Goal: Answer question/provide support: Share knowledge or assist other users

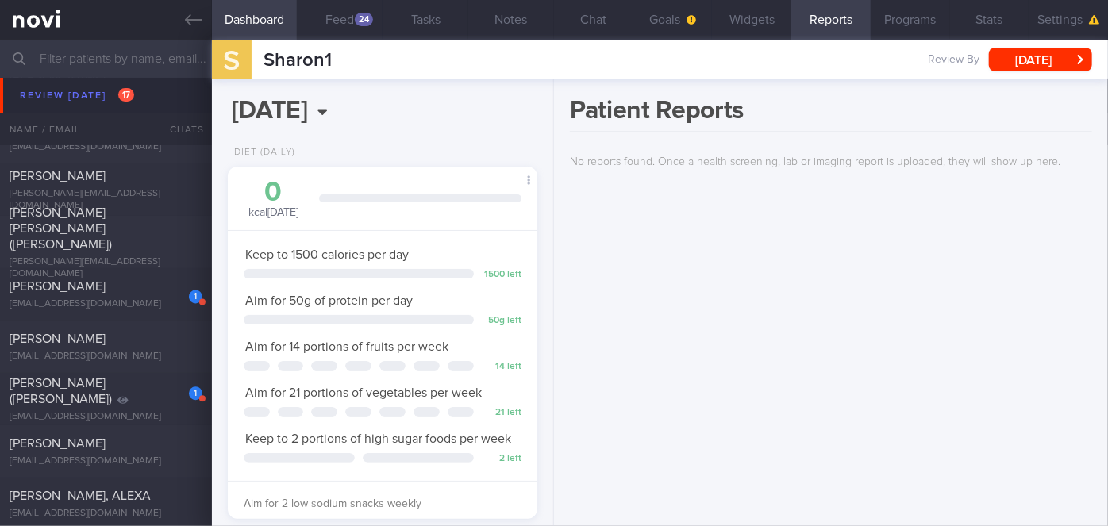
scroll to position [4833, 0]
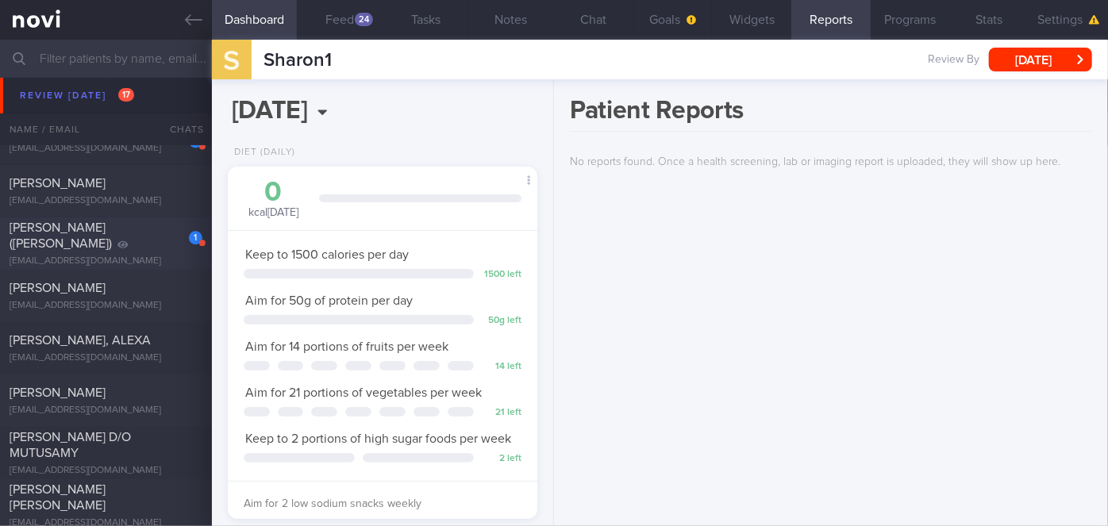
click at [167, 244] on div "1" at bounding box center [184, 232] width 35 height 25
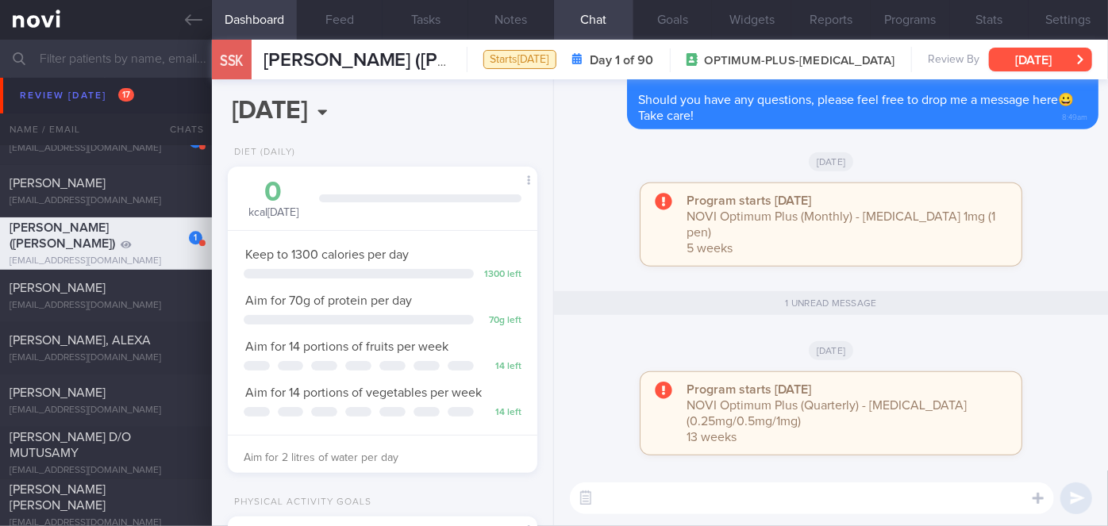
click at [1031, 67] on button "[DATE]" at bounding box center [1040, 60] width 103 height 24
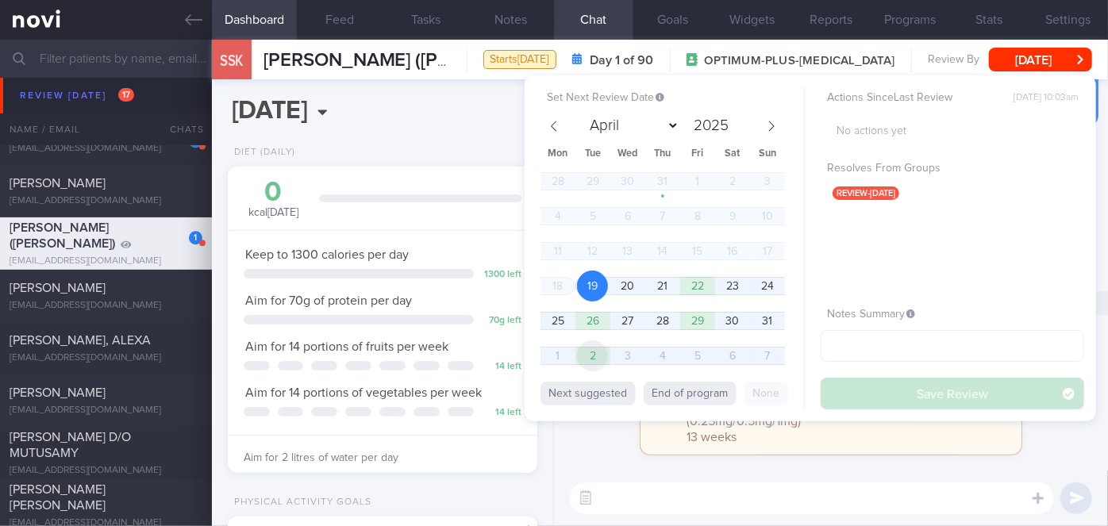
click at [591, 360] on span "2" at bounding box center [592, 355] width 31 height 31
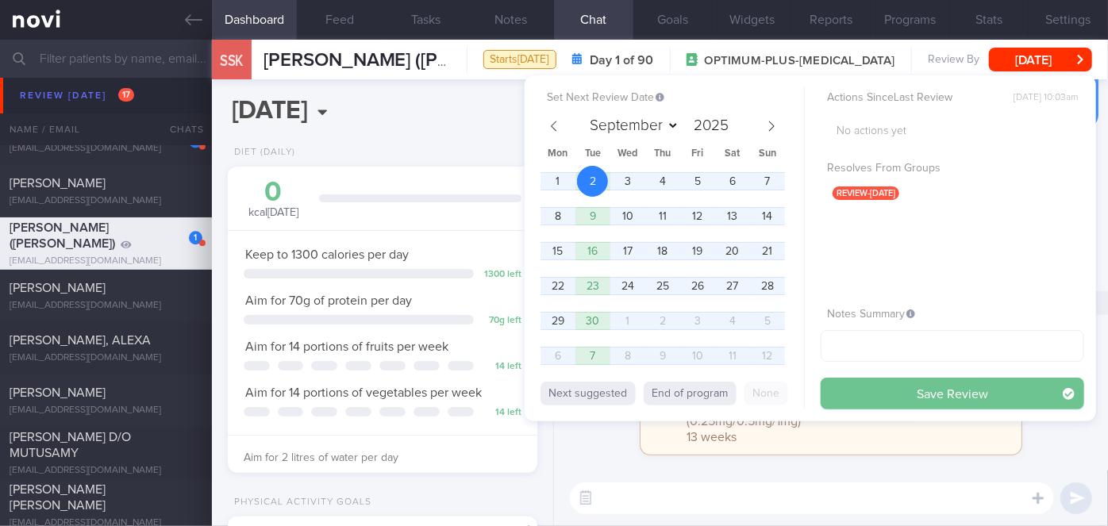
click at [892, 390] on button "Save Review" at bounding box center [952, 394] width 263 height 32
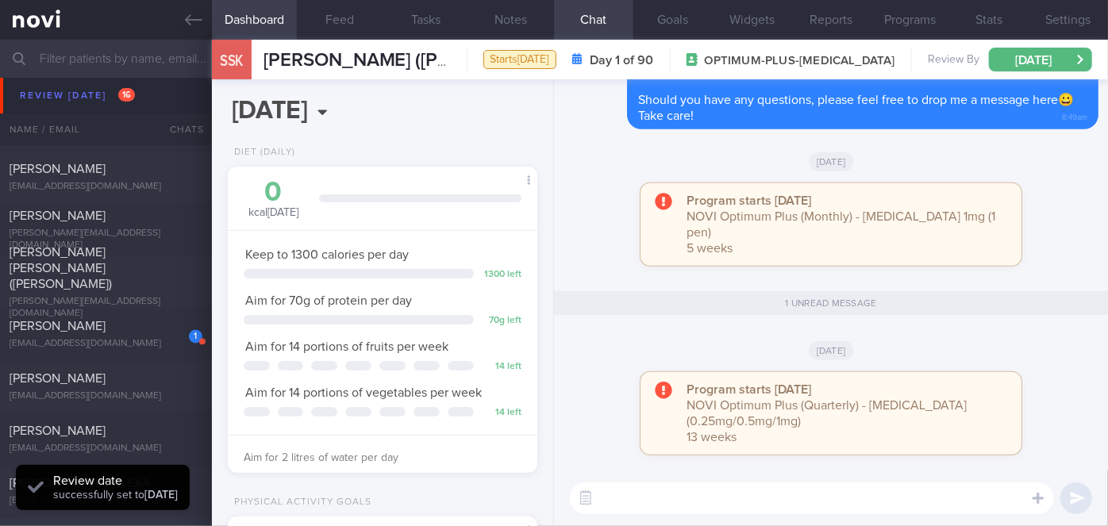
scroll to position [4617, 0]
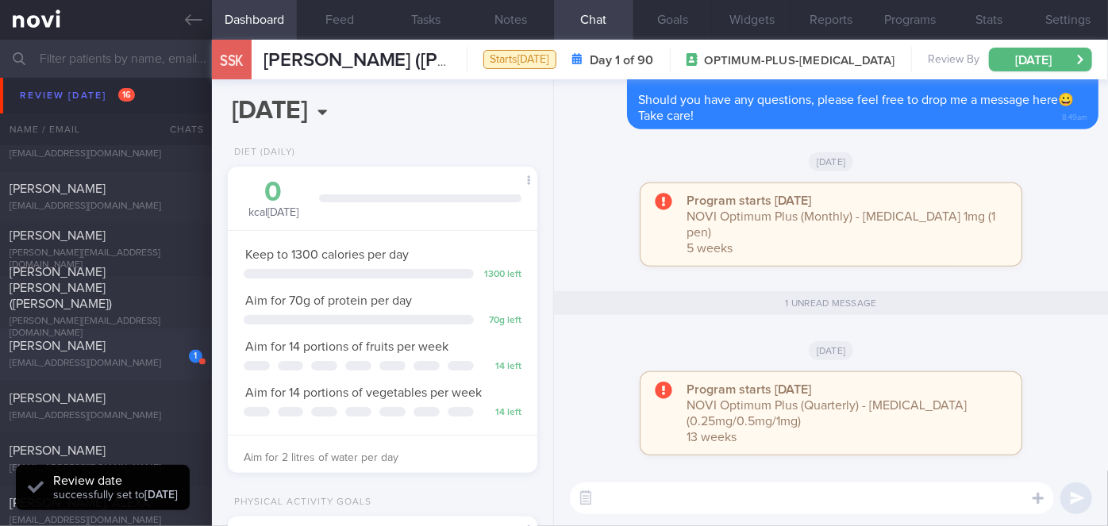
click at [141, 355] on div "VIVEGANANDAM DEVARAJ" at bounding box center [104, 347] width 189 height 16
select select "7"
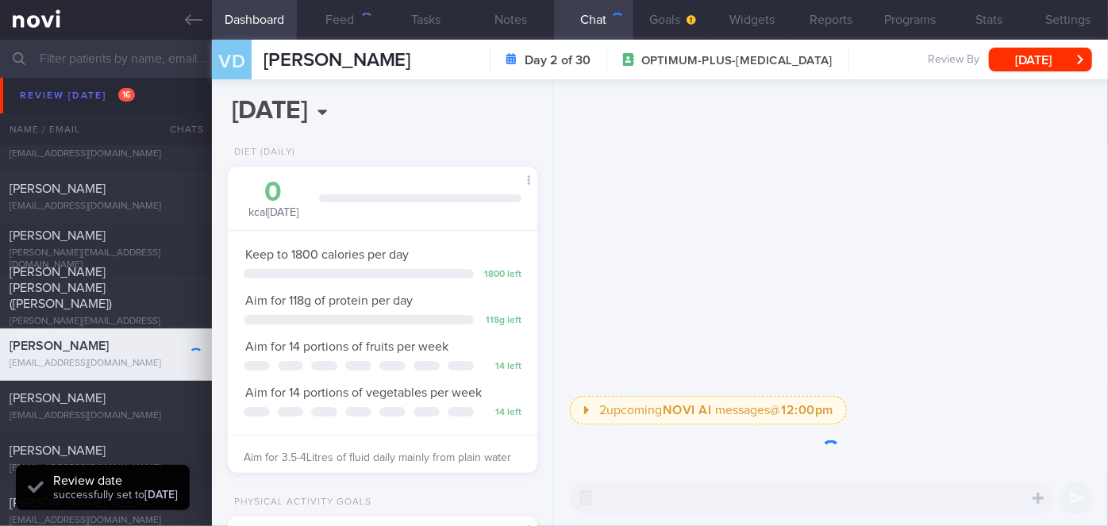
scroll to position [138, 277]
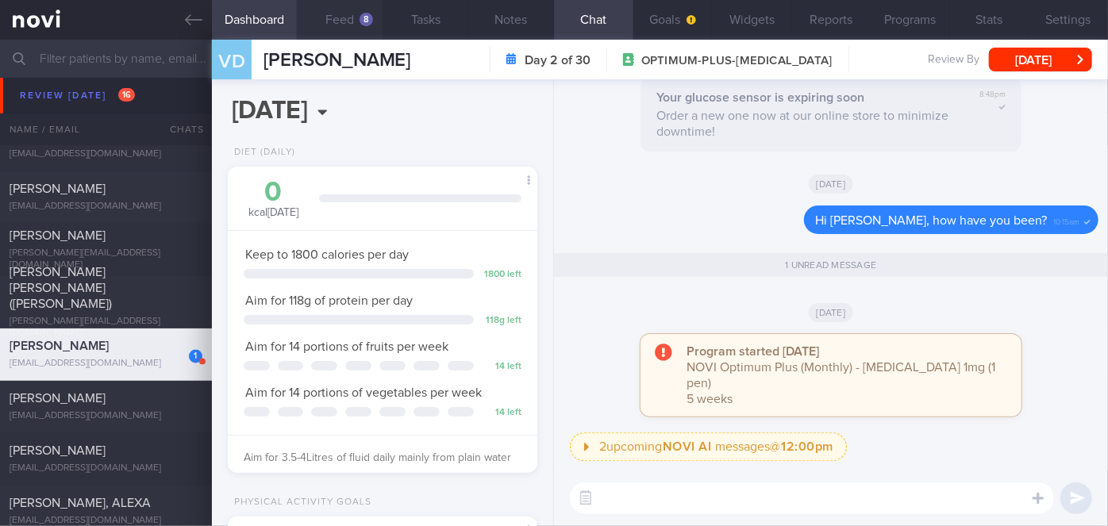
click at [352, 32] on button "Feed 8" at bounding box center [340, 20] width 86 height 40
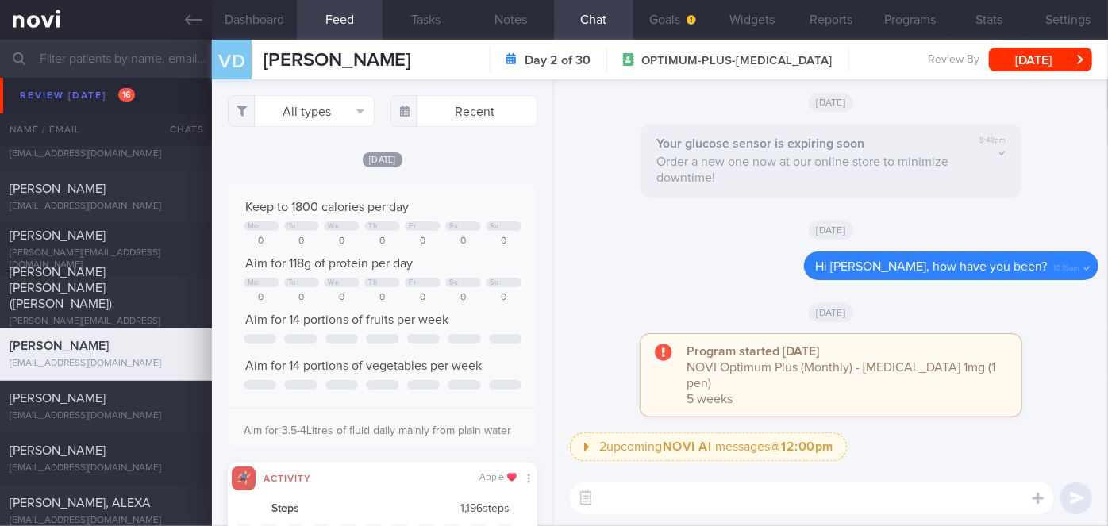
click at [745, 493] on textarea at bounding box center [812, 499] width 484 height 32
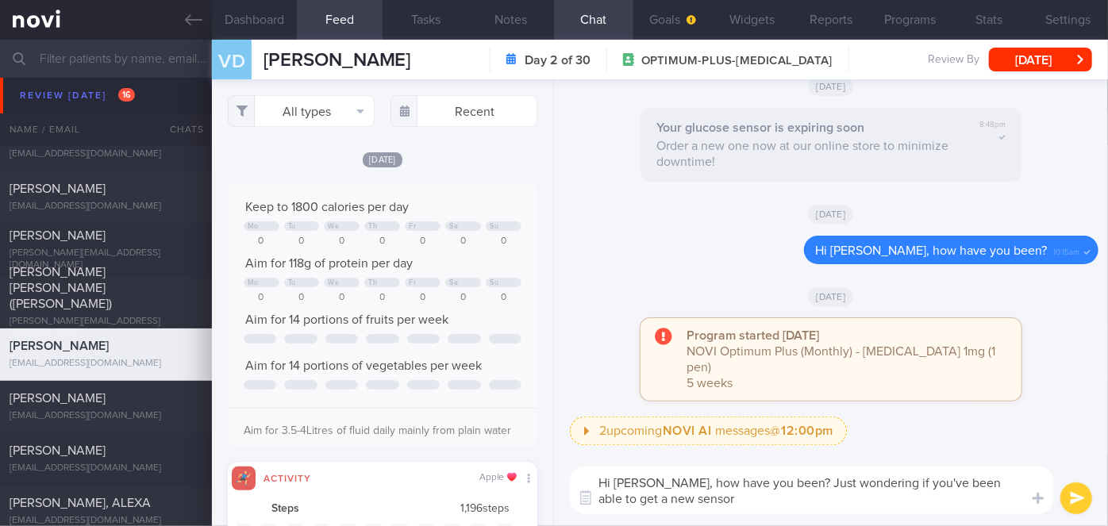
type textarea "Hi Mr Devaraj, how have you been? Just wondering if you've been able to get a n…"
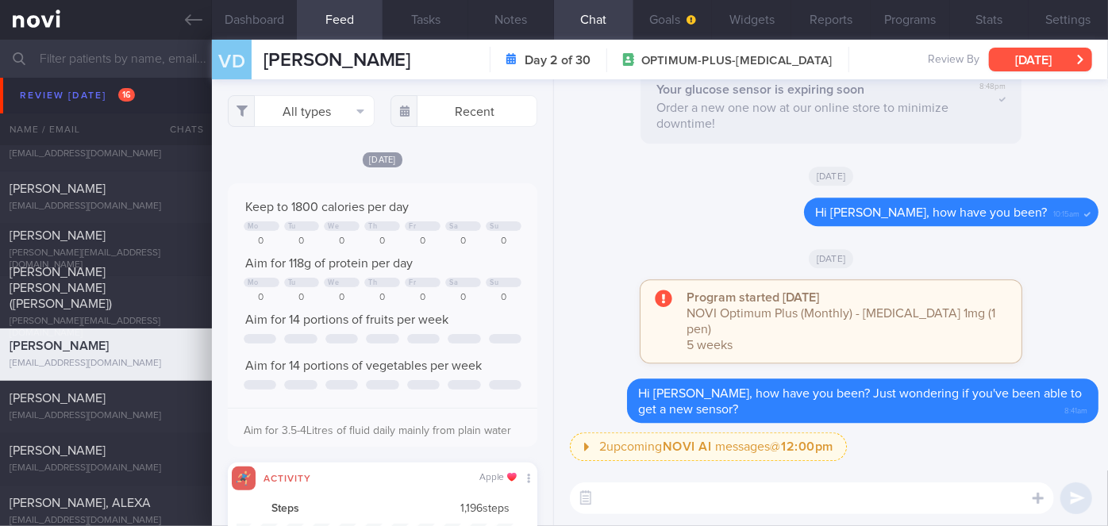
click at [1035, 52] on button "[DATE]" at bounding box center [1040, 60] width 103 height 24
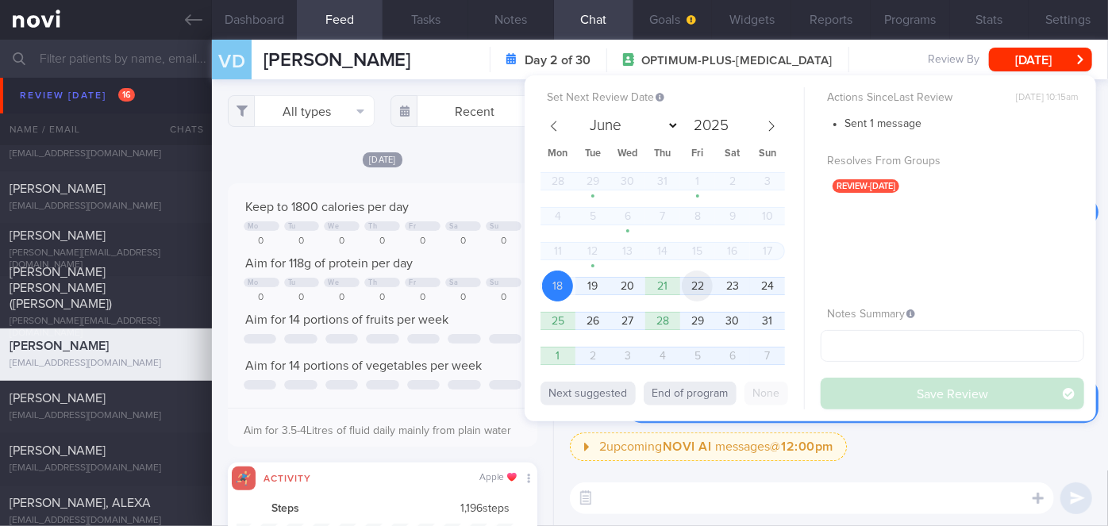
click at [698, 292] on span "22" at bounding box center [697, 286] width 31 height 31
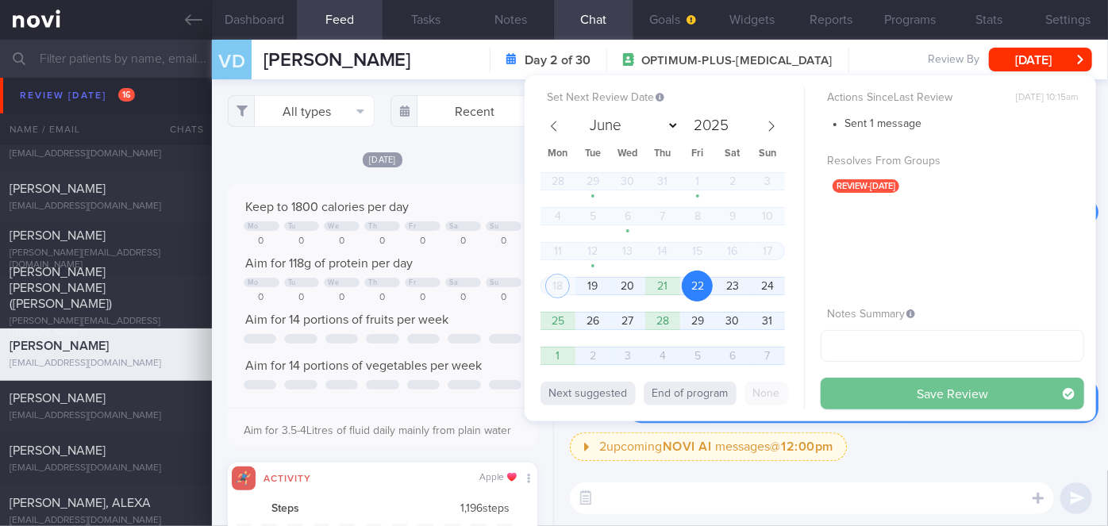
click at [901, 393] on button "Save Review" at bounding box center [952, 394] width 263 height 32
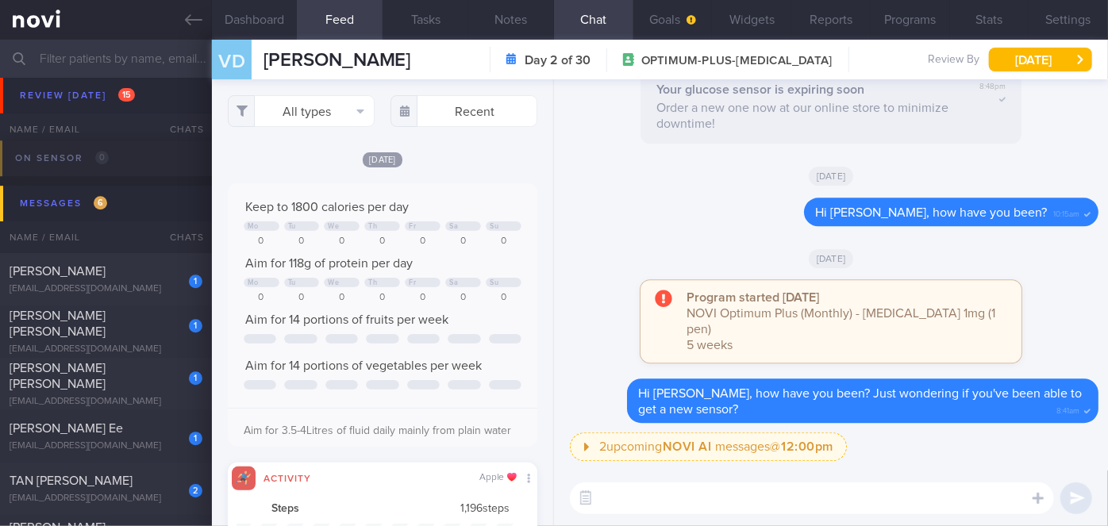
scroll to position [5411, 0]
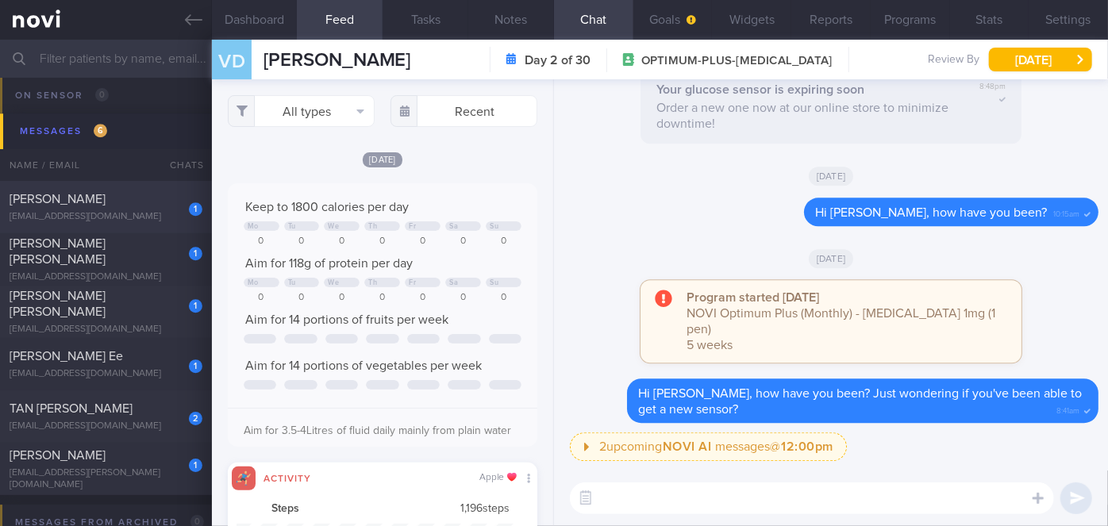
click at [152, 193] on div "SHANTHI" at bounding box center [104, 199] width 189 height 16
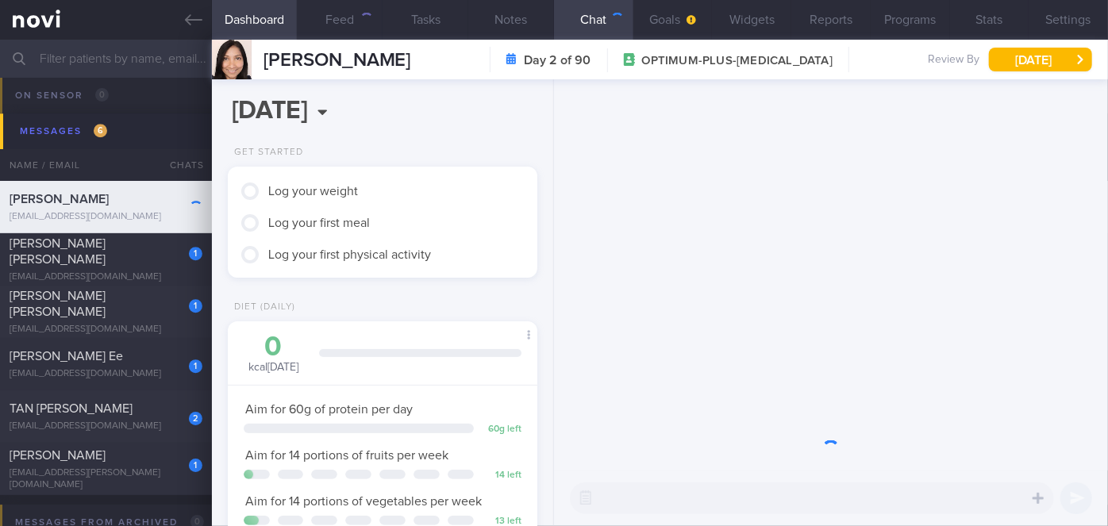
scroll to position [138, 277]
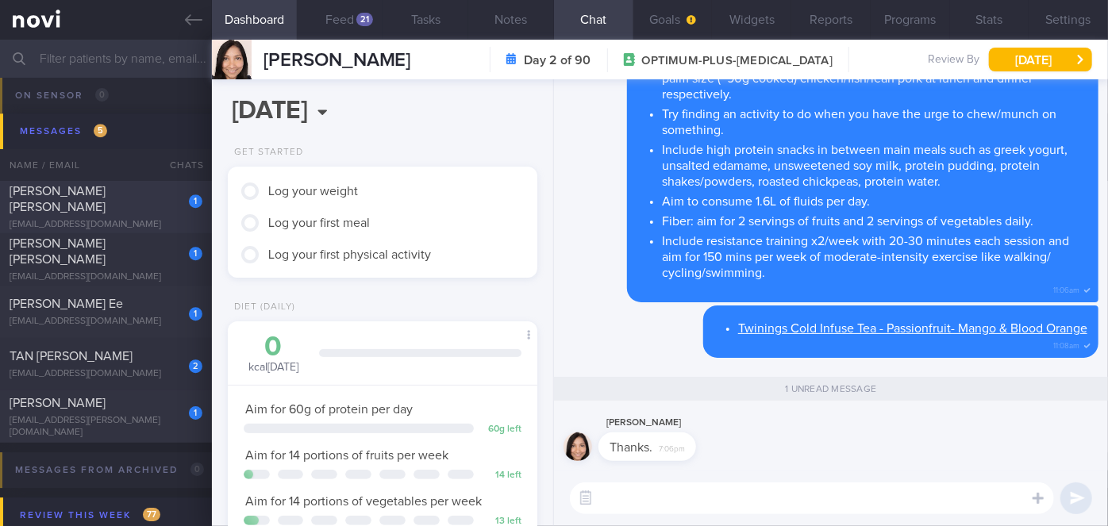
click at [152, 195] on div "WILLIAMS ANDREW WYNNE" at bounding box center [104, 199] width 189 height 32
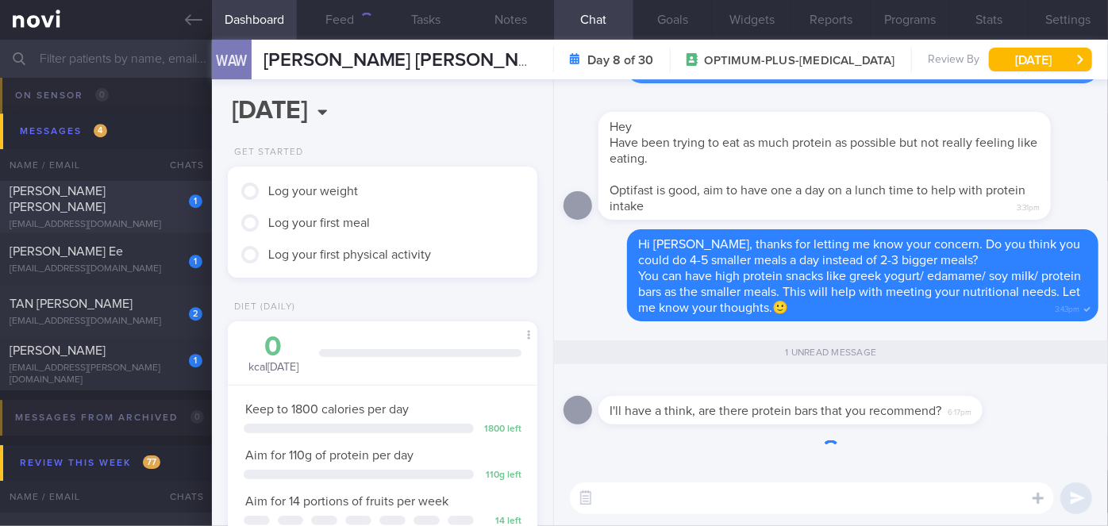
scroll to position [157, 271]
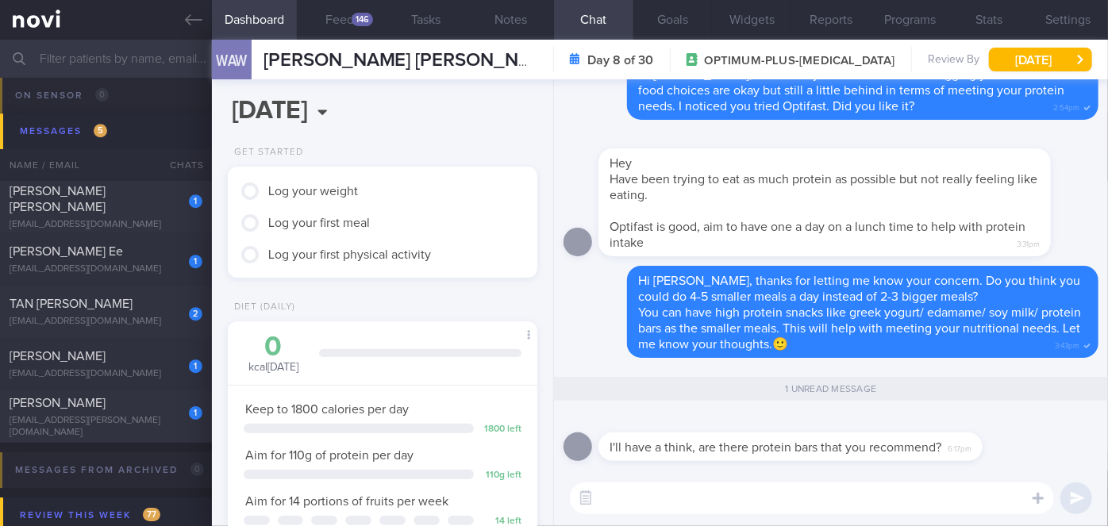
click at [643, 501] on textarea at bounding box center [812, 499] width 484 height 32
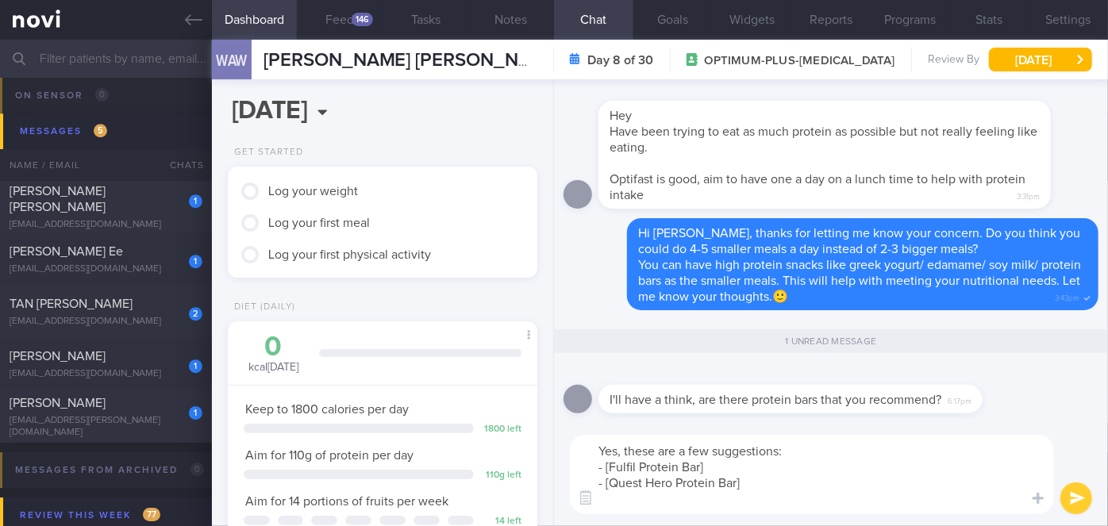
scroll to position [0, 0]
click at [743, 483] on textarea "Yes, these are a few suggestions: - [Fulfil Protein Bar] - [Quest Hero Protein …" at bounding box center [812, 474] width 484 height 79
click at [736, 470] on textarea "Yes, these are a few suggestions: - [Fulfil Protein Bar] - [Quest Hero Protein …" at bounding box center [812, 474] width 484 height 79
paste textarea "https://www.lac.sg/en/protein-and-fitness_protein-bars/fulfil/chocolate-peanut-…"
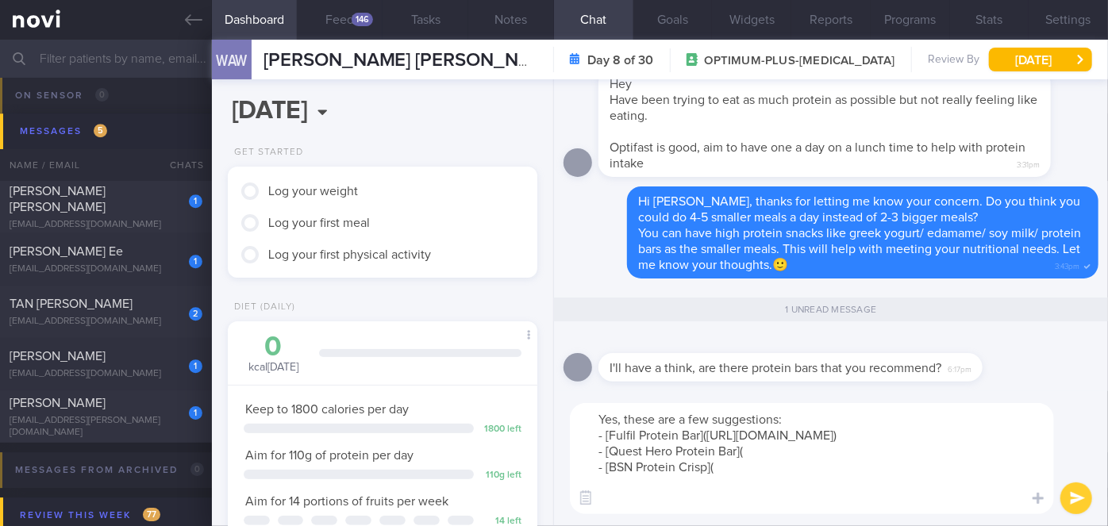
click at [759, 486] on textarea "Yes, these are a few suggestions: - [Fulfil Protein Bar](https://www.lac.sg/en/…" at bounding box center [812, 458] width 484 height 111
paste textarea "https://www.lazada.sg/products/quest-nutrition-hero-protein-bar-build-muscle-lo…"
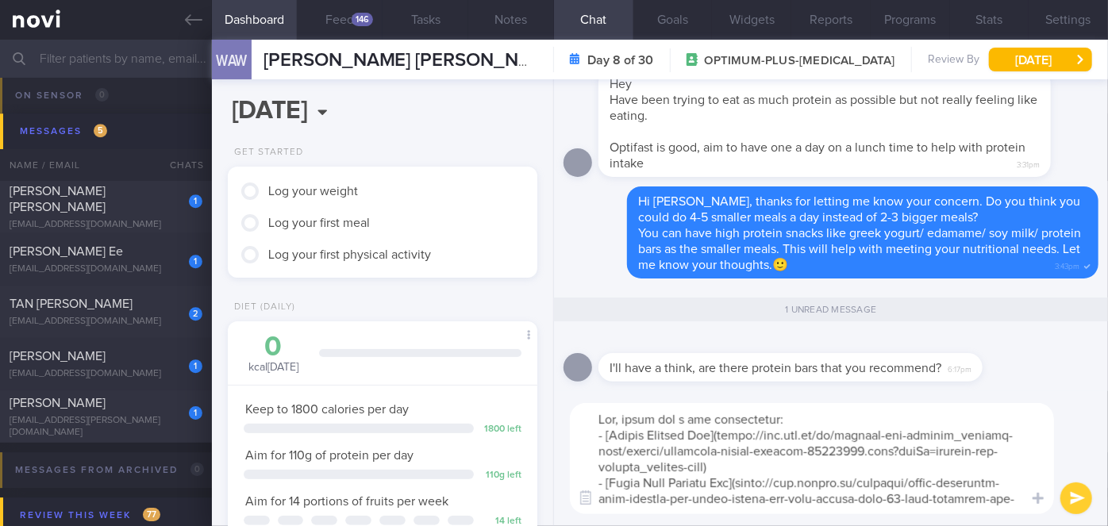
scroll to position [221, 0]
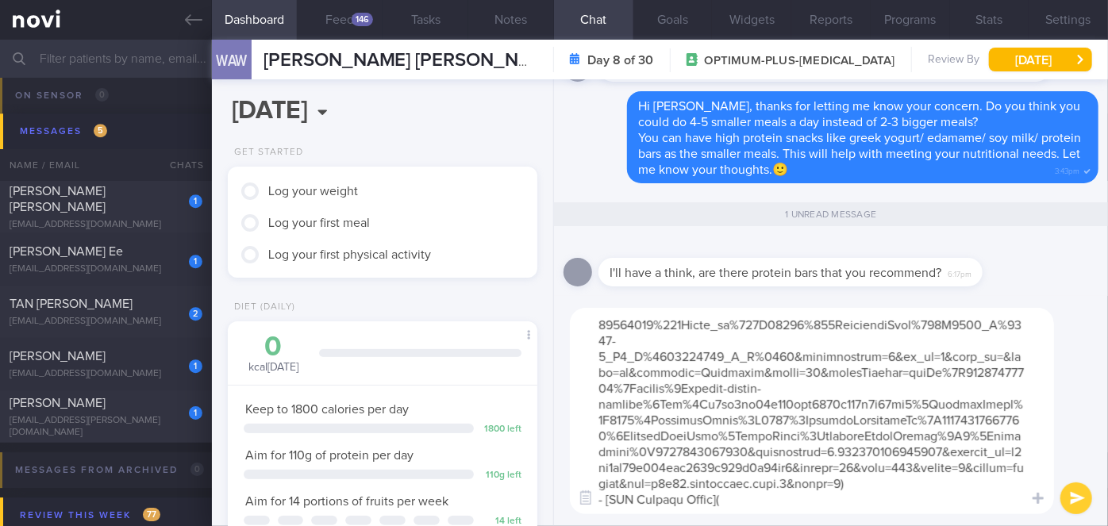
click at [732, 501] on textarea at bounding box center [812, 411] width 484 height 206
click at [758, 500] on textarea at bounding box center [812, 411] width 484 height 206
paste textarea "https://www.lac.sg/en/protein-and-fitness_protein-bars/bsn/bsn-finish-first-mas…"
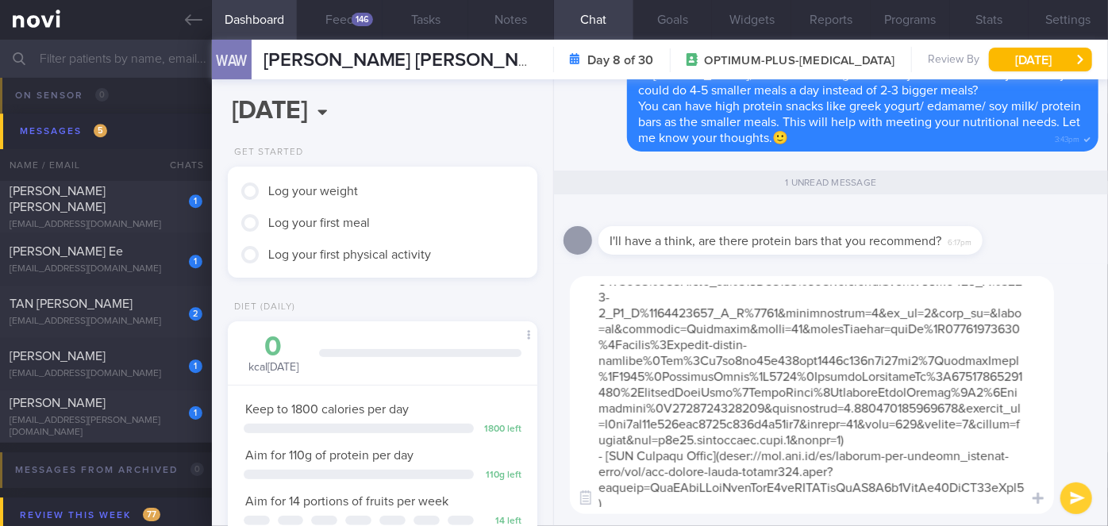
scroll to position [237, 0]
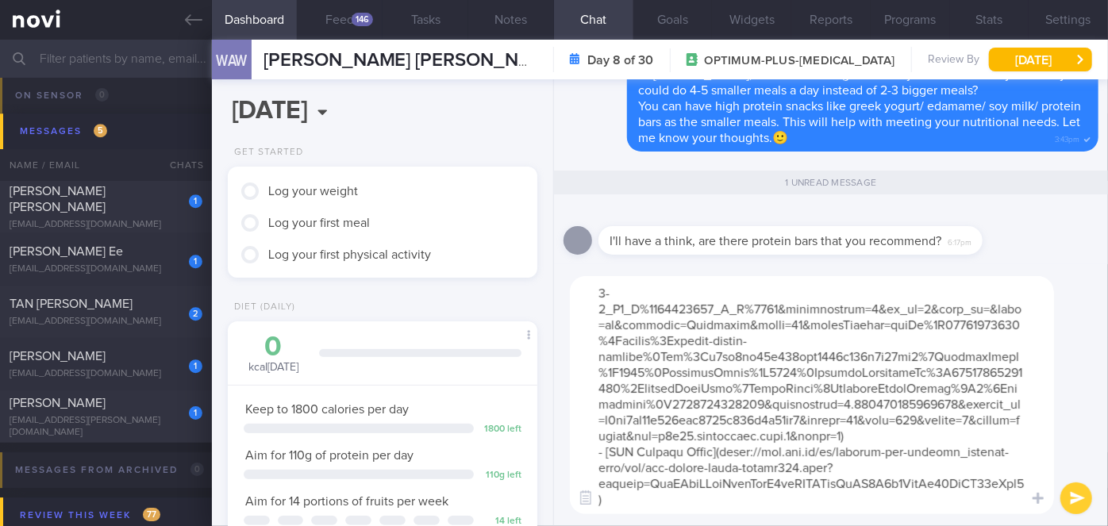
type textarea "Yes, these are a few suggestions: - [Fulfil Protein Bar](https://www.lac.sg/en/…"
click at [1084, 500] on button "submit" at bounding box center [1076, 499] width 32 height 32
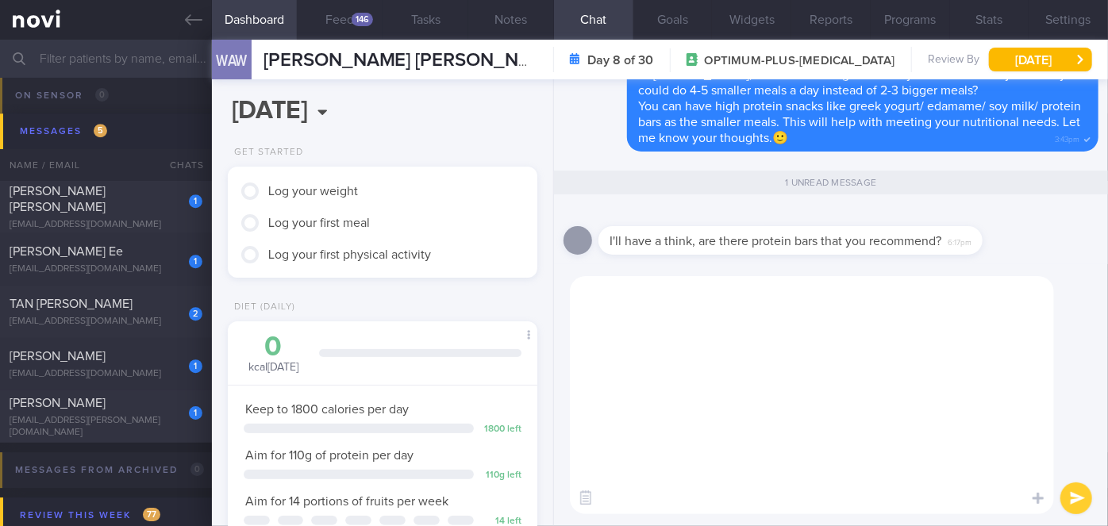
scroll to position [0, 0]
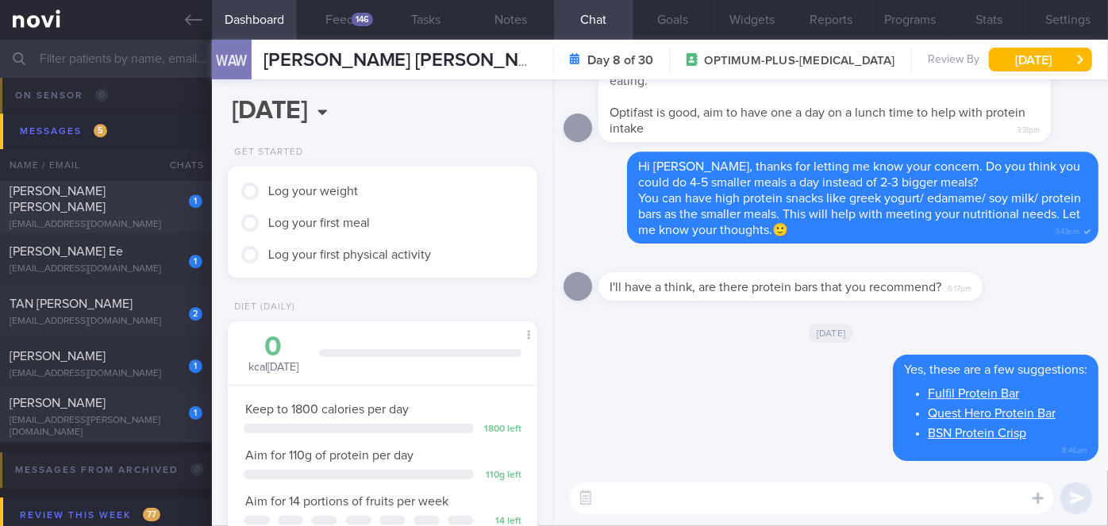
click at [183, 204] on div "1" at bounding box center [184, 195] width 35 height 25
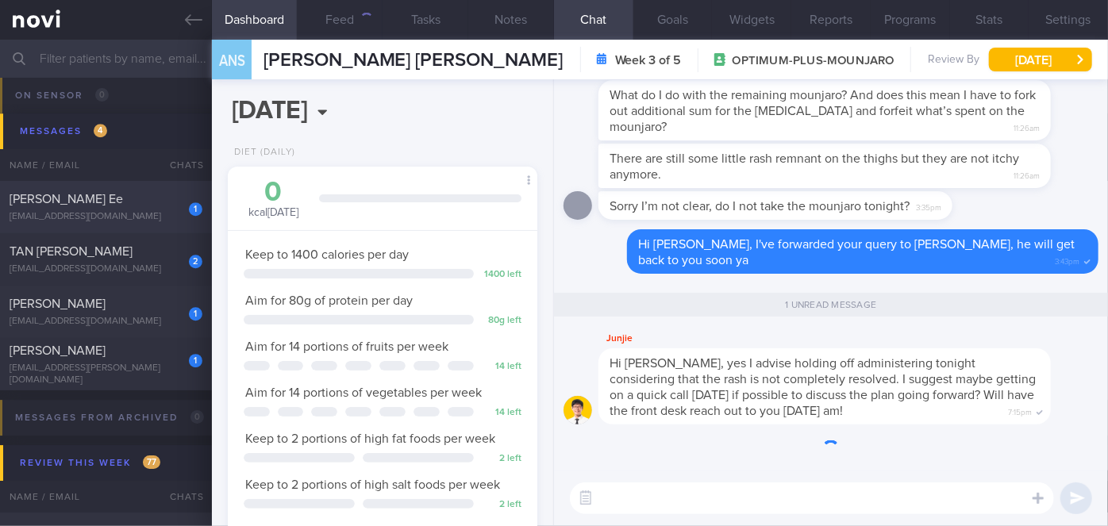
scroll to position [157, 271]
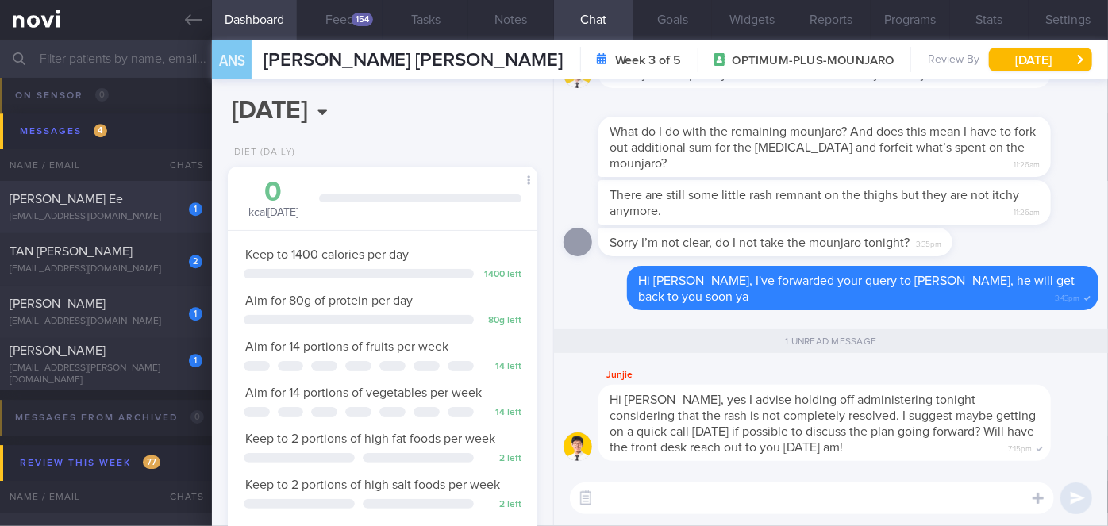
click at [185, 217] on div "summerjann@gmail.com" at bounding box center [106, 217] width 193 height 12
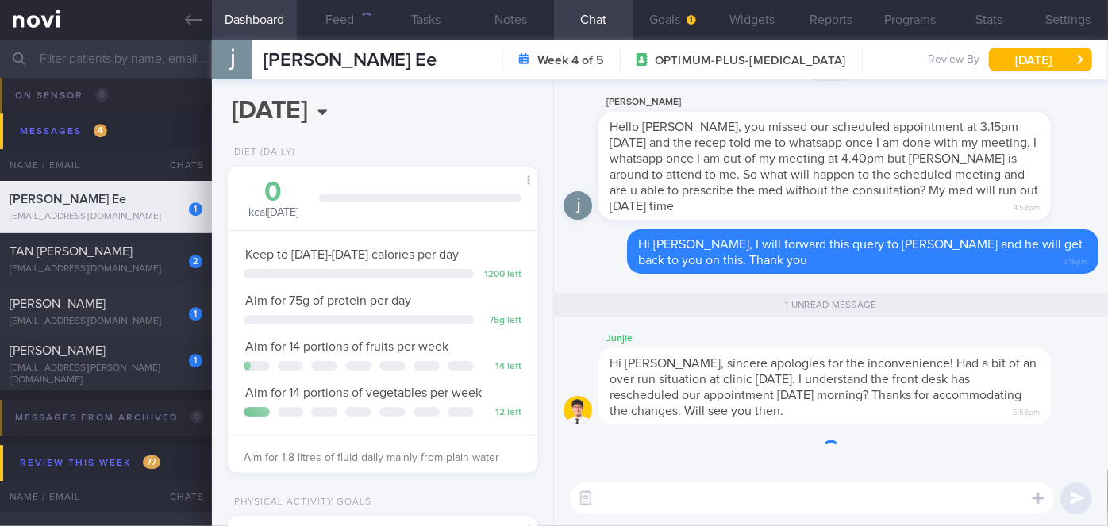
scroll to position [135, 271]
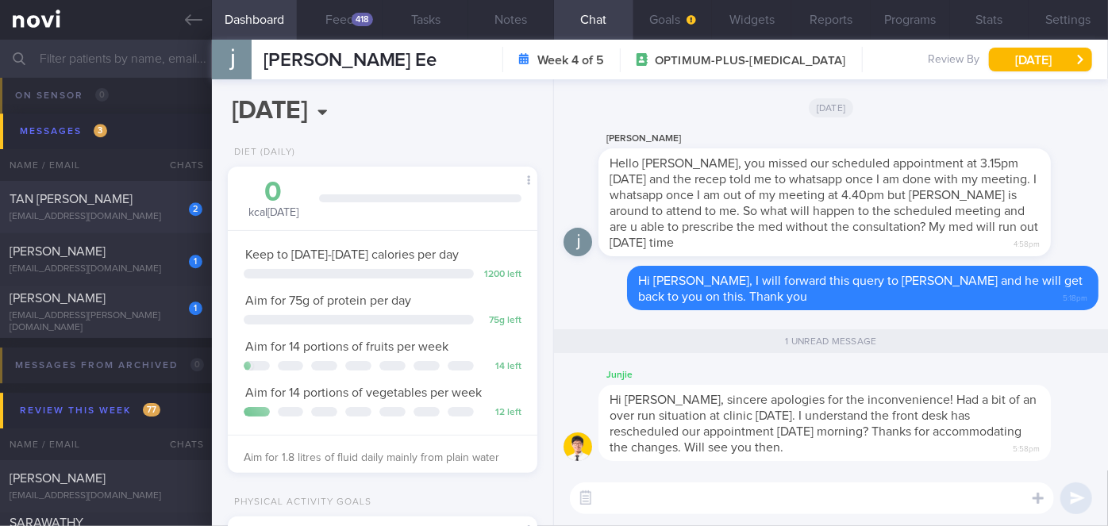
click at [185, 217] on div "[EMAIL_ADDRESS][DOMAIN_NAME]" at bounding box center [106, 217] width 193 height 12
select select "8"
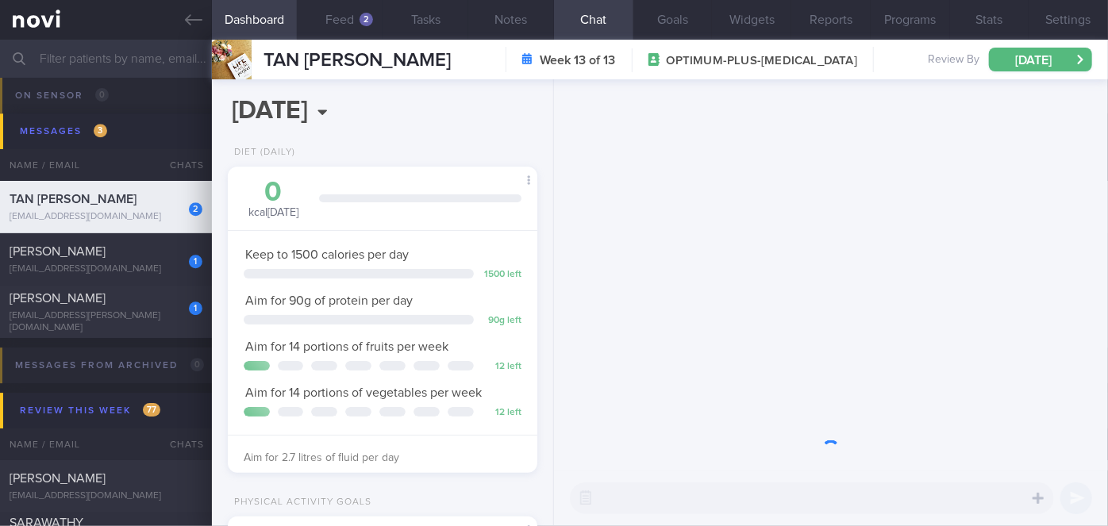
scroll to position [157, 271]
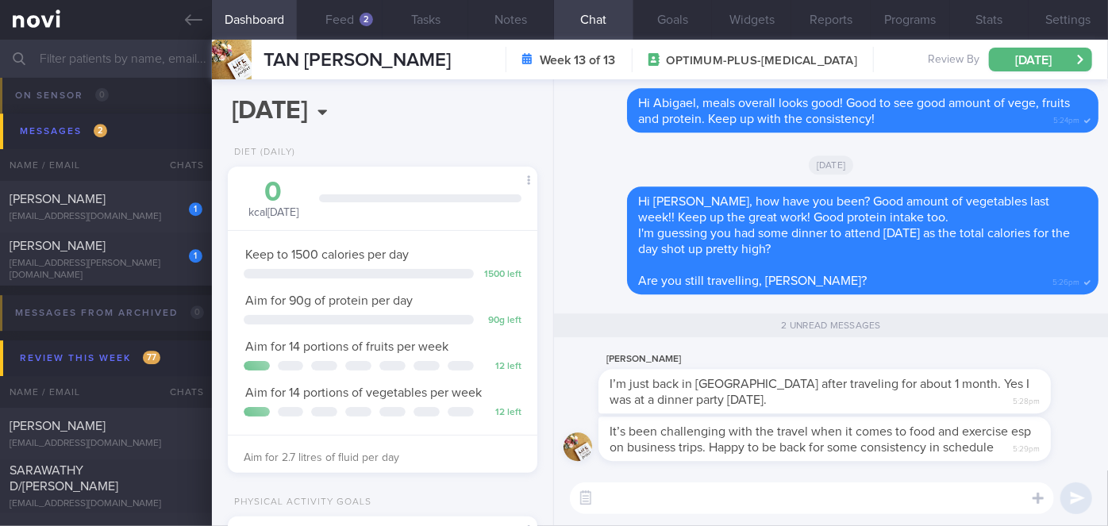
click at [700, 501] on textarea at bounding box center [812, 499] width 484 height 32
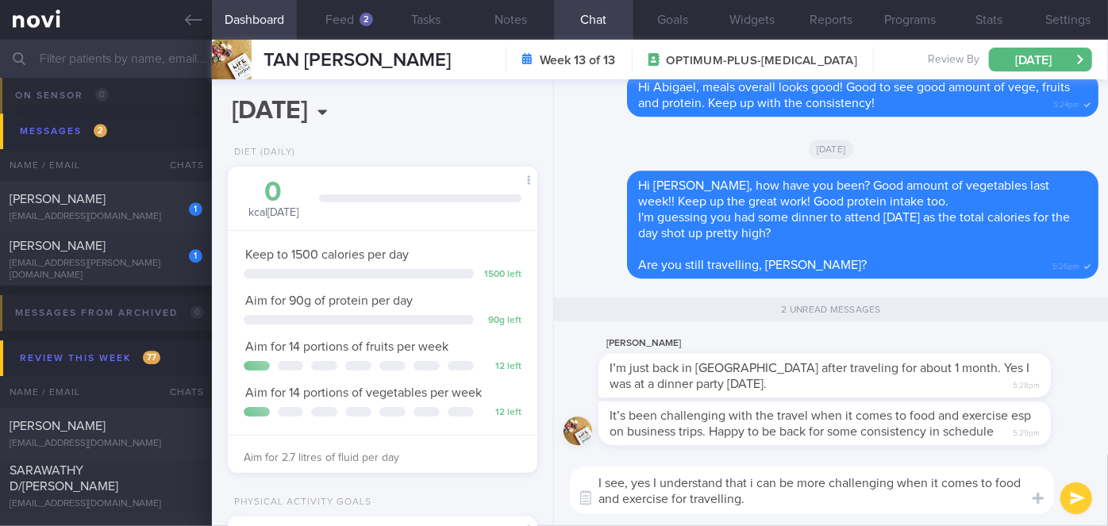
click at [752, 482] on textarea "I see, yes I understand that i can be more challenging when it comes to food an…" at bounding box center [812, 491] width 484 height 48
click at [752, 498] on textarea "I see, yes I understand that it can be more challenging when it comes to food a…" at bounding box center [812, 491] width 484 height 48
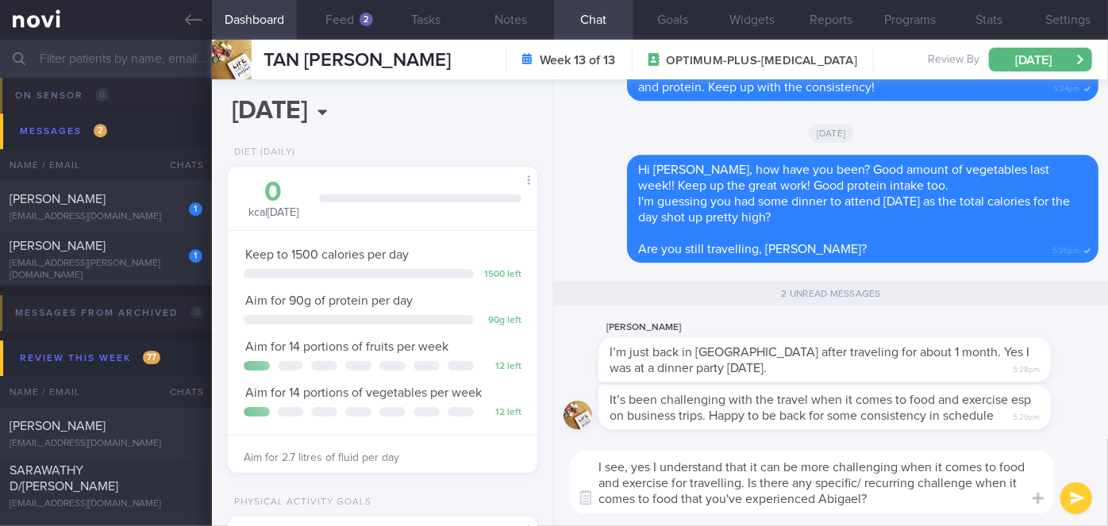
click at [815, 501] on textarea "I see, yes I understand that it can be more challenging when it comes to food a…" at bounding box center [812, 482] width 484 height 63
type textarea "I see, yes I understand that it can be more challenging when it comes to food a…"
click at [1071, 491] on button "submit" at bounding box center [1076, 499] width 32 height 32
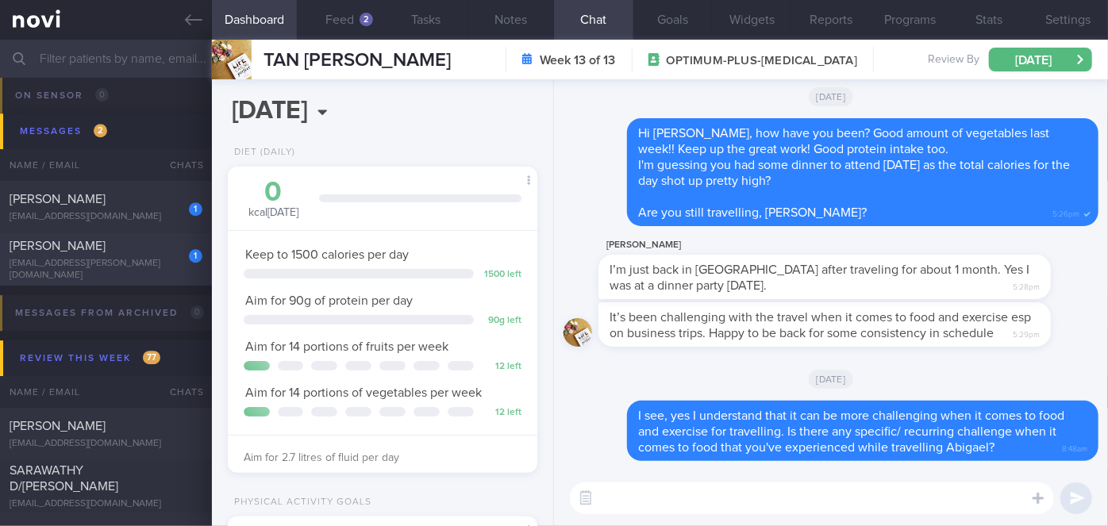
click at [135, 254] on div "[PERSON_NAME]" at bounding box center [104, 246] width 189 height 16
select select "7"
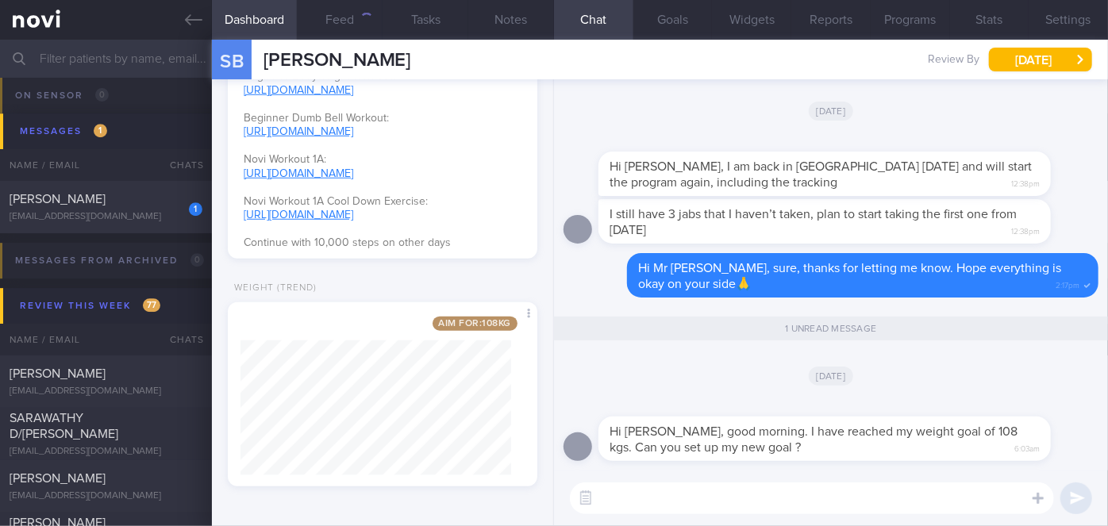
scroll to position [157, 271]
click at [654, 21] on button "Goals" at bounding box center [672, 20] width 79 height 40
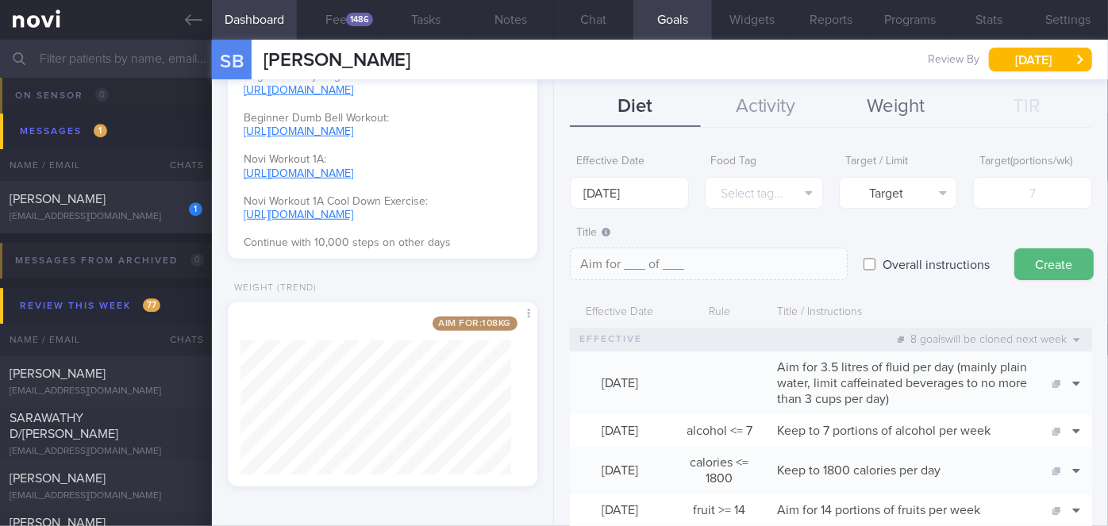
click at [902, 113] on button "Weight" at bounding box center [896, 107] width 130 height 40
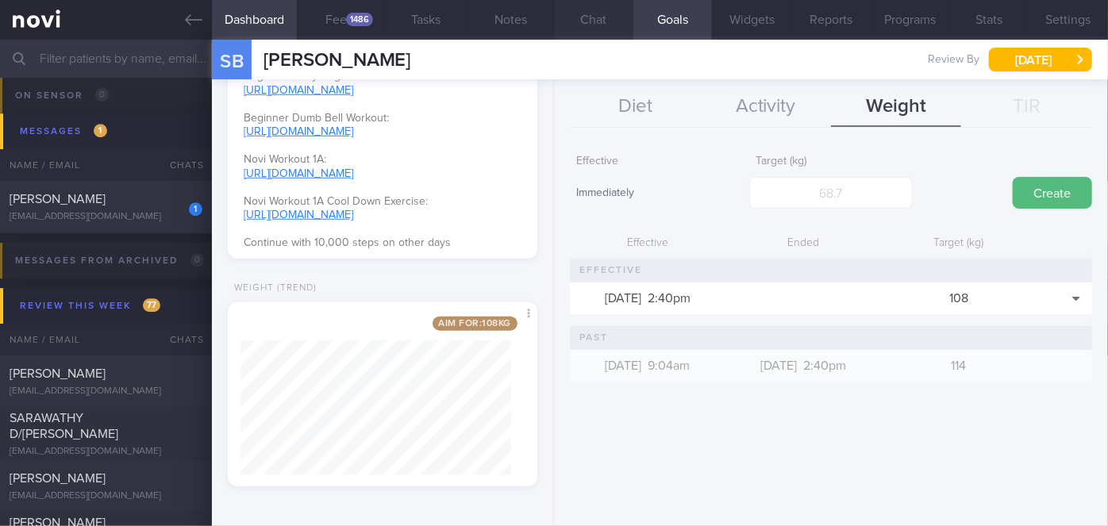
click at [584, 21] on button "Chat" at bounding box center [593, 20] width 79 height 40
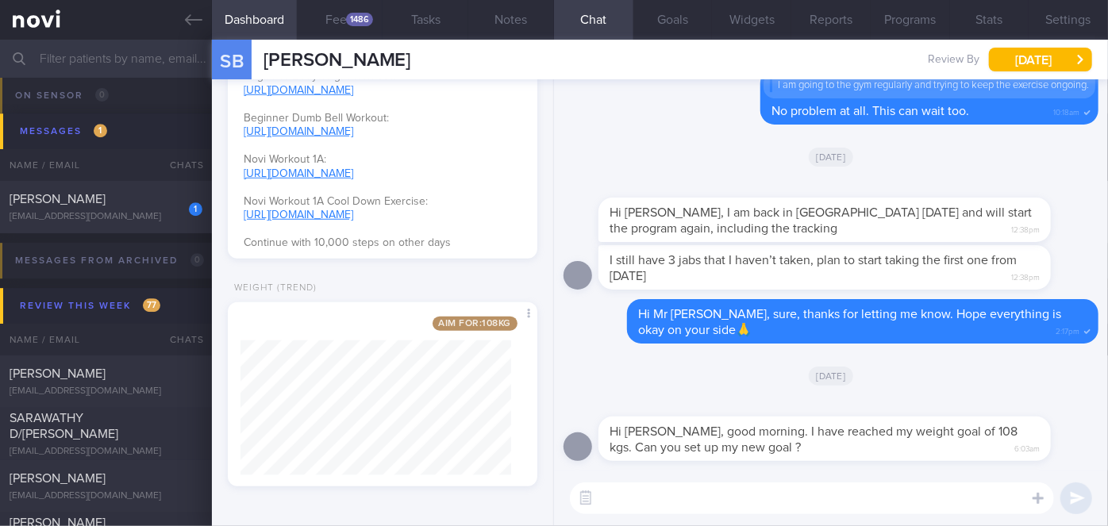
click at [625, 494] on textarea at bounding box center [812, 499] width 484 height 32
click at [771, 496] on textarea "Hi Mr Sagnik, yes, sure, I will se your new weight goal." at bounding box center [812, 499] width 484 height 32
click at [674, 498] on textarea "Hi Mr Sagnik, yes, sure, I will set your new weight goal." at bounding box center [812, 499] width 484 height 32
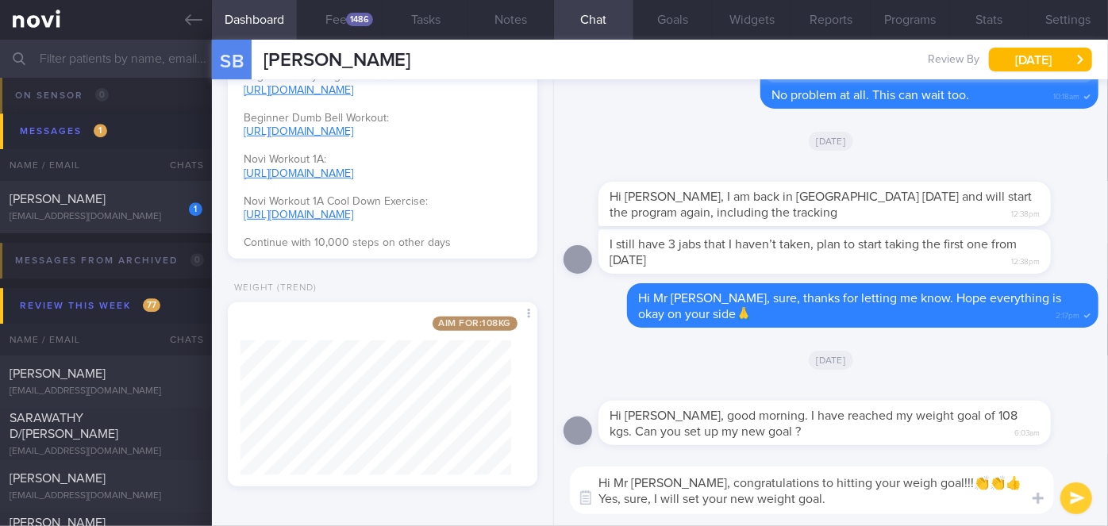
click at [827, 501] on textarea "Hi Mr Sagnik, congratulations to hitting your weigh goal!!!👏👏👍Yes, sure, I will…" at bounding box center [812, 491] width 484 height 48
click at [875, 485] on textarea "Hi Mr Sagnik, congratulations to hitting your weigh goal!!!👏👏👍Yes, sure, I will…" at bounding box center [812, 491] width 484 height 48
type textarea "Hi Mr Sagnik, congratulations to hitting your weight goal!!!👏👏👍Yes, sure, I wil…"
click at [1084, 495] on button "submit" at bounding box center [1076, 499] width 32 height 32
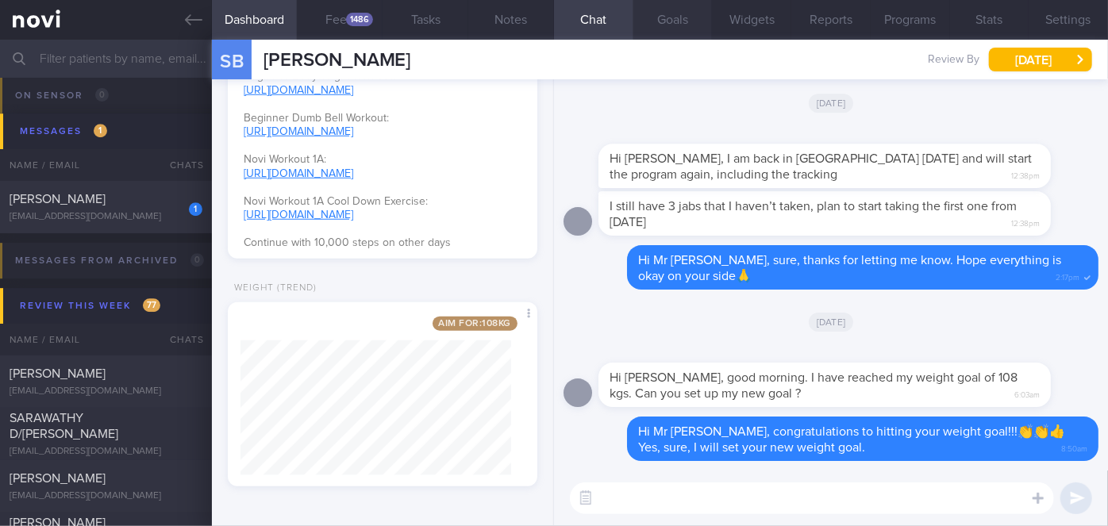
click at [673, 19] on button "Goals" at bounding box center [672, 20] width 79 height 40
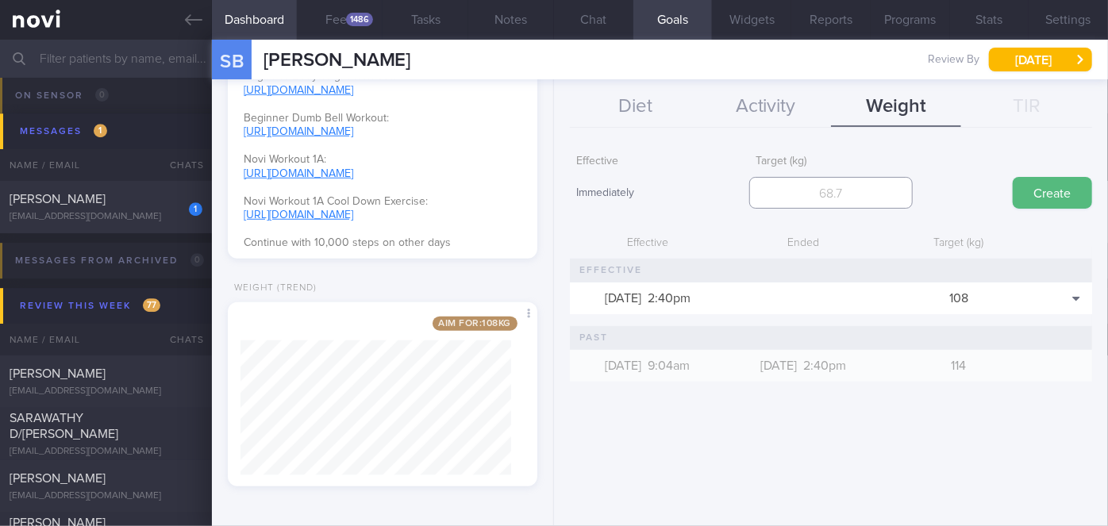
click at [814, 185] on input "number" at bounding box center [830, 193] width 163 height 32
type input "100"
click at [1052, 196] on button "Create" at bounding box center [1052, 193] width 79 height 32
click at [603, 21] on button "Chat" at bounding box center [593, 20] width 79 height 40
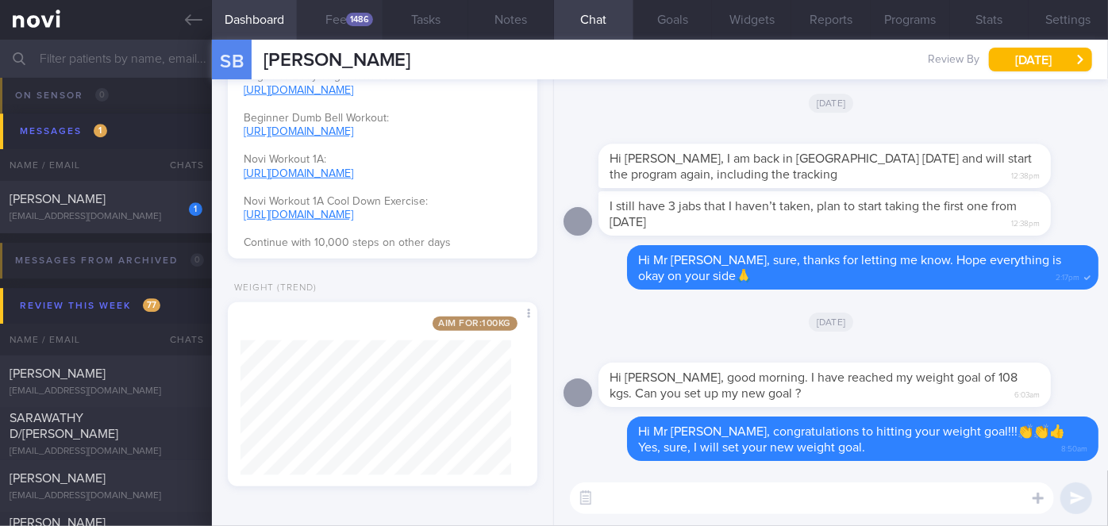
click at [341, 20] on button "Feed 1486" at bounding box center [340, 20] width 86 height 40
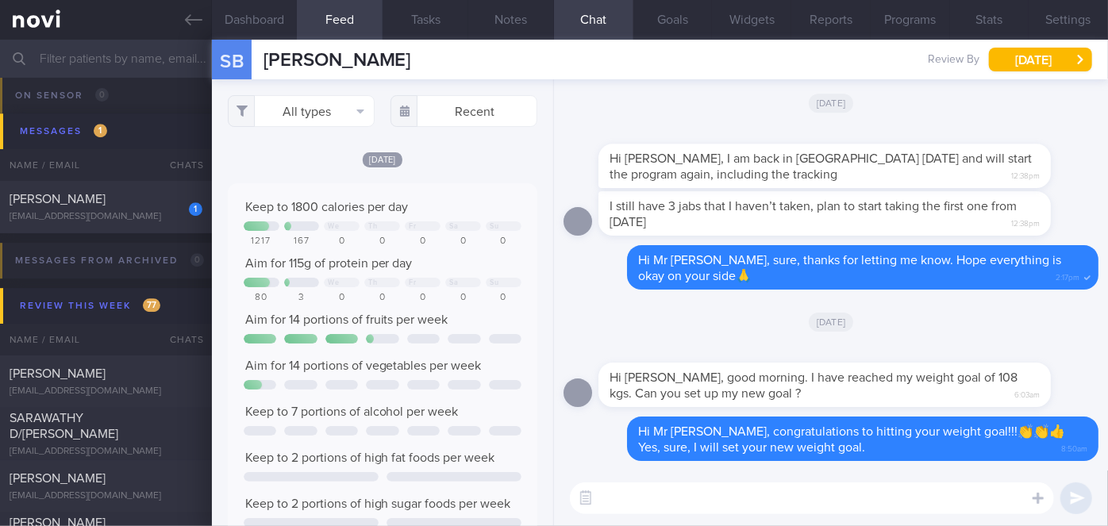
scroll to position [68, 278]
drag, startPoint x: 153, startPoint y: 194, endPoint x: 161, endPoint y: 214, distance: 21.4
click at [154, 194] on div "VIVEGANANDAM DEVARAJ" at bounding box center [104, 199] width 189 height 16
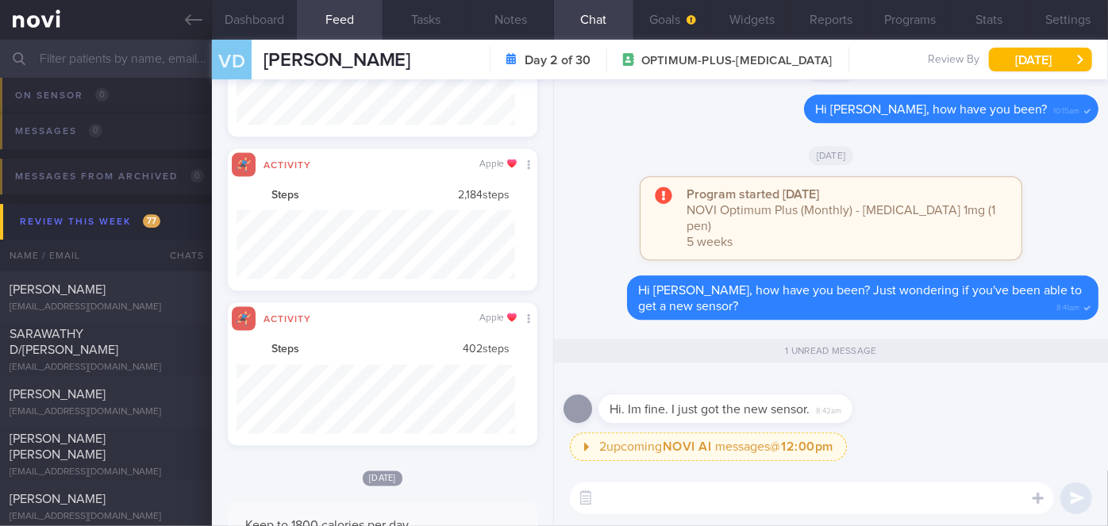
scroll to position [68, 278]
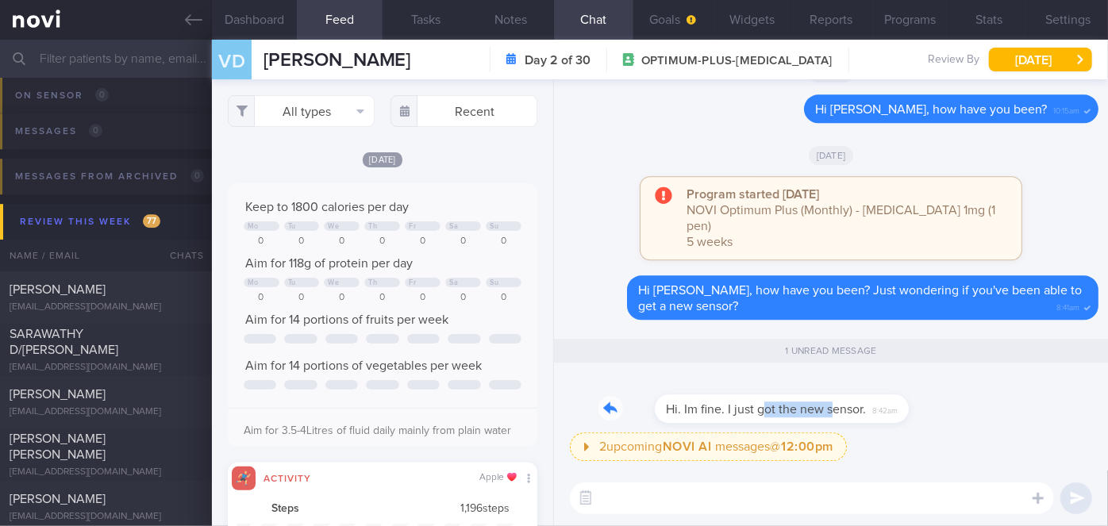
drag, startPoint x: 728, startPoint y: 423, endPoint x: 801, endPoint y: 424, distance: 73.0
click at [801, 424] on div "Hi. Im fine. I just got the new sensor. 8:42am" at bounding box center [830, 403] width 535 height 57
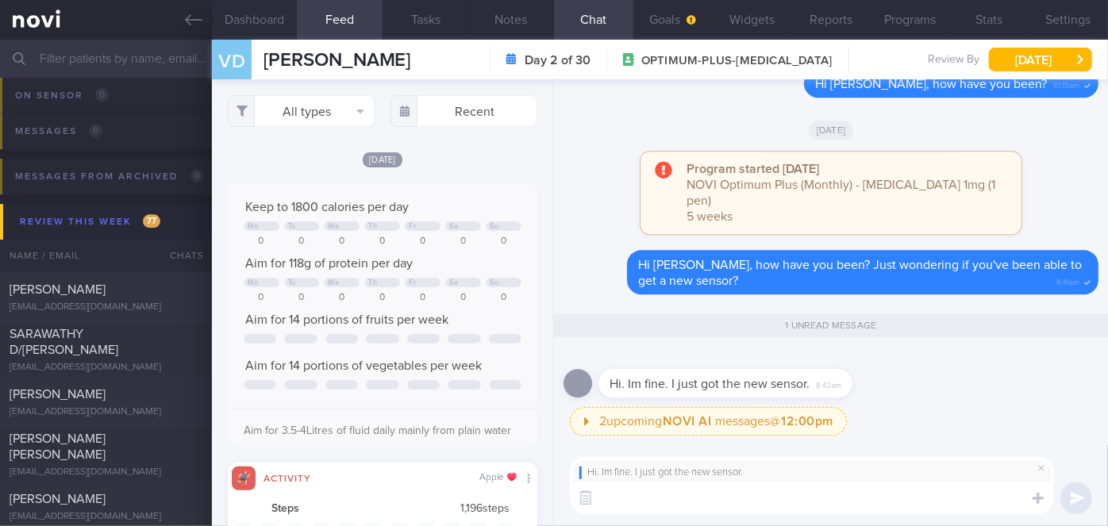
type textarea "I"
type textarea "I see, that's great! We can start monitoring the glucose levels again🙂"
click at [1068, 497] on button "submit" at bounding box center [1076, 499] width 32 height 32
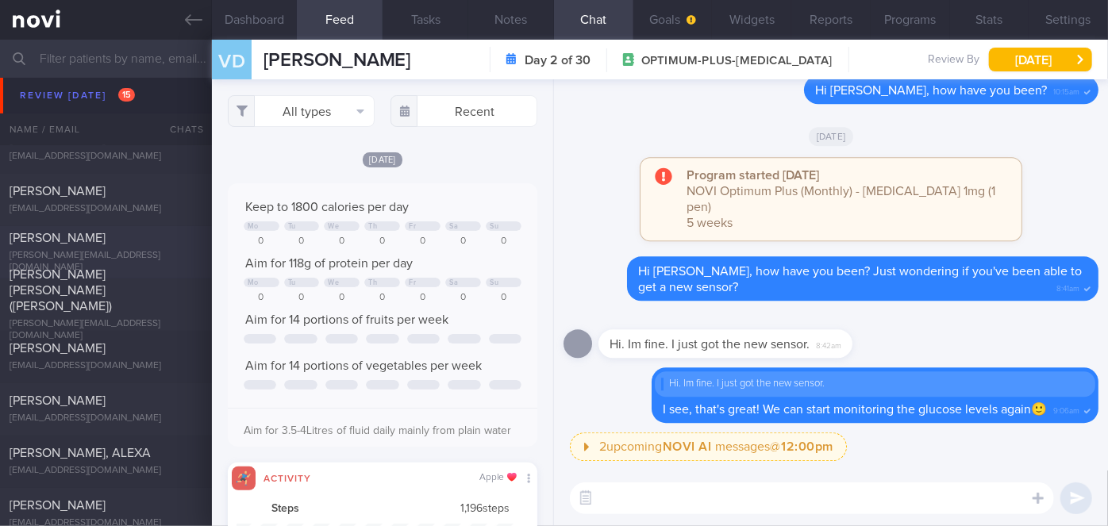
scroll to position [4470, 0]
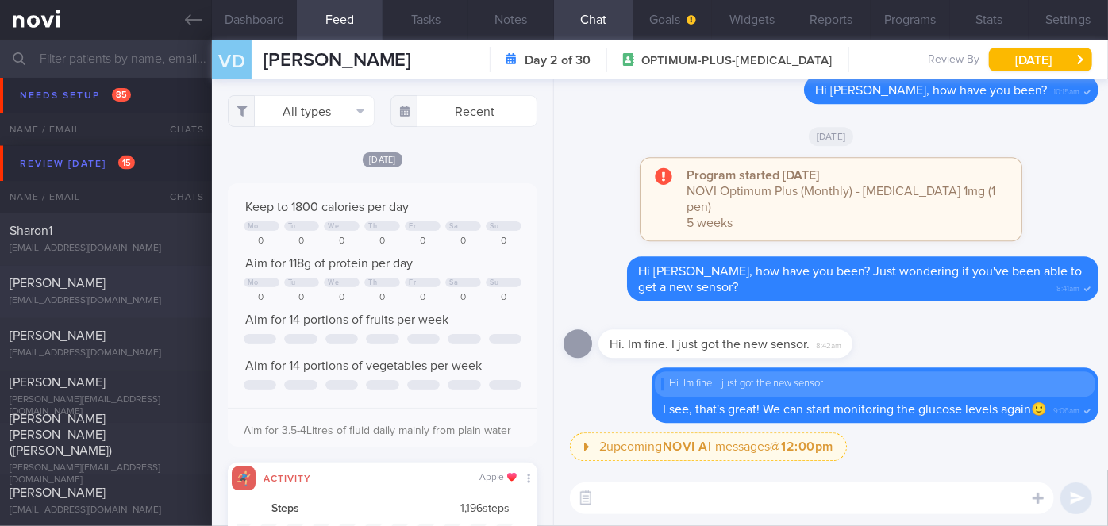
click at [127, 272] on div "Chua Lee Hong chualeehong1969@gmail.com Fri, 15 Aug 14 days ago OPTIMUM-PLUS-RY…" at bounding box center [554, 292] width 1108 height 52
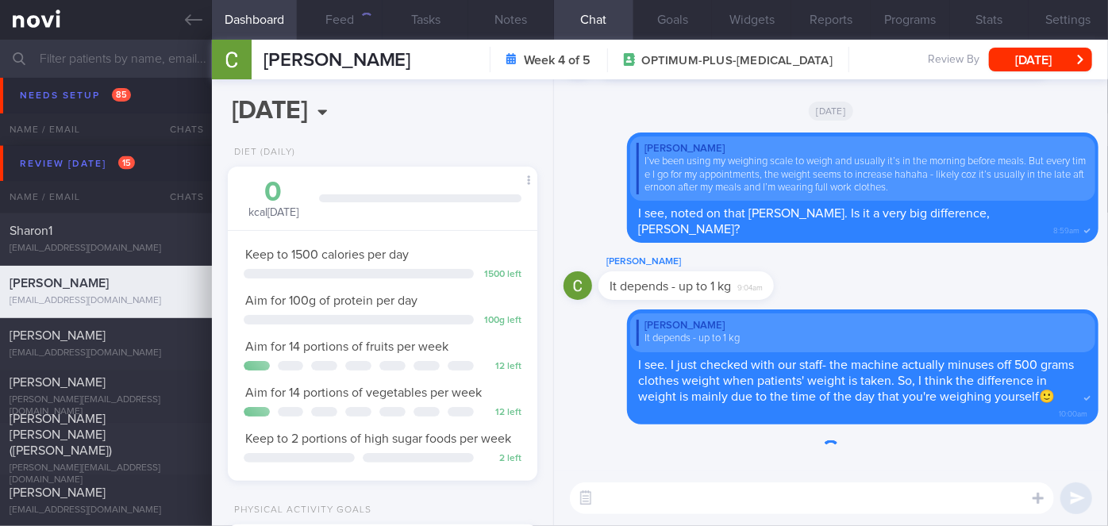
scroll to position [157, 271]
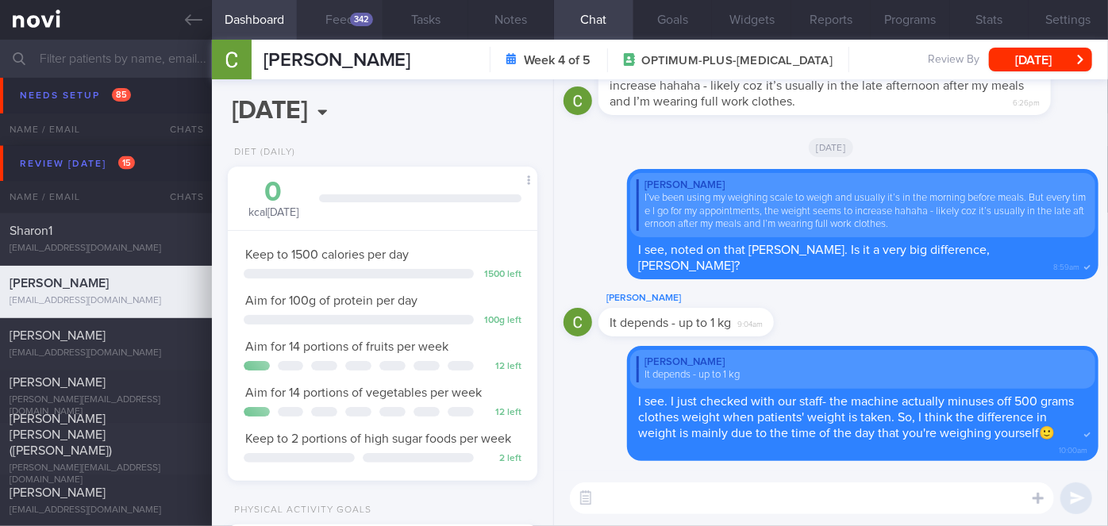
click at [355, 19] on div "342" at bounding box center [361, 19] width 23 height 13
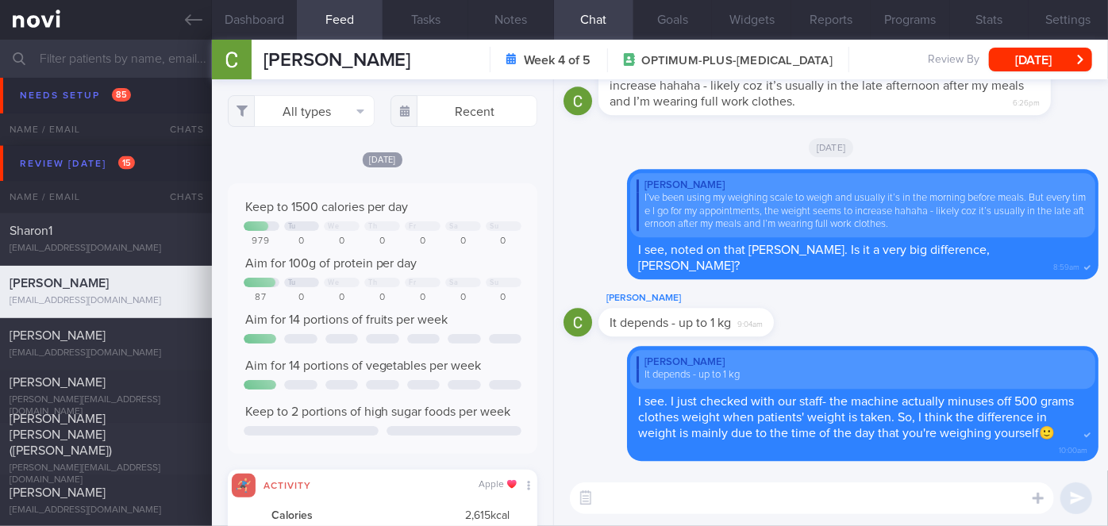
scroll to position [68, 278]
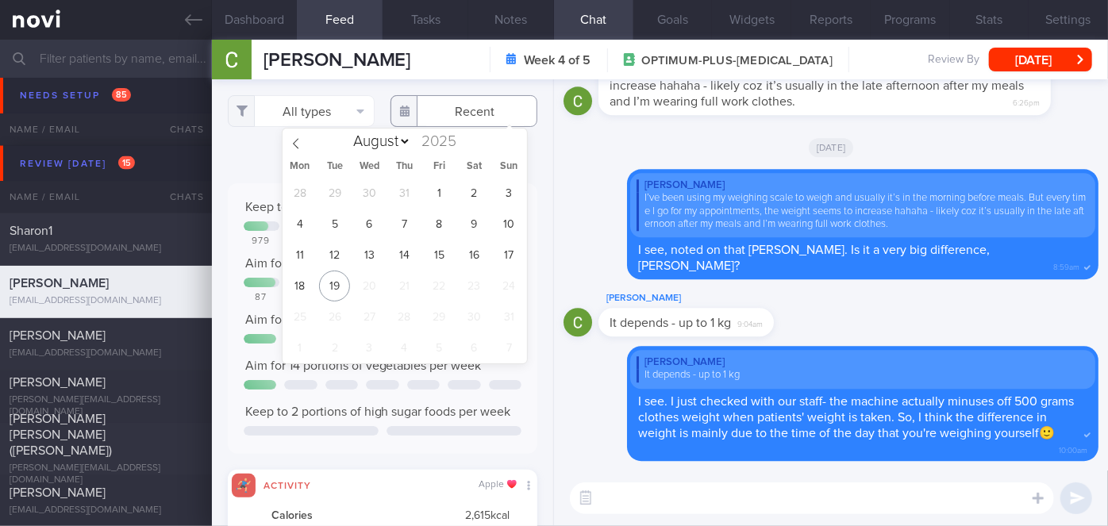
click at [470, 100] on input "text" at bounding box center [463, 111] width 147 height 32
click at [409, 225] on span "7" at bounding box center [404, 224] width 31 height 31
type input "2025-08-07"
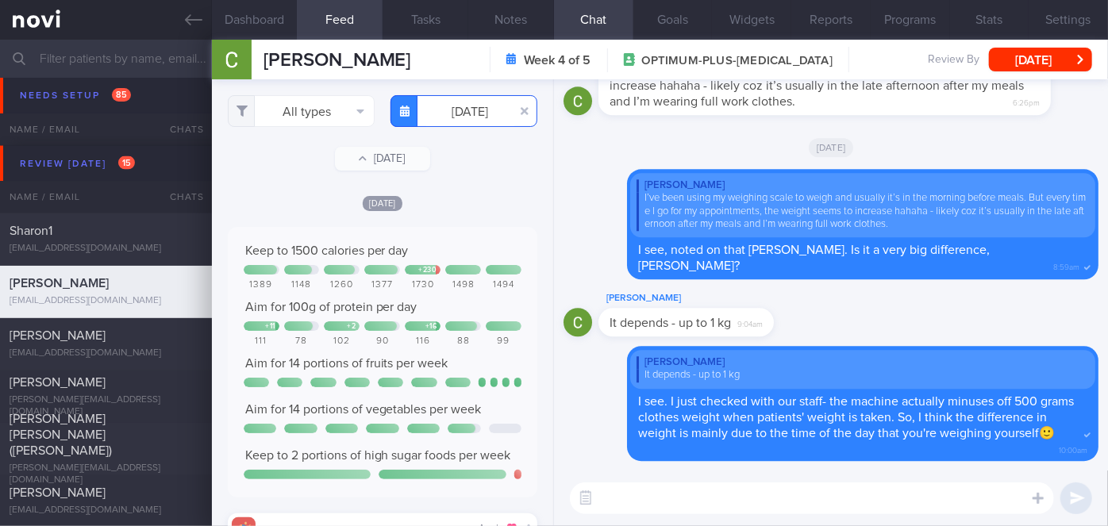
scroll to position [793548, 793339]
click at [329, 117] on button "All types" at bounding box center [301, 111] width 147 height 32
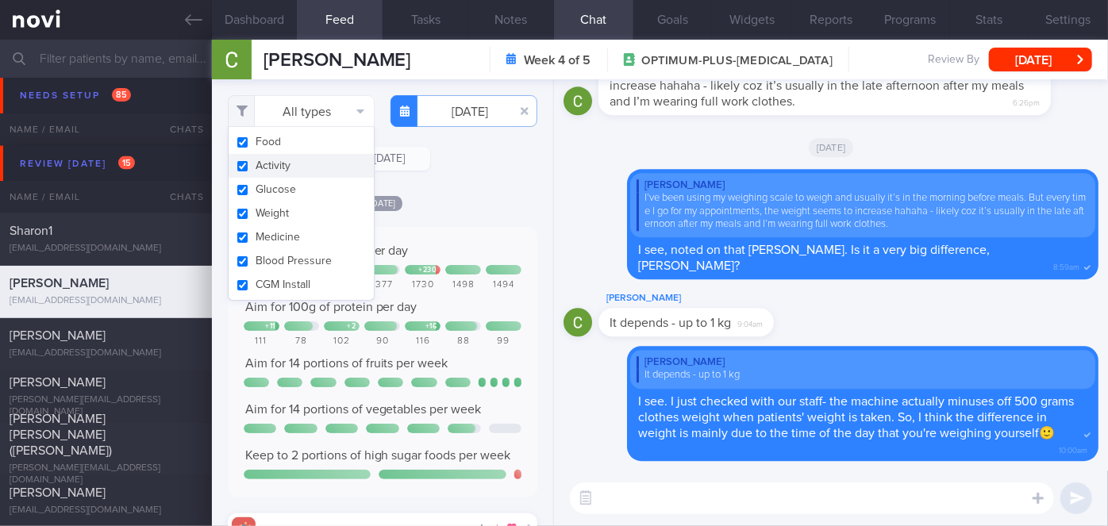
click at [288, 167] on button "Activity" at bounding box center [301, 166] width 145 height 24
checkbox input "false"
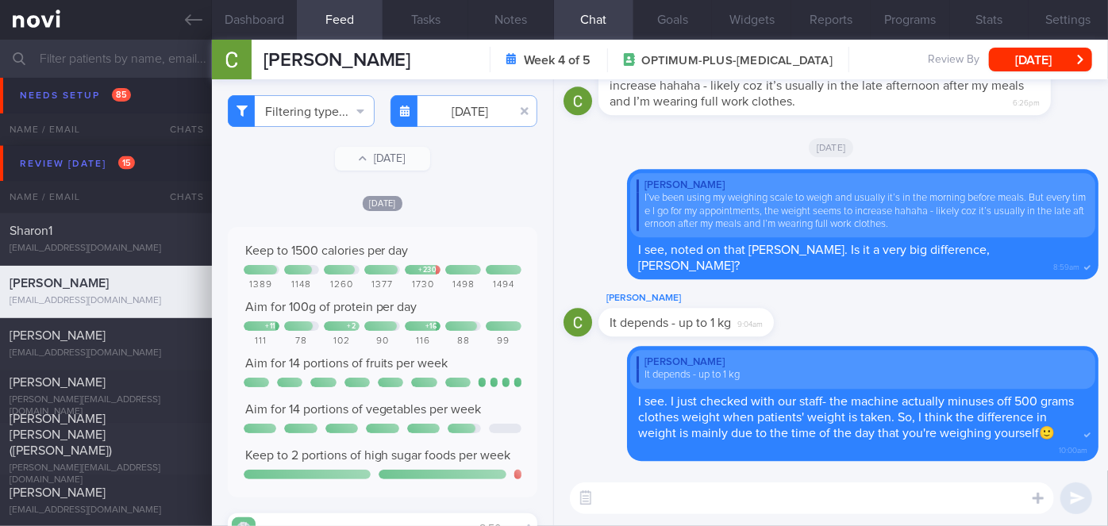
click at [483, 202] on div "Thu, 7 Aug" at bounding box center [383, 202] width 310 height 17
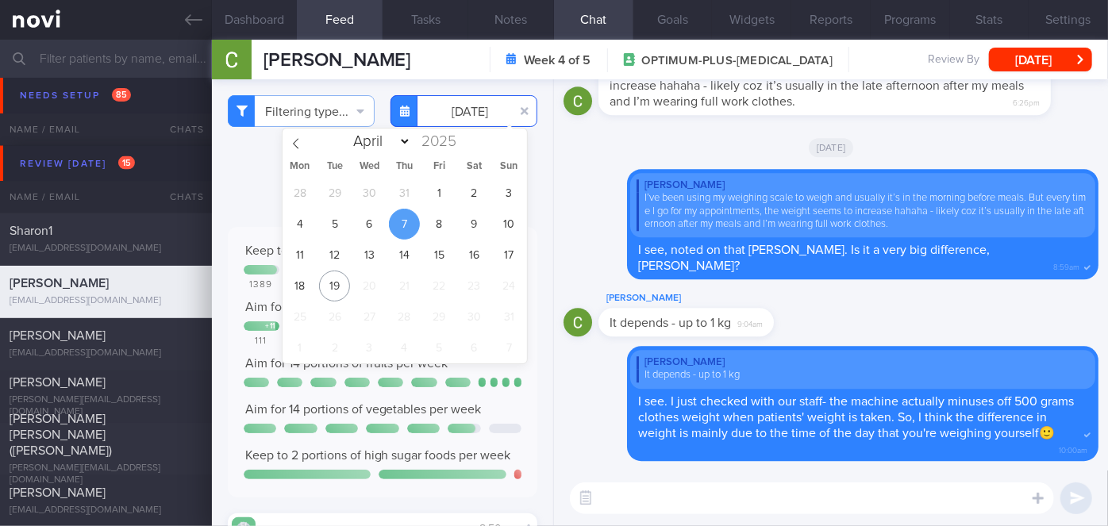
click at [479, 98] on input "2025-08-07" at bounding box center [463, 111] width 147 height 32
click at [441, 211] on span "8" at bounding box center [439, 224] width 31 height 31
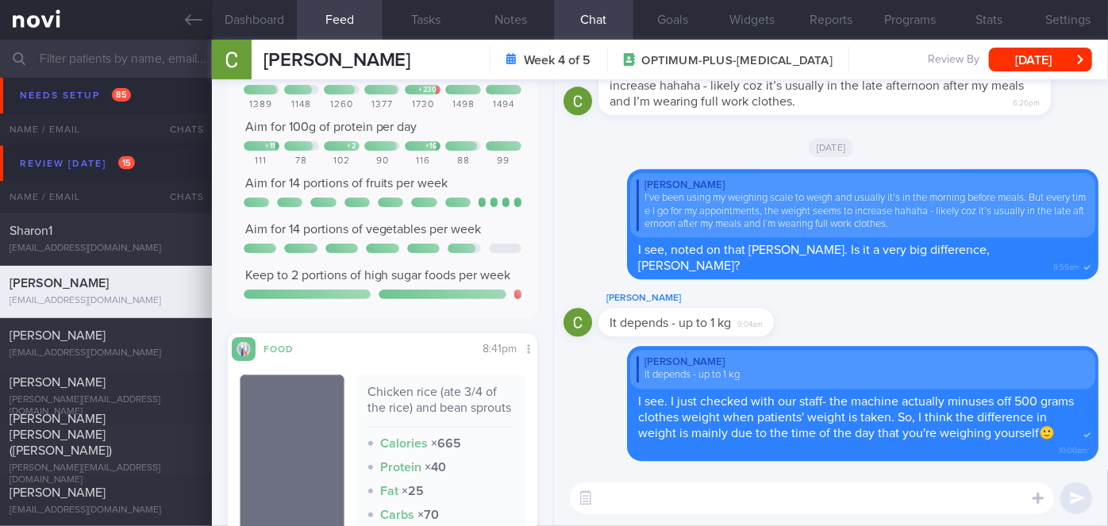
scroll to position [288, 0]
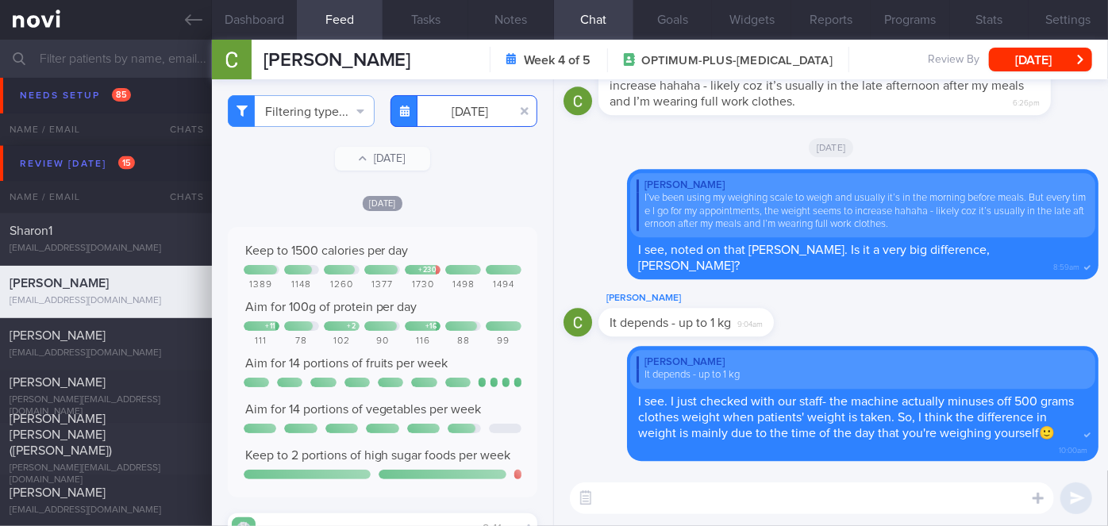
click at [467, 114] on input "2025-08-08" at bounding box center [463, 111] width 147 height 32
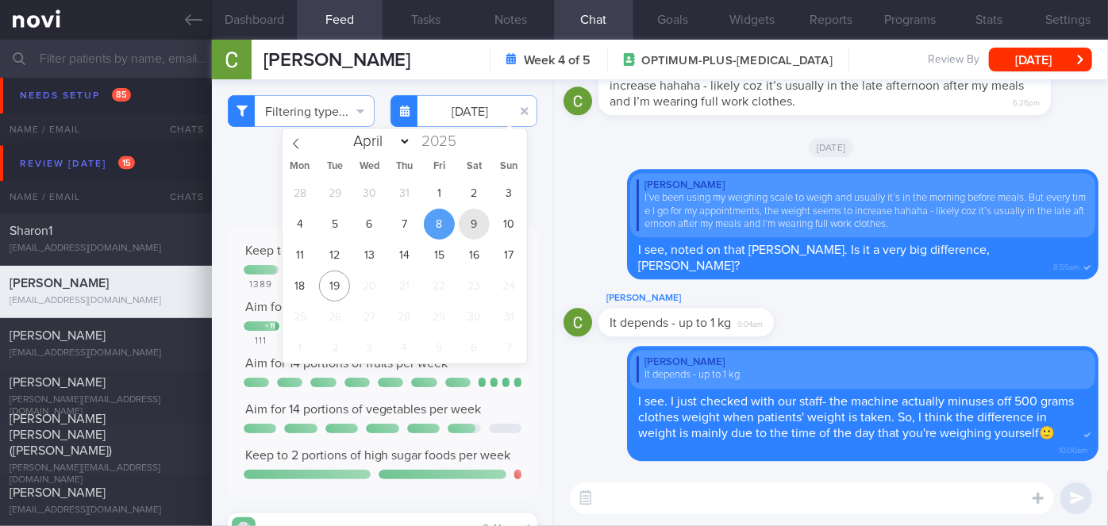
click at [473, 231] on span "9" at bounding box center [474, 224] width 31 height 31
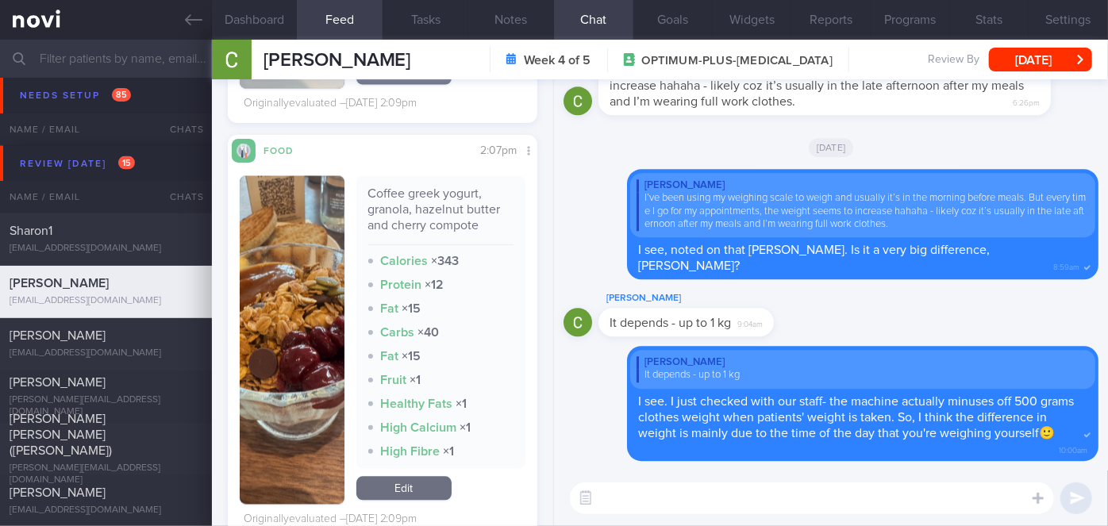
scroll to position [1587, 0]
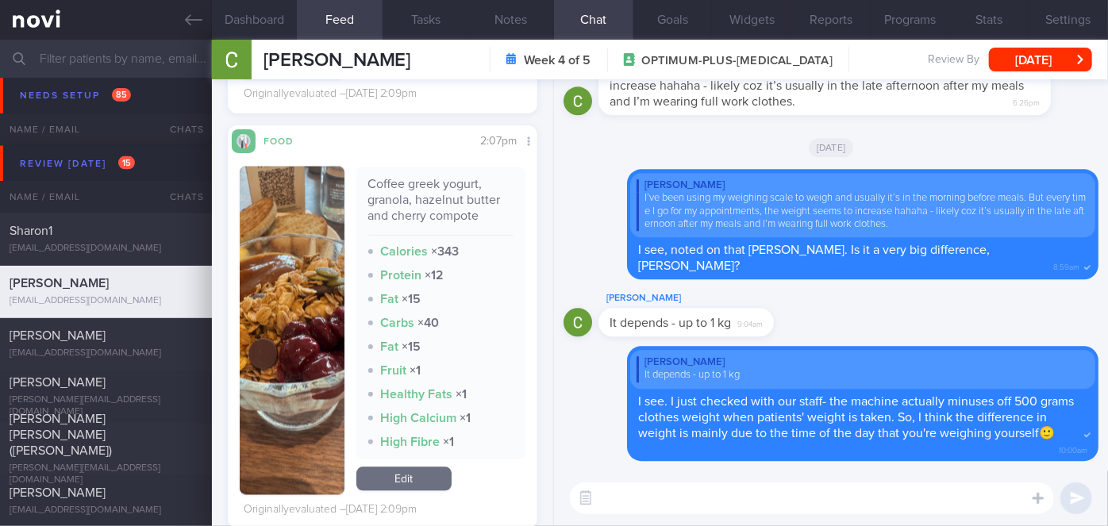
click at [315, 290] on img "button" at bounding box center [292, 331] width 105 height 329
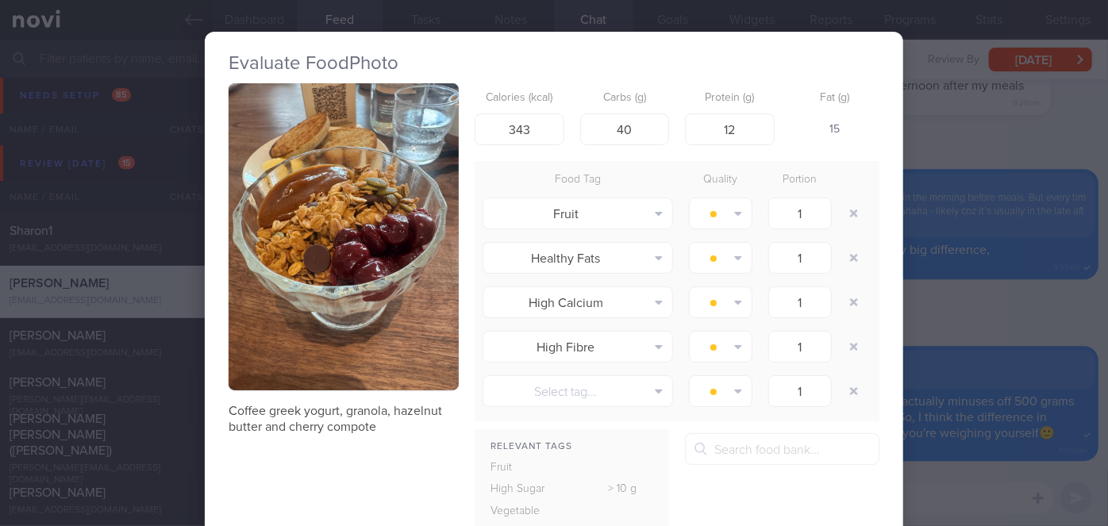
click at [939, 333] on div "Evaluate Food Photo Coffee greek yogurt, granola, hazelnut butter and cherry co…" at bounding box center [554, 263] width 1108 height 526
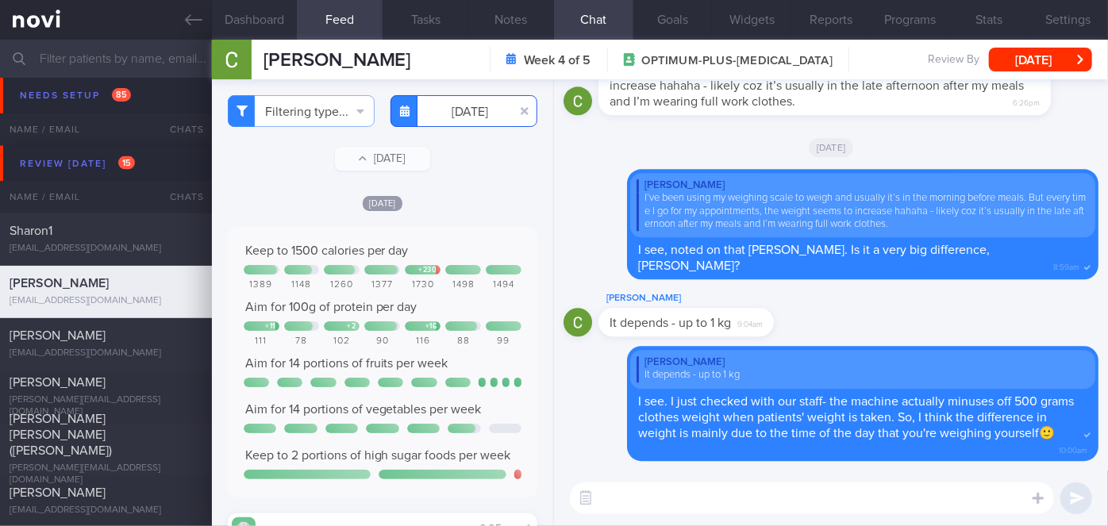
click at [465, 119] on input "2025-08-09" at bounding box center [463, 111] width 147 height 32
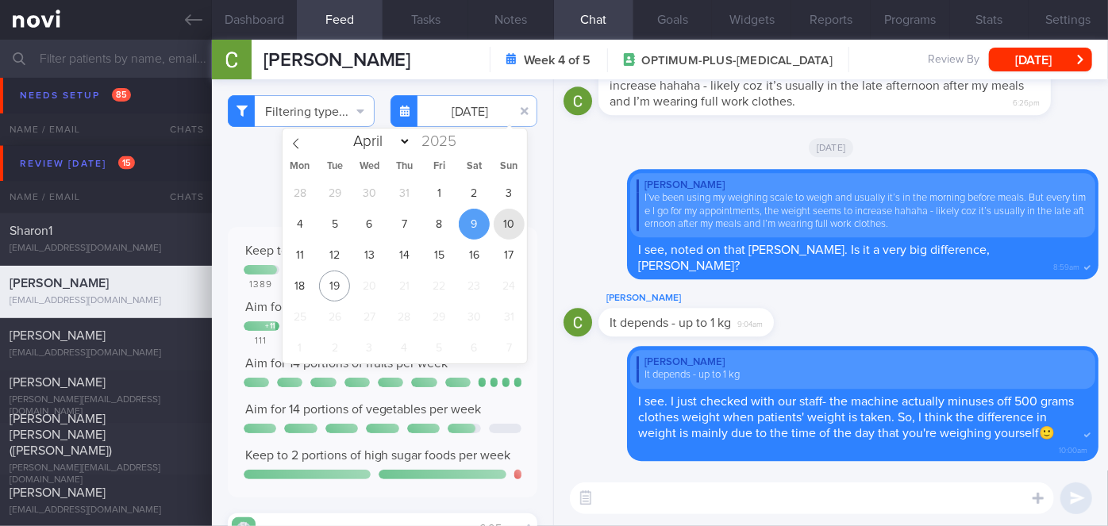
click at [502, 223] on span "10" at bounding box center [509, 224] width 31 height 31
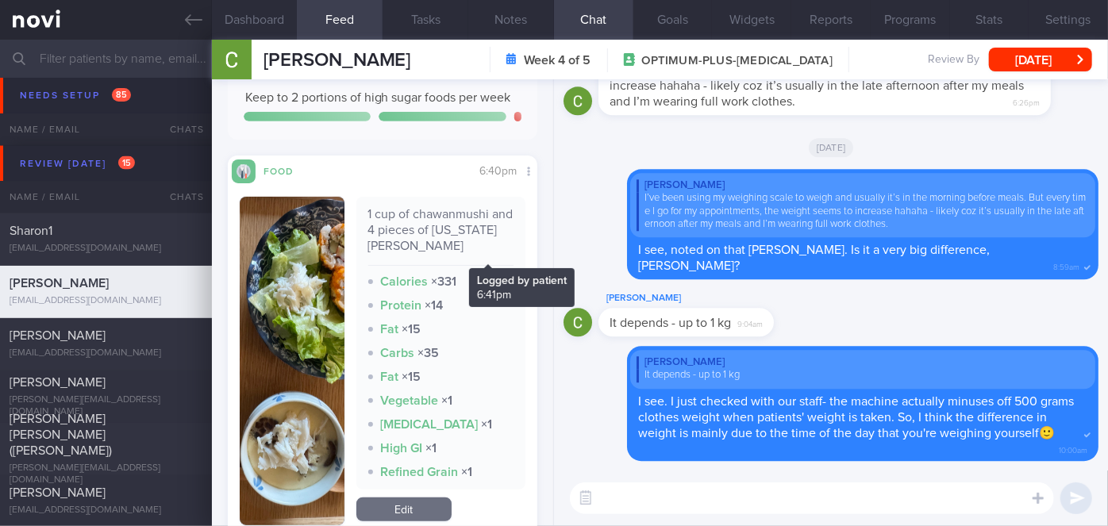
scroll to position [360, 0]
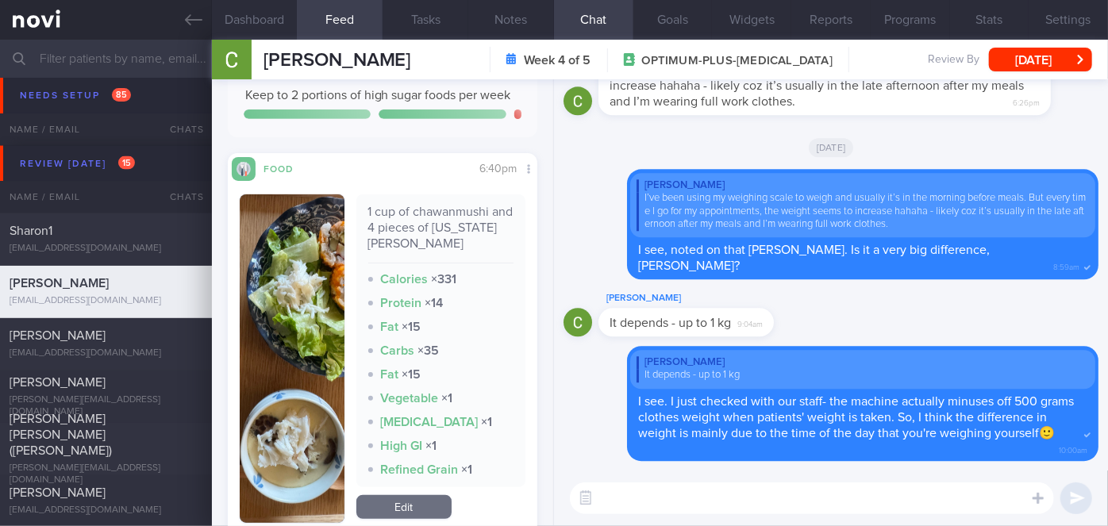
click at [297, 273] on img "button" at bounding box center [292, 358] width 105 height 329
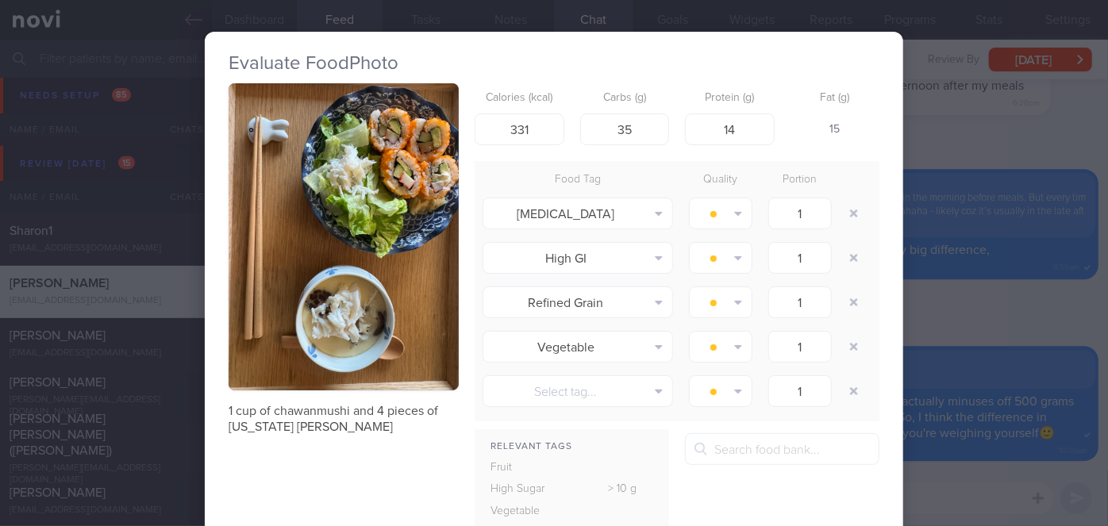
click at [933, 288] on div "Evaluate Food Photo 1 cup of chawanmushi and 4 pieces of california maki Calori…" at bounding box center [554, 263] width 1108 height 526
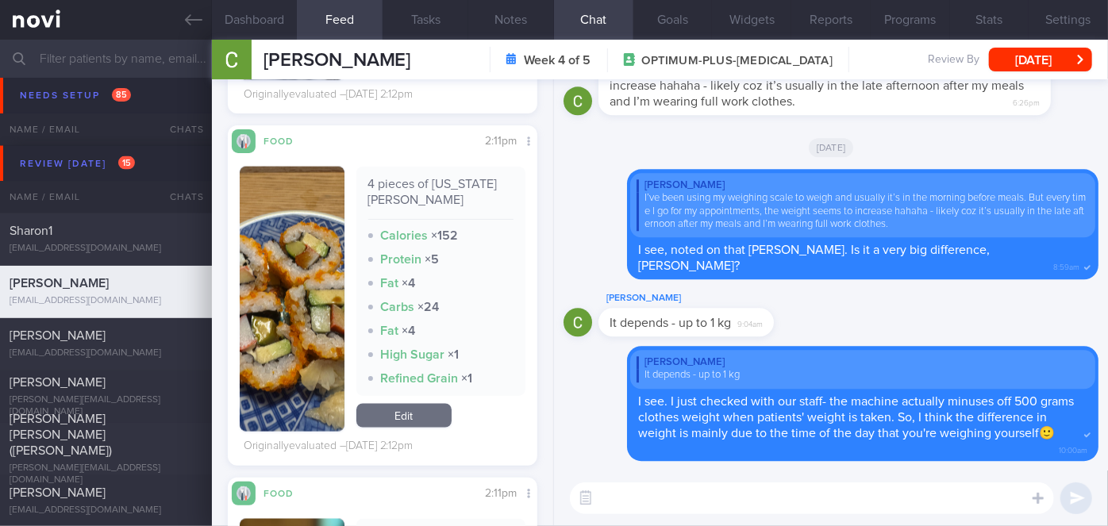
scroll to position [1154, 0]
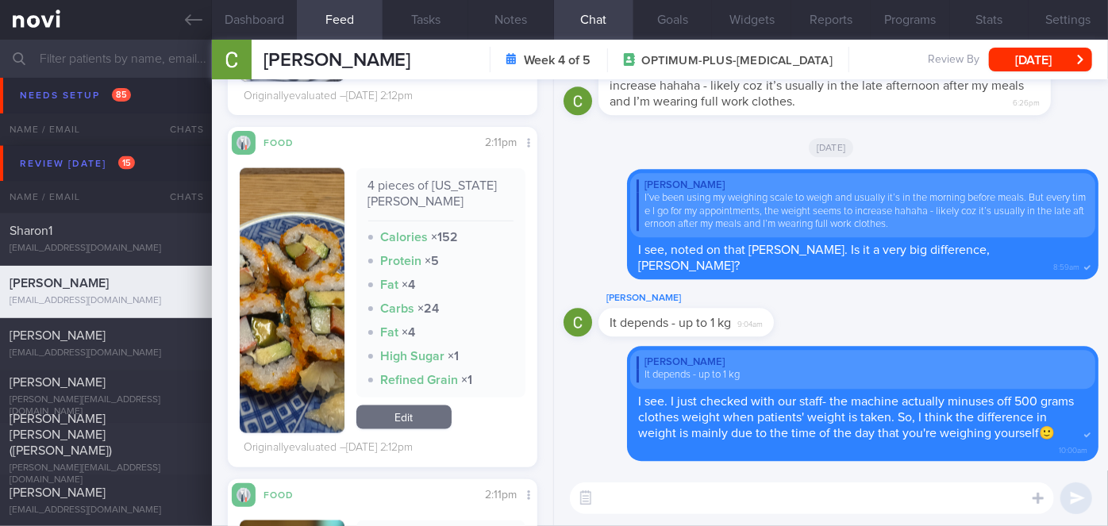
click at [319, 277] on button "button" at bounding box center [292, 300] width 105 height 265
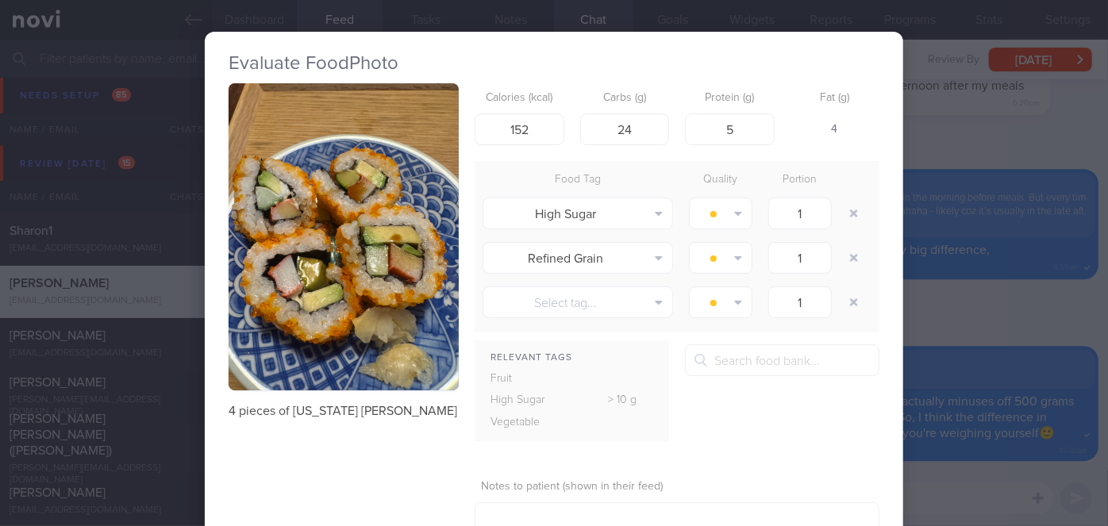
drag, startPoint x: 940, startPoint y: 316, endPoint x: 873, endPoint y: 300, distance: 68.5
click at [940, 313] on div "Evaluate Food Photo 4 pieces of california maki Calories (kcal) 152 Carbs (g) 2…" at bounding box center [554, 263] width 1108 height 526
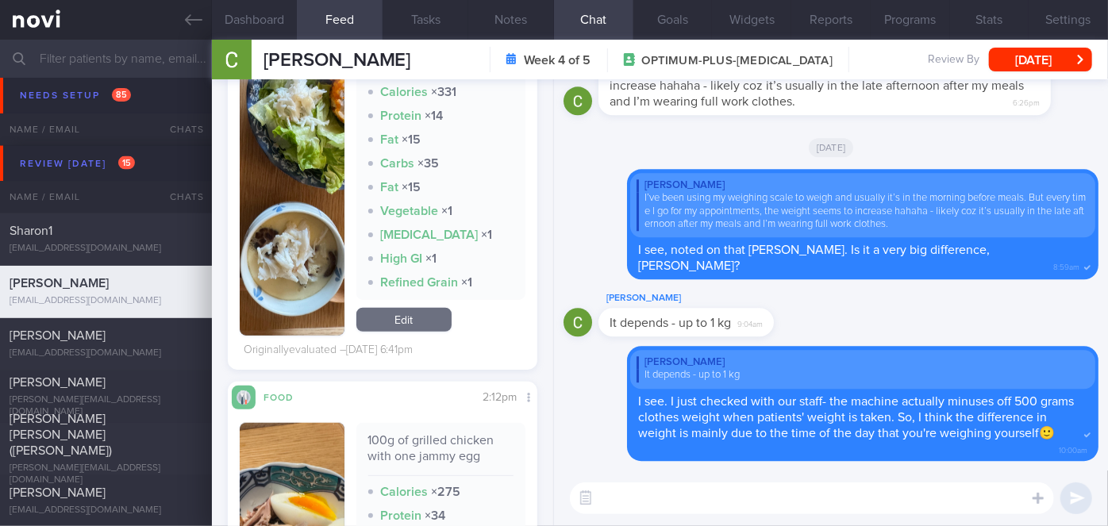
scroll to position [360, 0]
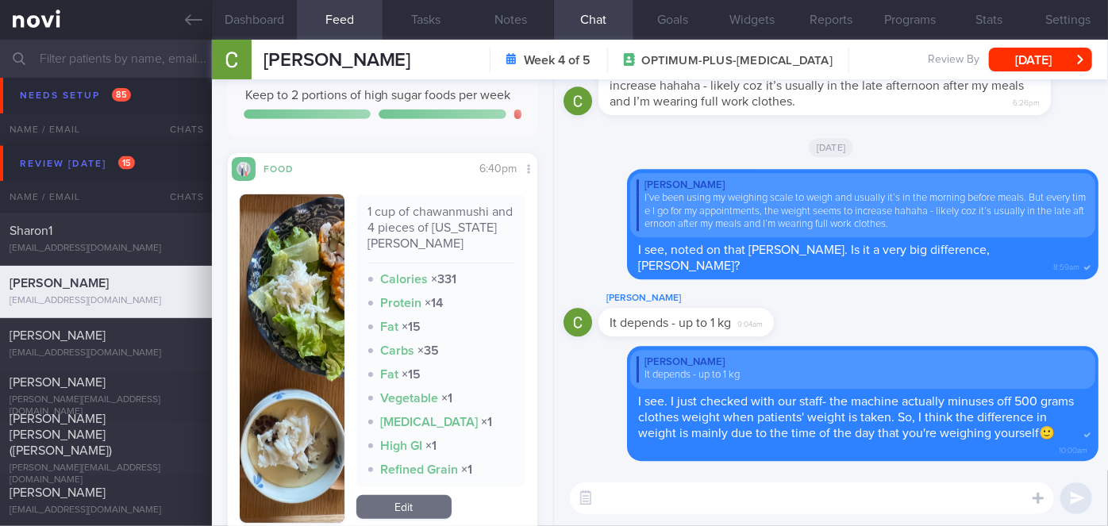
click at [324, 301] on img "button" at bounding box center [292, 358] width 105 height 329
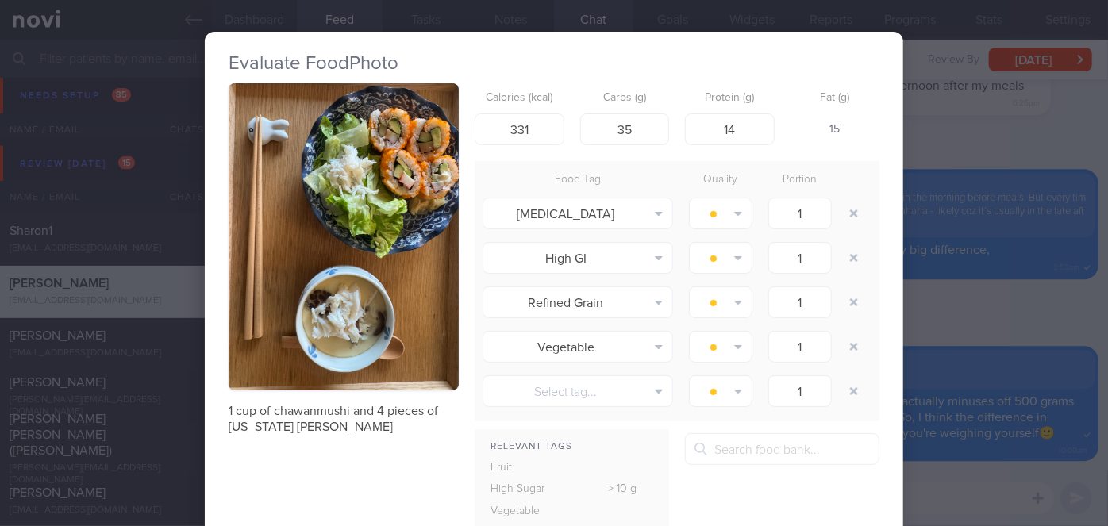
click at [967, 323] on div "Evaluate Food Photo 1 cup of chawanmushi and 4 pieces of california maki Calori…" at bounding box center [554, 263] width 1108 height 526
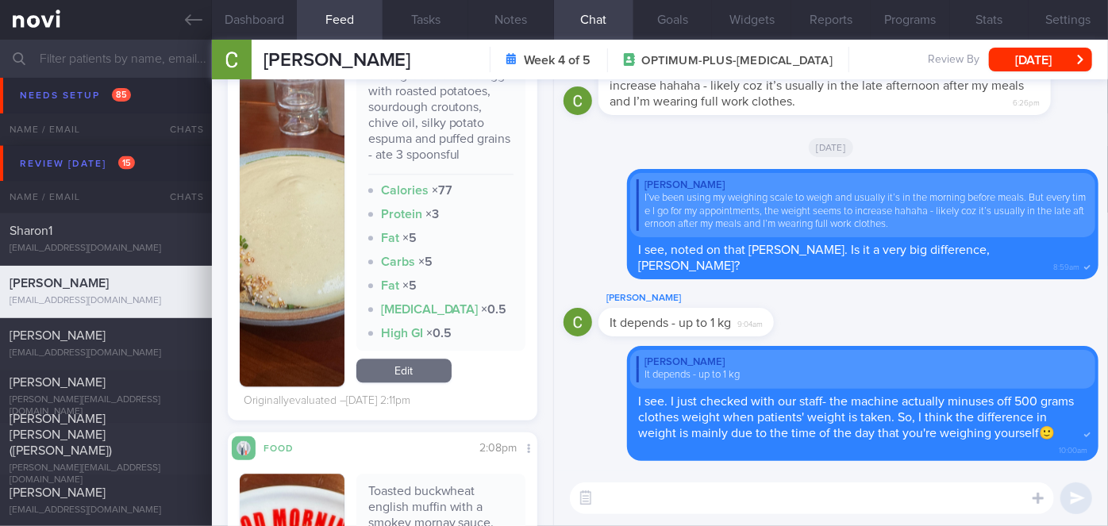
scroll to position [1948, 0]
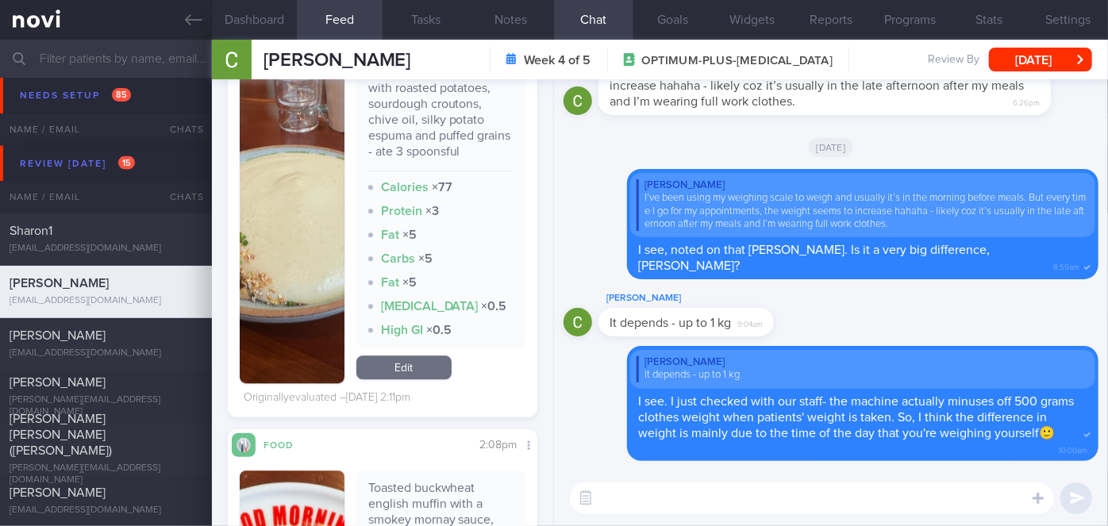
click at [287, 266] on button "button" at bounding box center [292, 219] width 105 height 329
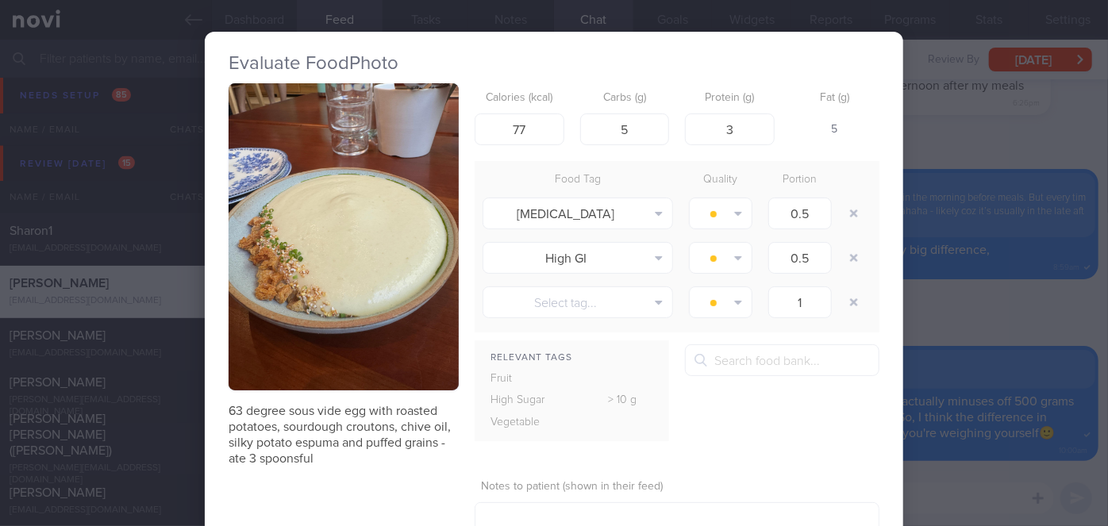
click at [927, 317] on div "Evaluate Food Photo 63 degree sous vide egg with roasted potatoes, sourdough cr…" at bounding box center [554, 263] width 1108 height 526
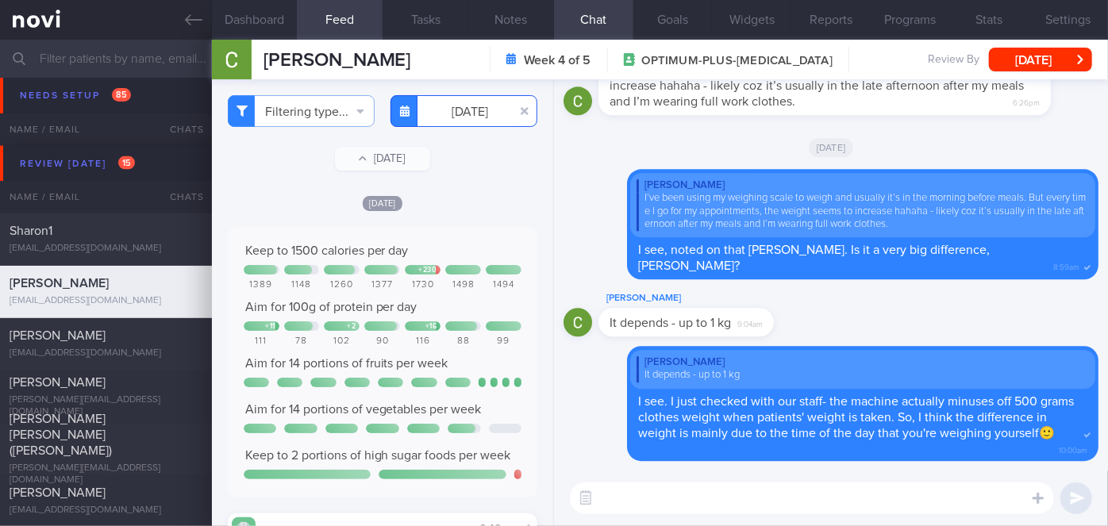
click at [474, 116] on input "2025-08-10" at bounding box center [463, 111] width 147 height 32
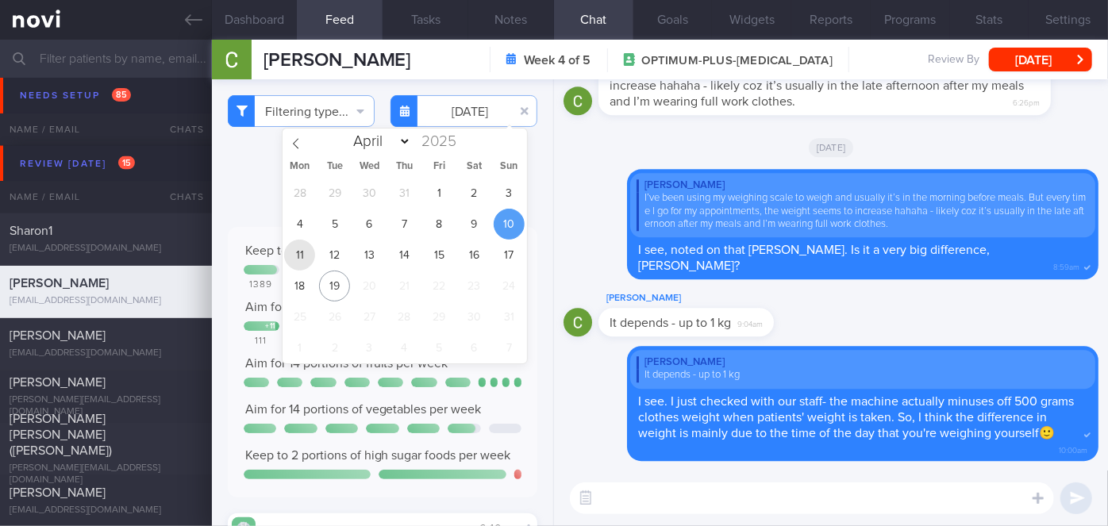
click at [306, 256] on span "11" at bounding box center [299, 255] width 31 height 31
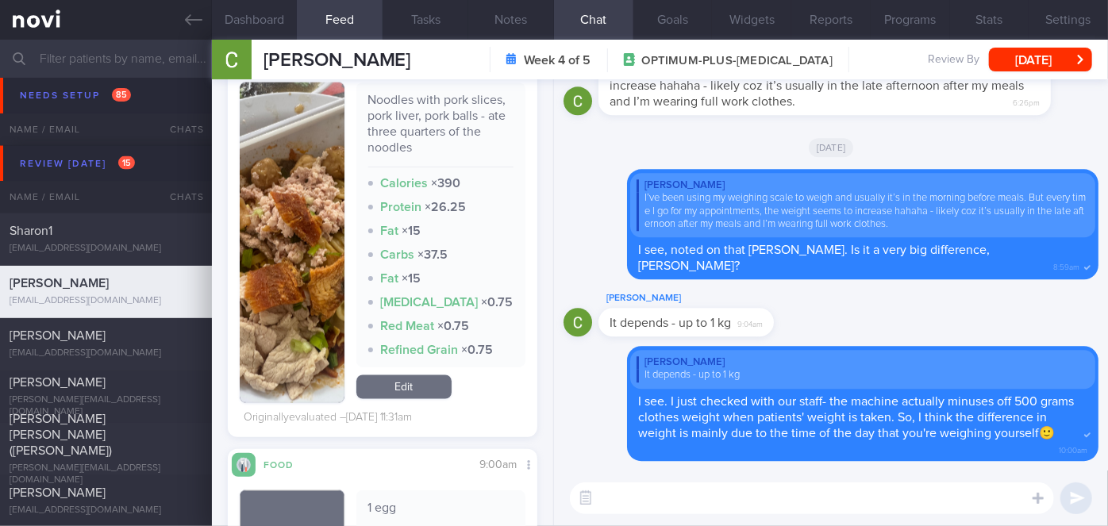
scroll to position [1230, 0]
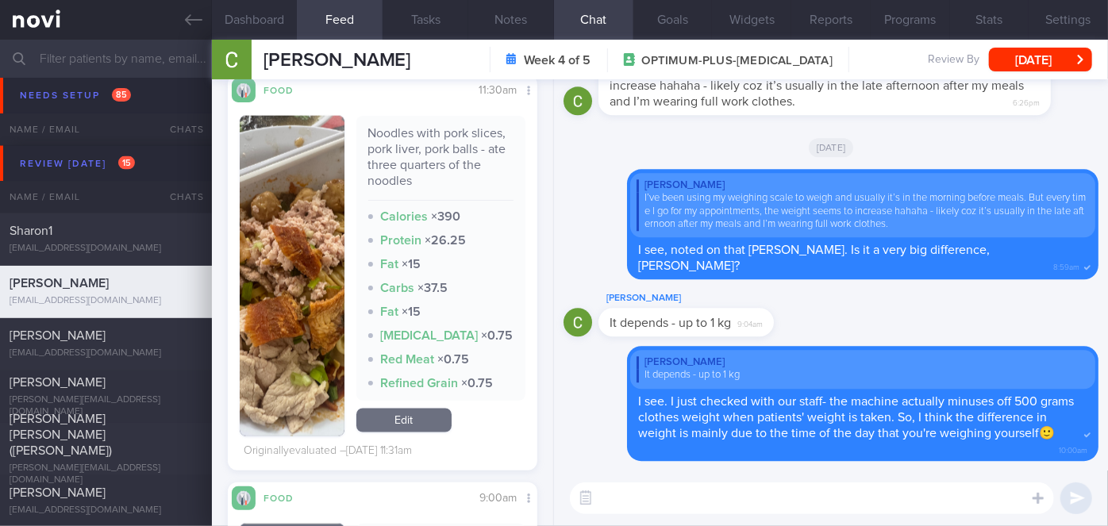
click at [306, 256] on button "button" at bounding box center [292, 276] width 105 height 321
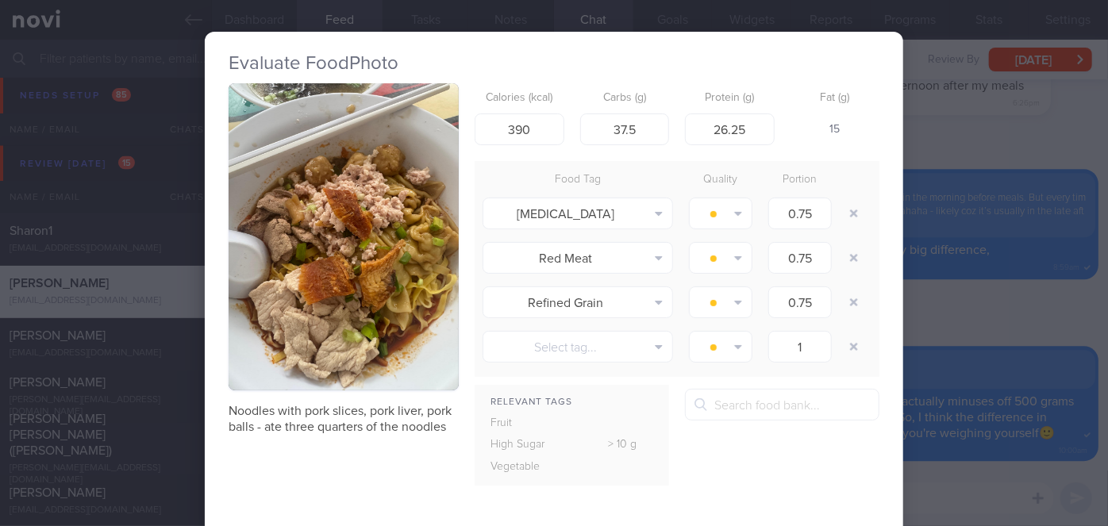
click at [975, 301] on div "Evaluate Food Photo Noodles with pork slices, pork liver, pork balls - ate thre…" at bounding box center [554, 263] width 1108 height 526
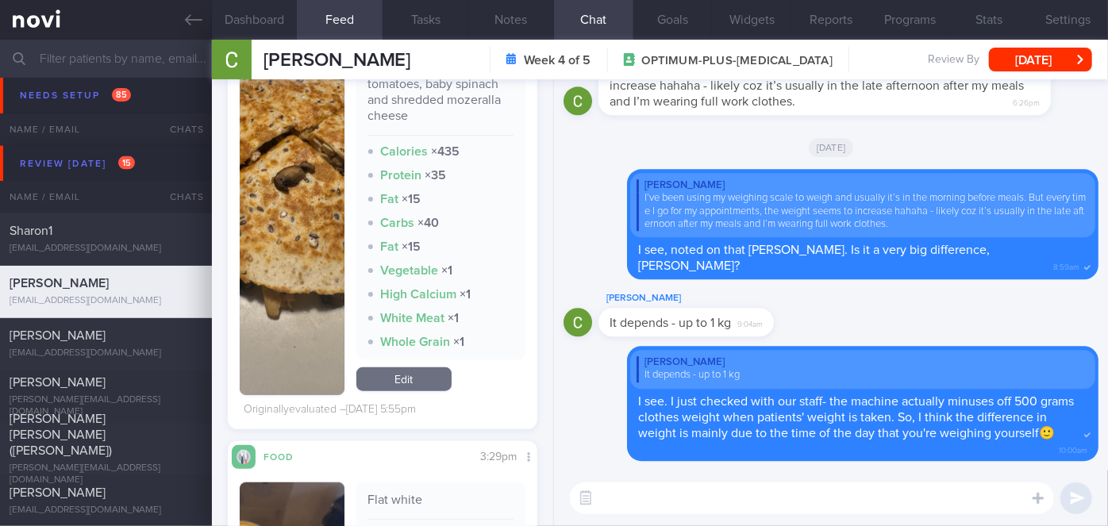
scroll to position [509, 0]
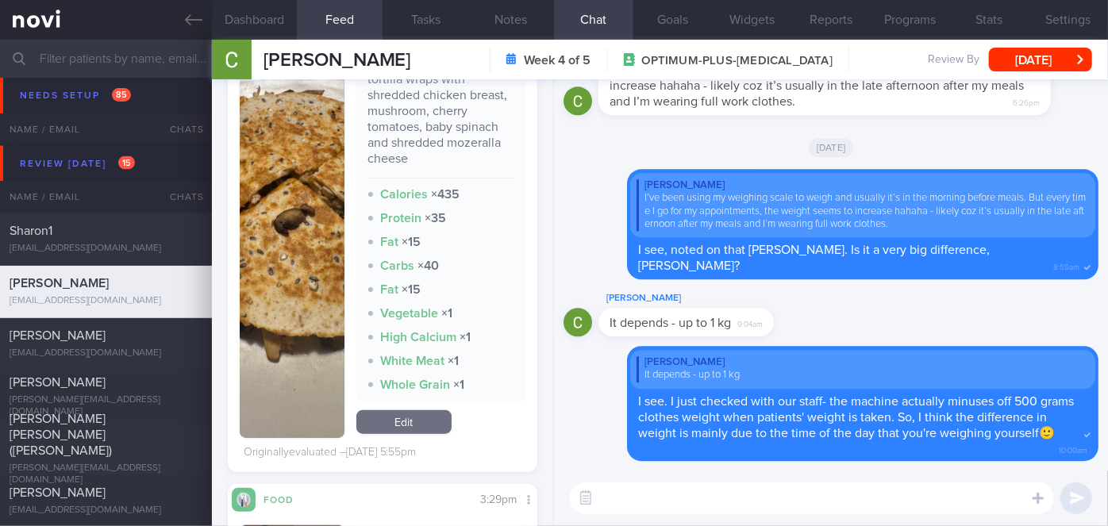
click at [289, 252] on button "button" at bounding box center [292, 242] width 105 height 392
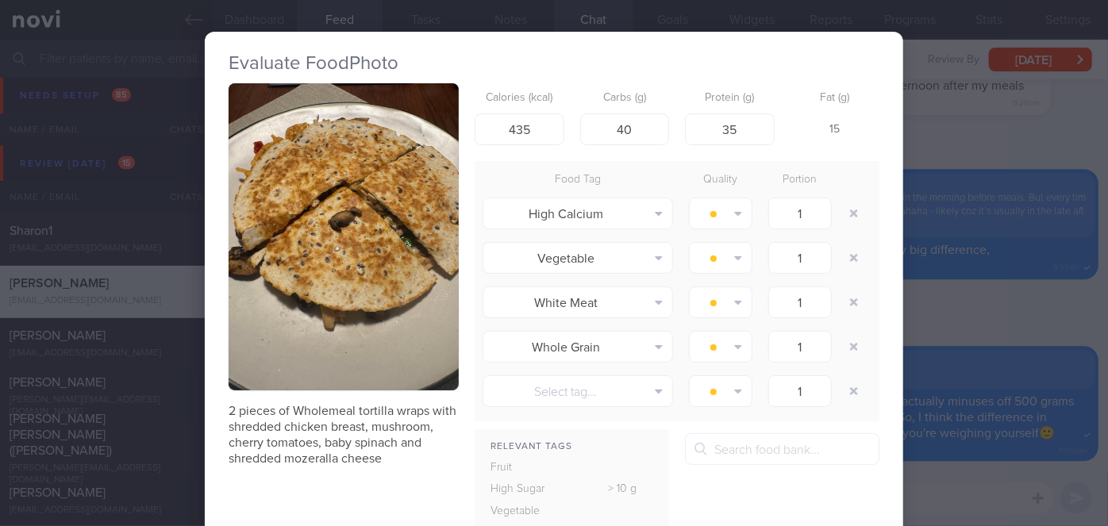
click at [929, 313] on div "Evaluate Food Photo 2 pieces of Wholemeal tortilla wraps with shredded chicken …" at bounding box center [554, 263] width 1108 height 526
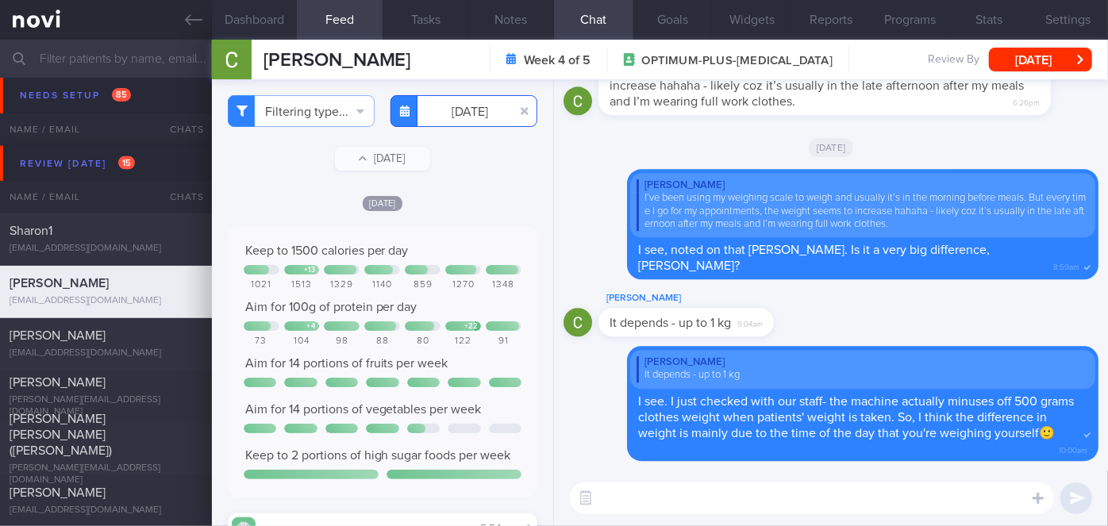
click at [469, 118] on input "[DATE]" at bounding box center [463, 111] width 147 height 32
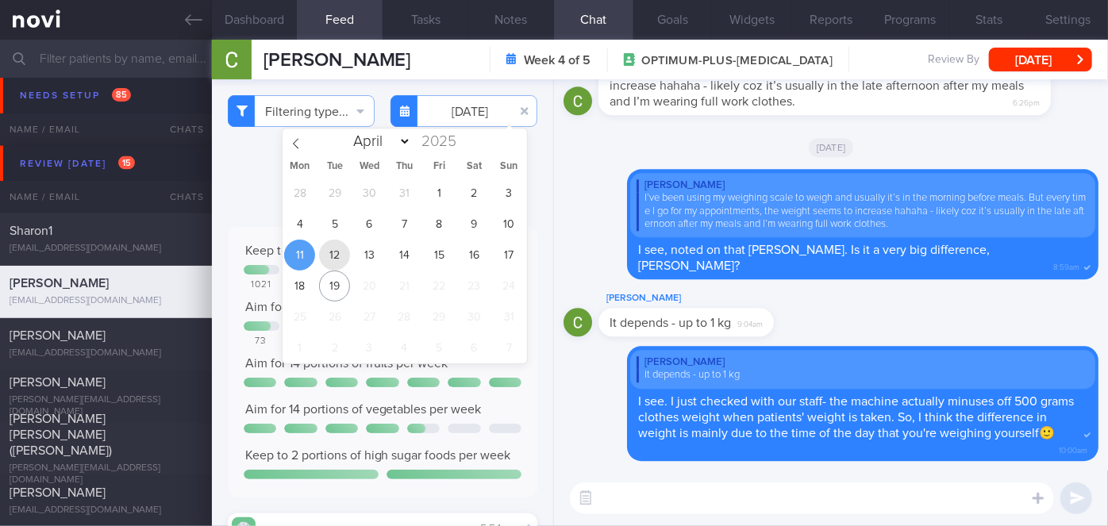
click at [338, 246] on span "12" at bounding box center [334, 255] width 31 height 31
type input "[DATE]"
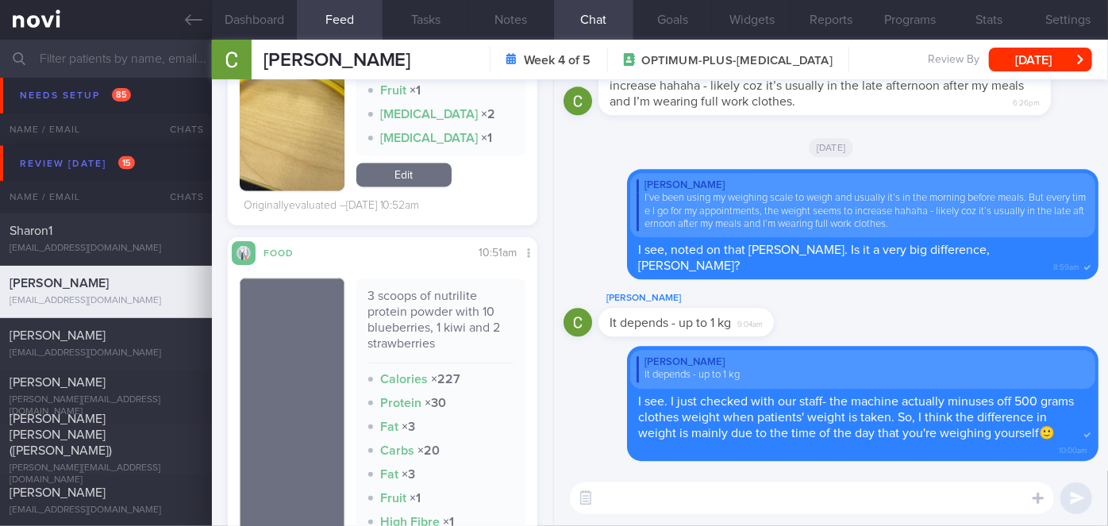
scroll to position [1384, 0]
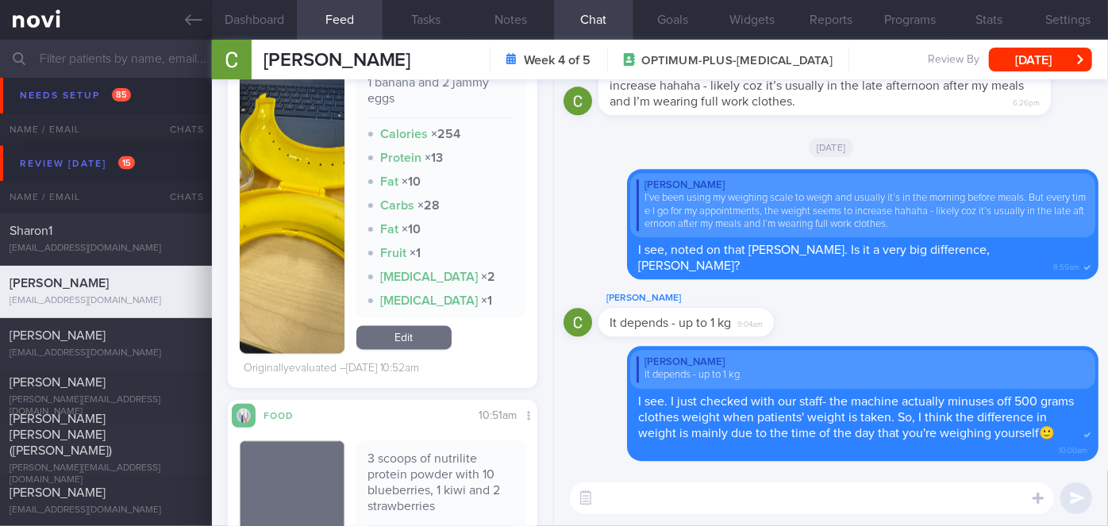
click at [274, 283] on button "button" at bounding box center [292, 209] width 105 height 289
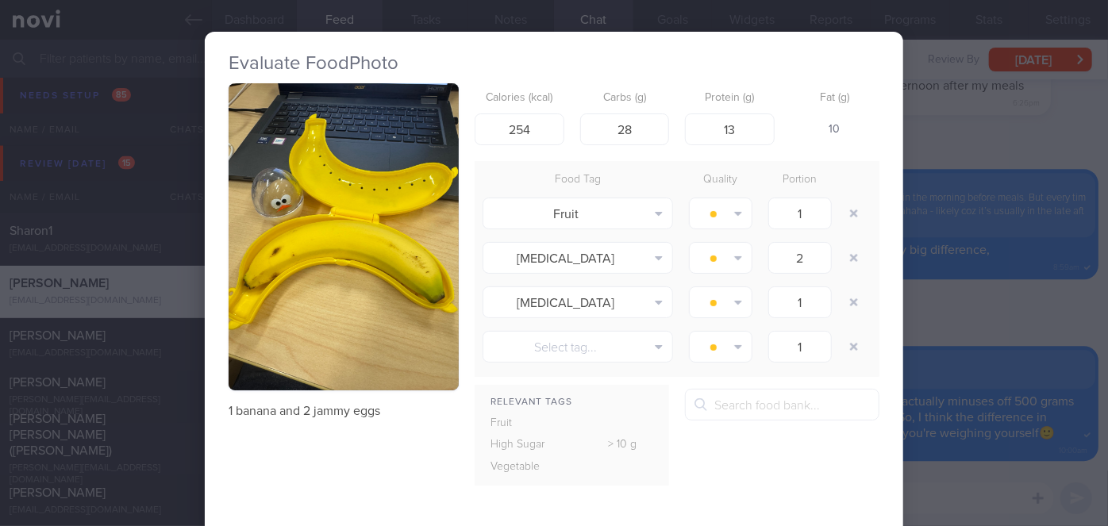
click at [1031, 291] on div "Evaluate Food Photo 1 banana and 2 jammy eggs Calories (kcal) 254 Carbs (g) 28 …" at bounding box center [554, 263] width 1108 height 526
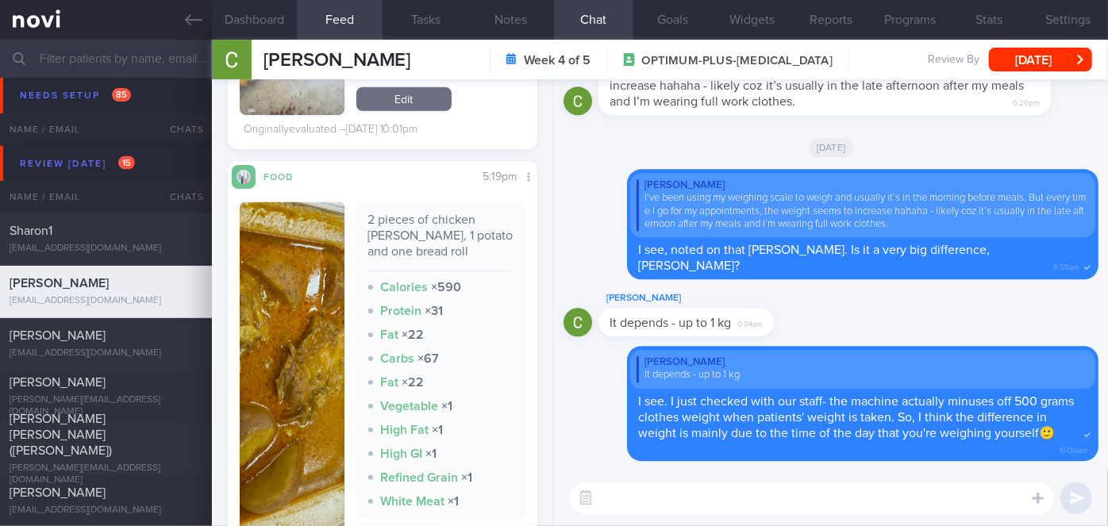
scroll to position [807, 0]
click at [298, 294] on img "button" at bounding box center [292, 379] width 105 height 352
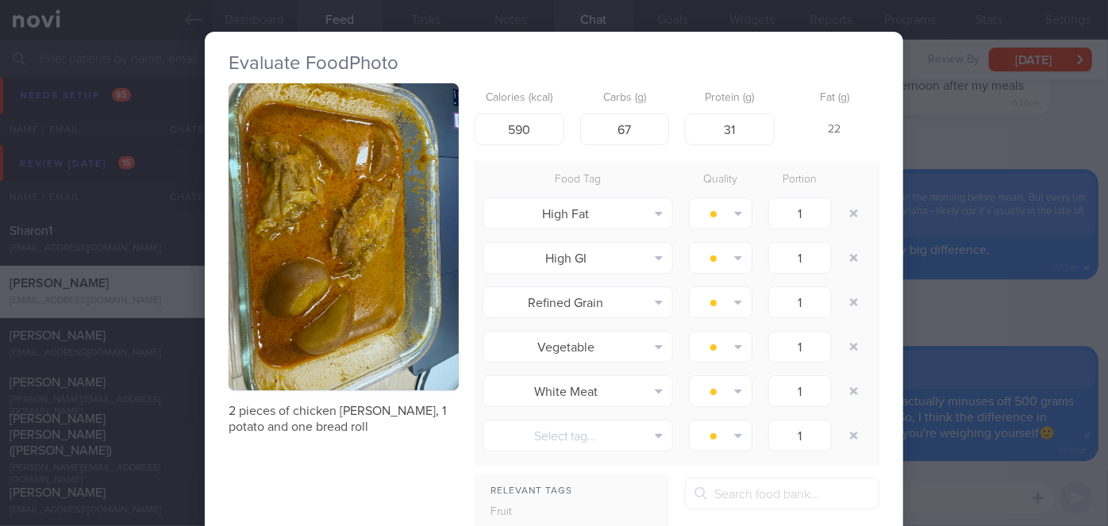
click at [948, 324] on div "Evaluate Food Photo 2 pieces of chicken curry, 1 potato and one bread roll Calo…" at bounding box center [554, 263] width 1108 height 526
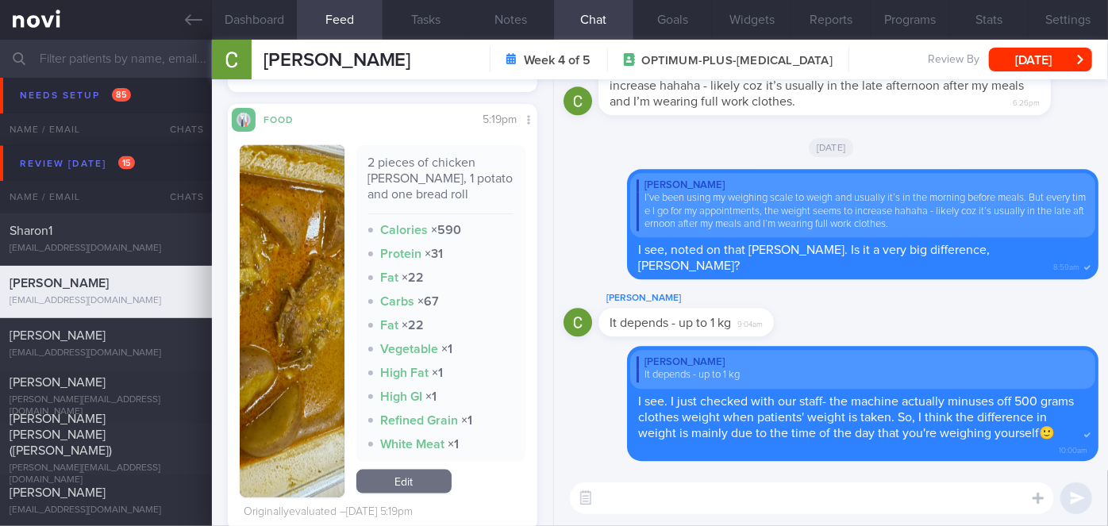
scroll to position [879, 0]
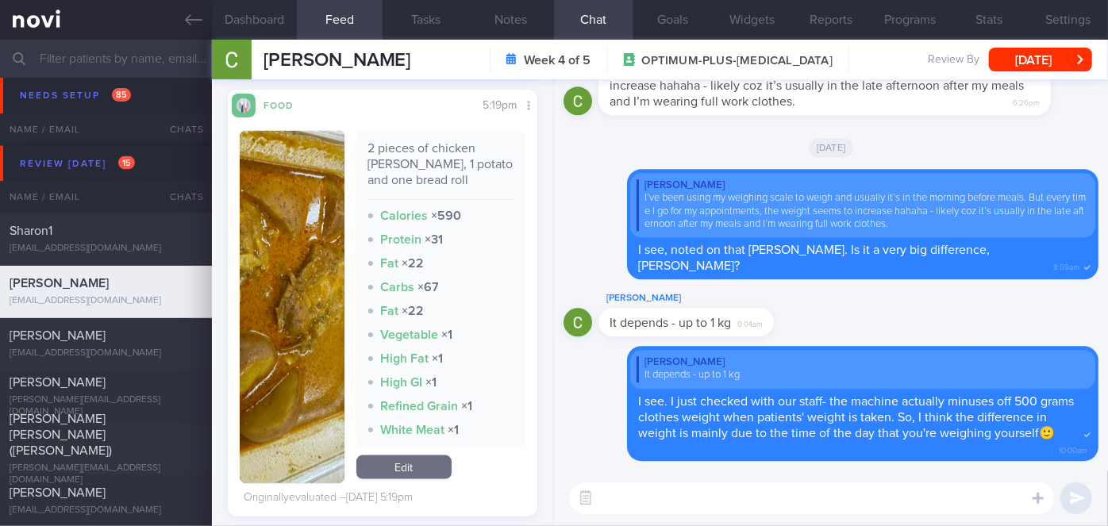
click at [318, 303] on button "button" at bounding box center [292, 307] width 105 height 352
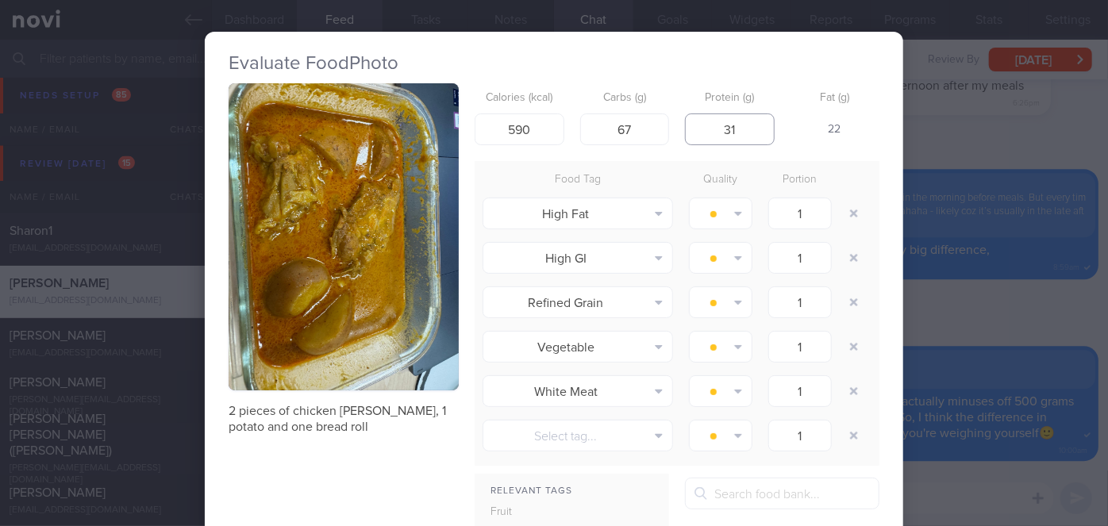
click at [752, 125] on input "31" at bounding box center [730, 129] width 90 height 32
type input "3"
type input "20"
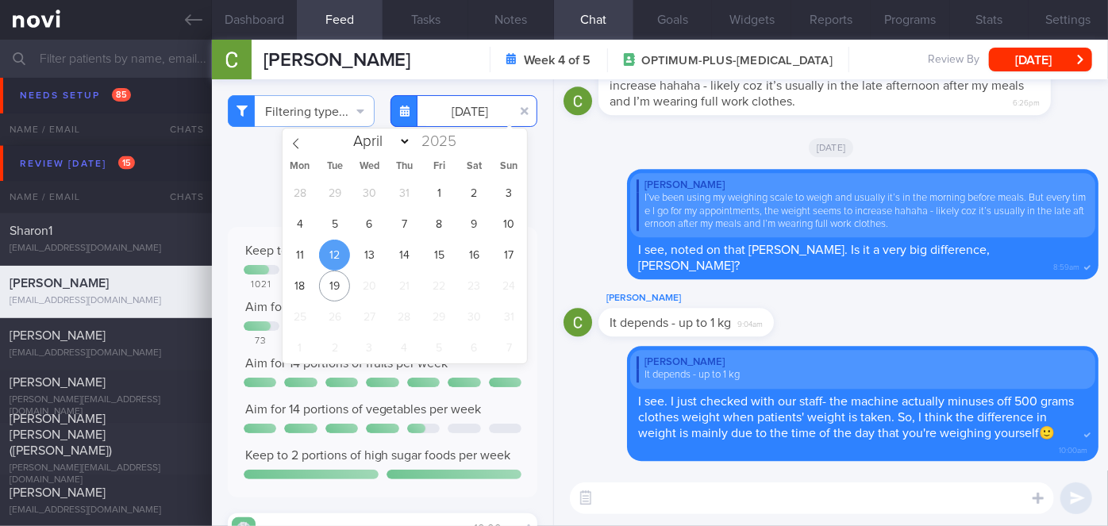
click at [460, 119] on input "[DATE]" at bounding box center [463, 111] width 147 height 32
click at [370, 244] on span "13" at bounding box center [369, 255] width 31 height 31
type input "[DATE]"
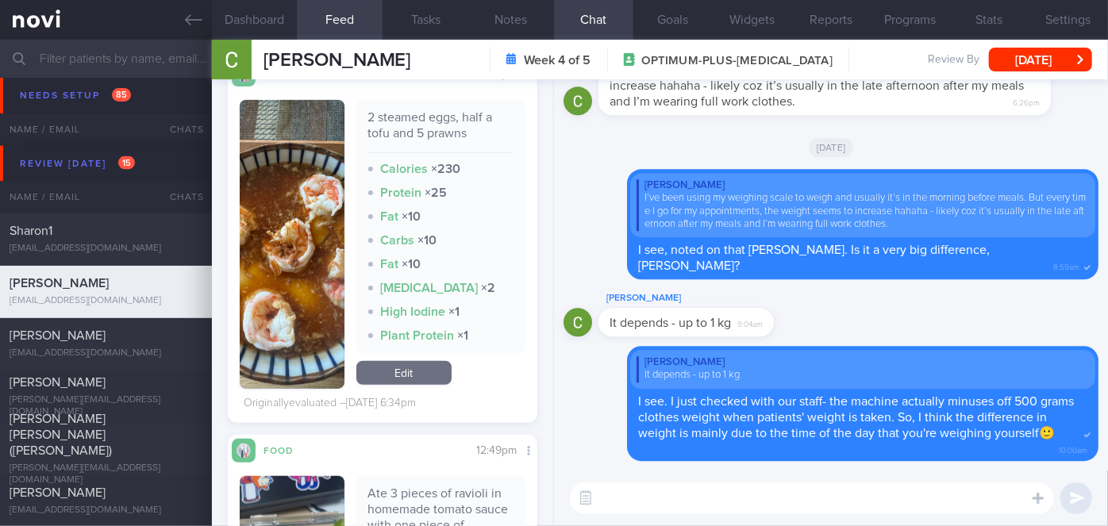
scroll to position [433, 0]
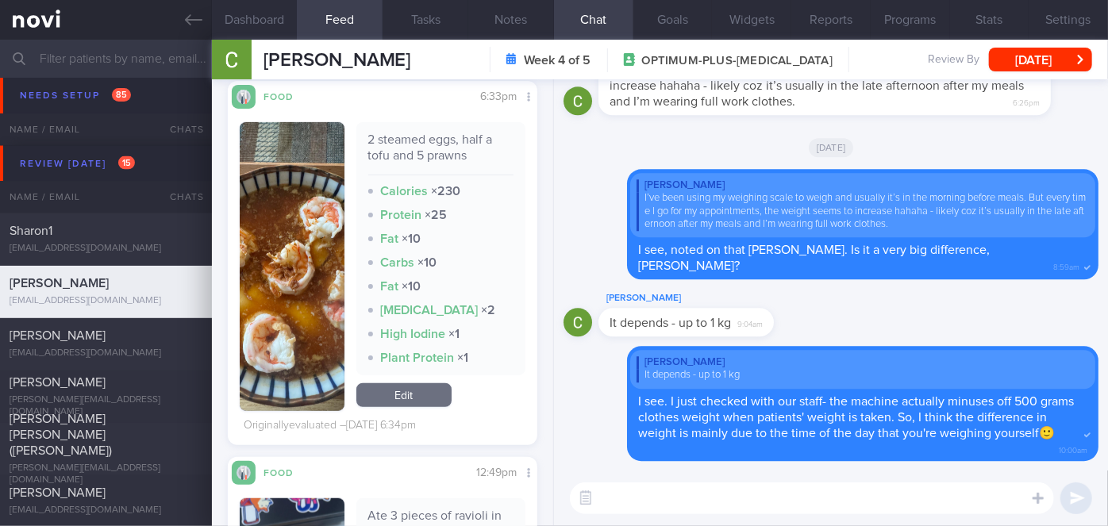
click at [321, 253] on button "button" at bounding box center [292, 266] width 105 height 289
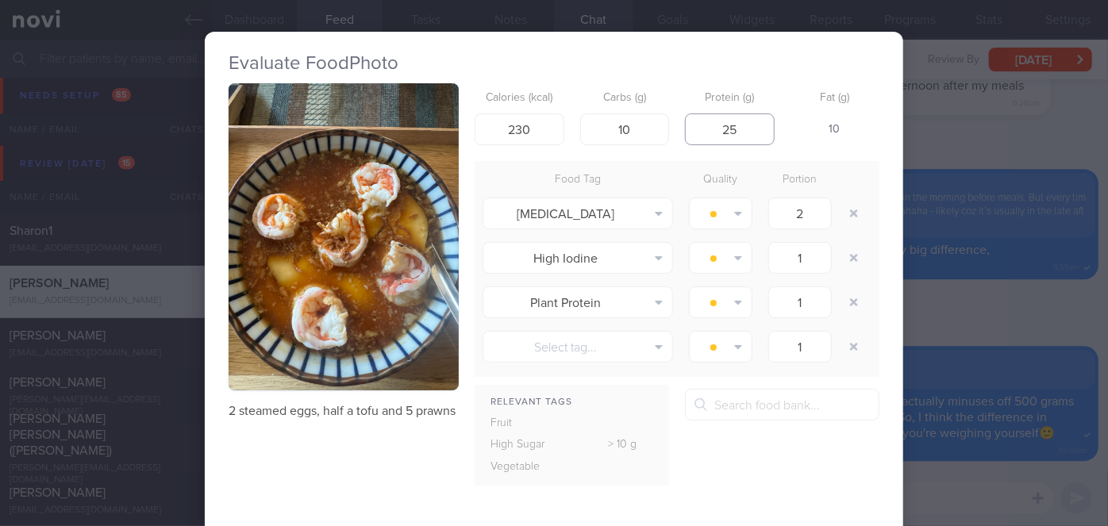
click at [744, 133] on input "25" at bounding box center [730, 129] width 90 height 32
type input "2"
type input "30"
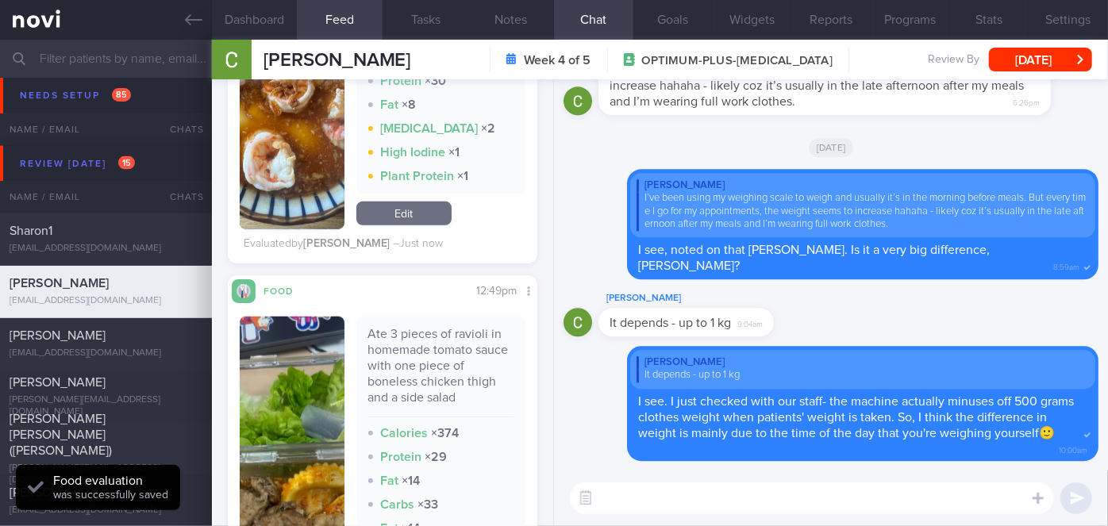
scroll to position [794, 0]
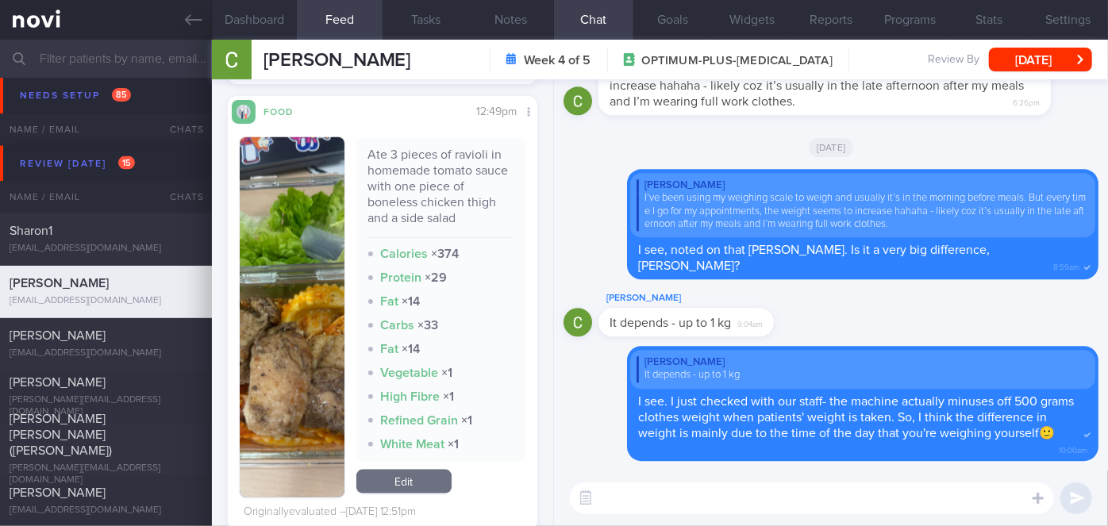
click at [275, 262] on img "button" at bounding box center [292, 317] width 105 height 360
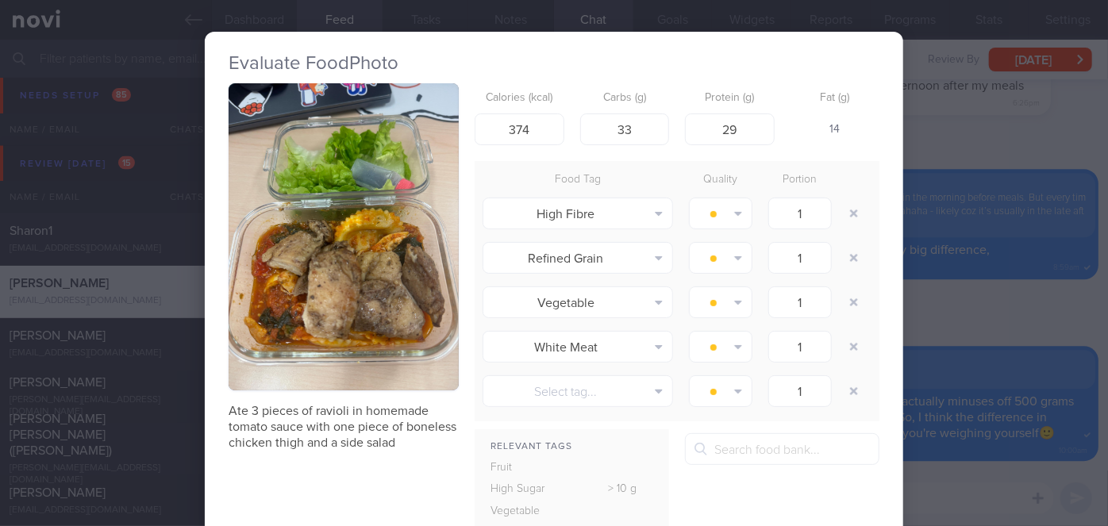
click at [907, 313] on div "Evaluate Food Photo Ate 3 pieces of ravioli in homemade tomato sauce with one p…" at bounding box center [554, 263] width 1108 height 526
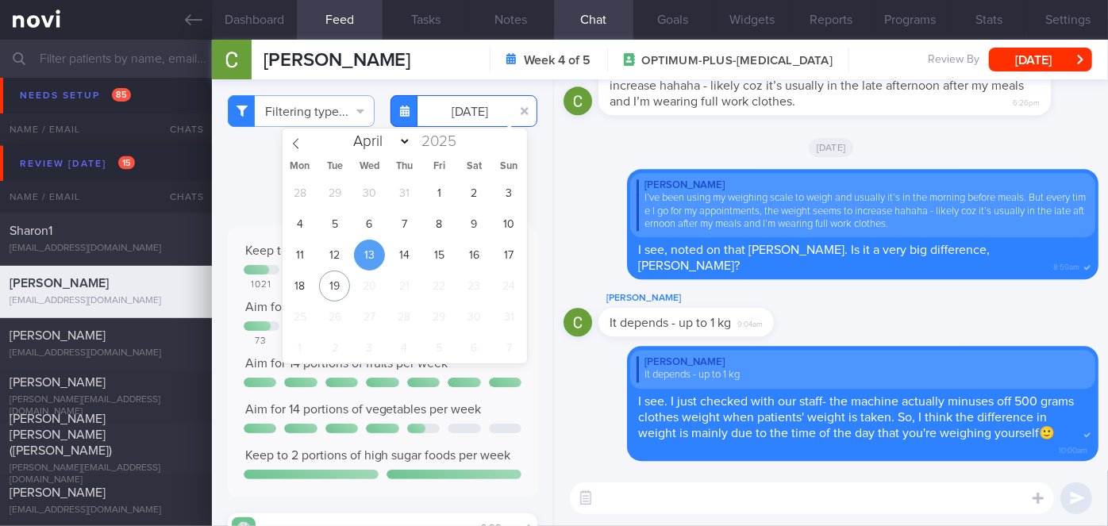
click at [492, 108] on input "[DATE]" at bounding box center [463, 111] width 147 height 32
click at [405, 254] on span "14" at bounding box center [404, 255] width 31 height 31
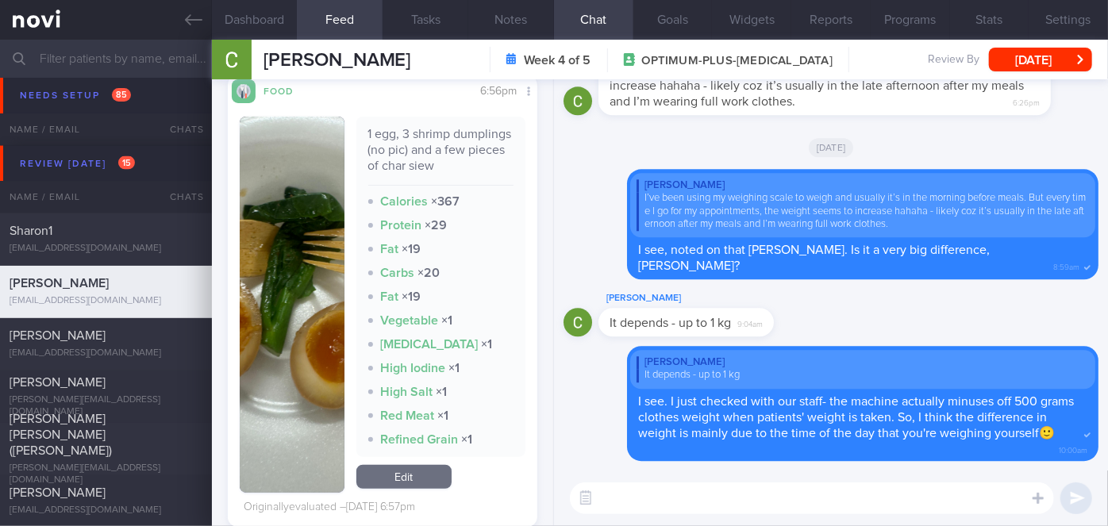
scroll to position [360, 0]
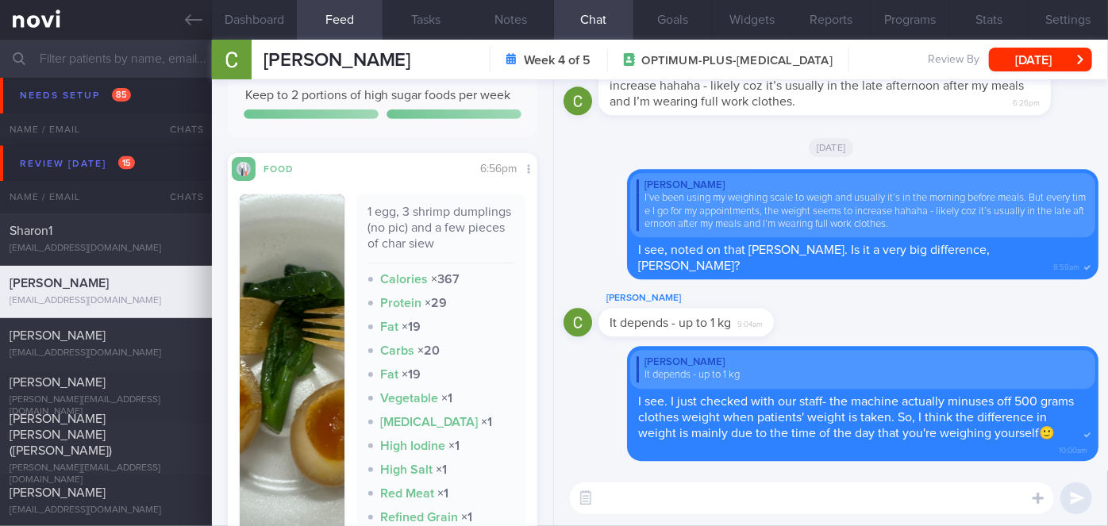
click at [325, 276] on img "button" at bounding box center [292, 382] width 105 height 376
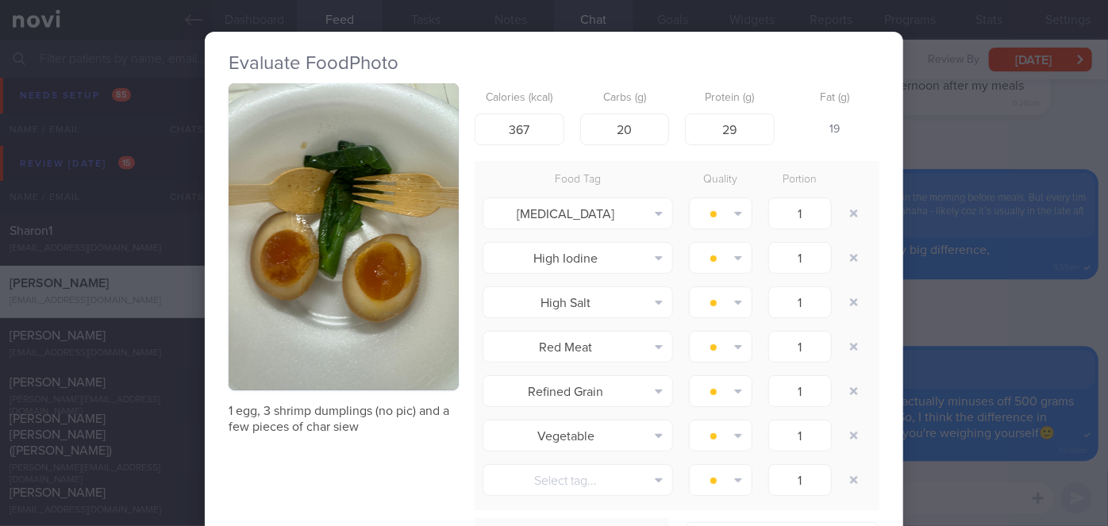
click at [952, 317] on div "Evaluate Food Photo 1 egg, 3 shrimp dumplings (no pic) and a few pieces of char…" at bounding box center [554, 263] width 1108 height 526
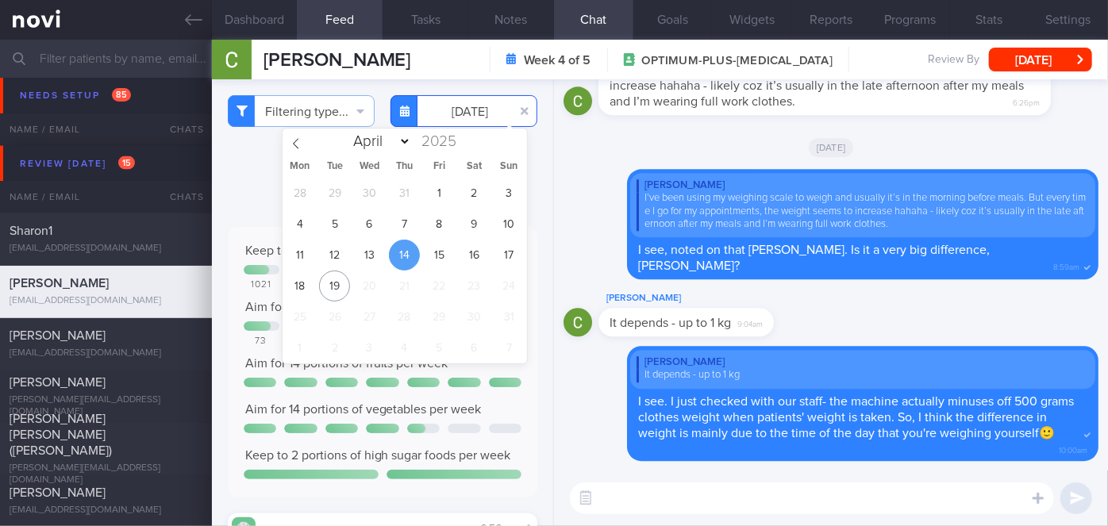
click at [446, 119] on input "[DATE]" at bounding box center [463, 111] width 147 height 32
click at [448, 251] on span "15" at bounding box center [439, 255] width 31 height 31
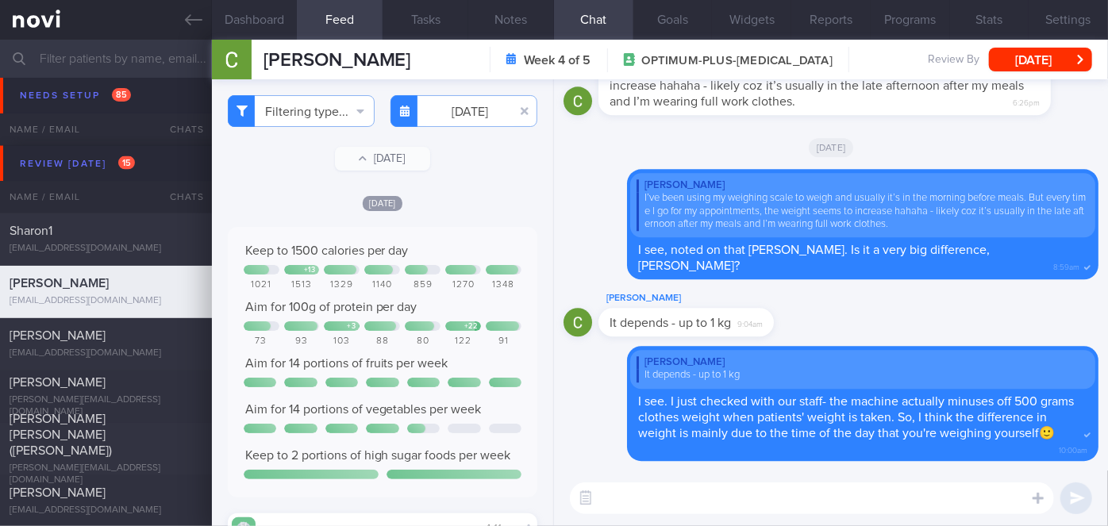
click at [472, 127] on div "Filtering type... Food Activity Glucose Weight Medicine Blood Pressure CGM Inst…" at bounding box center [382, 302] width 341 height 447
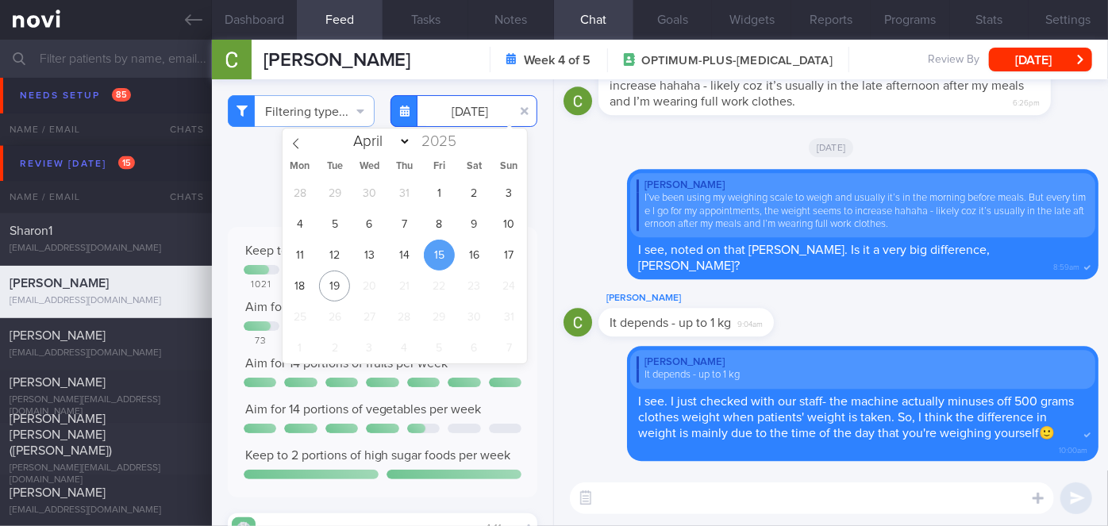
click at [462, 110] on input "[DATE]" at bounding box center [463, 111] width 147 height 32
click at [468, 260] on span "16" at bounding box center [474, 255] width 31 height 31
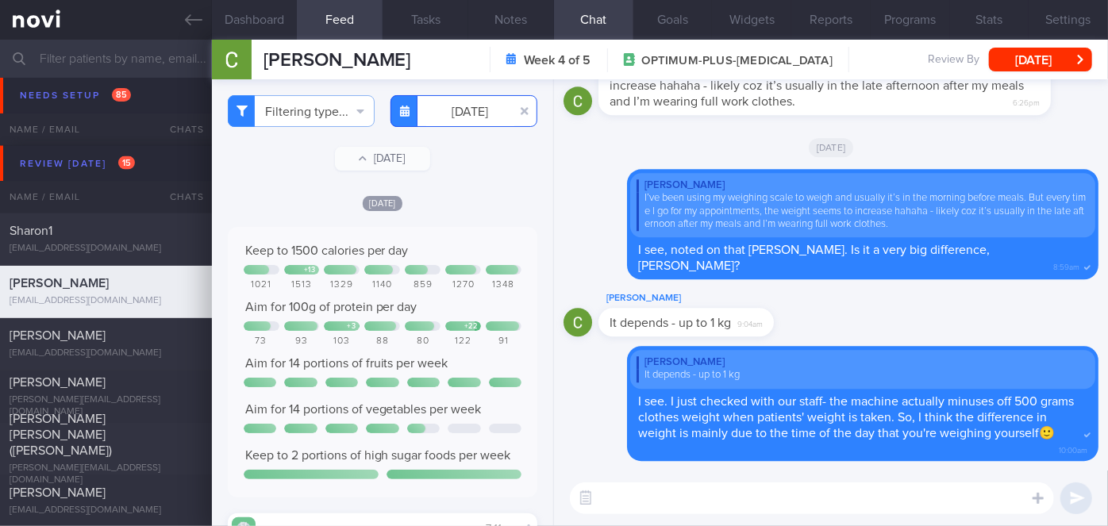
click at [458, 109] on input "[DATE]" at bounding box center [463, 111] width 147 height 32
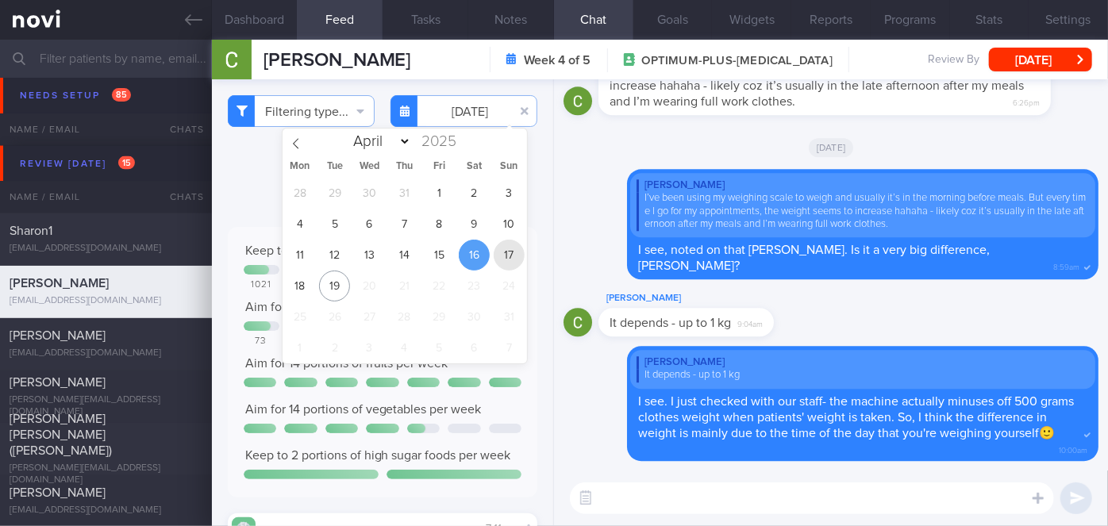
click at [503, 250] on span "17" at bounding box center [509, 255] width 31 height 31
type input "[DATE]"
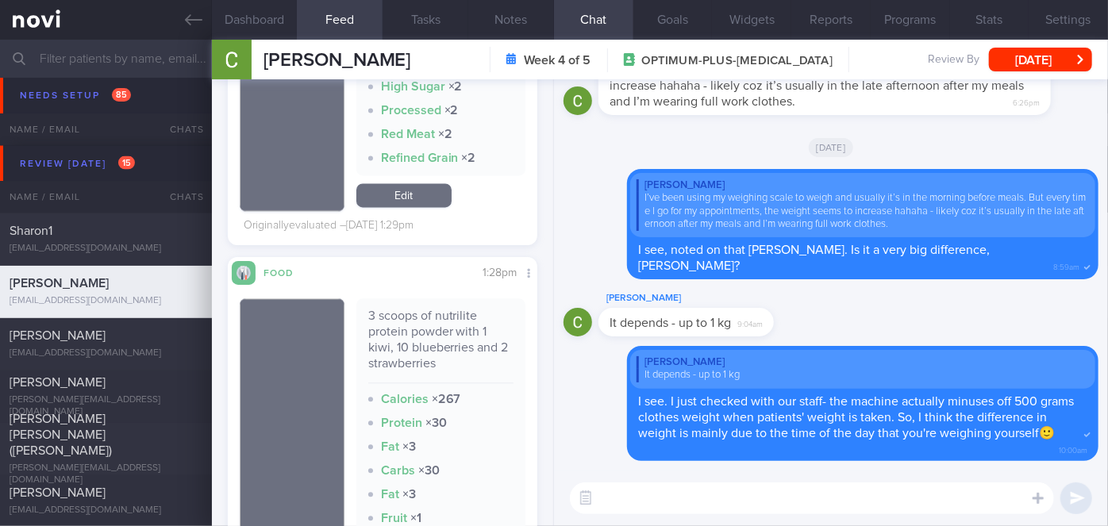
scroll to position [1903, 0]
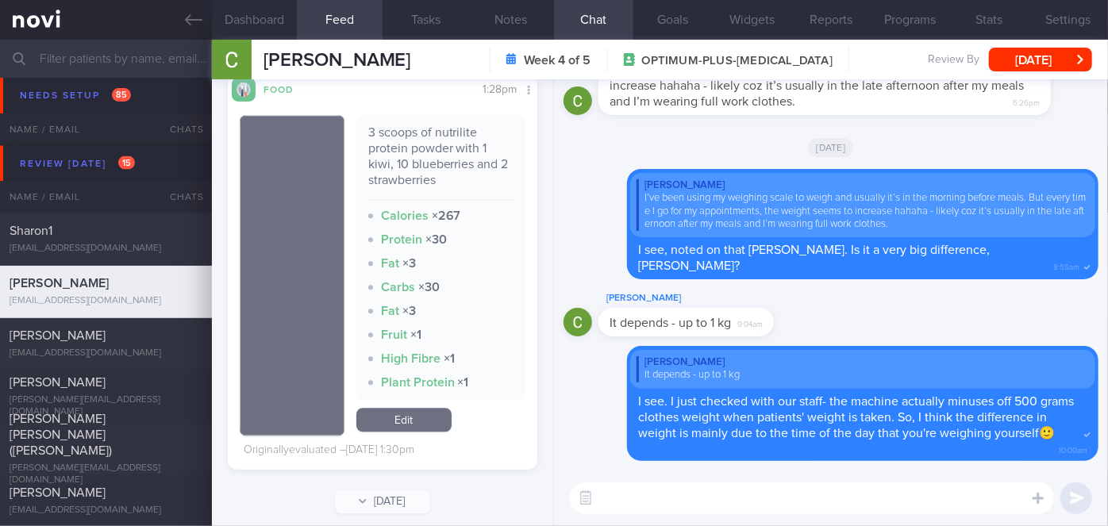
click at [679, 498] on textarea at bounding box center [812, 499] width 484 height 32
click at [245, 21] on button "Dashboard" at bounding box center [255, 20] width 86 height 40
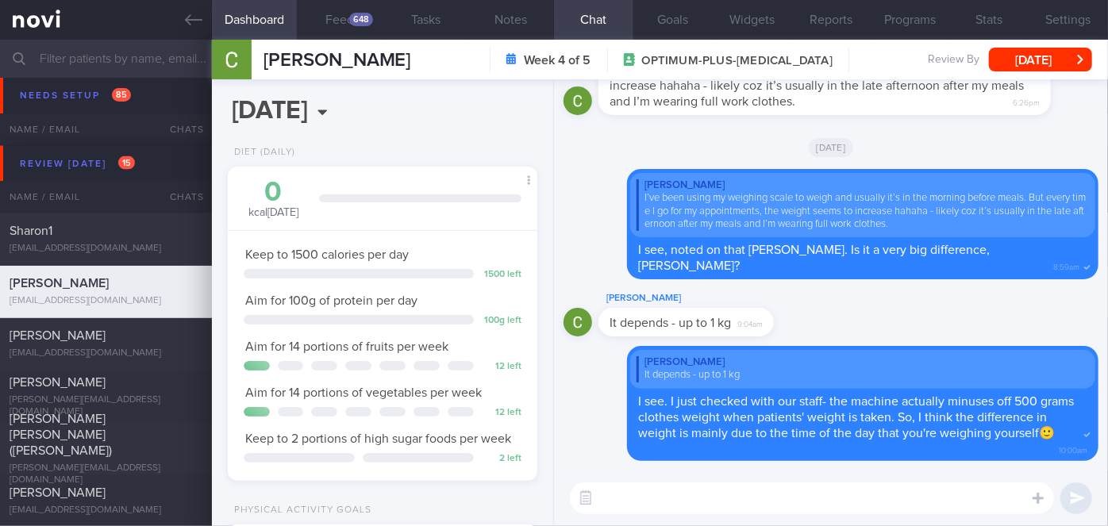
scroll to position [392, 0]
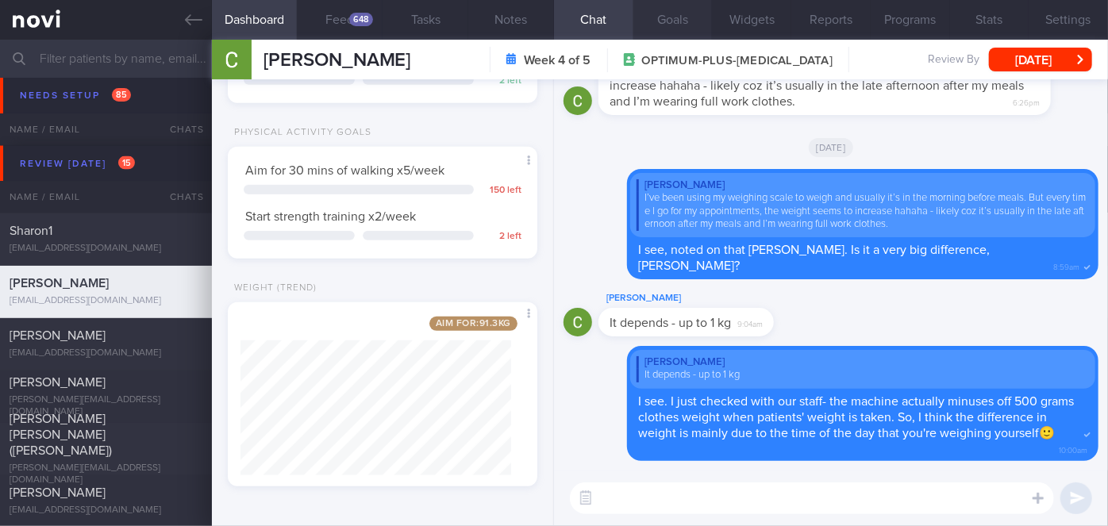
click at [675, 25] on button "Goals" at bounding box center [672, 20] width 79 height 40
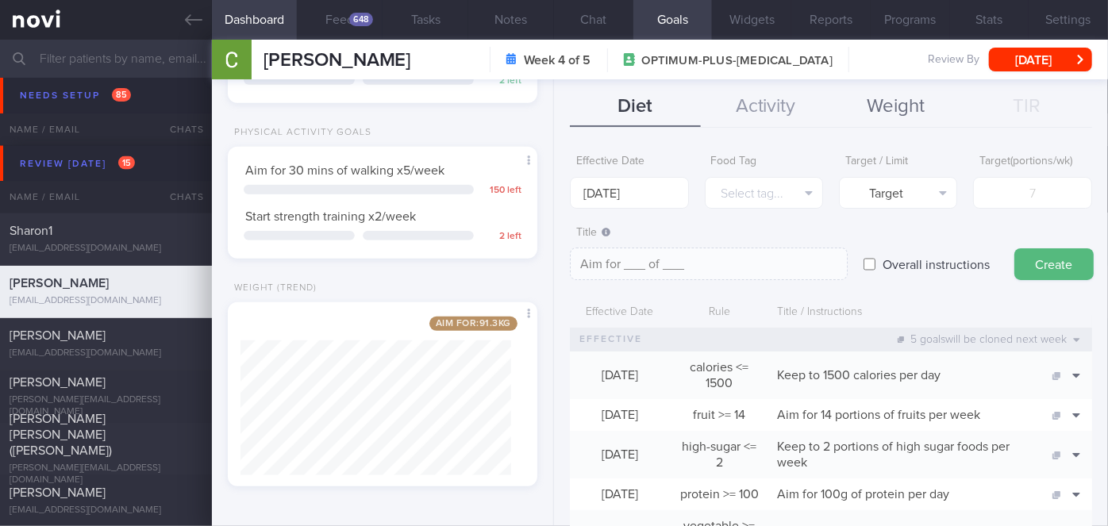
click at [878, 110] on button "Weight" at bounding box center [896, 107] width 130 height 40
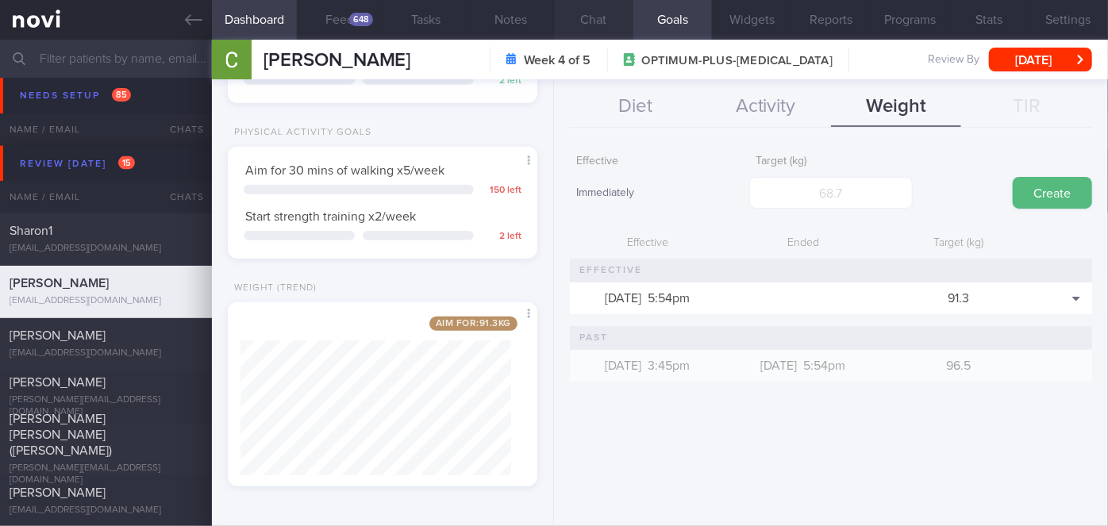
click at [598, 19] on button "Chat" at bounding box center [593, 20] width 79 height 40
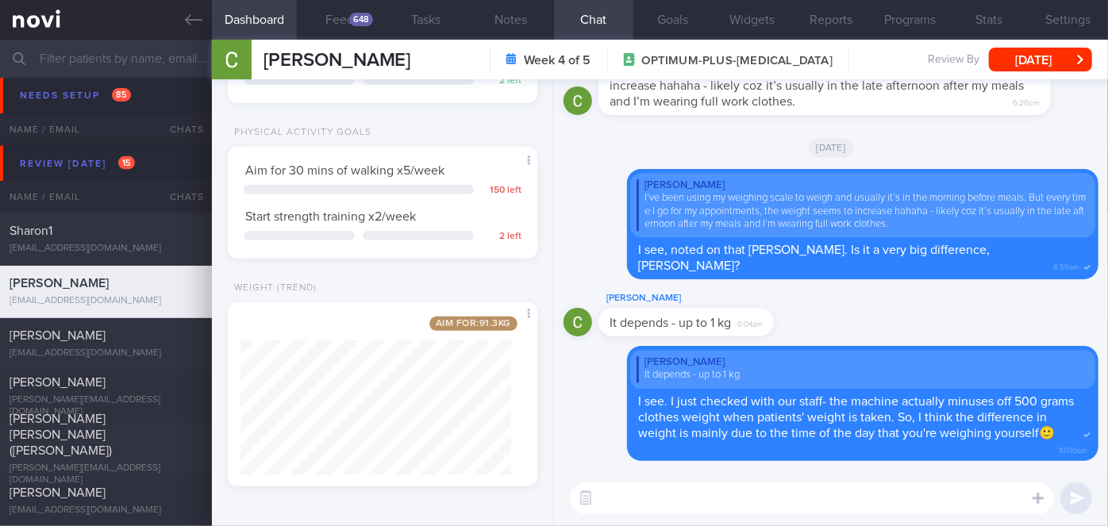
click at [686, 493] on textarea at bounding box center [812, 499] width 484 height 32
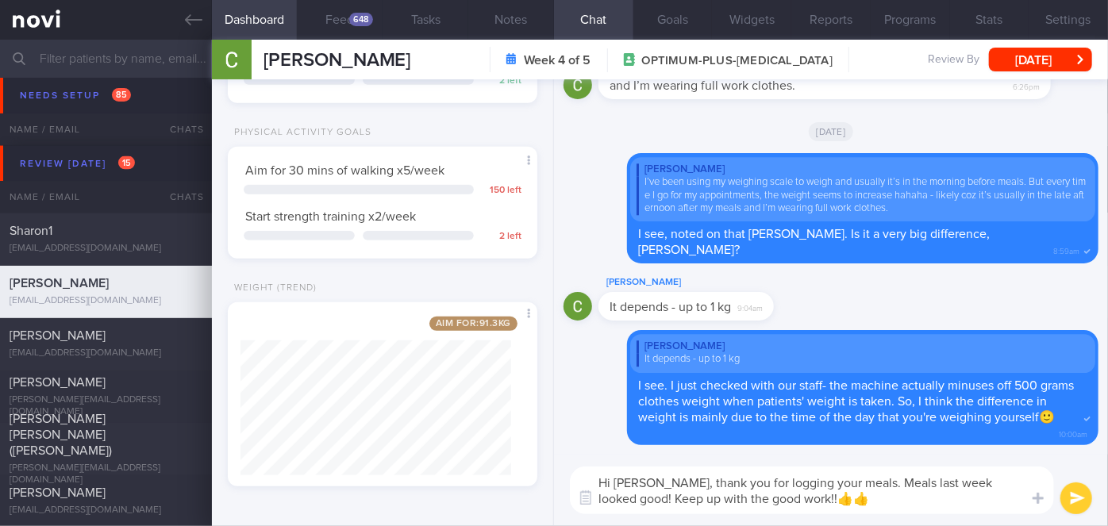
type textarea "Hi Madam Chua, thank you for logging your meals. Meals last week looked good! K…"
click at [1076, 496] on button "submit" at bounding box center [1076, 499] width 32 height 32
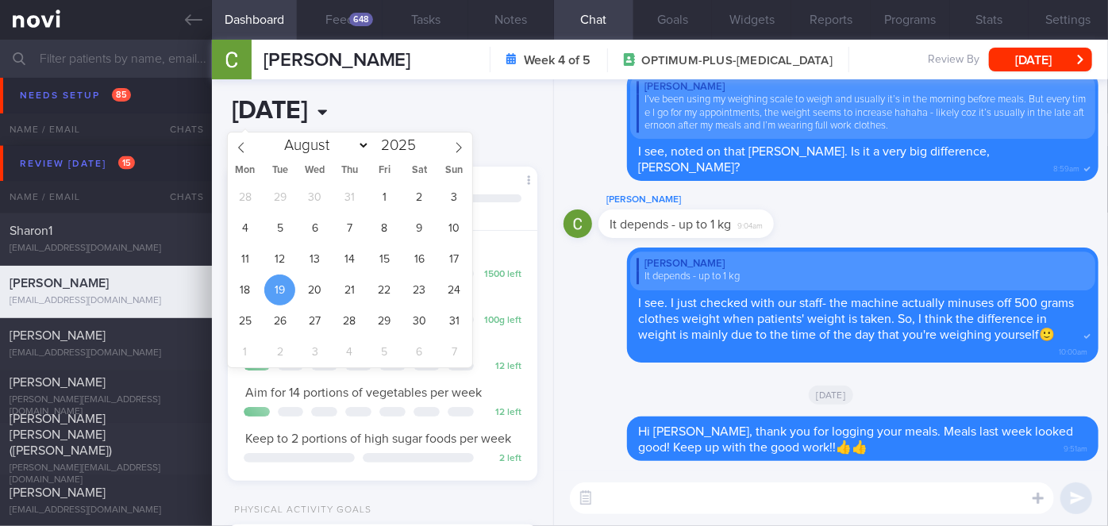
click at [329, 127] on body "You are offline! Some functionality will be unavailable Patients New Users Coac…" at bounding box center [554, 263] width 1108 height 526
click at [254, 256] on span "11" at bounding box center [244, 259] width 31 height 31
type input "[DATE]"
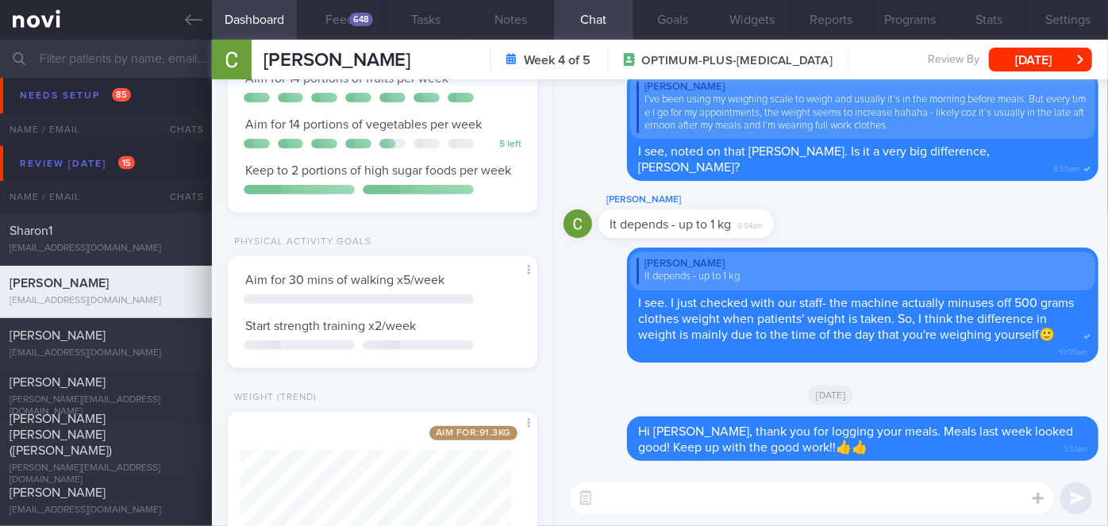
scroll to position [392, 0]
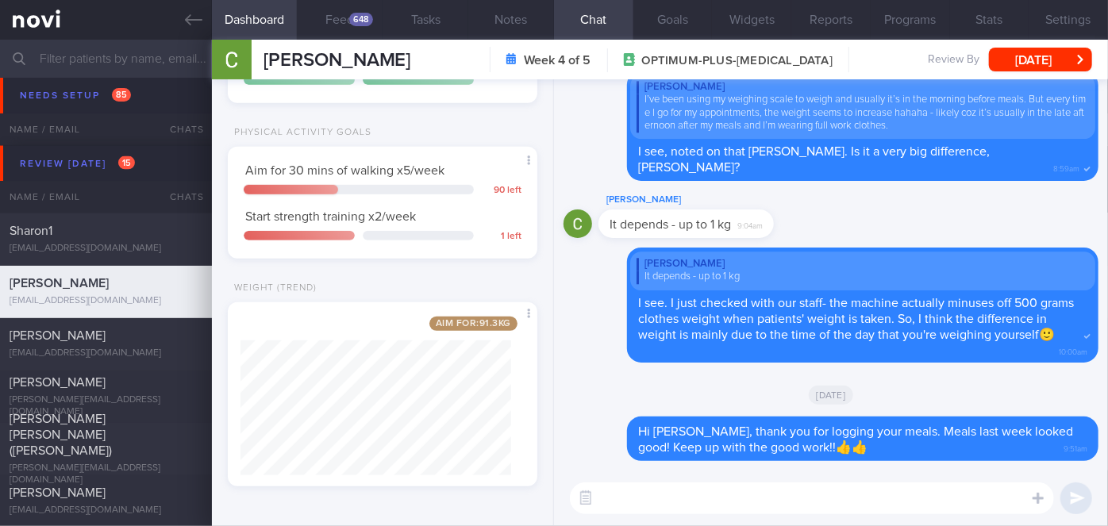
click at [669, 501] on textarea at bounding box center [812, 499] width 484 height 32
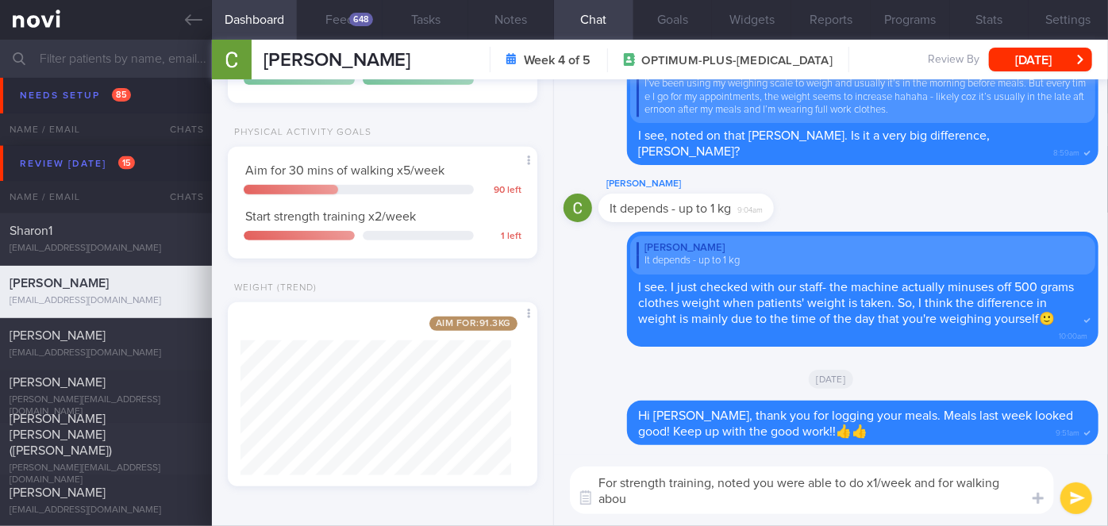
scroll to position [0, 0]
type textarea "For strength training, noted you were able to do x1/week and for walking about"
click at [290, 183] on div "Aim for 30 mins of walking x5/week 90 left Start strength training x2/week 1 le…" at bounding box center [383, 203] width 278 height 80
click at [342, 29] on button "Feed 648" at bounding box center [340, 20] width 86 height 40
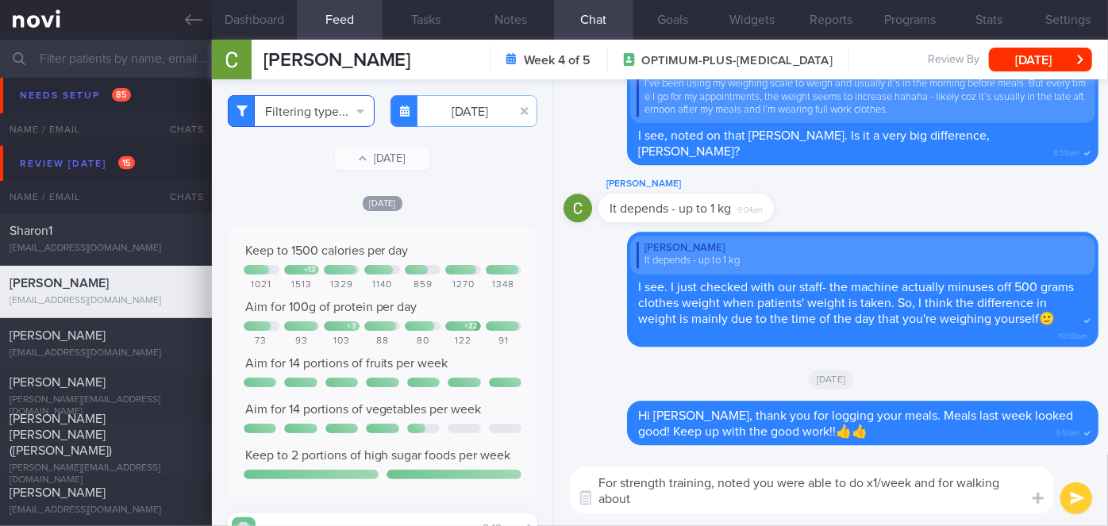
click at [284, 110] on button "Filtering type..." at bounding box center [301, 111] width 147 height 32
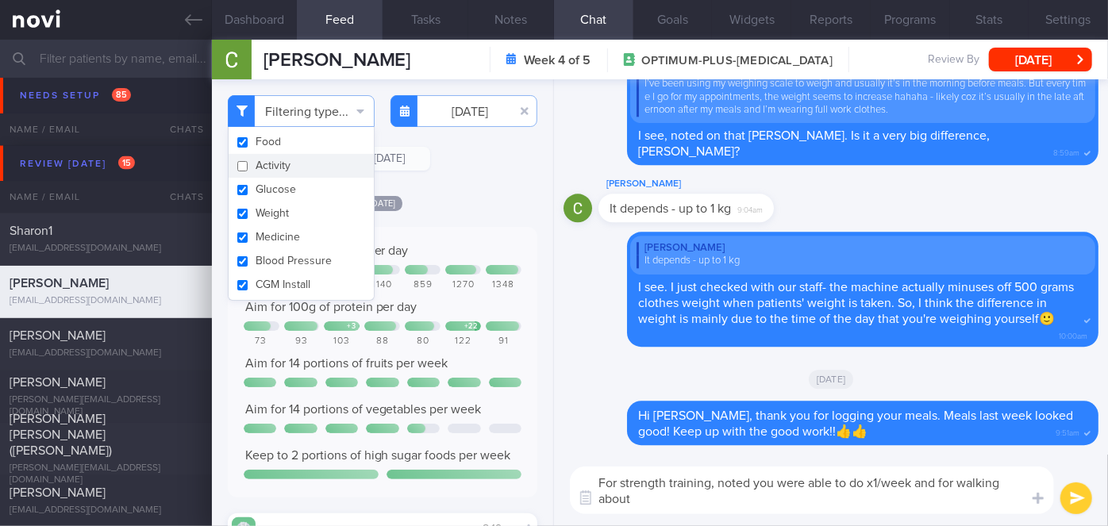
click at [271, 167] on button "Activity" at bounding box center [301, 166] width 145 height 24
checkbox input "true"
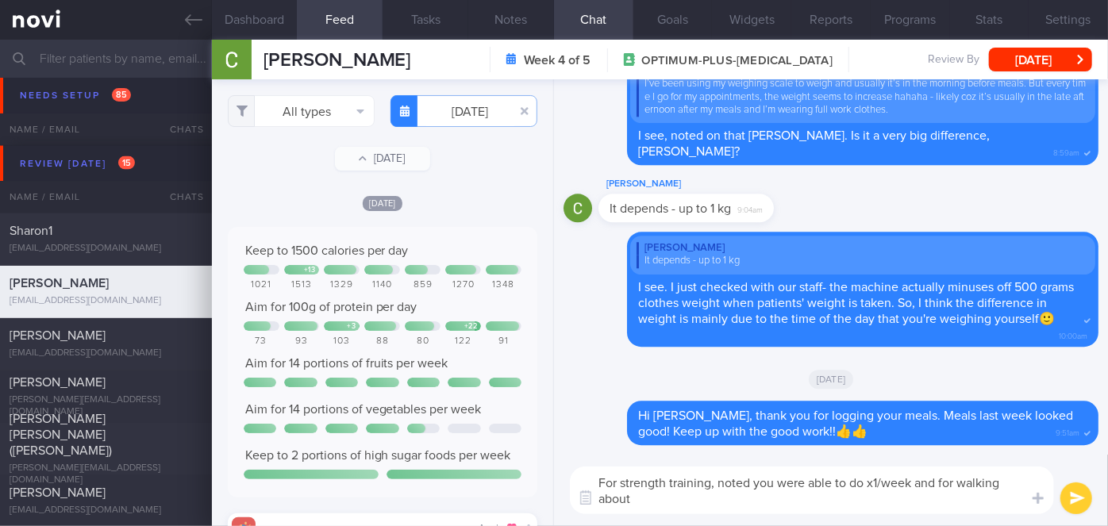
click at [490, 210] on div "[DATE]" at bounding box center [383, 202] width 310 height 17
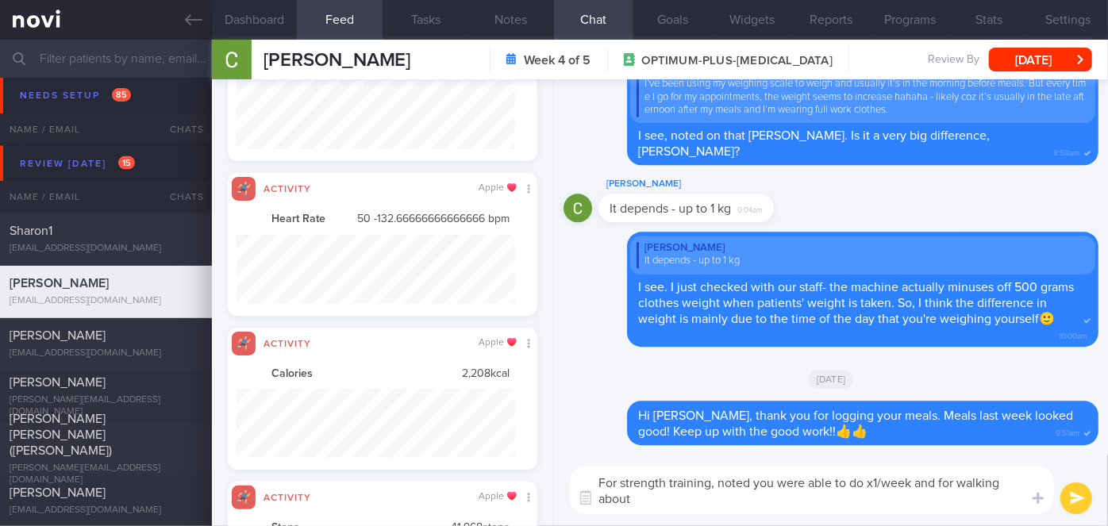
drag, startPoint x: 948, startPoint y: 504, endPoint x: 912, endPoint y: 483, distance: 41.2
click at [912, 483] on textarea "For strength training, noted you were able to do x1/week and for walking about" at bounding box center [812, 491] width 484 height 48
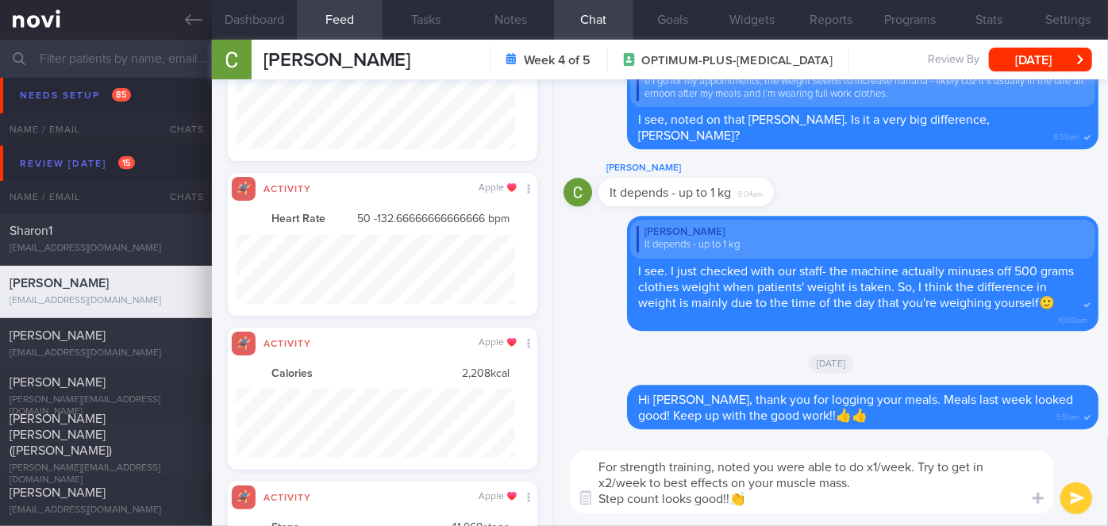
type textarea "For strength training, noted you were able to do x1/week. Try to get in x2/week…"
click at [1073, 500] on button "submit" at bounding box center [1076, 499] width 32 height 32
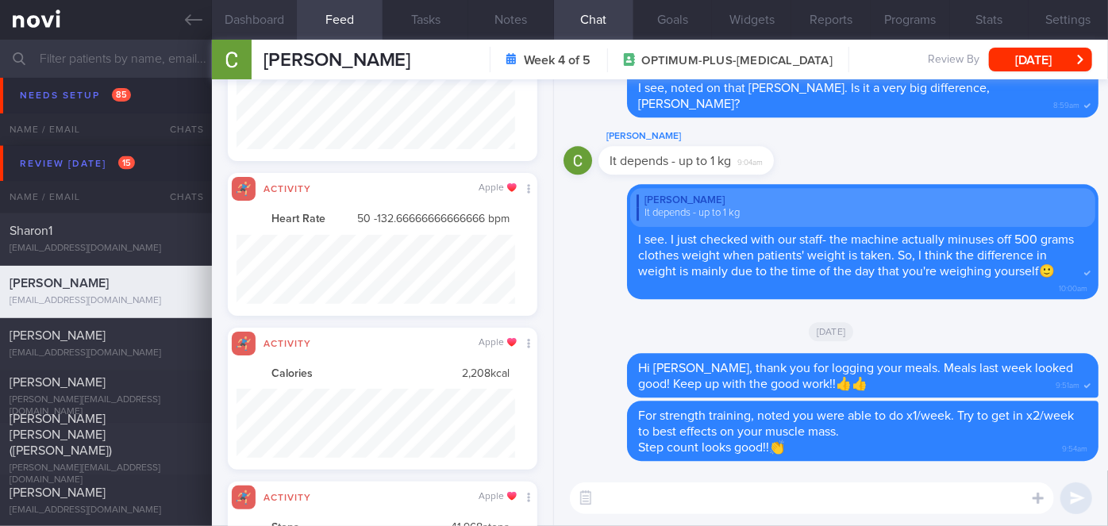
click at [288, 25] on button "Dashboard" at bounding box center [255, 20] width 86 height 40
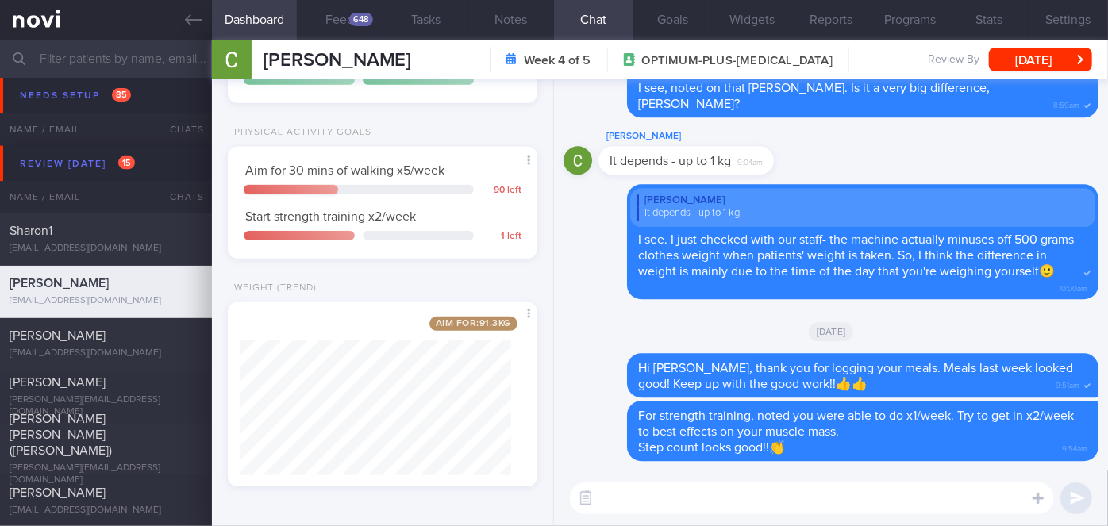
click at [608, 490] on textarea at bounding box center [812, 499] width 484 height 32
type textarea "If you weighed your self last week, you can log that weight too ya🙂"
click at [1079, 500] on button "submit" at bounding box center [1076, 499] width 32 height 32
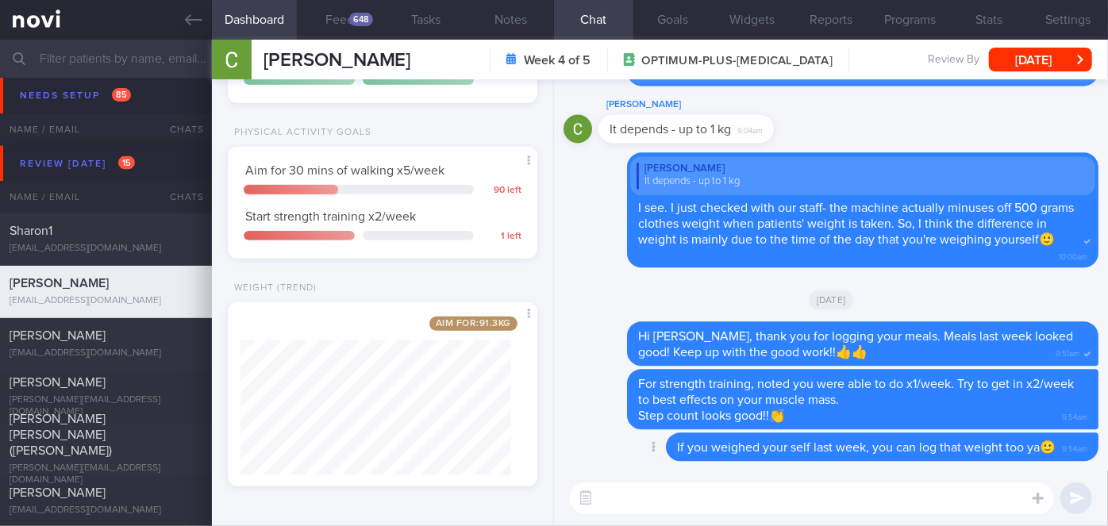
click at [607, 439] on icon at bounding box center [614, 446] width 14 height 14
click at [1030, 51] on button "[DATE]" at bounding box center [1040, 60] width 103 height 24
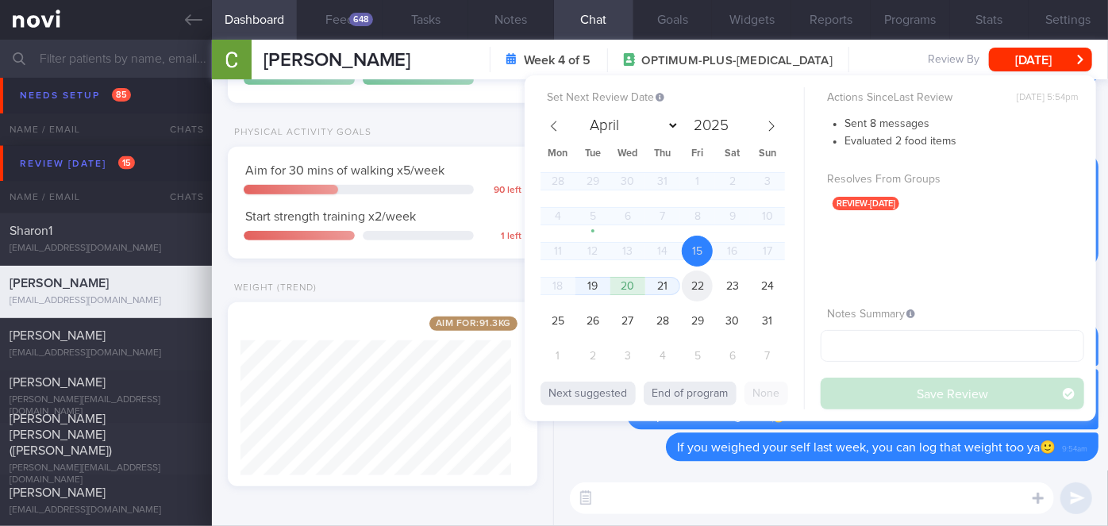
click at [694, 283] on span "22" at bounding box center [697, 286] width 31 height 31
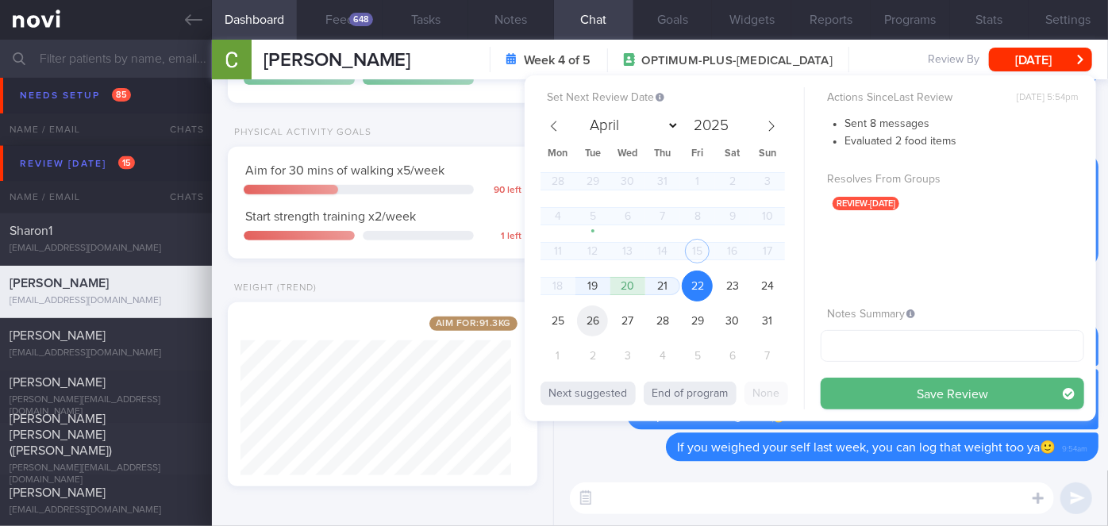
click at [603, 310] on span "26" at bounding box center [592, 321] width 31 height 31
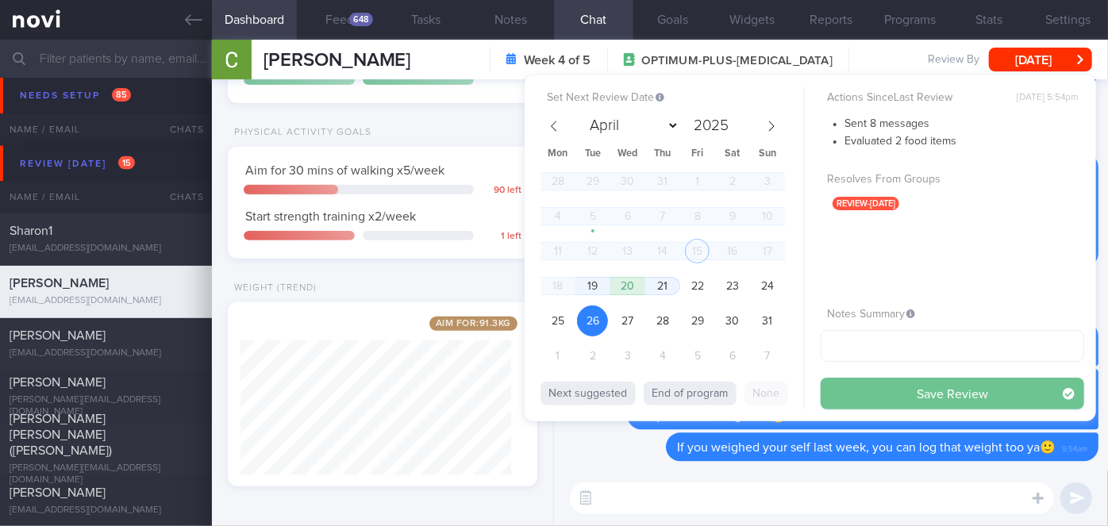
click at [971, 392] on button "Save Review" at bounding box center [952, 394] width 263 height 32
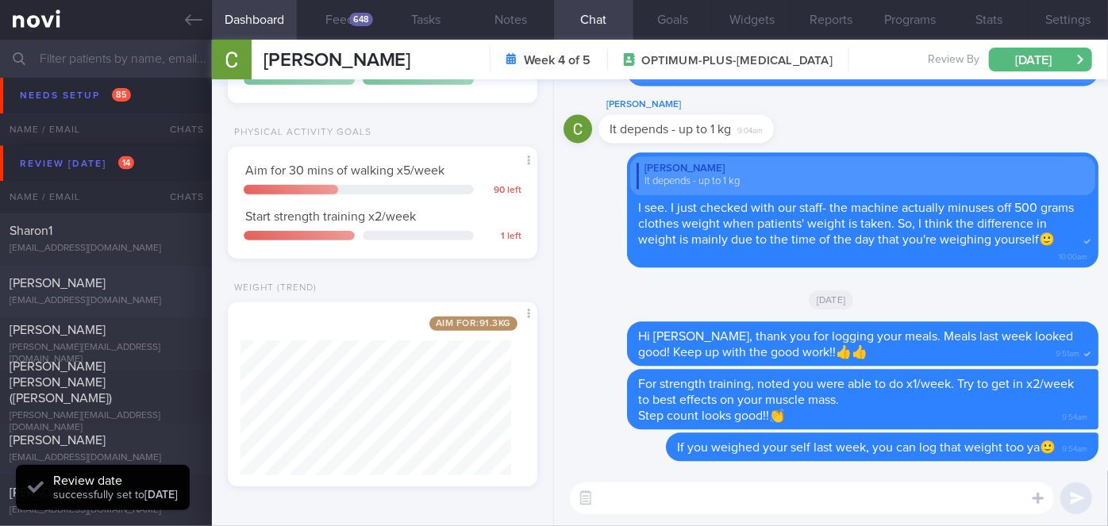
click at [184, 290] on div "[PERSON_NAME]" at bounding box center [104, 284] width 189 height 16
type input "[DATE]"
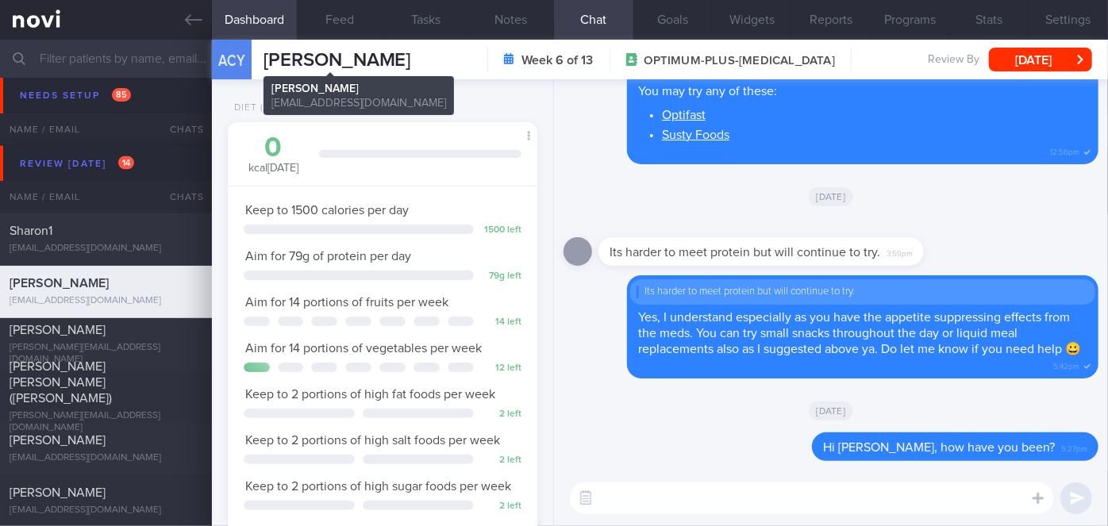
scroll to position [157, 271]
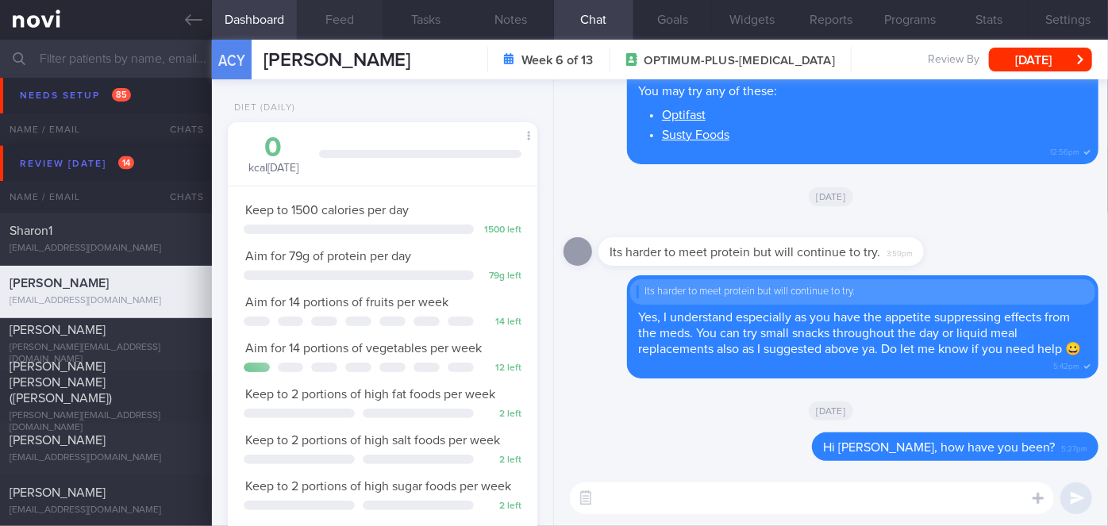
click at [348, 30] on button "Feed" at bounding box center [340, 20] width 86 height 40
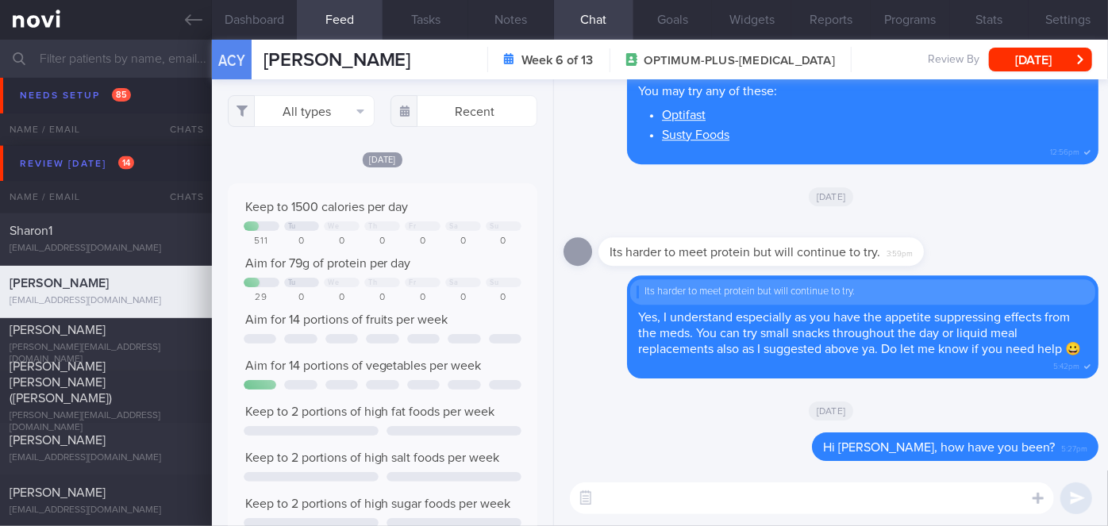
scroll to position [68, 278]
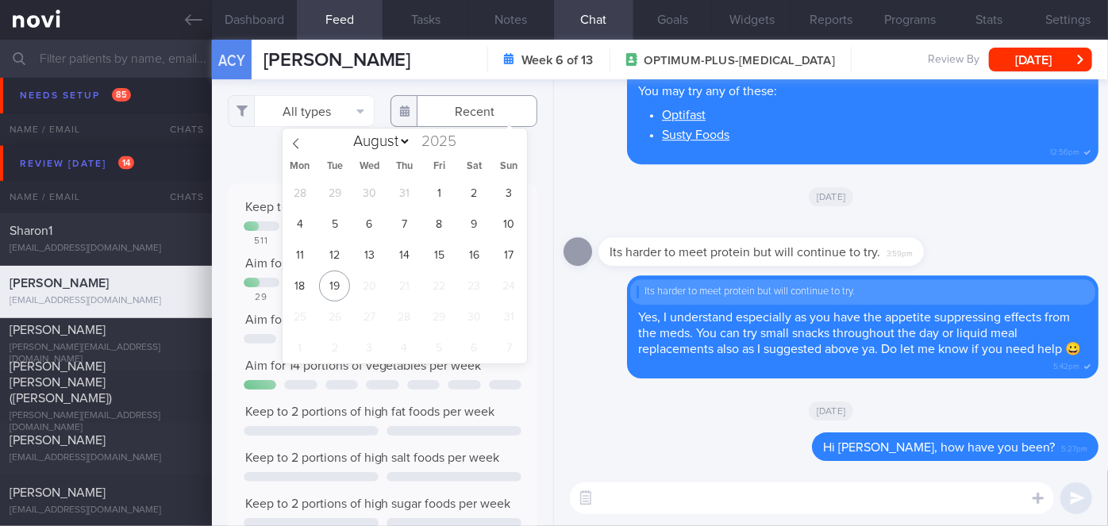
click at [479, 112] on input "text" at bounding box center [463, 111] width 147 height 32
click at [331, 227] on span "5" at bounding box center [334, 224] width 31 height 31
type input "2025-08-05"
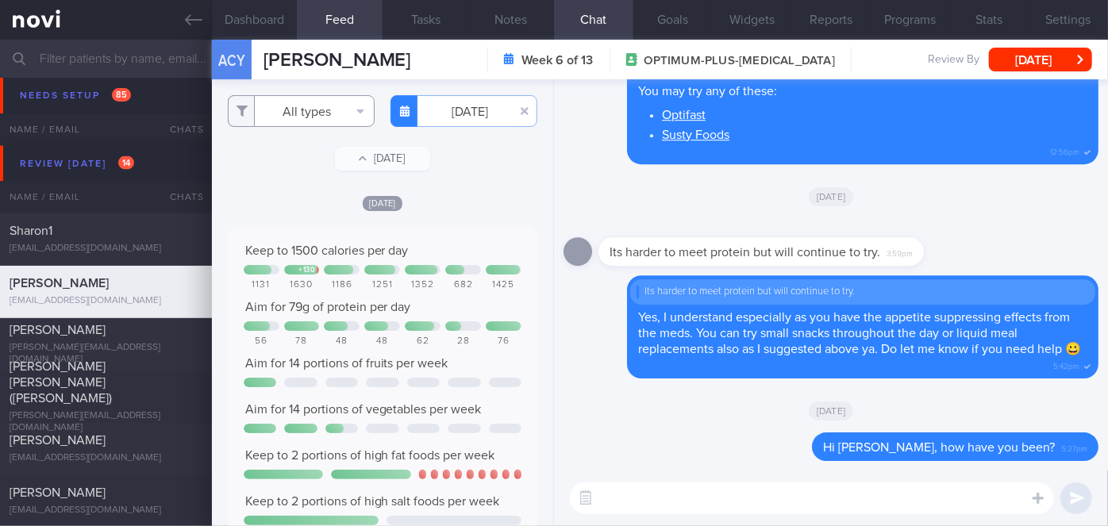
click at [336, 121] on button "All types" at bounding box center [301, 111] width 147 height 32
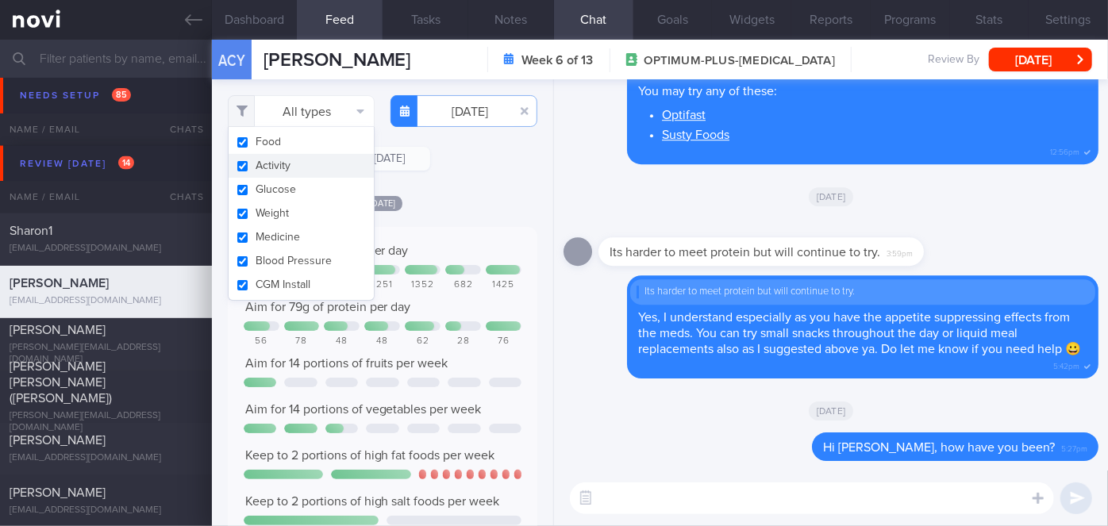
click at [290, 162] on button "Activity" at bounding box center [301, 166] width 145 height 24
checkbox input "false"
click at [486, 193] on div "Filtering type... Food Activity Glucose Weight Medicine Blood Pressure CGM Inst…" at bounding box center [382, 302] width 341 height 447
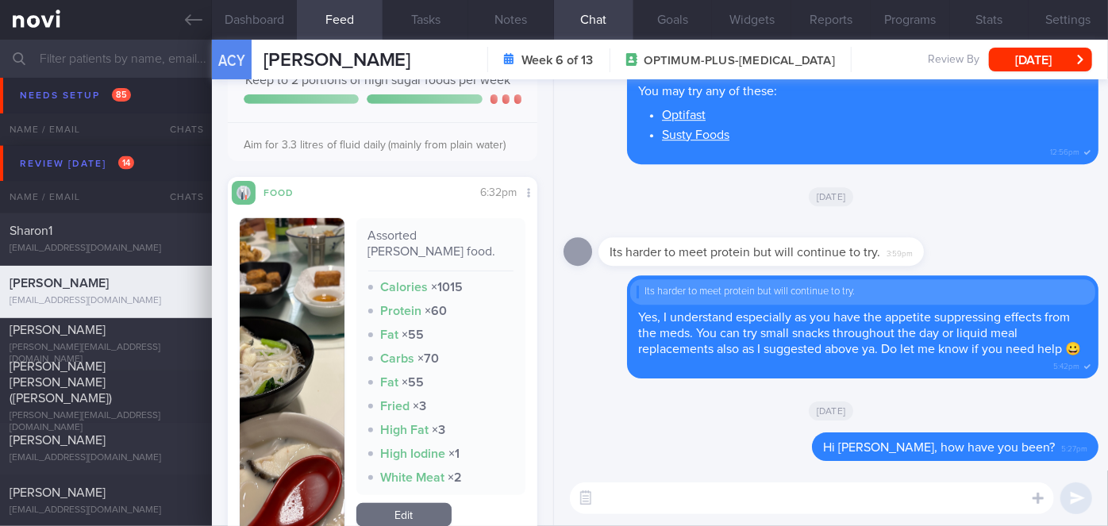
scroll to position [433, 0]
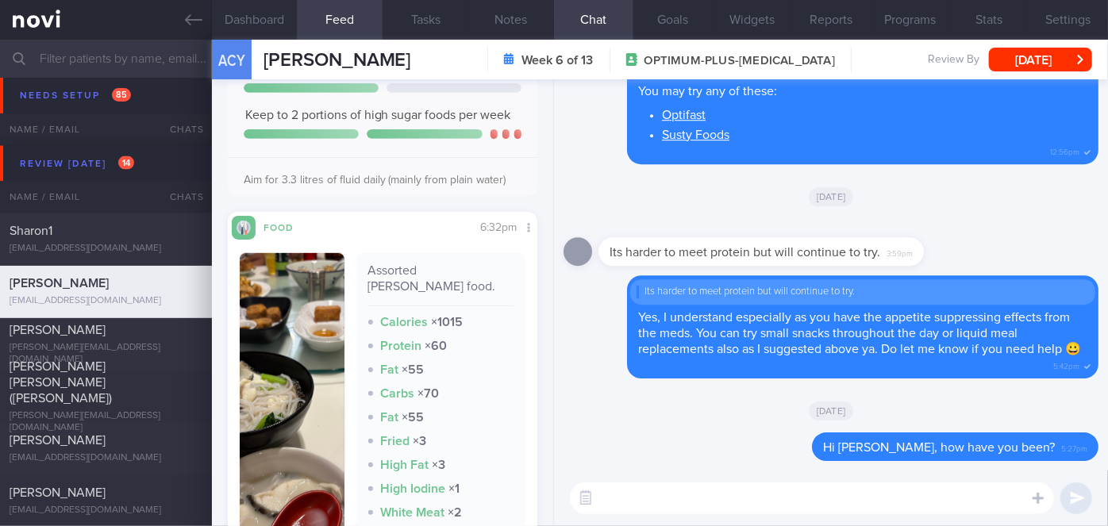
click at [725, 428] on div "[DATE]" at bounding box center [830, 410] width 535 height 44
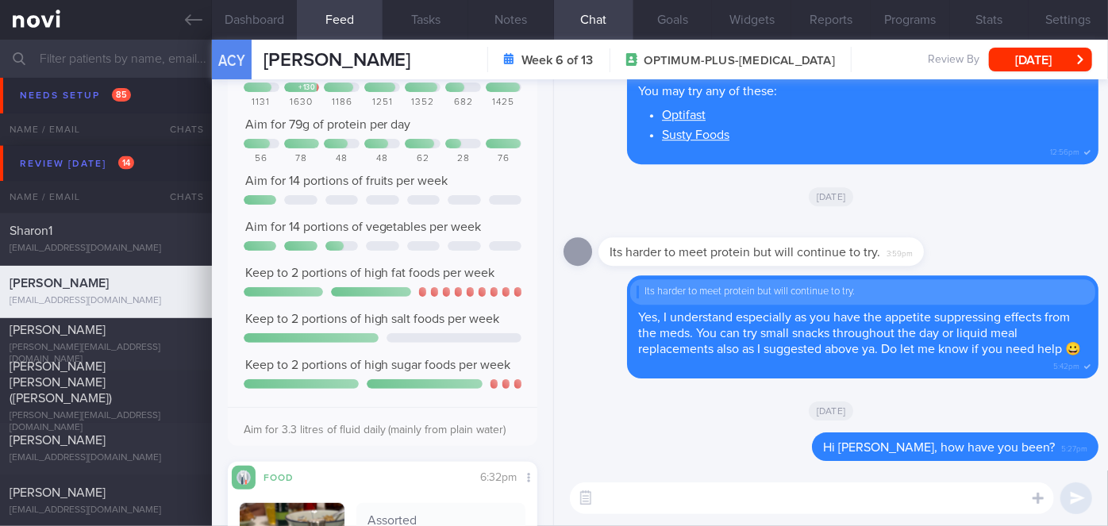
scroll to position [0, 0]
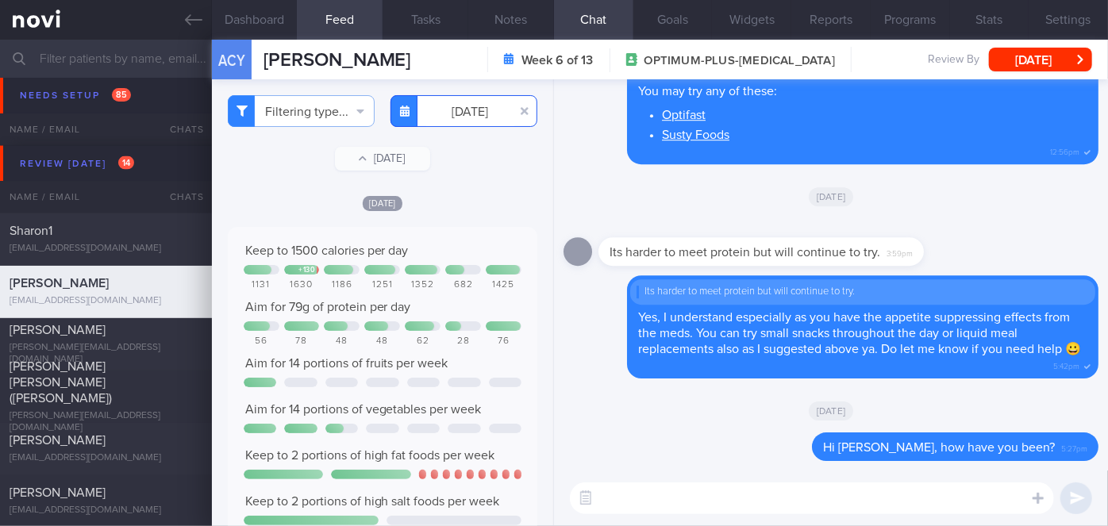
click at [471, 119] on input "2025-08-05" at bounding box center [463, 111] width 147 height 32
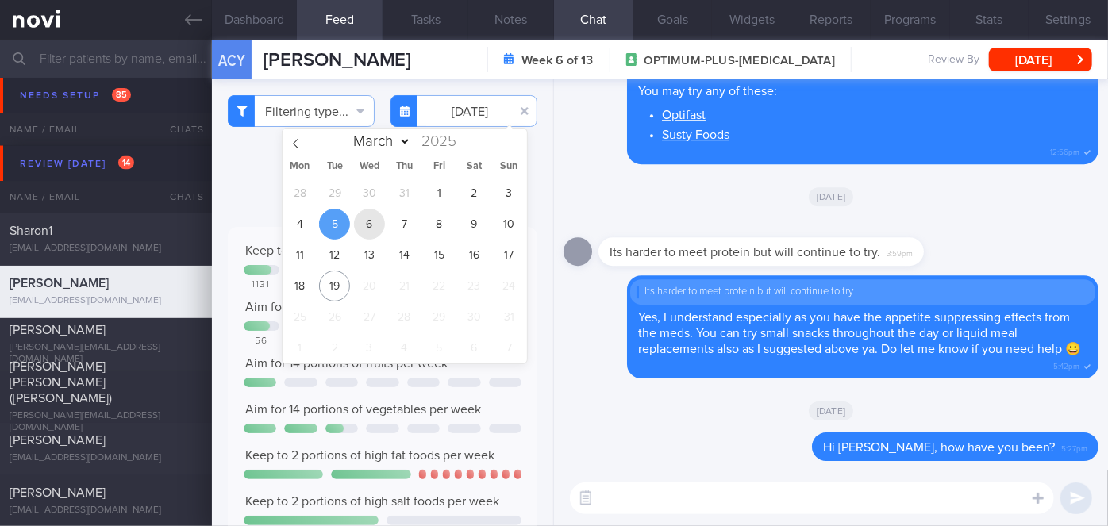
drag, startPoint x: 363, startPoint y: 237, endPoint x: 558, endPoint y: 313, distance: 208.5
click at [363, 237] on span "6" at bounding box center [369, 224] width 31 height 31
type input "2025-08-06"
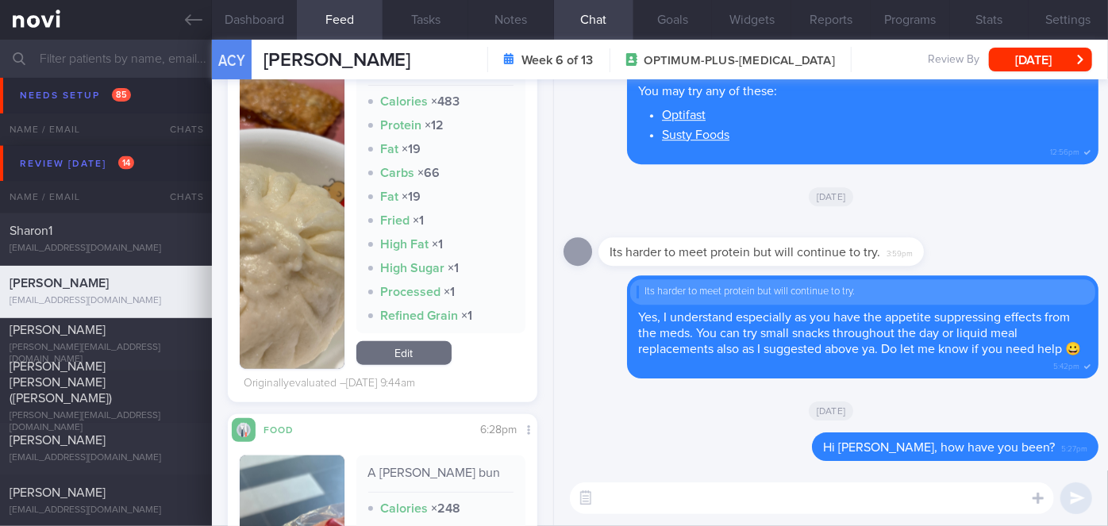
scroll to position [598, 0]
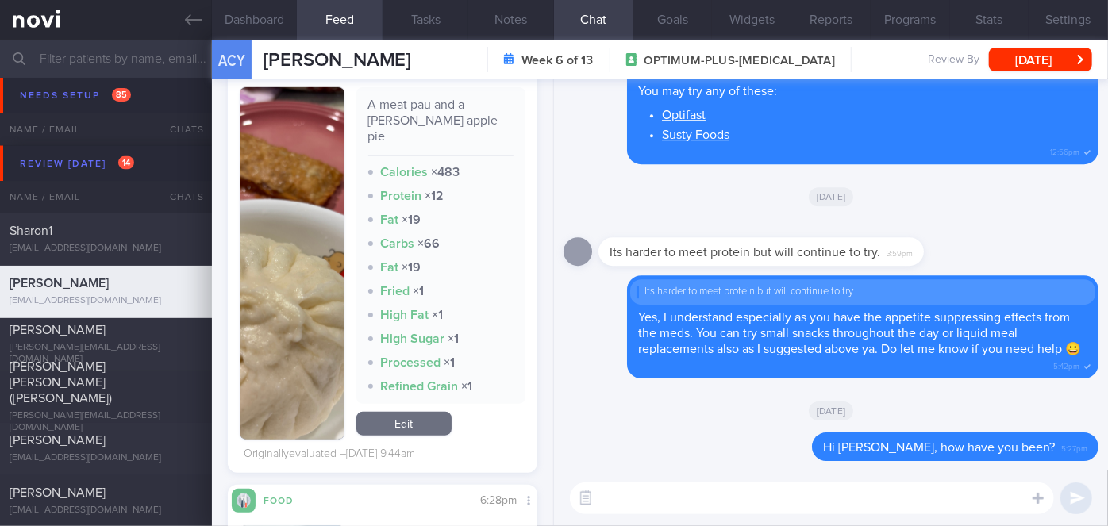
click at [308, 240] on button "button" at bounding box center [292, 263] width 105 height 352
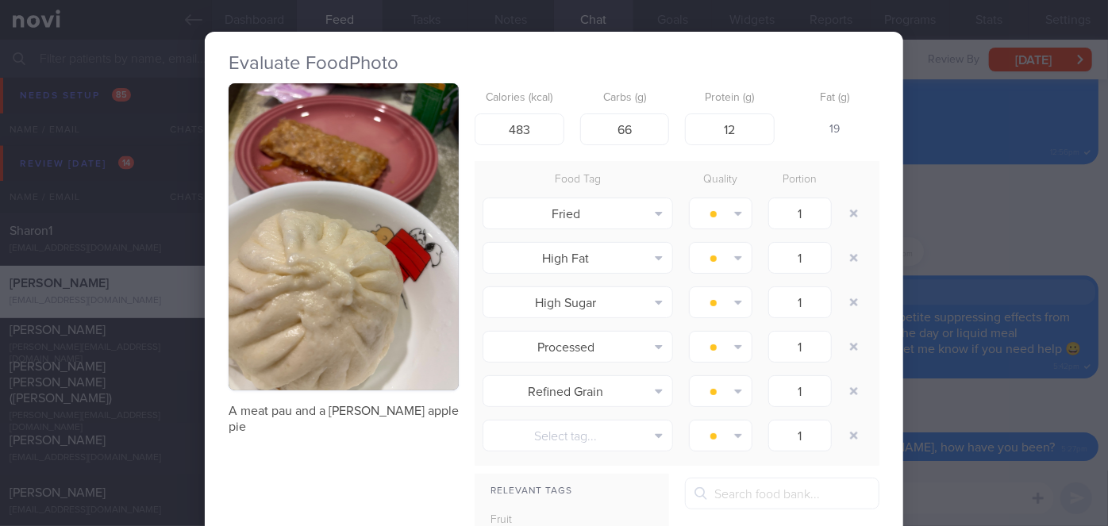
click at [950, 221] on div "Evaluate Food Photo A meat pau and a mcdonald apple pie Calories (kcal) 483 Car…" at bounding box center [554, 263] width 1108 height 526
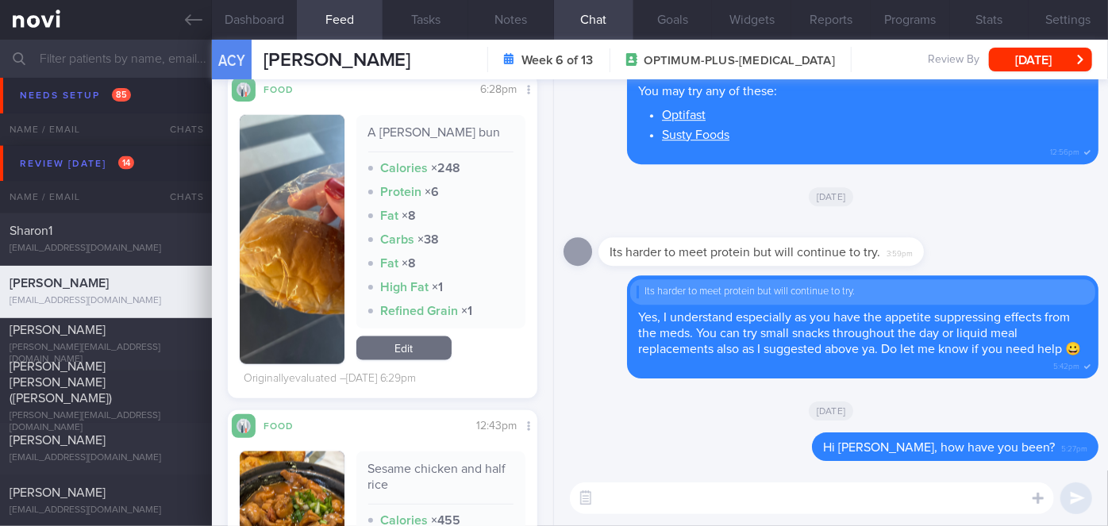
scroll to position [1248, 0]
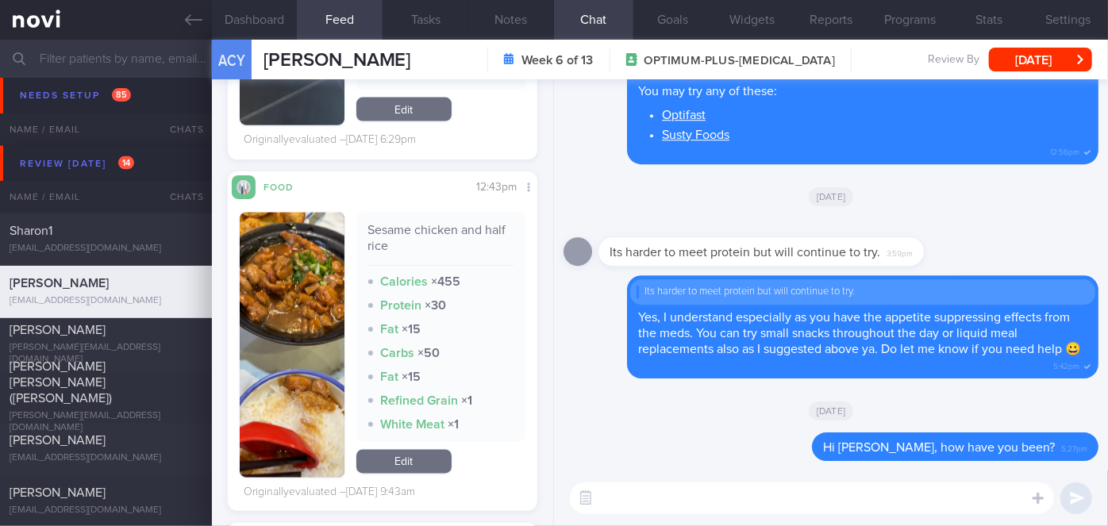
click at [271, 316] on button "button" at bounding box center [292, 345] width 105 height 265
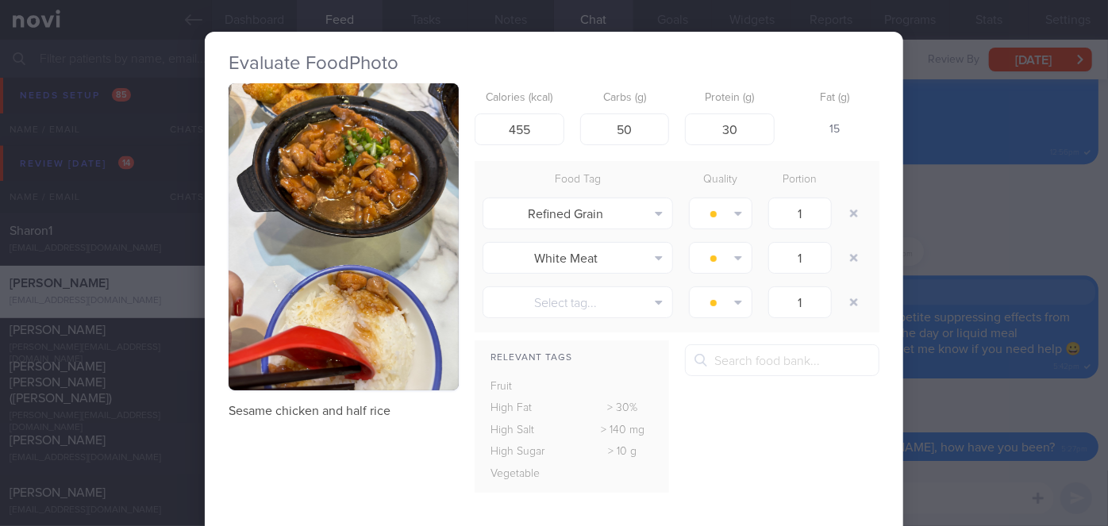
click at [956, 255] on div "Evaluate Food Photo Sesame chicken and half rice Calories (kcal) 455 Carbs (g) …" at bounding box center [554, 263] width 1108 height 526
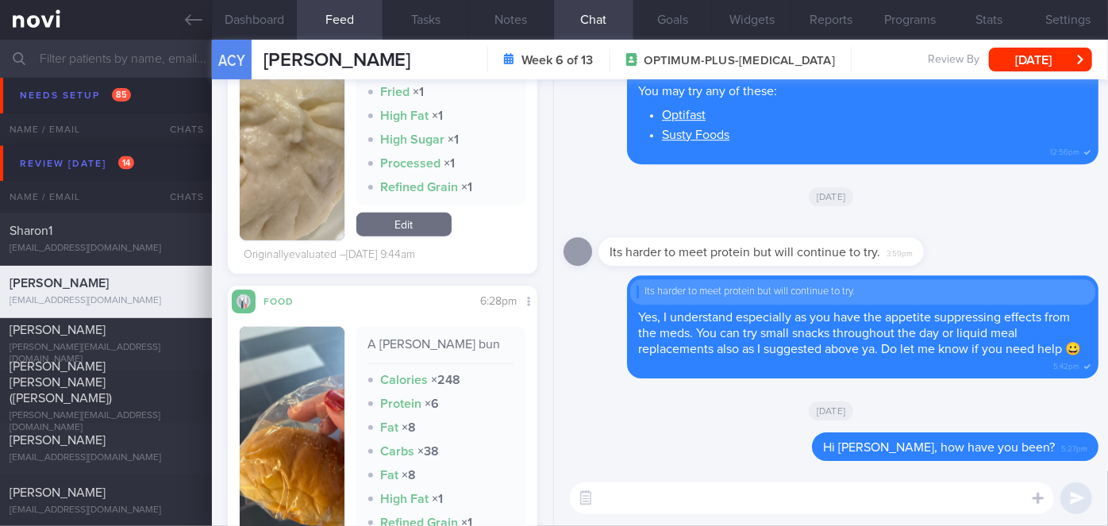
scroll to position [1104, 0]
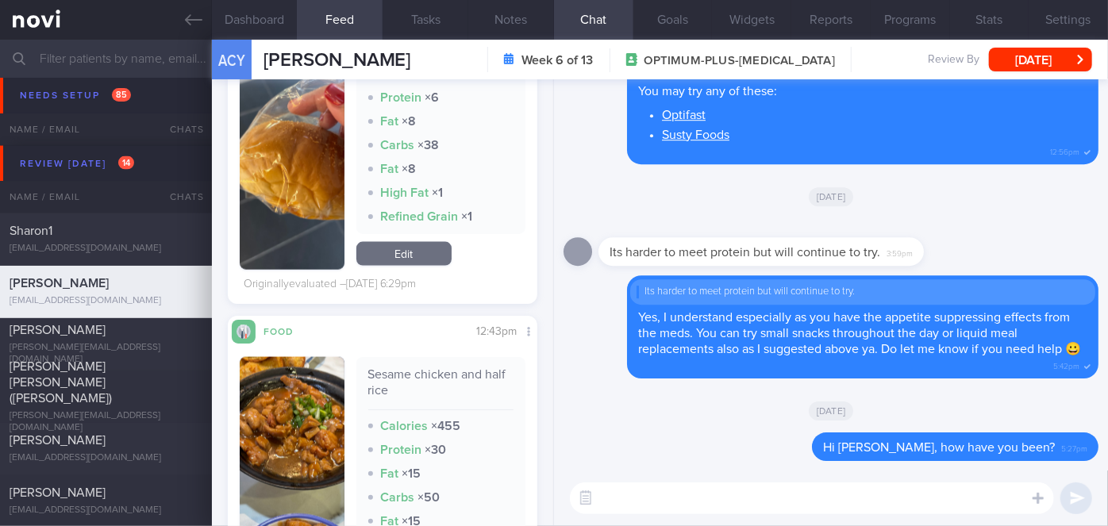
click at [627, 494] on textarea at bounding box center [812, 499] width 484 height 32
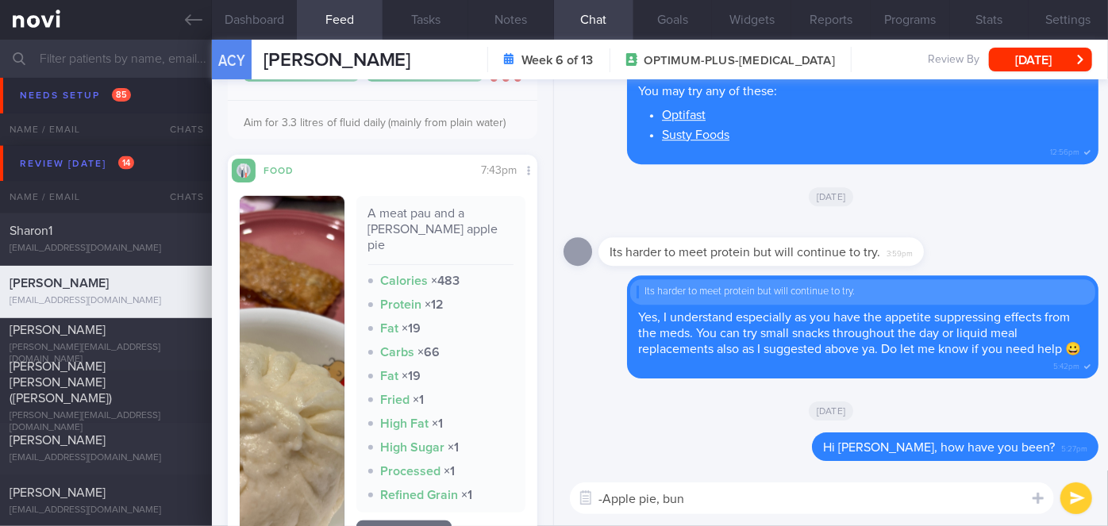
scroll to position [0, 0]
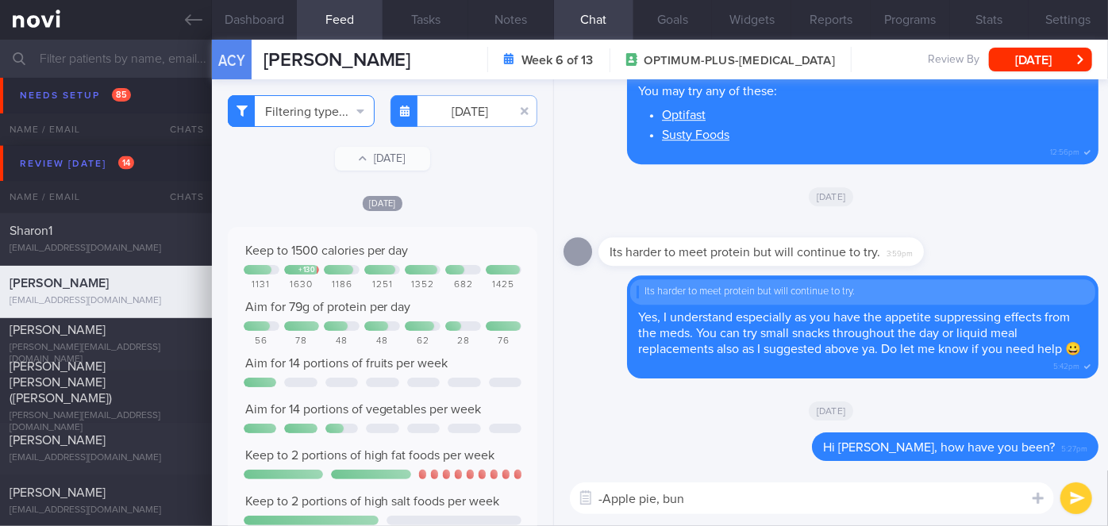
type textarea "-Apple pie, bun"
click at [306, 113] on button "Filtering type..." at bounding box center [301, 111] width 147 height 32
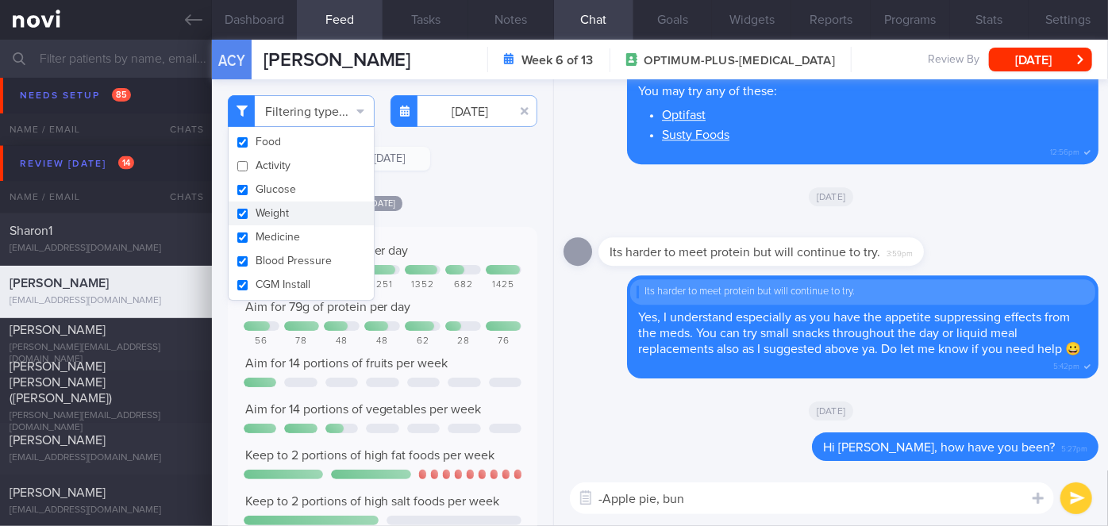
click at [275, 208] on button "Weight" at bounding box center [301, 214] width 145 height 24
checkbox input "false"
click at [479, 204] on div "[DATE]" at bounding box center [383, 202] width 310 height 17
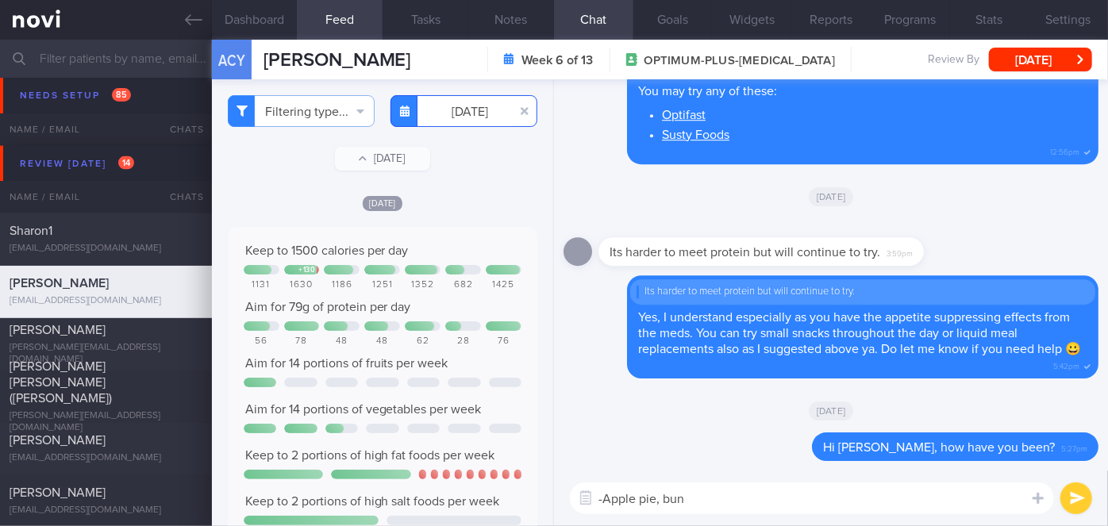
click at [455, 113] on input "2025-08-06" at bounding box center [463, 111] width 147 height 32
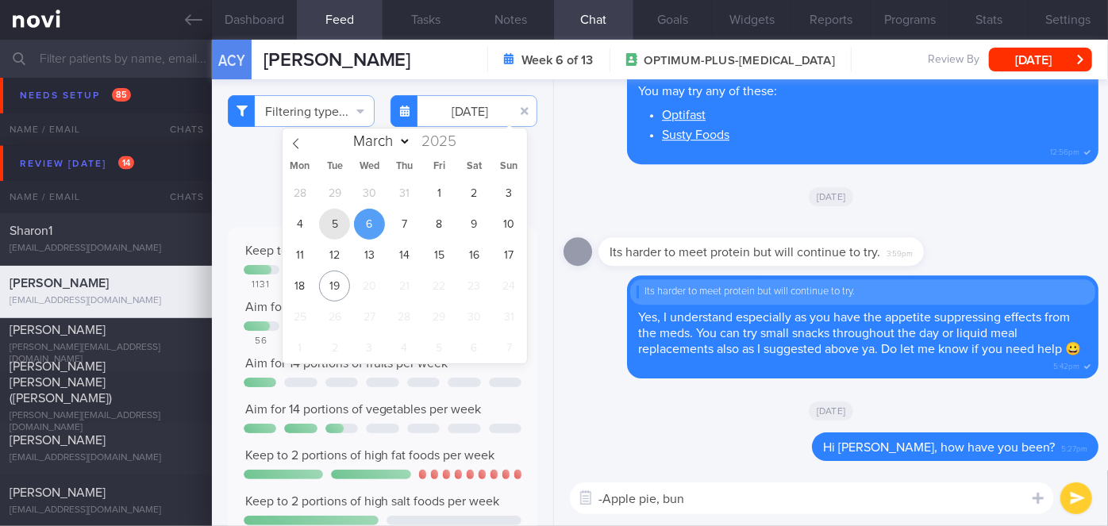
click at [344, 221] on span "5" at bounding box center [334, 224] width 31 height 31
type input "2025-08-05"
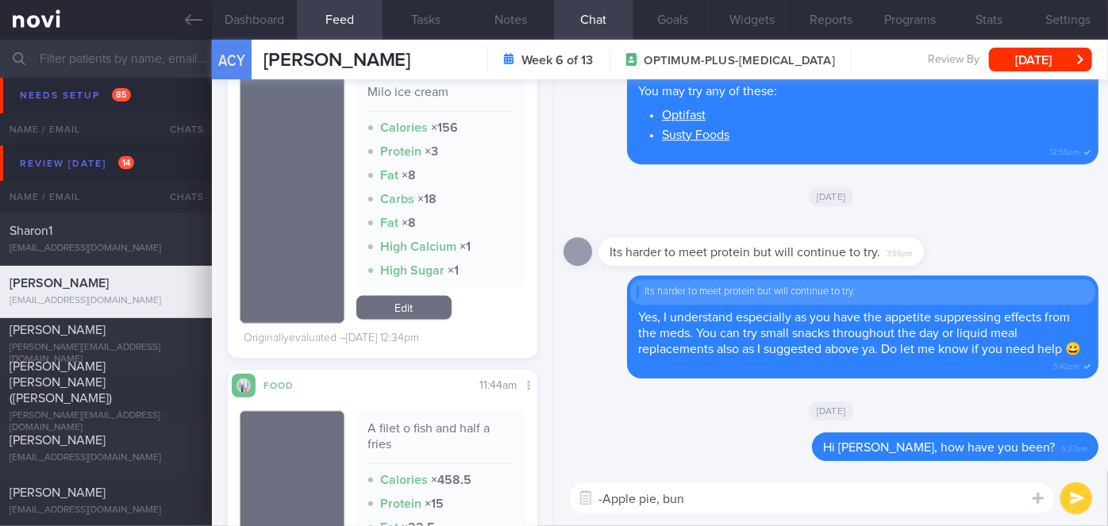
scroll to position [1009, 0]
click at [688, 501] on textarea "-Apple pie, bun" at bounding box center [812, 499] width 484 height 32
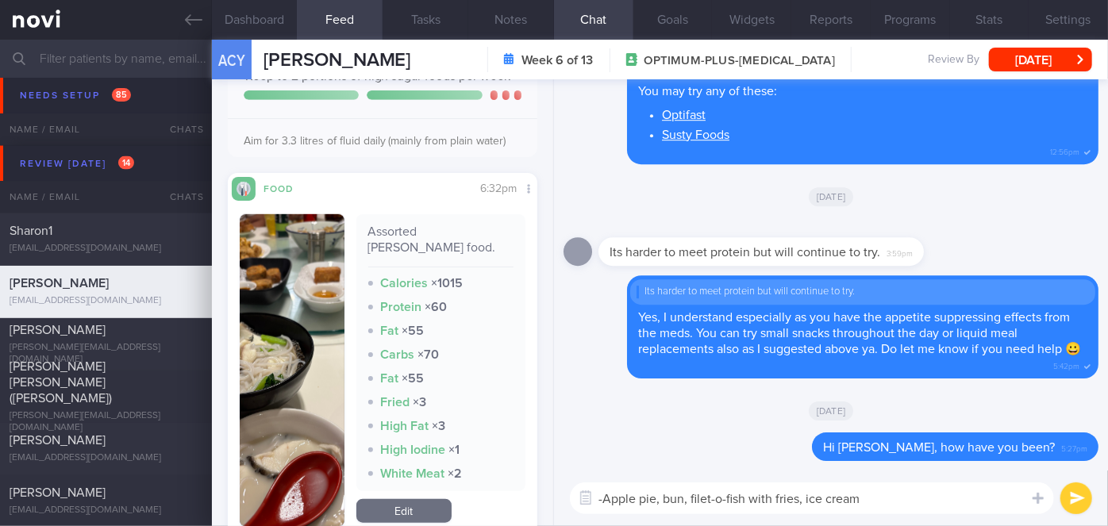
scroll to position [0, 0]
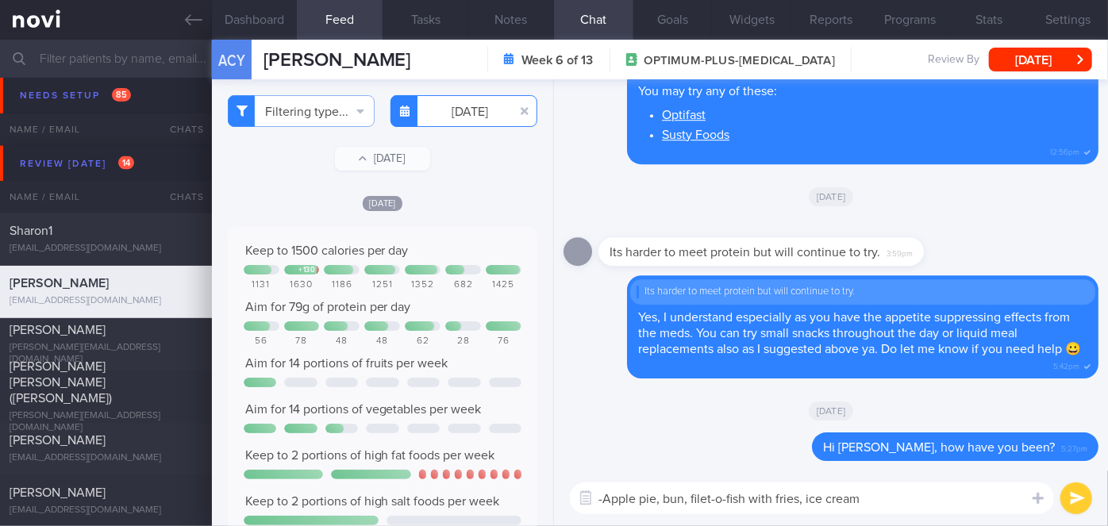
type textarea "-Apple pie, bun, filet-o-fish with fries, ice cream"
click at [451, 117] on input "2025-08-05" at bounding box center [463, 111] width 147 height 32
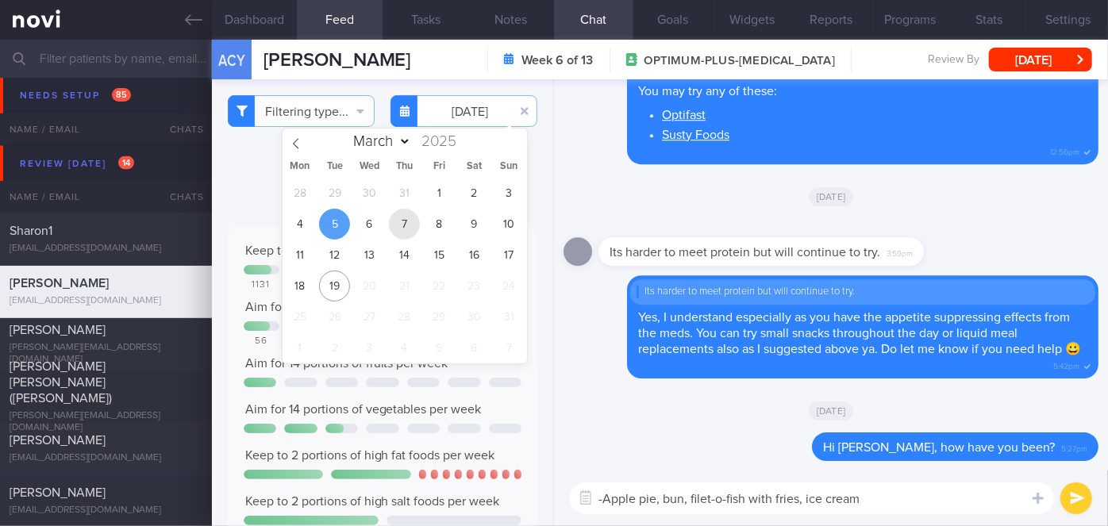
click at [414, 227] on span "7" at bounding box center [404, 224] width 31 height 31
type input "2025-08-07"
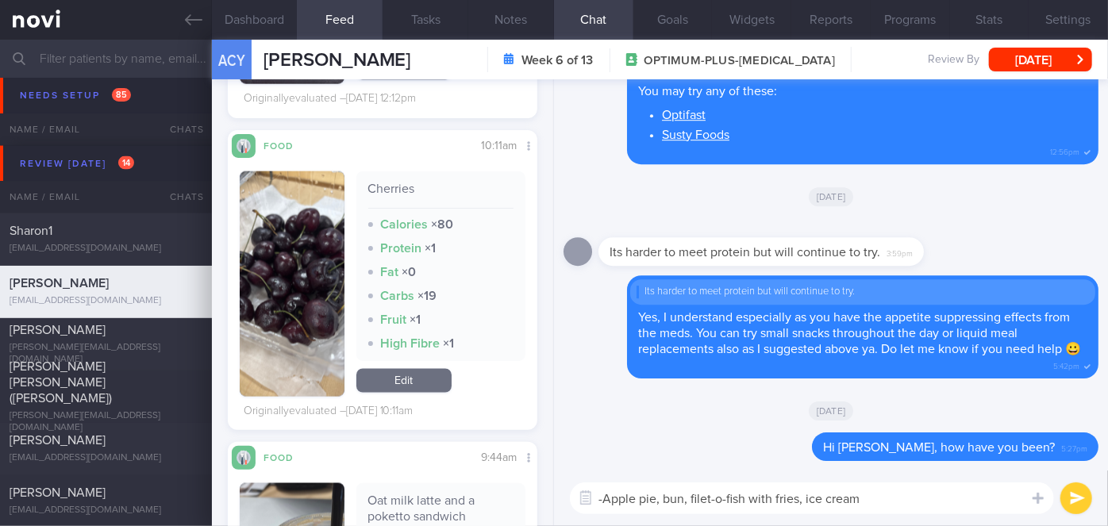
scroll to position [1371, 0]
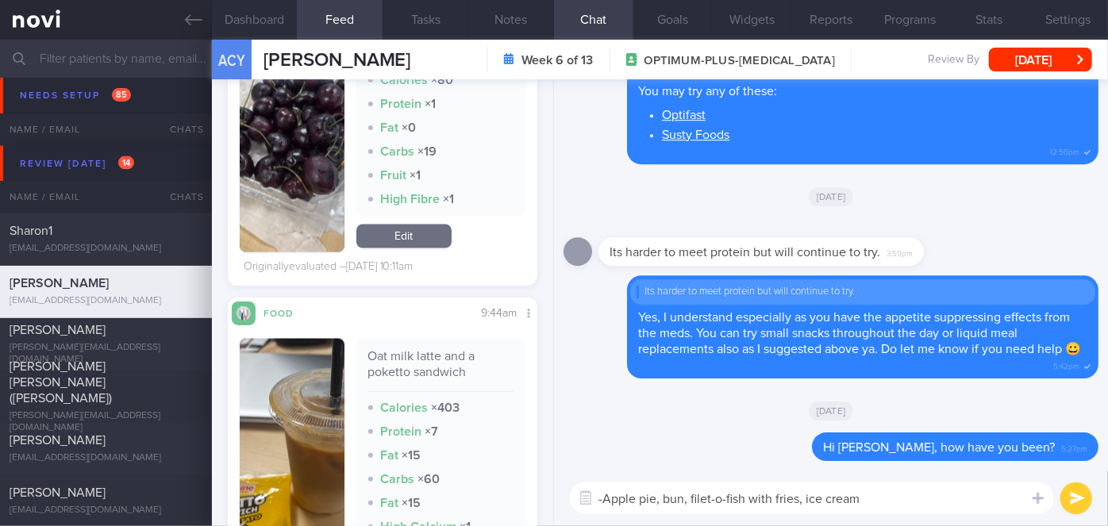
click at [317, 223] on img "button" at bounding box center [292, 139] width 105 height 225
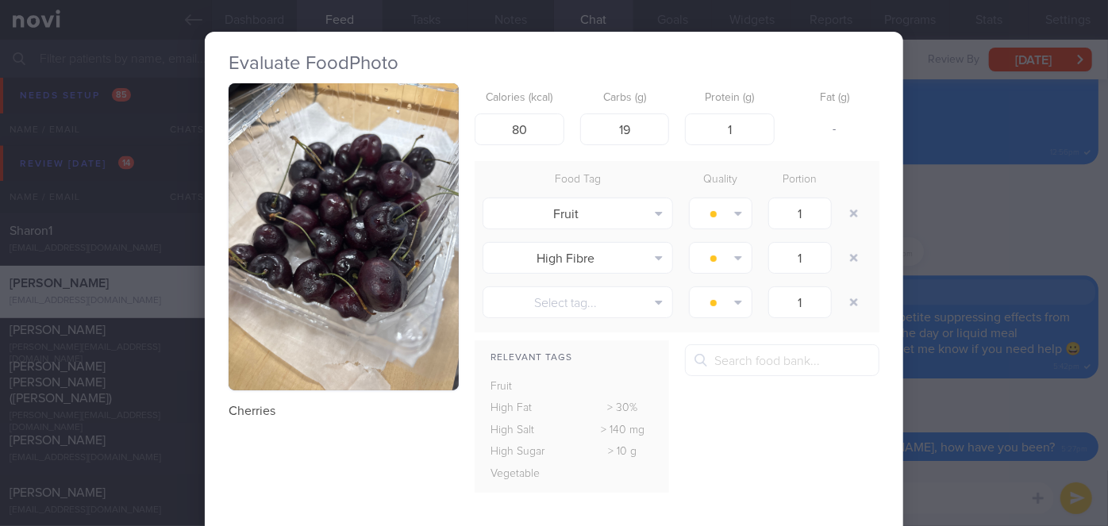
click at [938, 391] on div "Evaluate Food Photo Cherries Calories (kcal) 80 Carbs (g) 19 Protein (g) 1 Fat …" at bounding box center [554, 263] width 1108 height 526
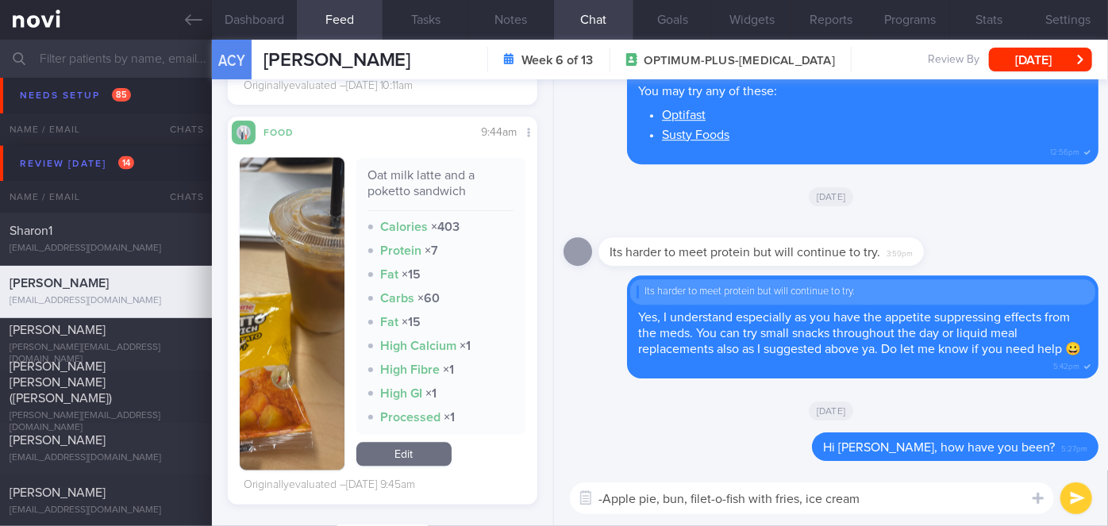
scroll to position [1587, 0]
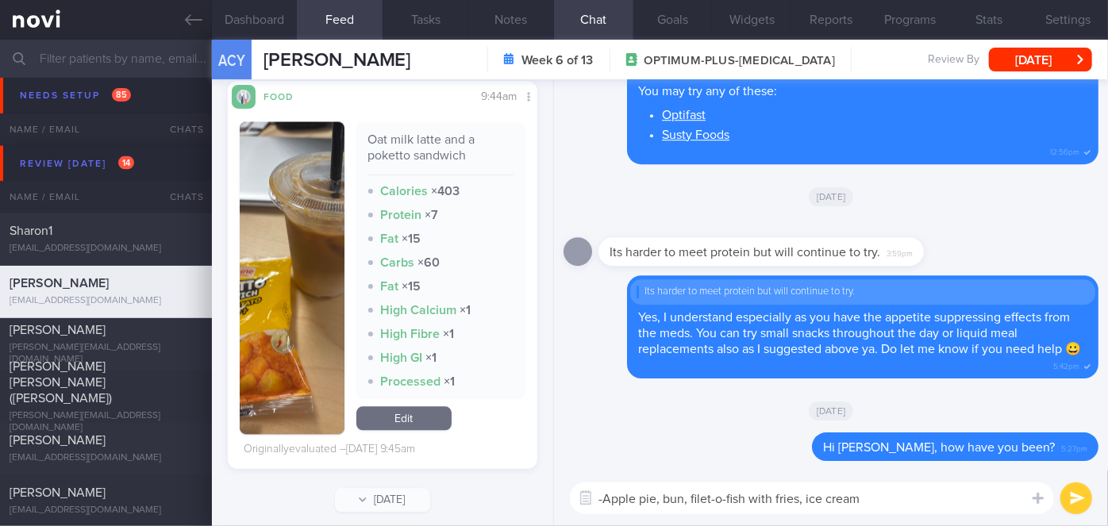
click at [275, 310] on button "button" at bounding box center [292, 278] width 105 height 313
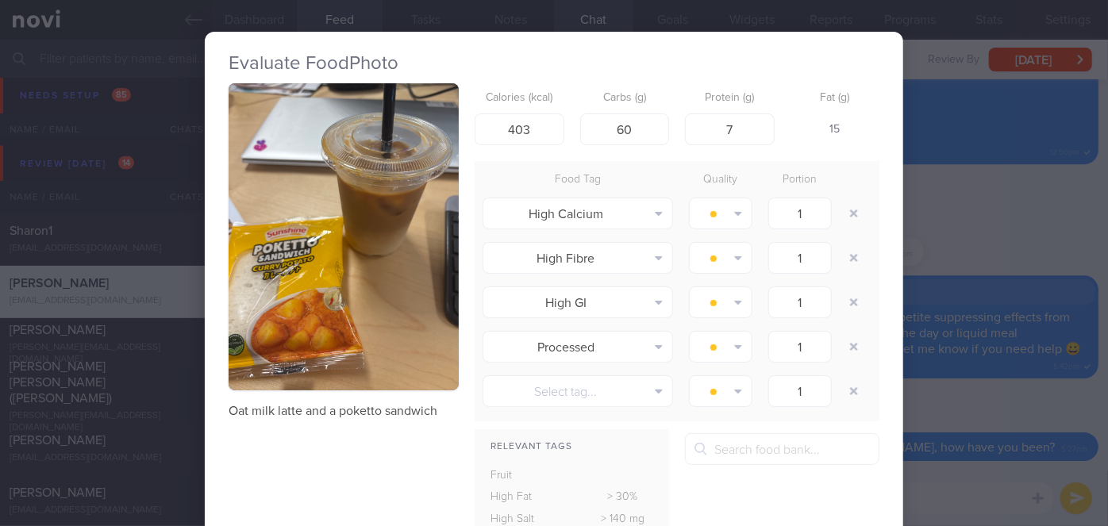
click at [947, 406] on div "Evaluate Food Photo Oat milk latte and a poketto sandwich Calories (kcal) 403 C…" at bounding box center [554, 263] width 1108 height 526
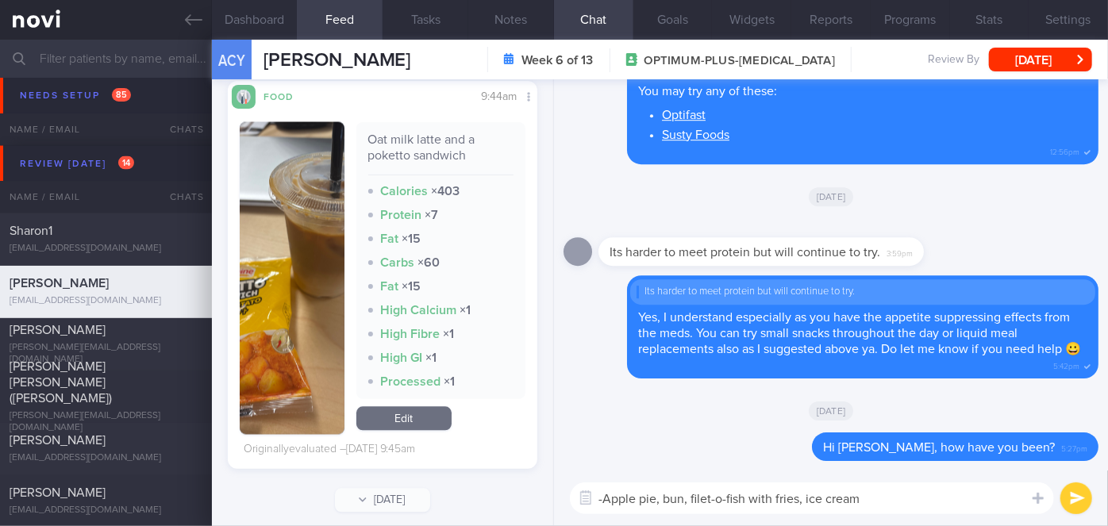
click at [873, 501] on textarea "-Apple pie, bun, filet-o-fish with fries, ice cream" at bounding box center [812, 499] width 484 height 32
type textarea "-Apple pie, bun, filet-o-fish with fries, ice cream, curry potato sandwich"
click at [275, 260] on button "button" at bounding box center [292, 278] width 105 height 313
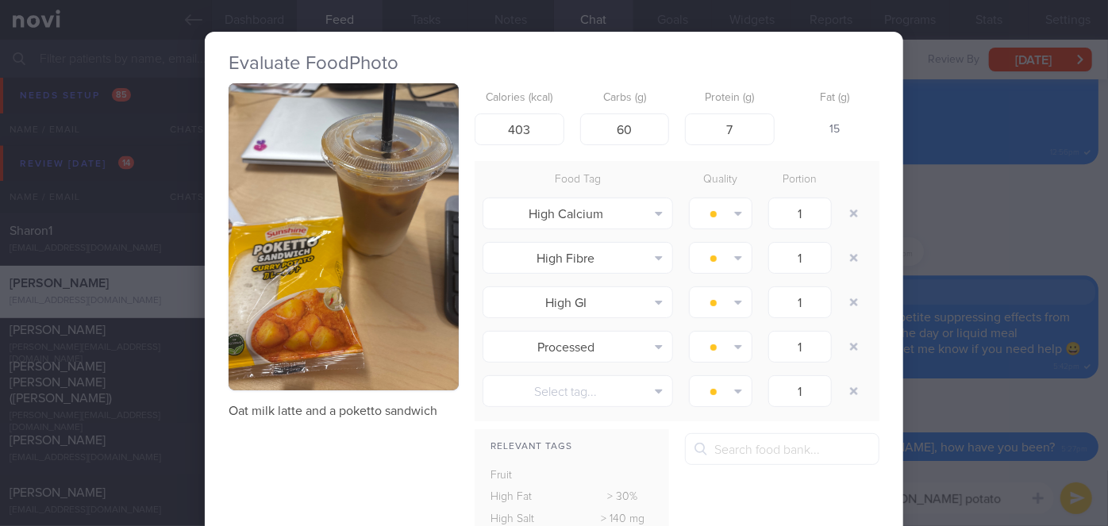
click at [276, 274] on button "button" at bounding box center [344, 236] width 230 height 307
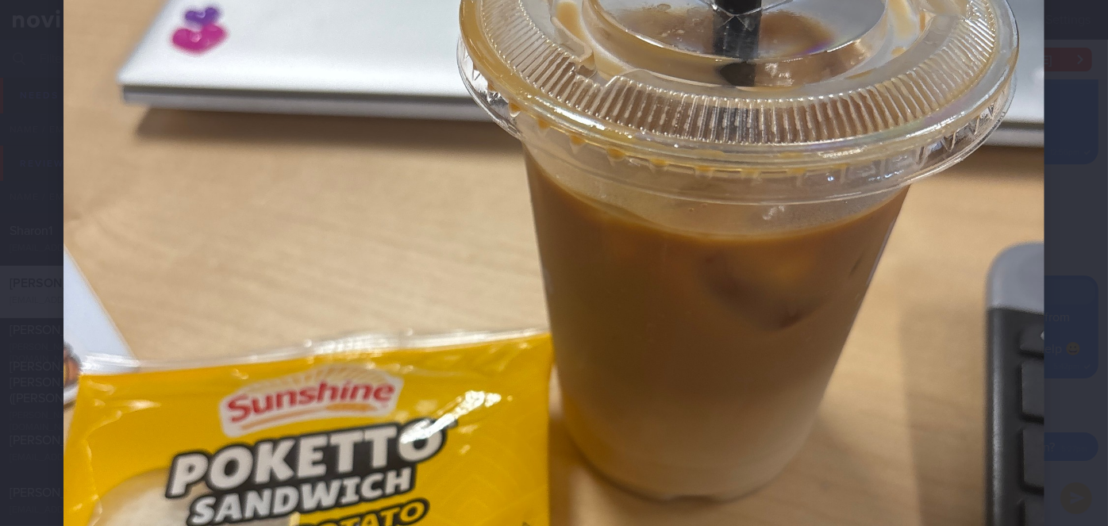
scroll to position [433, 0]
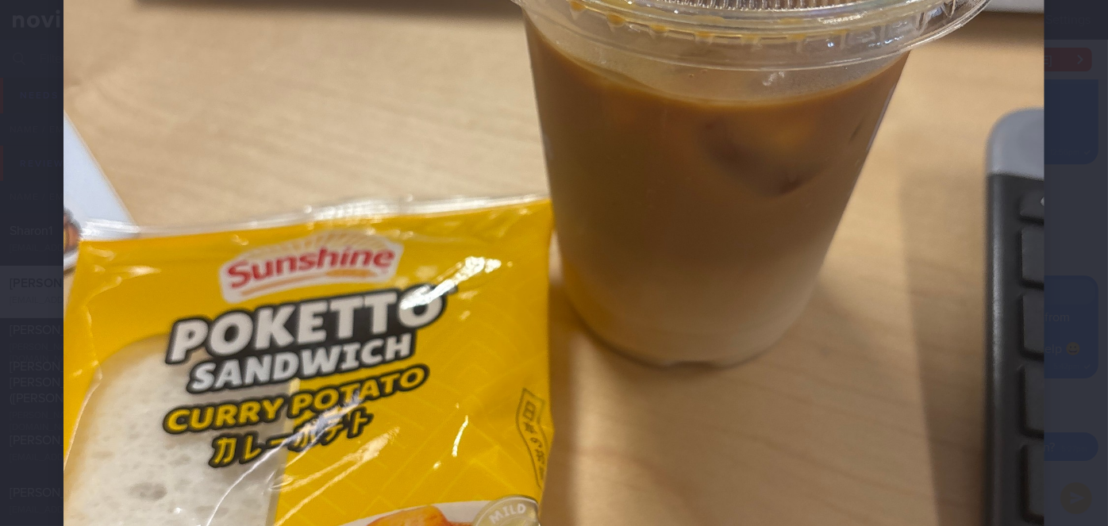
click at [1069, 294] on div at bounding box center [554, 284] width 1108 height 1435
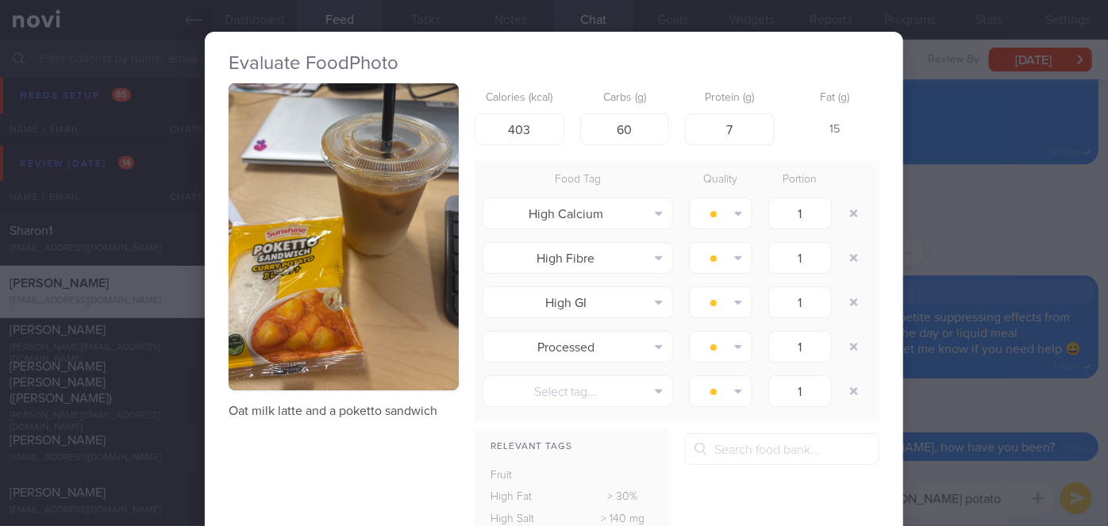
click at [935, 227] on div "Evaluate Food Photo Oat milk latte and a poketto sandwich Calories (kcal) 403 C…" at bounding box center [554, 263] width 1108 height 526
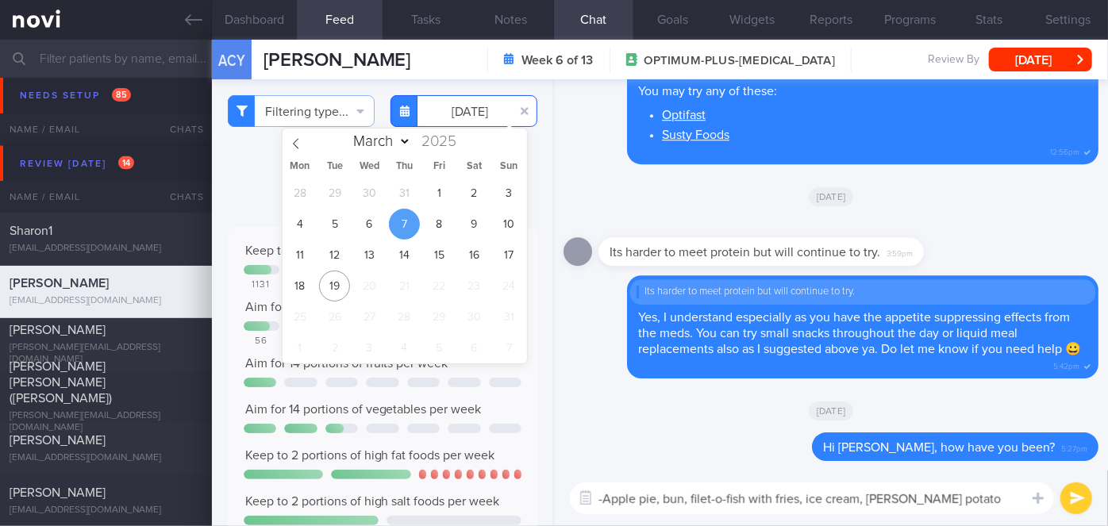
click at [464, 106] on input "2025-08-07" at bounding box center [463, 111] width 147 height 32
click at [440, 225] on span "8" at bounding box center [439, 224] width 31 height 31
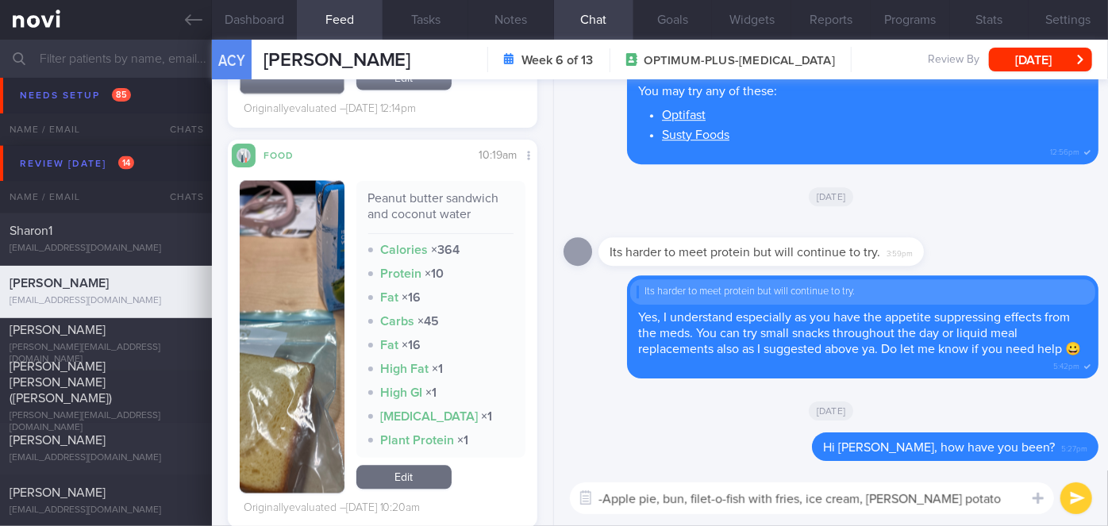
scroll to position [1587, 0]
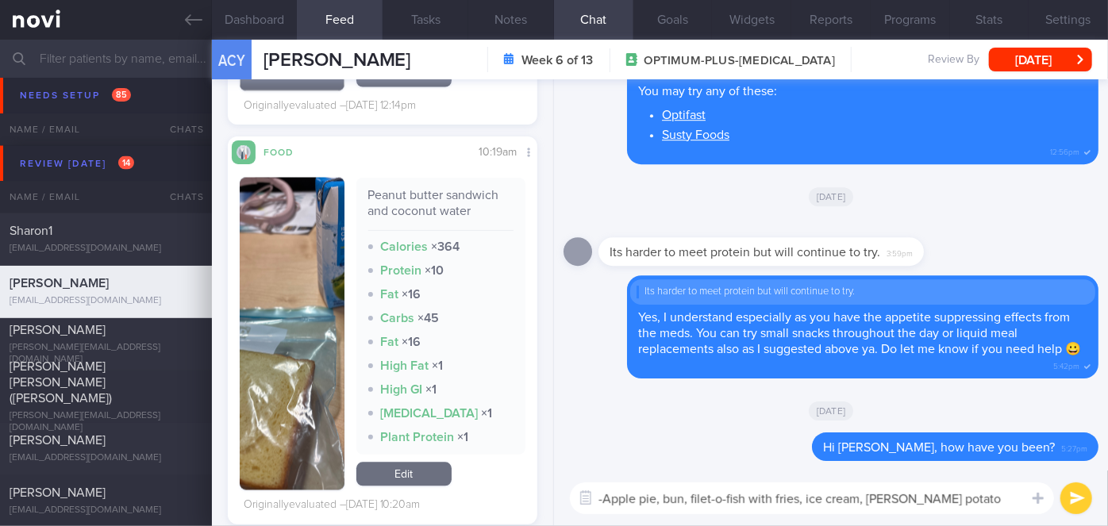
click at [294, 245] on img "button" at bounding box center [292, 334] width 105 height 313
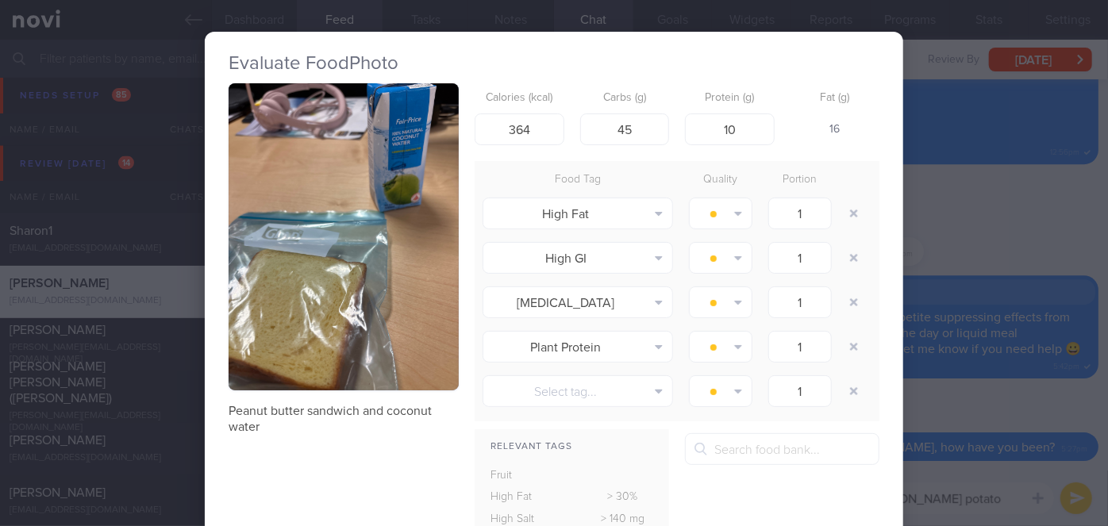
click at [1036, 303] on div "Evaluate Food Photo Peanut butter sandwich and coconut water Calories (kcal) 36…" at bounding box center [554, 263] width 1108 height 526
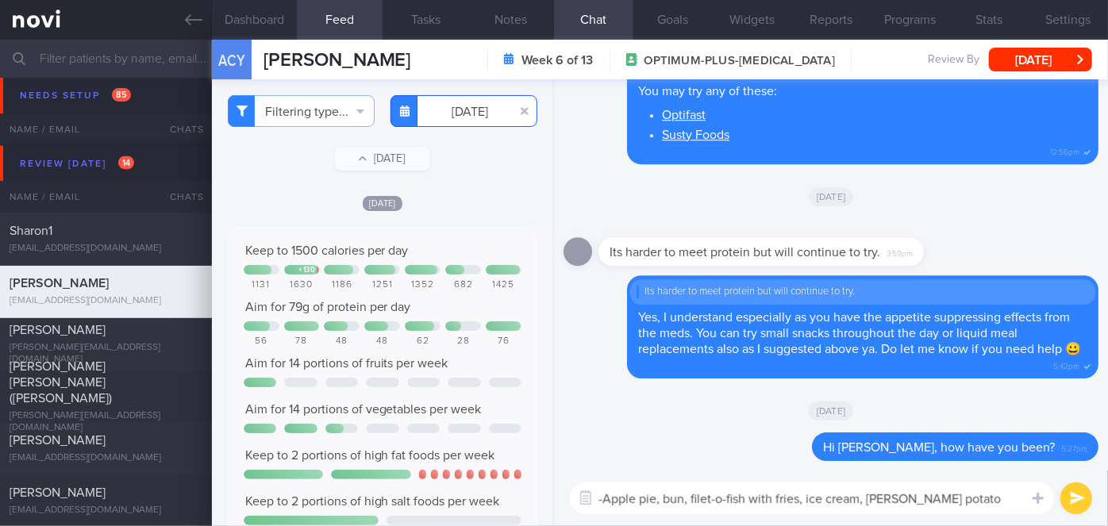
click at [457, 114] on input "2025-08-08" at bounding box center [463, 111] width 147 height 32
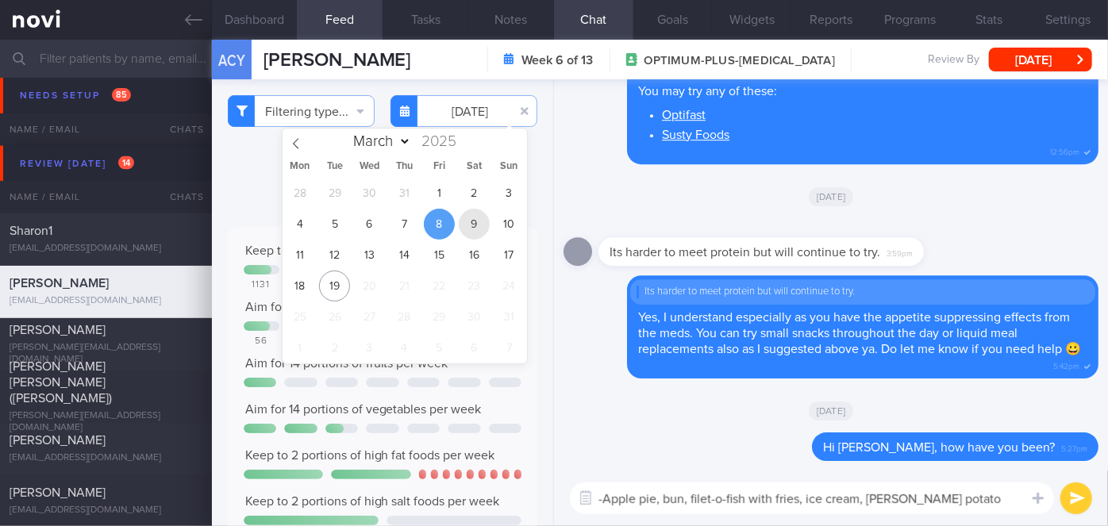
click at [467, 231] on span "9" at bounding box center [474, 224] width 31 height 31
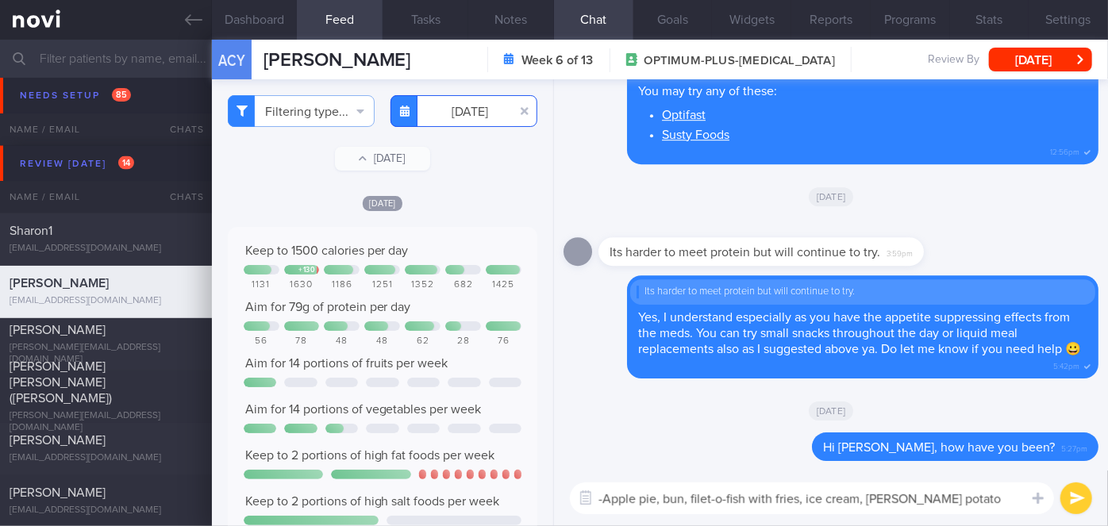
click at [454, 110] on input "2025-08-09" at bounding box center [463, 111] width 147 height 32
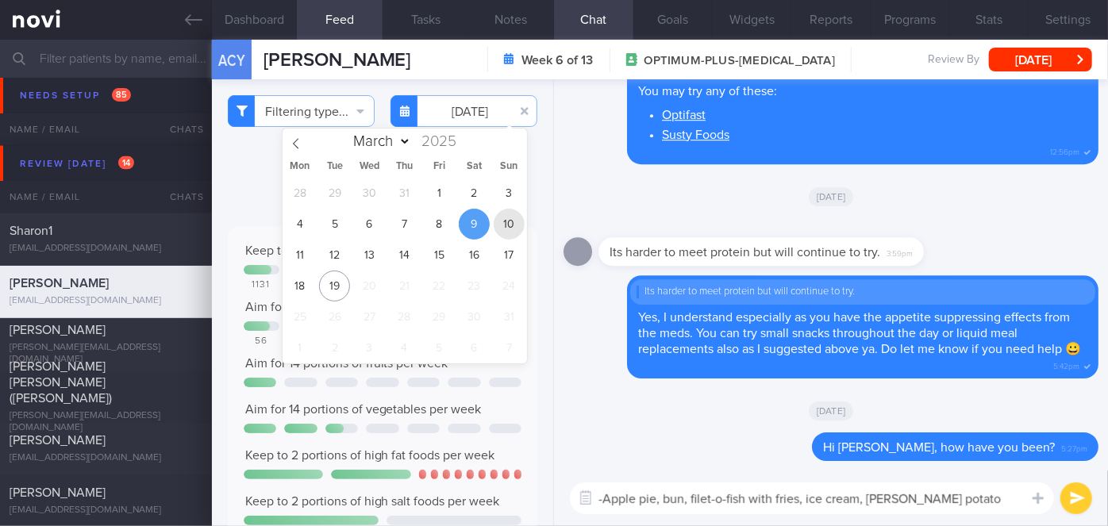
click at [502, 220] on span "10" at bounding box center [509, 224] width 31 height 31
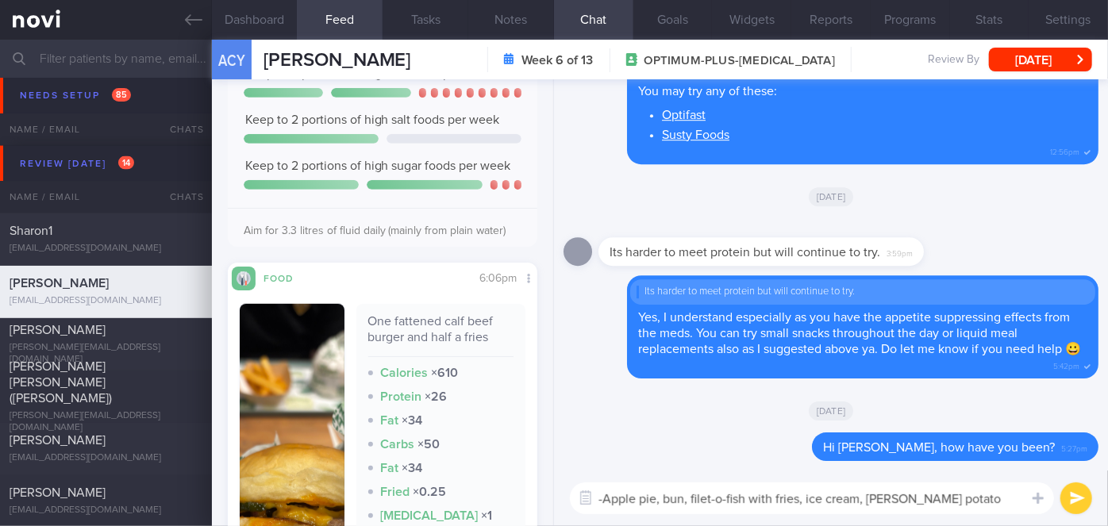
scroll to position [505, 0]
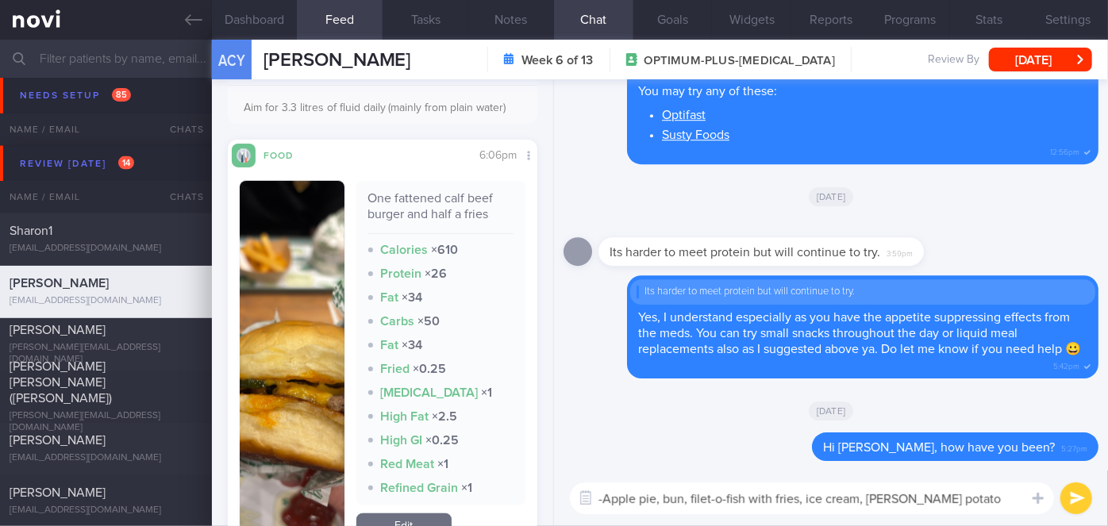
click at [273, 272] on img "button" at bounding box center [292, 361] width 105 height 360
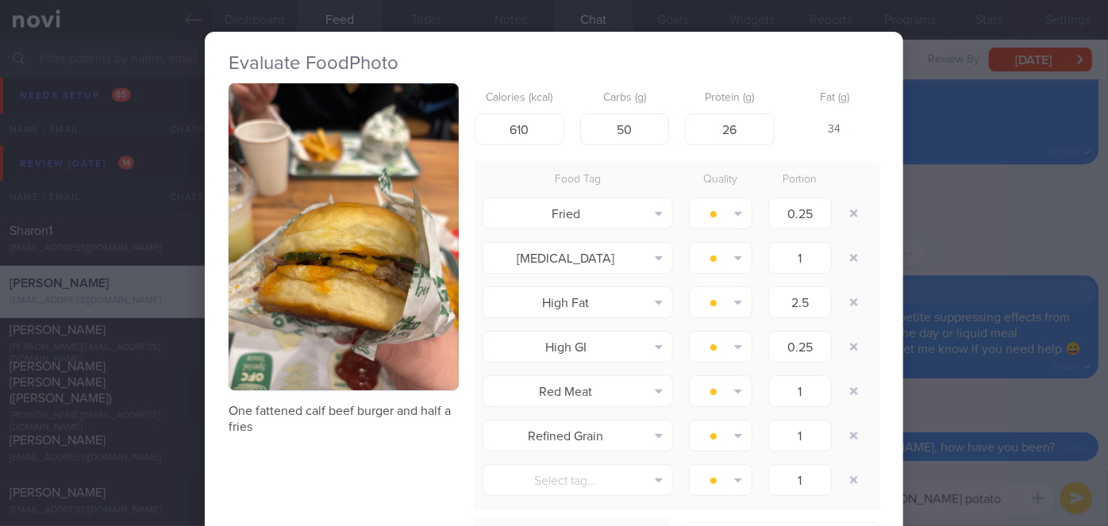
click at [978, 231] on div "Evaluate Food Photo One fattened calf beef burger and half a fries Calories (kc…" at bounding box center [554, 263] width 1108 height 526
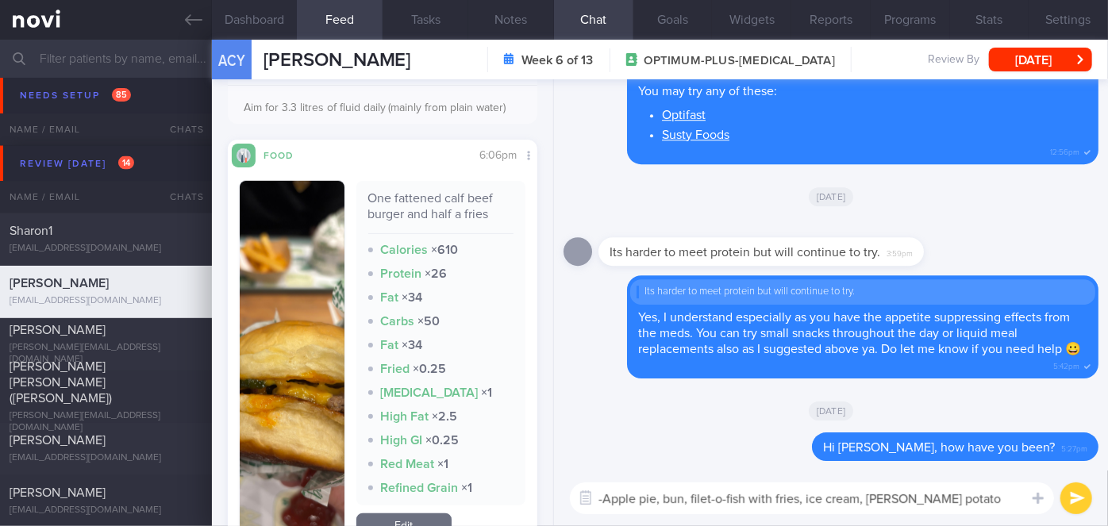
scroll to position [937, 0]
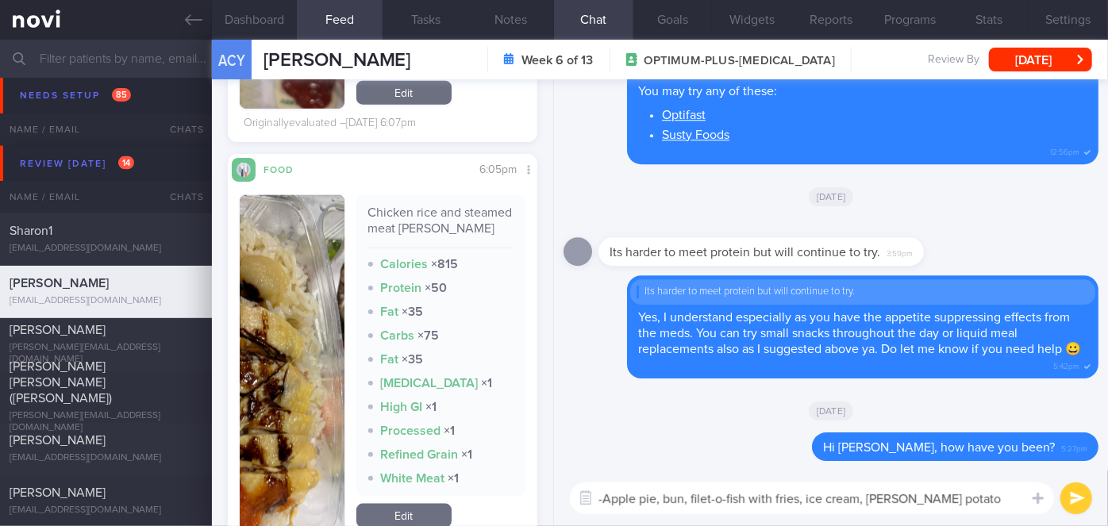
click at [286, 377] on button "button" at bounding box center [292, 363] width 105 height 336
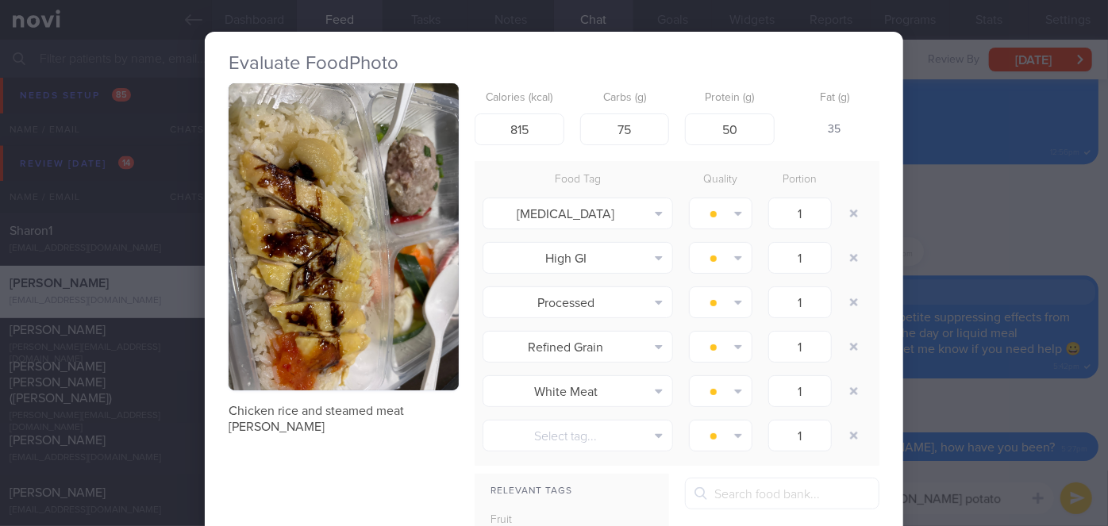
click at [992, 231] on div "Evaluate Food Photo Chicken rice and steamed meat patty Calories (kcal) 815 Car…" at bounding box center [554, 263] width 1108 height 526
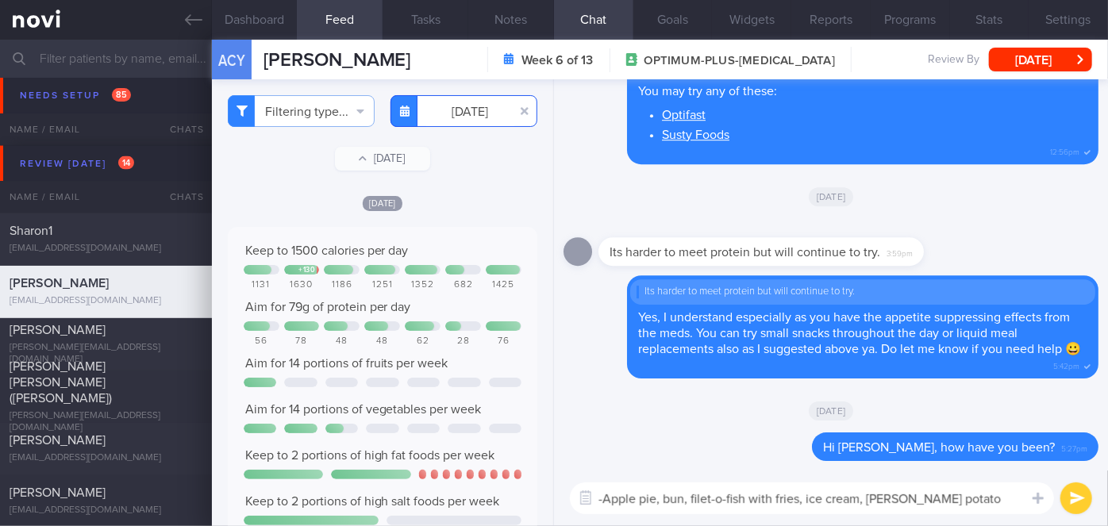
click at [444, 116] on input "2025-08-10" at bounding box center [463, 111] width 147 height 32
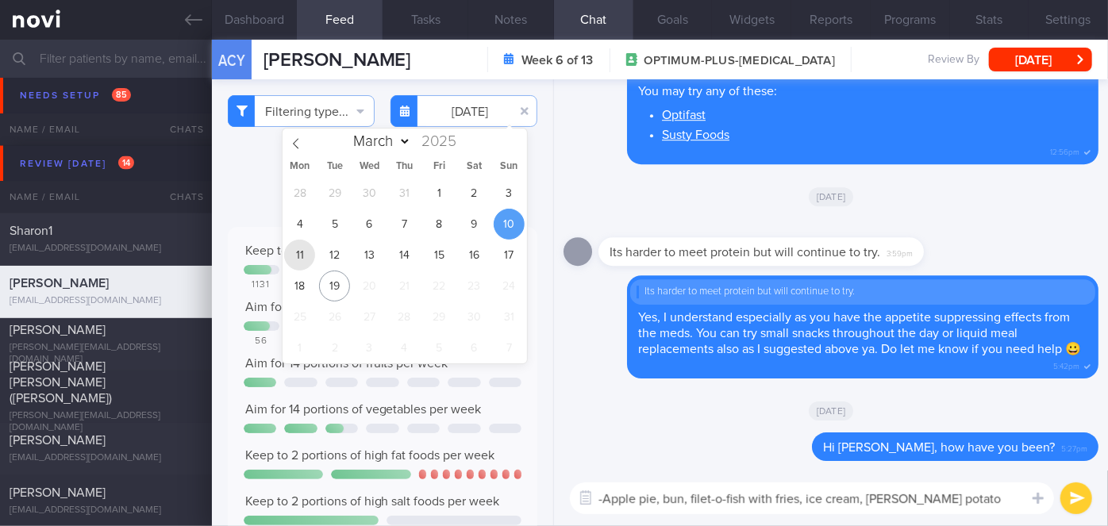
click at [300, 248] on span "11" at bounding box center [299, 255] width 31 height 31
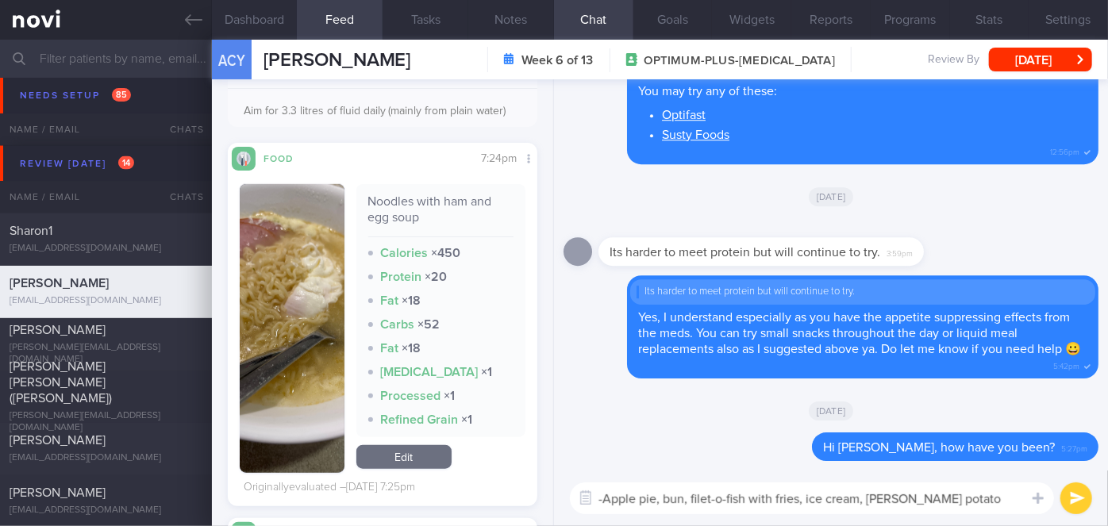
scroll to position [505, 0]
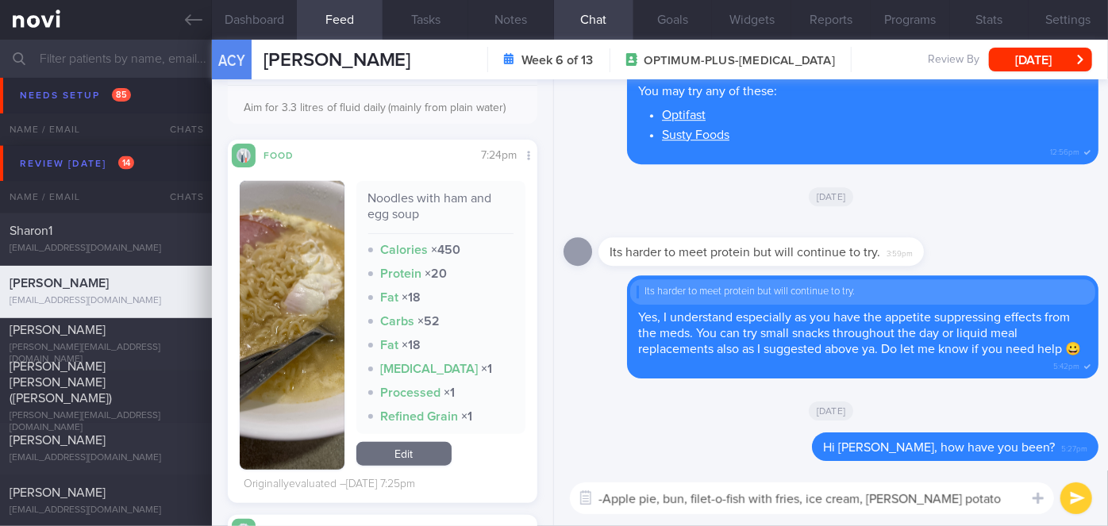
click at [336, 251] on img "button" at bounding box center [292, 325] width 105 height 289
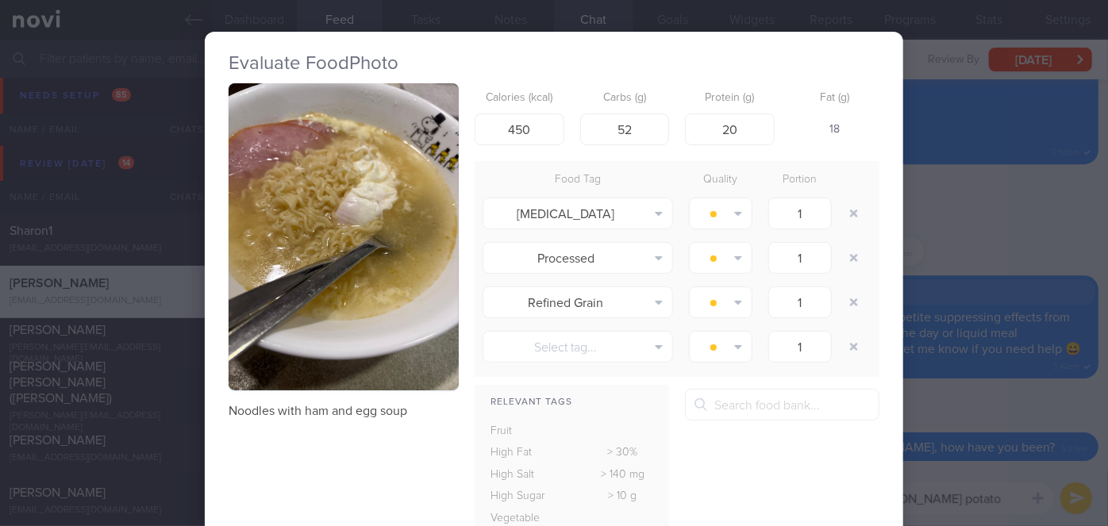
click at [912, 224] on div "Evaluate Food Photo Noodles with ham and egg soup Calories (kcal) 450 Carbs (g)…" at bounding box center [554, 263] width 1108 height 526
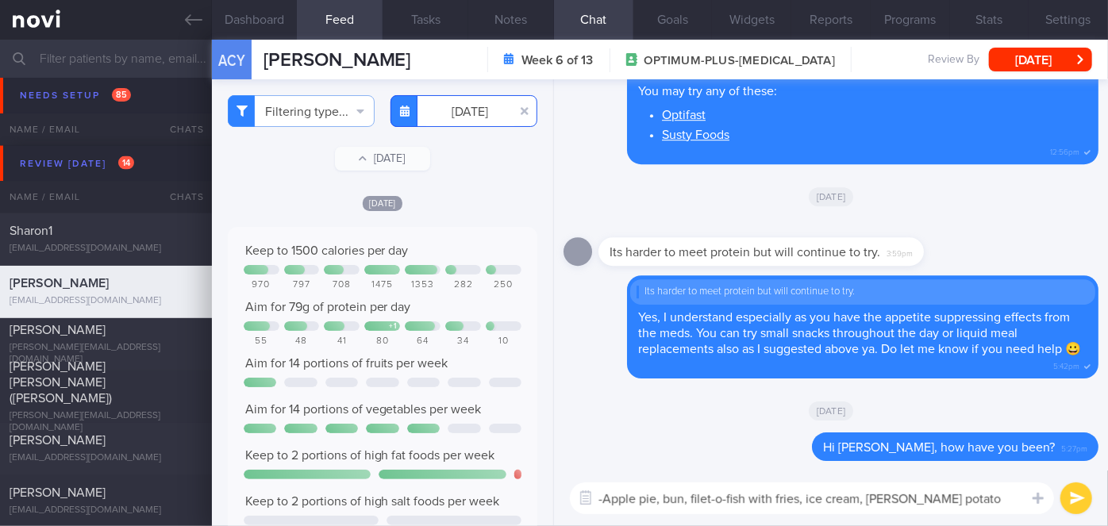
click at [444, 122] on input "[DATE]" at bounding box center [463, 111] width 147 height 32
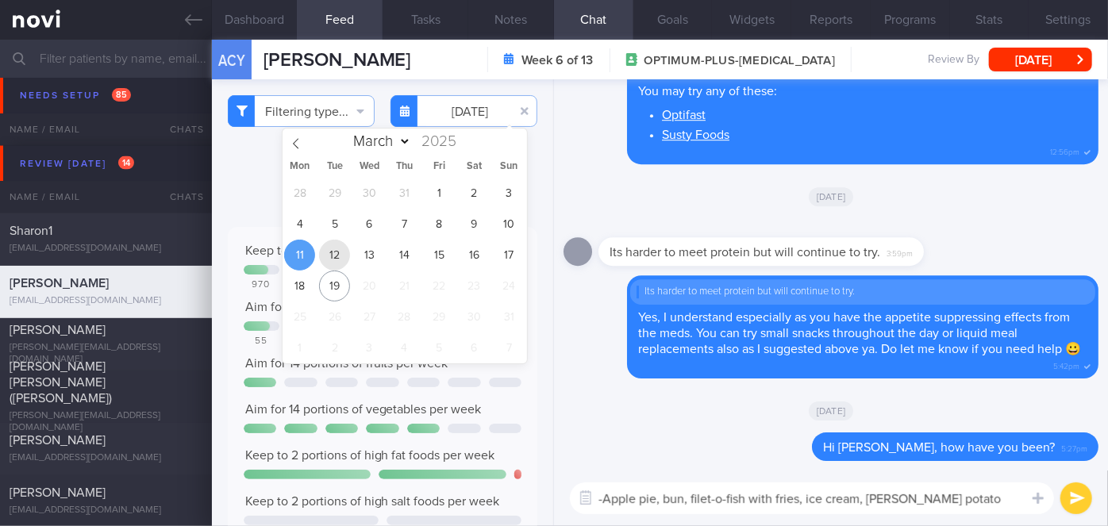
click at [345, 247] on span "12" at bounding box center [334, 255] width 31 height 31
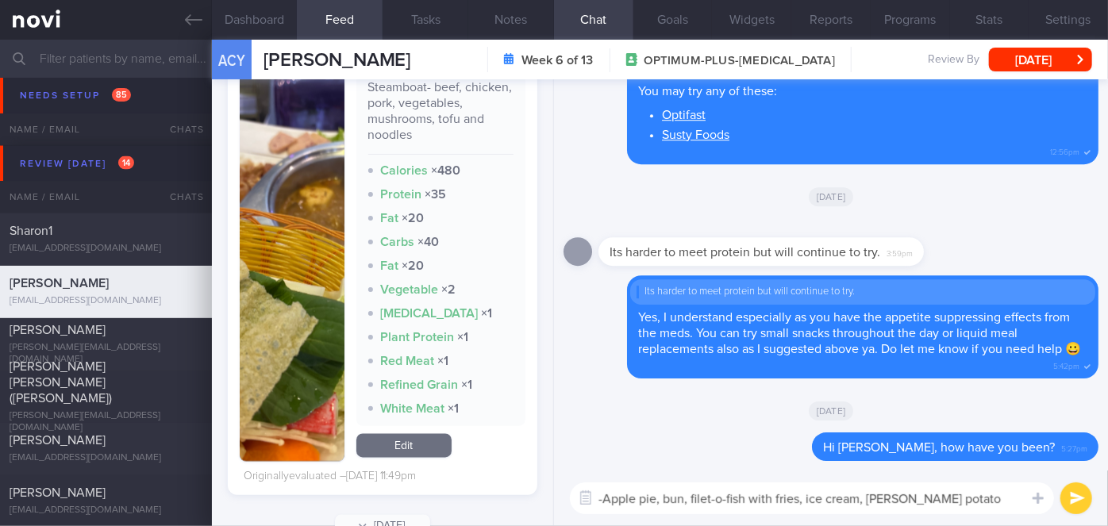
scroll to position [1416, 0]
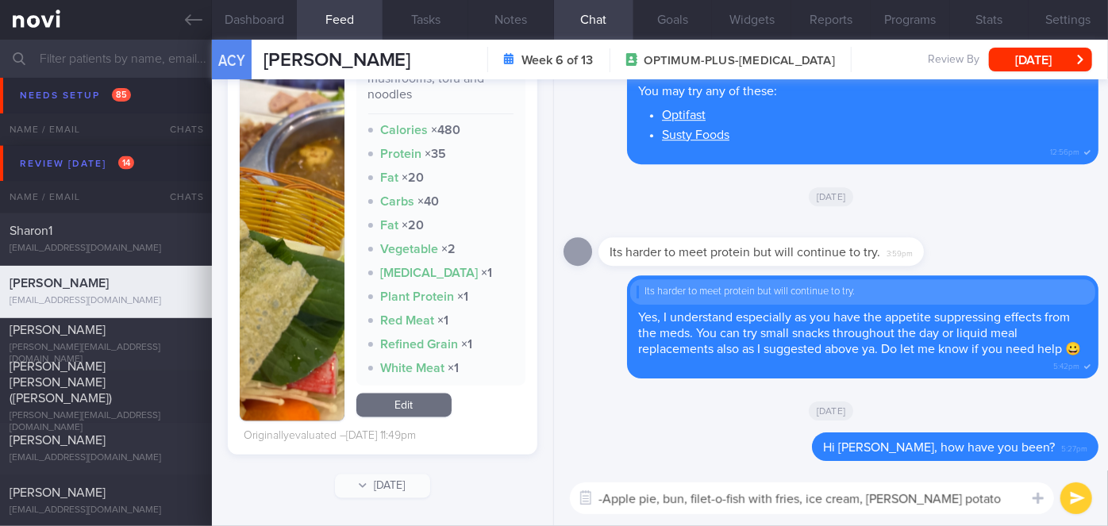
click at [303, 267] on button "button" at bounding box center [292, 225] width 105 height 392
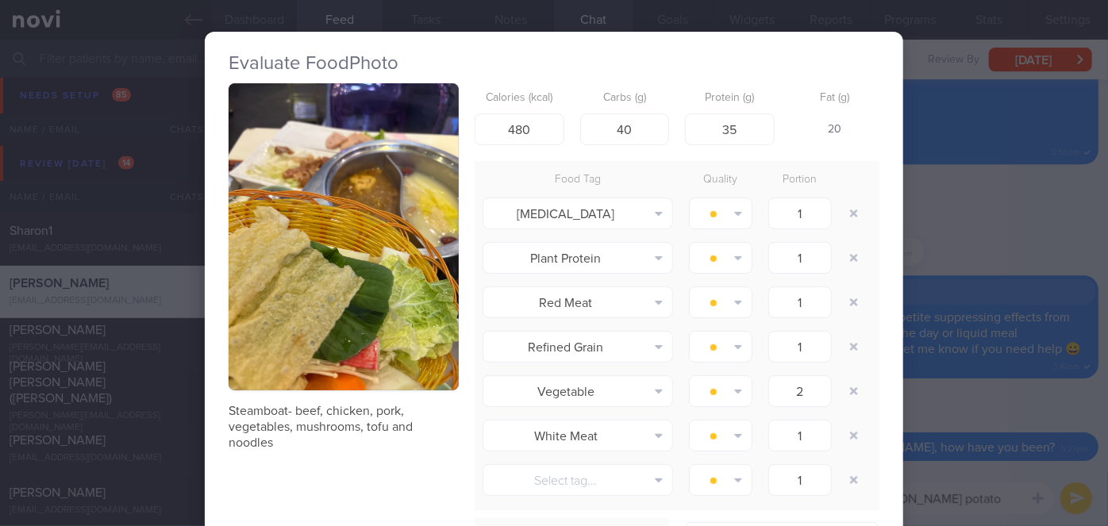
click at [971, 245] on div "Evaluate Food Photo Steamboat- beef, chicken, pork, vegetables, mushrooms, tofu…" at bounding box center [554, 263] width 1108 height 526
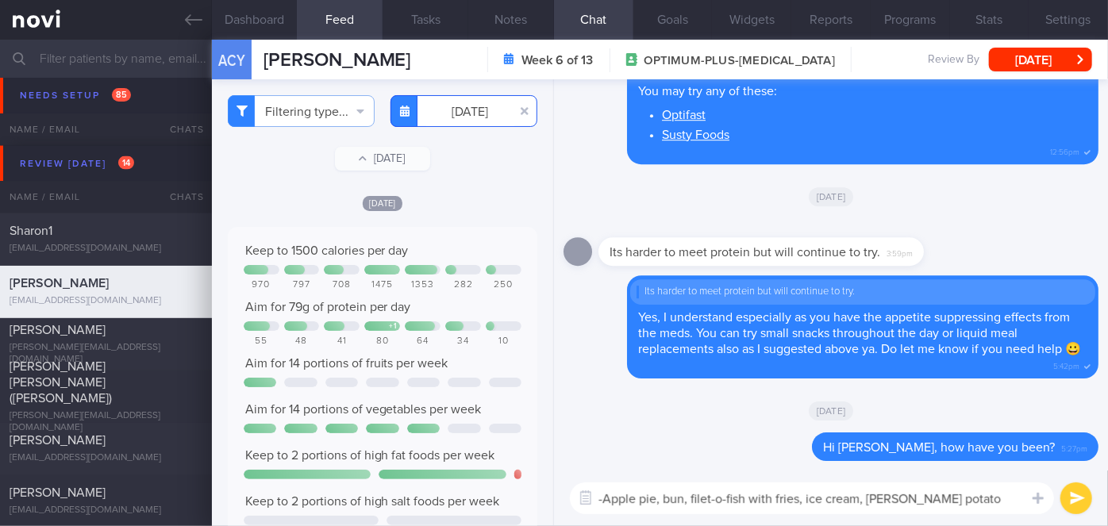
click at [446, 118] on input "[DATE]" at bounding box center [463, 111] width 147 height 32
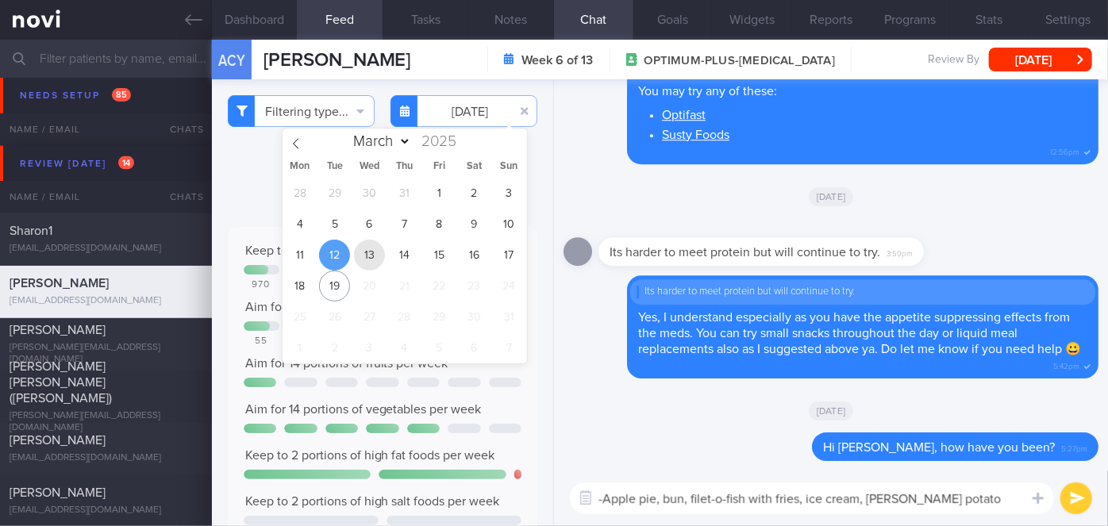
click at [371, 259] on span "13" at bounding box center [369, 255] width 31 height 31
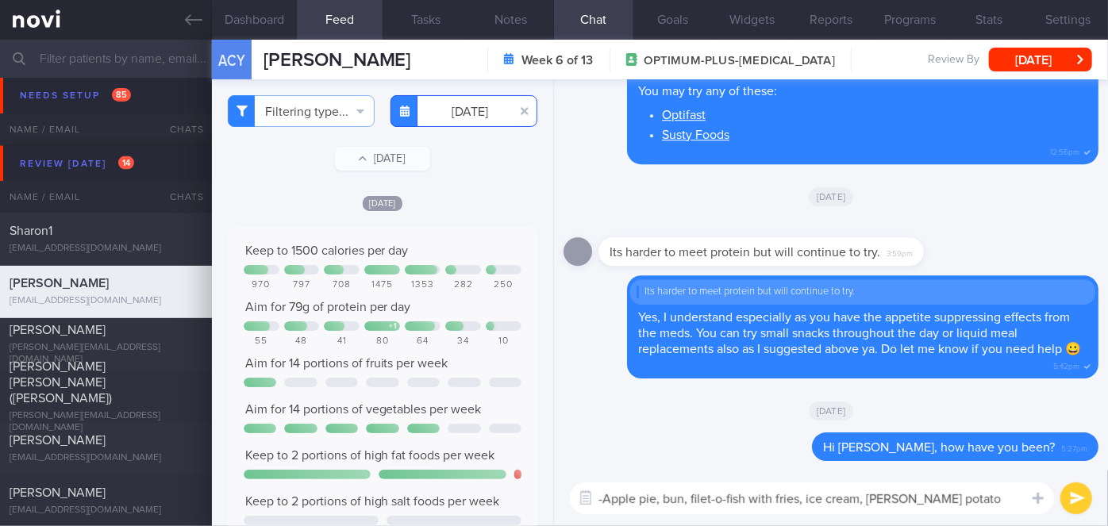
click at [436, 103] on input "[DATE]" at bounding box center [463, 111] width 147 height 32
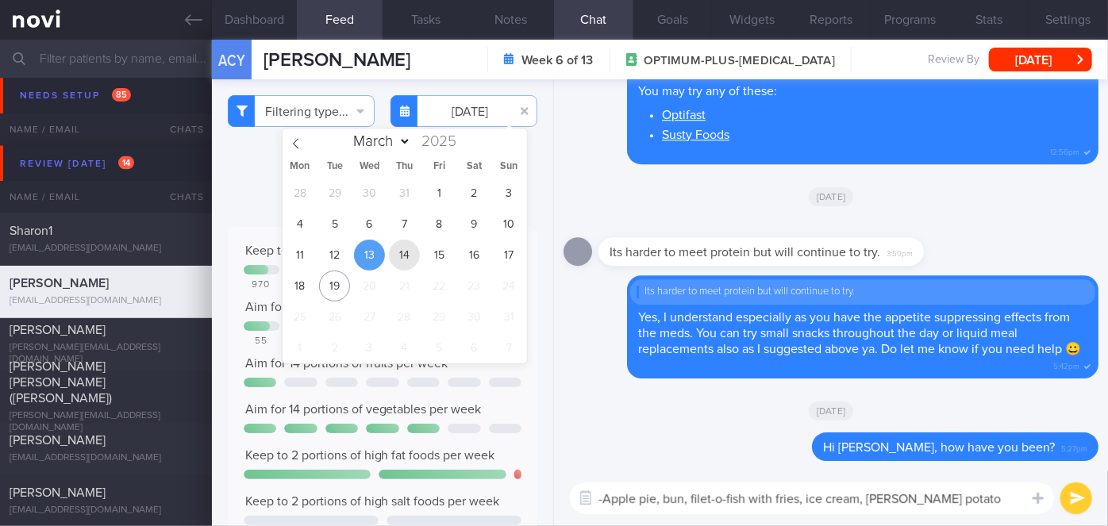
click at [413, 256] on span "14" at bounding box center [404, 255] width 31 height 31
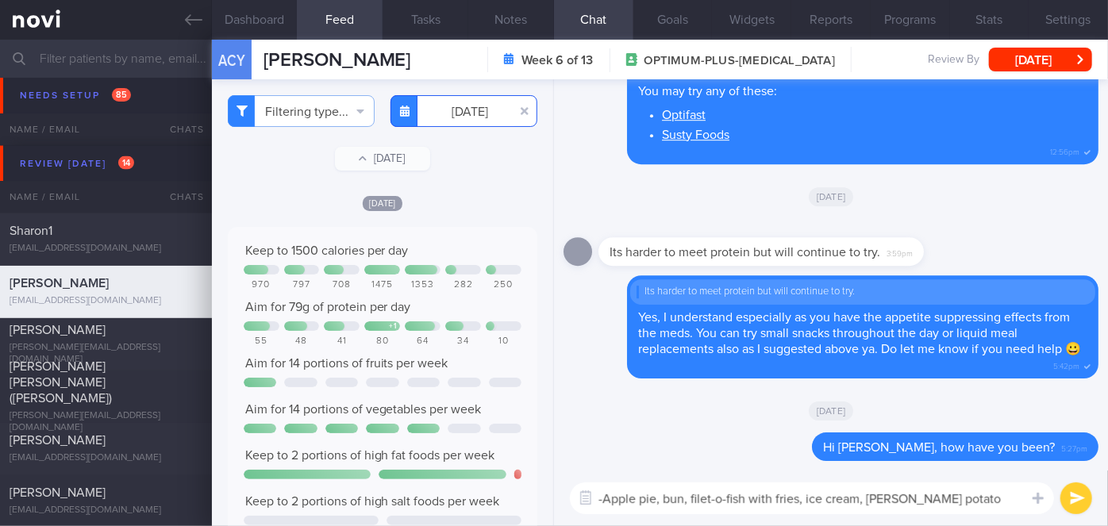
click at [471, 117] on input "[DATE]" at bounding box center [463, 111] width 147 height 32
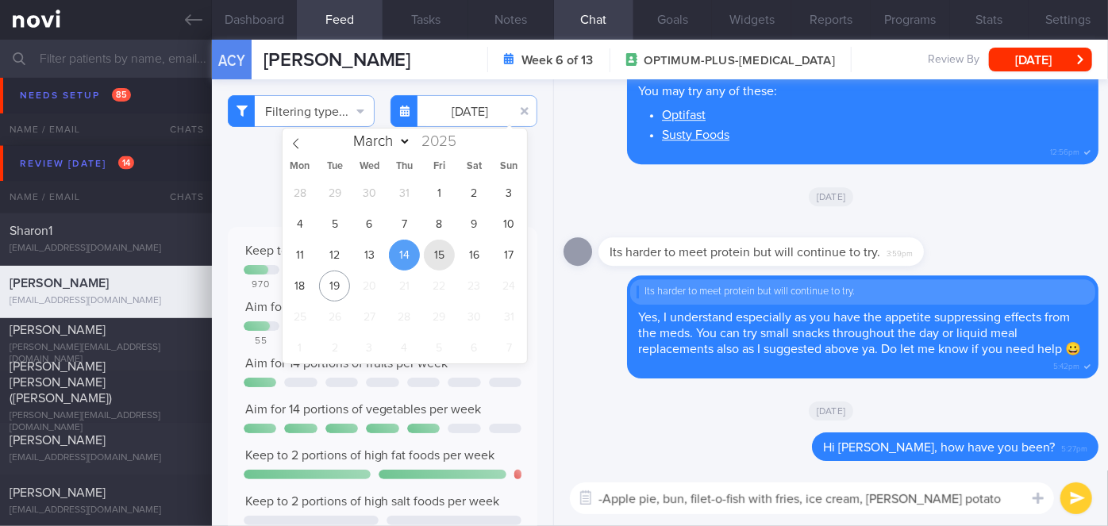
click at [442, 252] on span "15" at bounding box center [439, 255] width 31 height 31
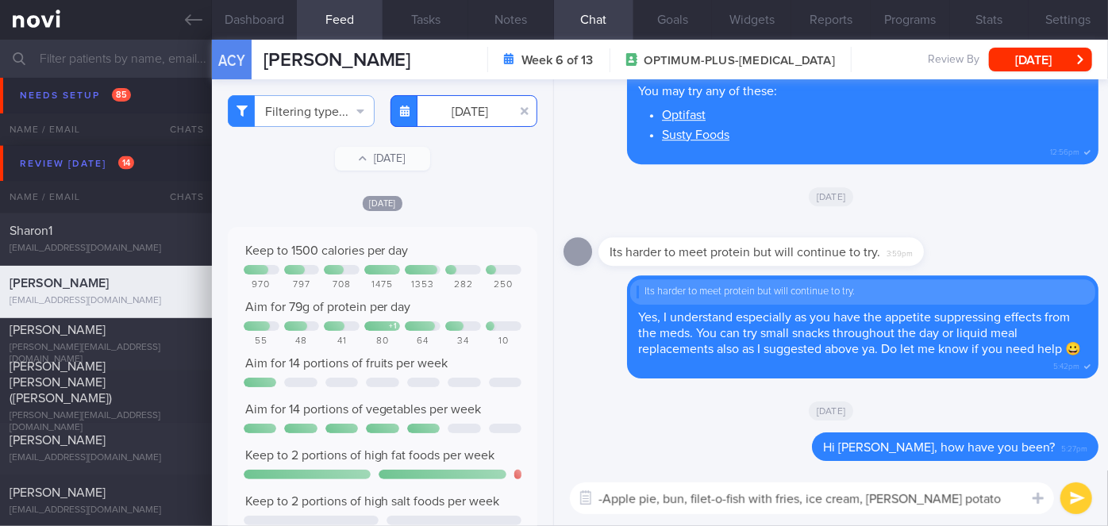
click at [452, 121] on input "[DATE]" at bounding box center [463, 111] width 147 height 32
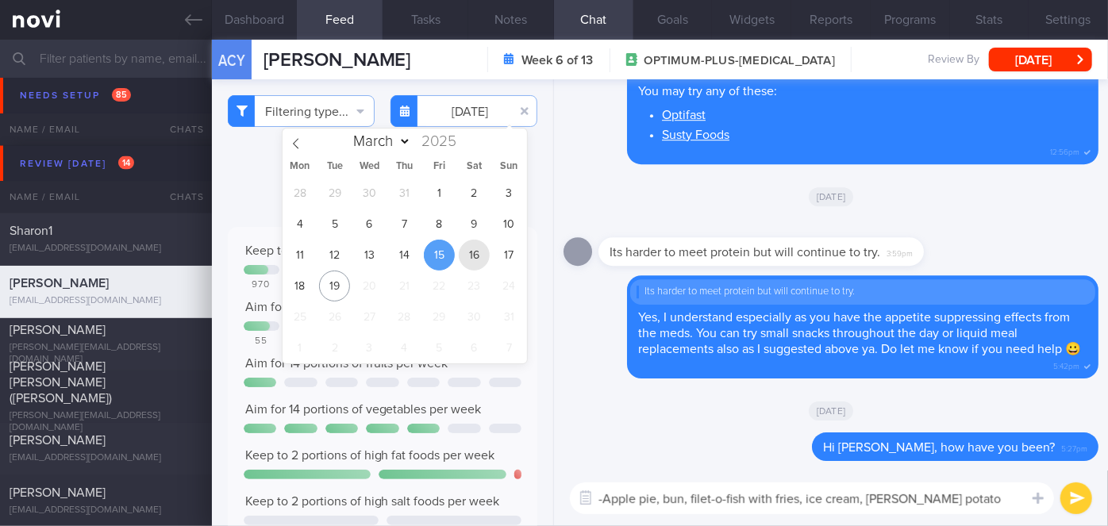
click at [479, 260] on span "16" at bounding box center [474, 255] width 31 height 31
type input "[DATE]"
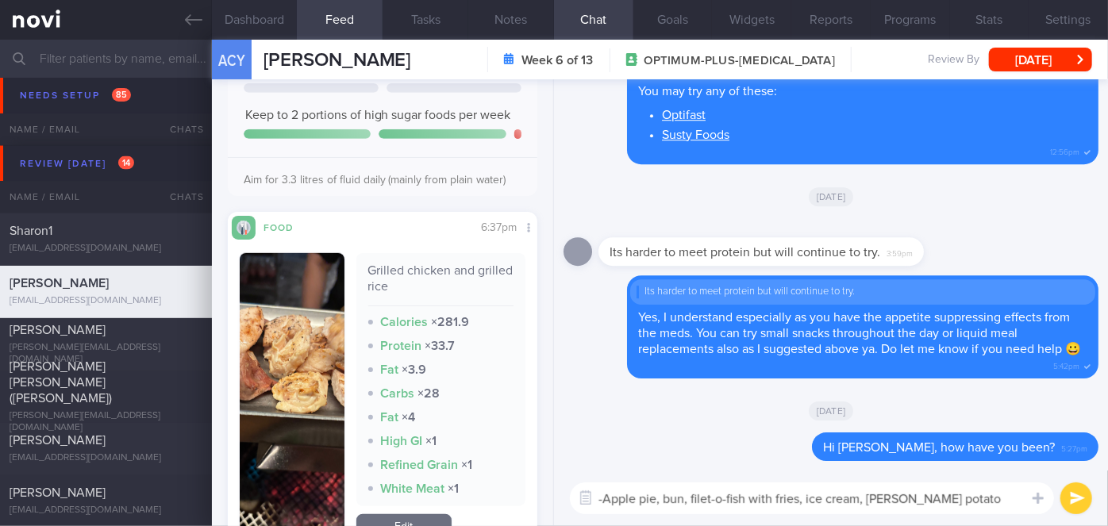
scroll to position [568, 0]
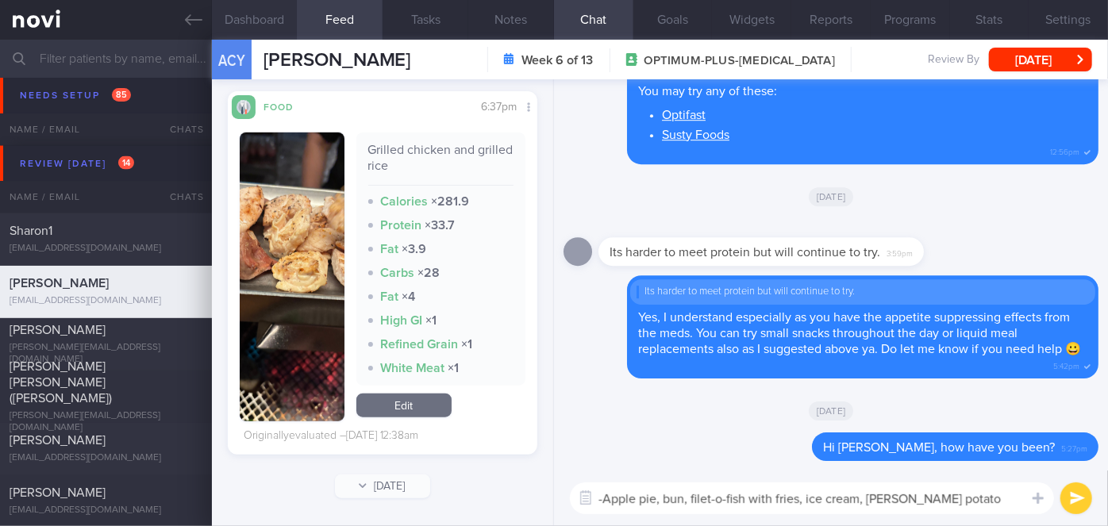
click at [271, 34] on button "Dashboard" at bounding box center [255, 20] width 86 height 40
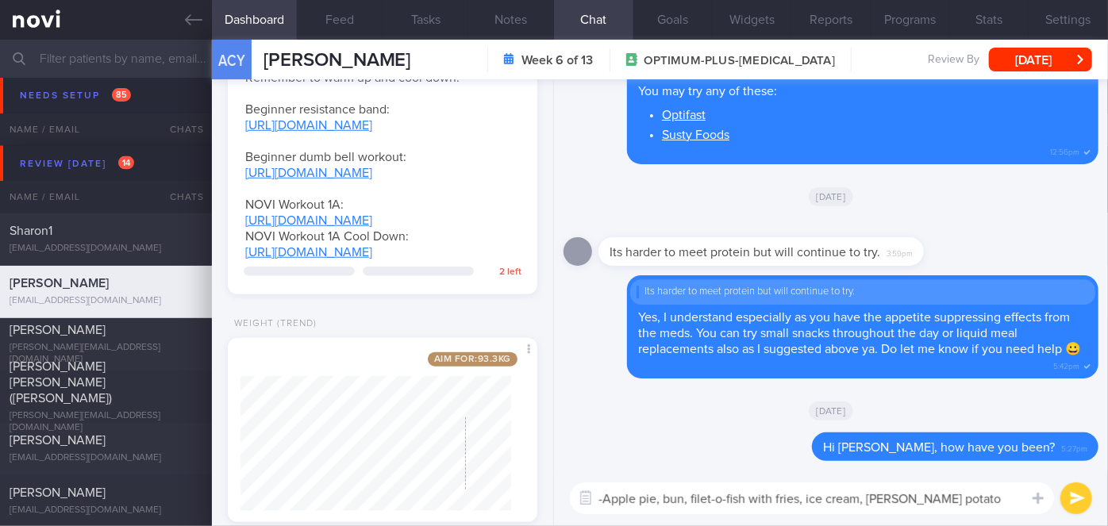
scroll to position [730, 0]
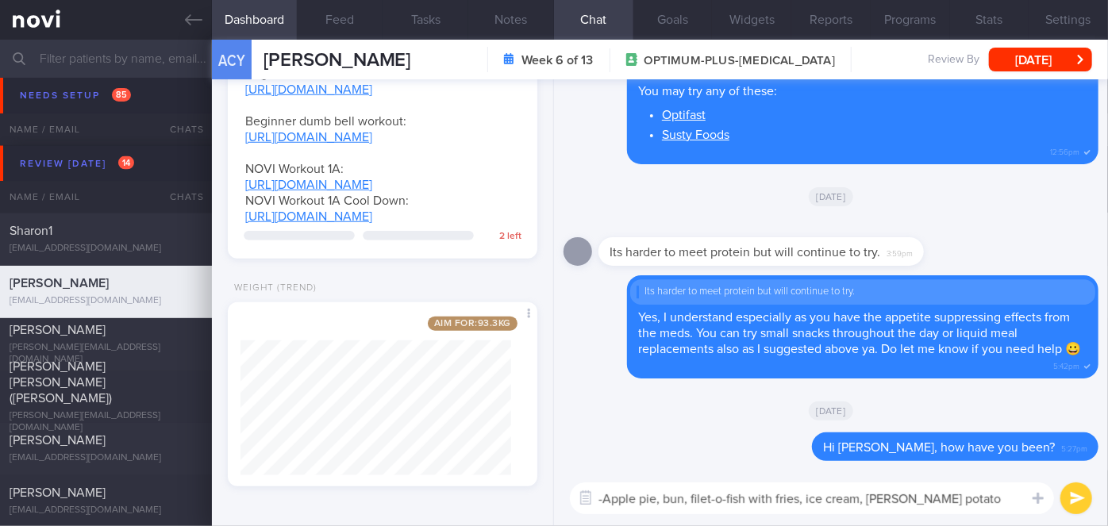
click at [603, 498] on textarea "-Apple pie, bun, filet-o-fish with fries, ice cream, curry potato sandwich" at bounding box center [812, 499] width 484 height 32
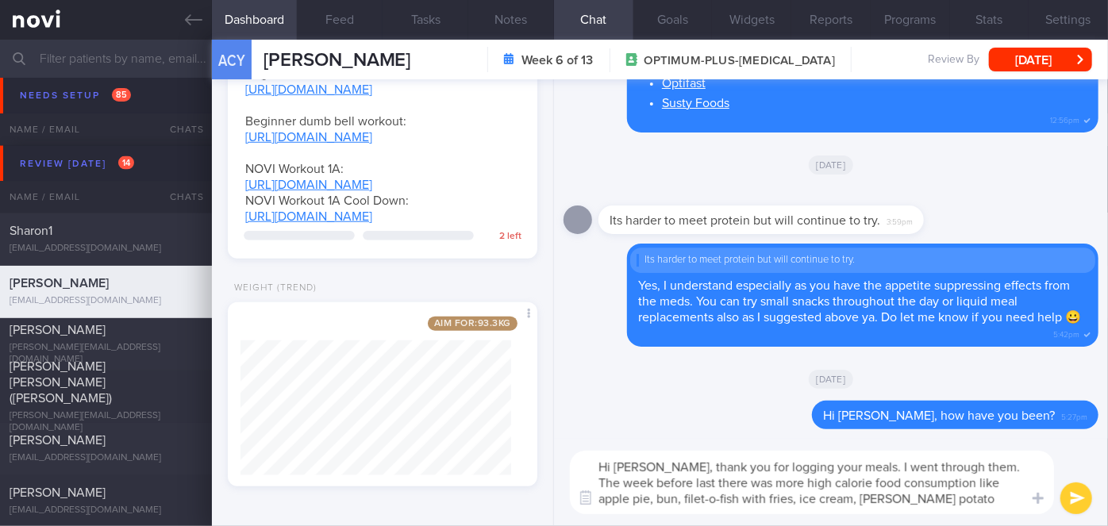
click at [617, 498] on textarea "Hi Ms Ang, thank you for logging your meals. I went through them. The week befo…" at bounding box center [812, 482] width 484 height 63
drag, startPoint x: 679, startPoint y: 499, endPoint x: 623, endPoint y: 495, distance: 56.5
click at [623, 495] on textarea "Hi Ms Ang, thank you for logging your meals. I went through them. The week befo…" at bounding box center [812, 482] width 484 height 63
click at [920, 495] on textarea "Hi Ms Ang, thank you for logging your meals. I went through them. The week befo…" at bounding box center [812, 482] width 484 height 63
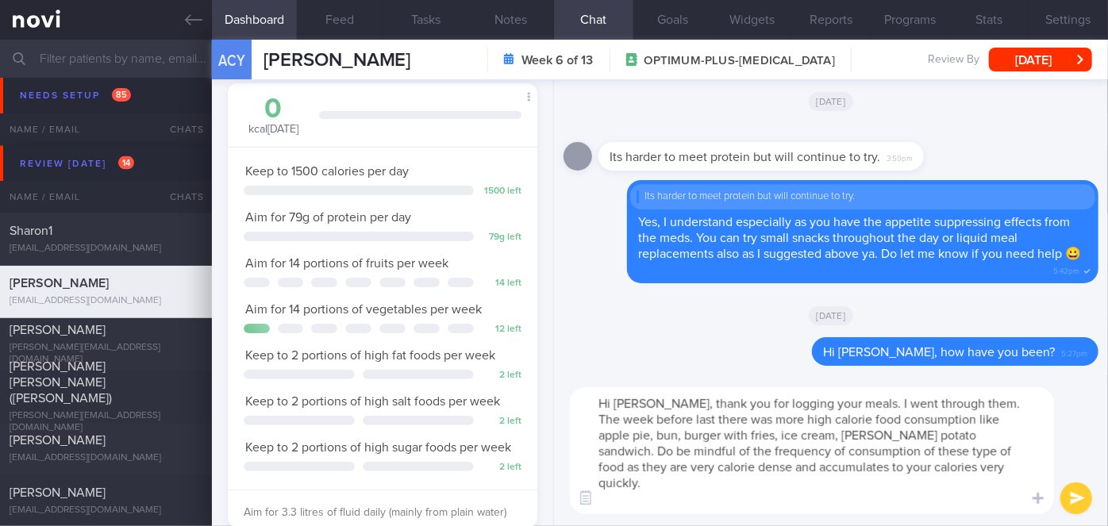
scroll to position [0, 0]
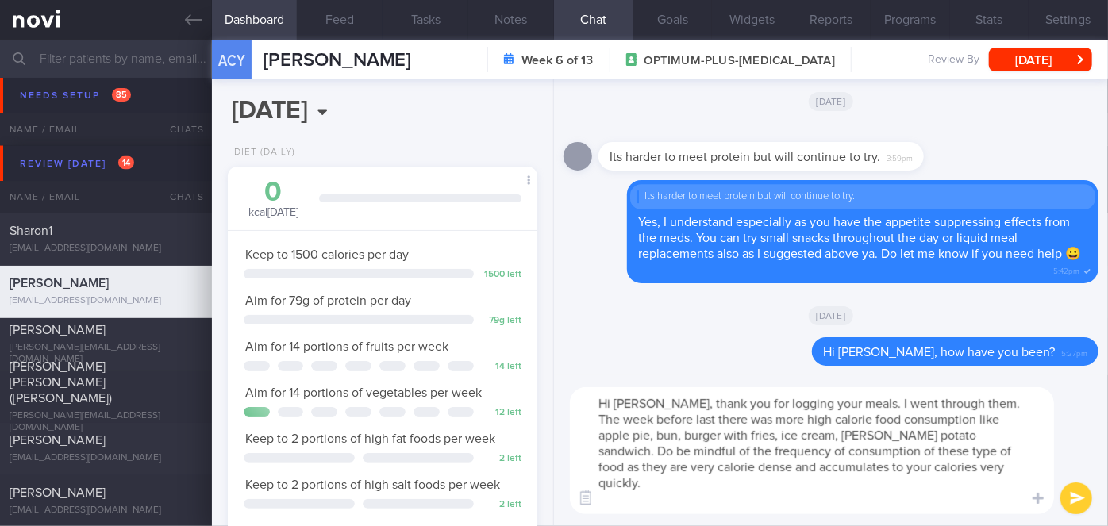
click at [624, 499] on textarea "Hi Ms Ang, thank you for logging your meals. I went through them. The week befo…" at bounding box center [812, 450] width 484 height 127
click at [687, 501] on textarea "Hi Ms Ang, thank you for logging your meals. I went through them. The week befo…" at bounding box center [812, 450] width 484 height 127
type textarea "Hi Ms Ang, thank you for logging your meals. I went through them. The week befo…"
click at [363, 108] on input "[DATE]" at bounding box center [323, 111] width 191 height 40
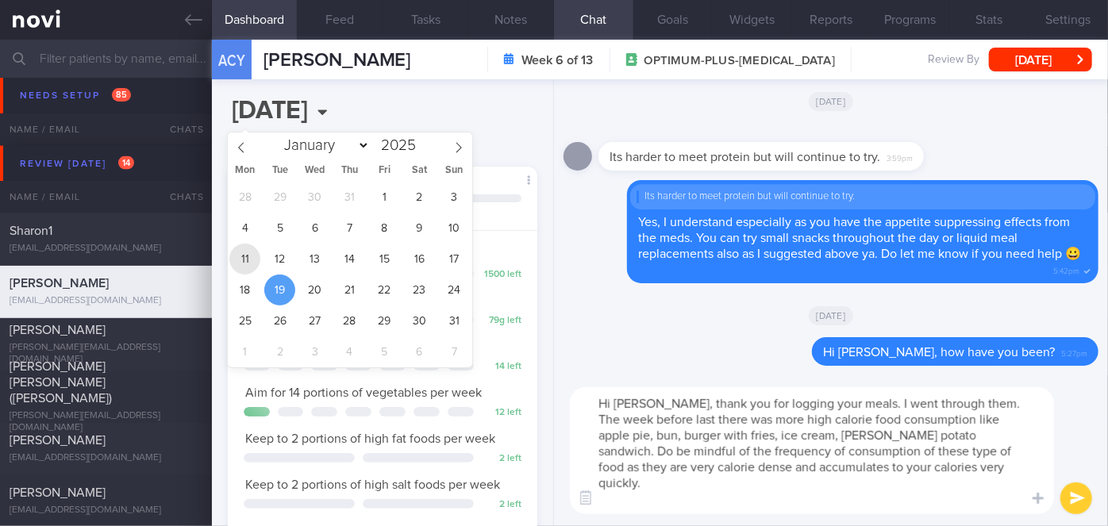
click at [241, 260] on span "11" at bounding box center [244, 259] width 31 height 31
type input "[DATE]"
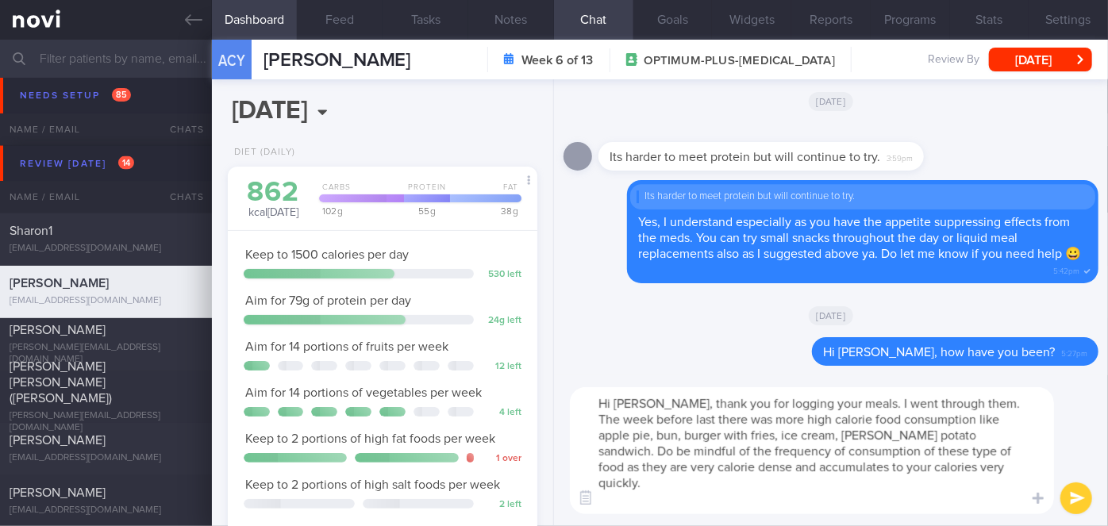
scroll to position [157, 271]
click at [337, 30] on button "Feed" at bounding box center [340, 20] width 86 height 40
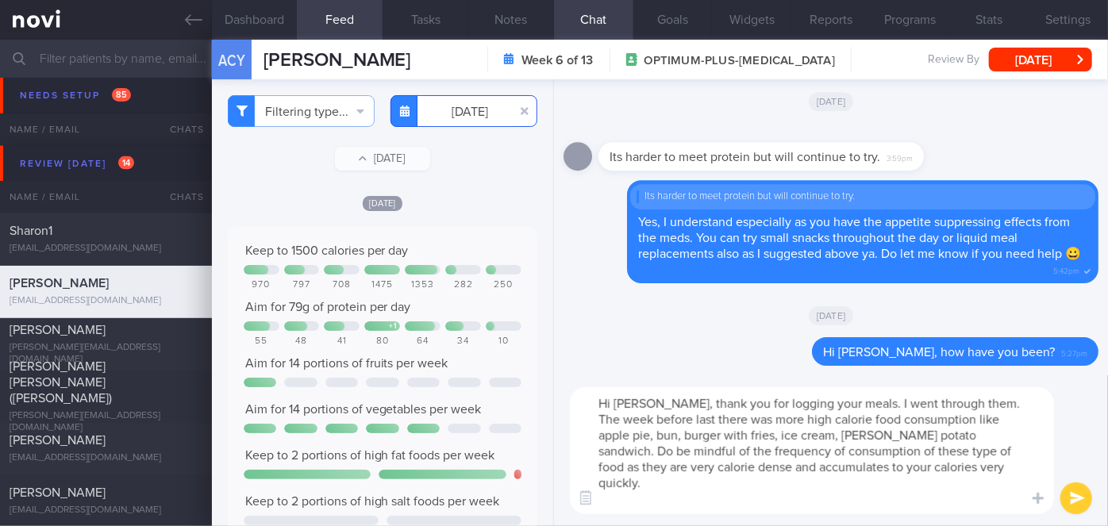
click at [447, 118] on body "You are offline! Some functionality will be unavailable Patients New Users Coac…" at bounding box center [554, 263] width 1108 height 526
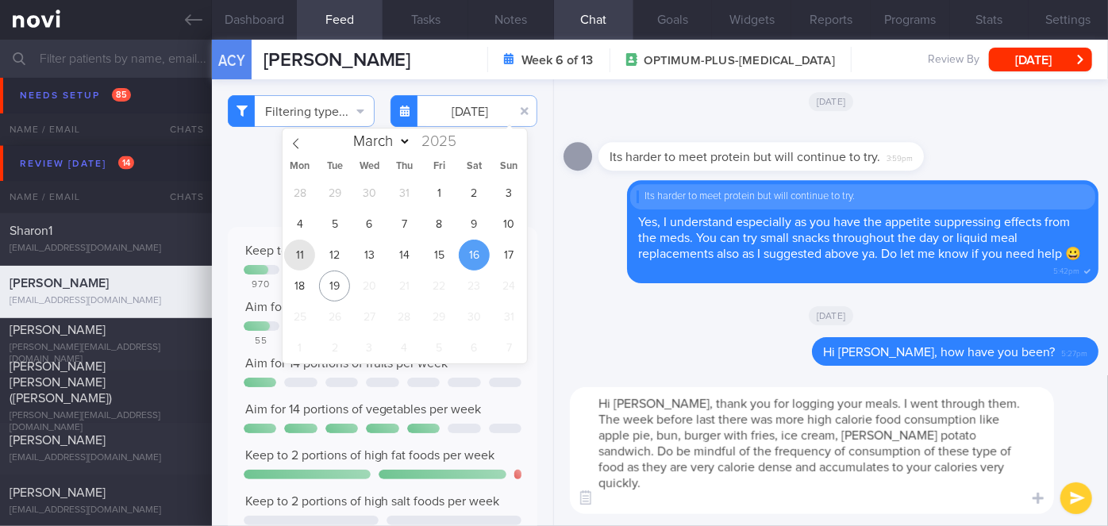
click at [287, 253] on span "11" at bounding box center [299, 255] width 31 height 31
type input "[DATE]"
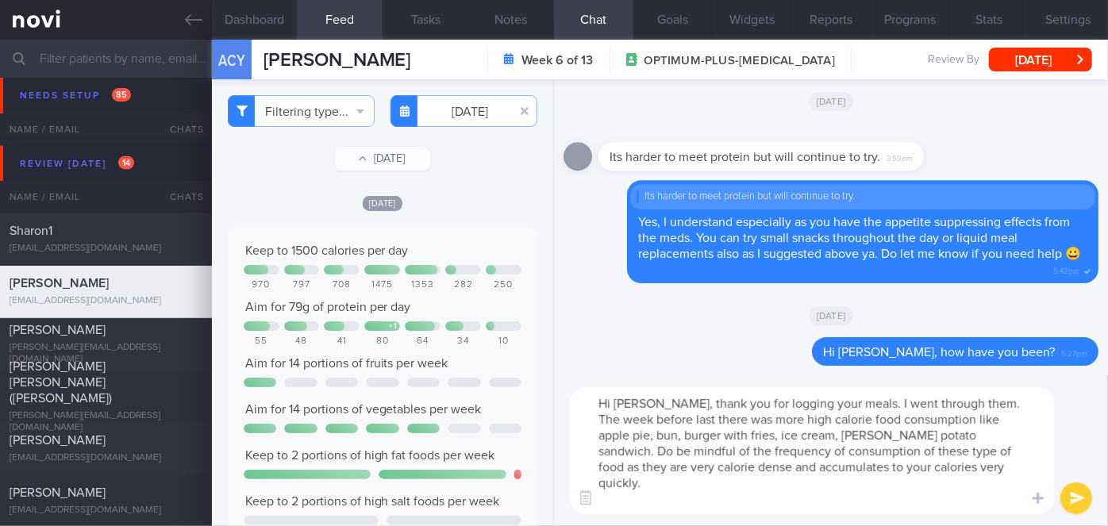
click at [763, 500] on textarea "Hi Ms Ang, thank you for logging your meals. I went through them. The week befo…" at bounding box center [812, 450] width 484 height 127
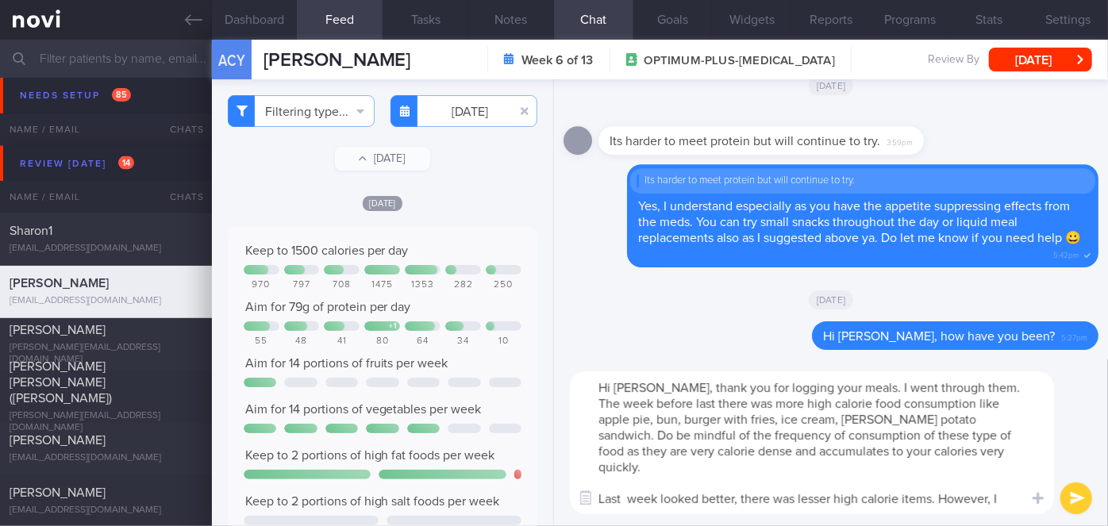
click at [778, 498] on textarea "Hi Ms Ang, thank you for logging your meals. I went through them. The week befo…" at bounding box center [812, 442] width 484 height 143
click at [988, 490] on textarea "Hi Ms Ang, thank you for logging your meals. I went through them. The week befo…" at bounding box center [812, 442] width 484 height 143
click at [982, 501] on textarea "Hi Ms Ang, thank you for logging your meals. I went through them. The week befo…" at bounding box center [812, 442] width 484 height 143
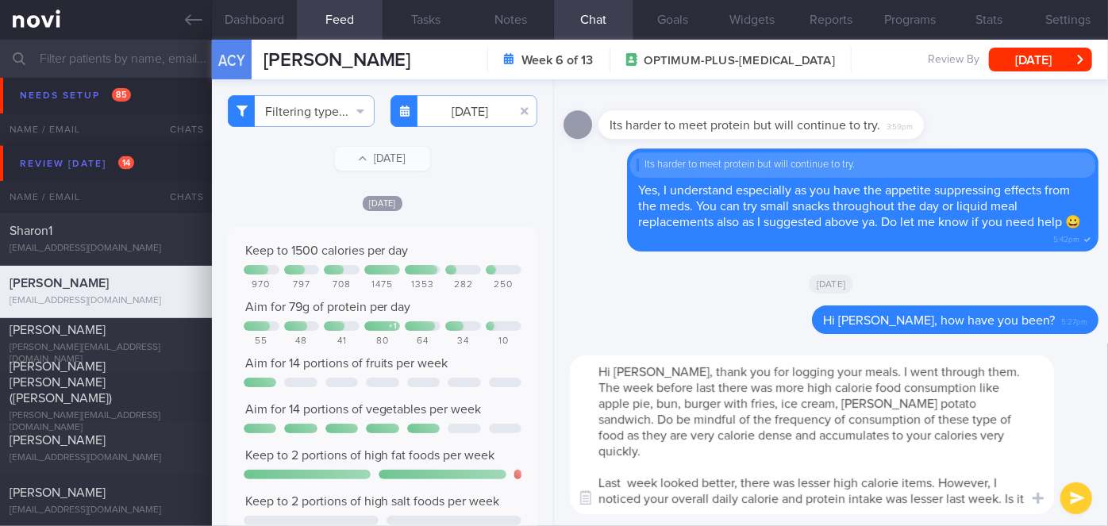
click at [799, 499] on textarea "Hi Ms Ang, thank you for logging your meals. I went through them. The week befo…" at bounding box center [812, 435] width 484 height 159
type textarea "Hi Ms Ang, thank you for logging your meals. I went through them. The week befo…"
click at [1073, 500] on button "submit" at bounding box center [1076, 499] width 32 height 32
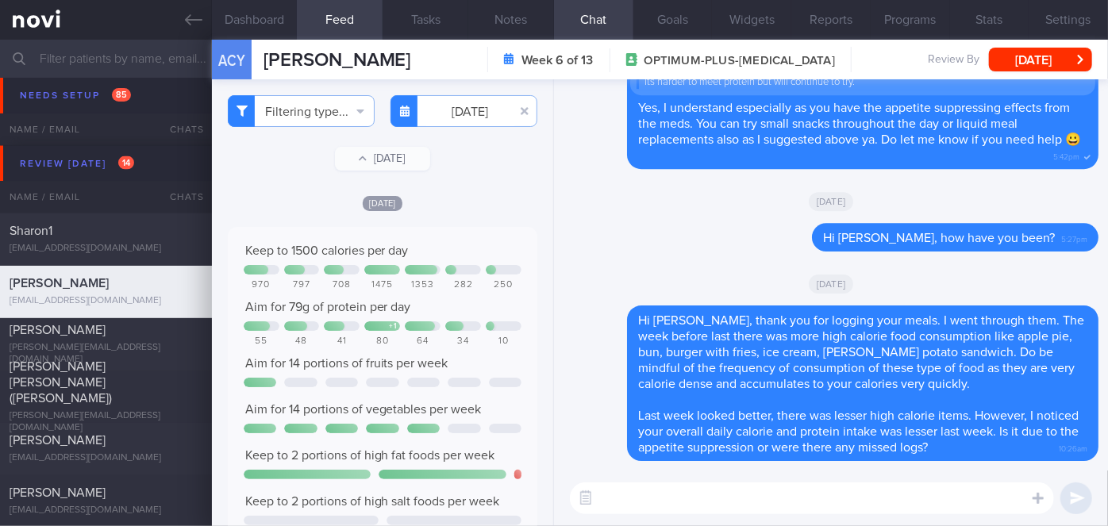
click at [856, 495] on textarea at bounding box center [812, 499] width 484 height 32
click at [1041, 63] on button "[DATE]" at bounding box center [1040, 60] width 103 height 24
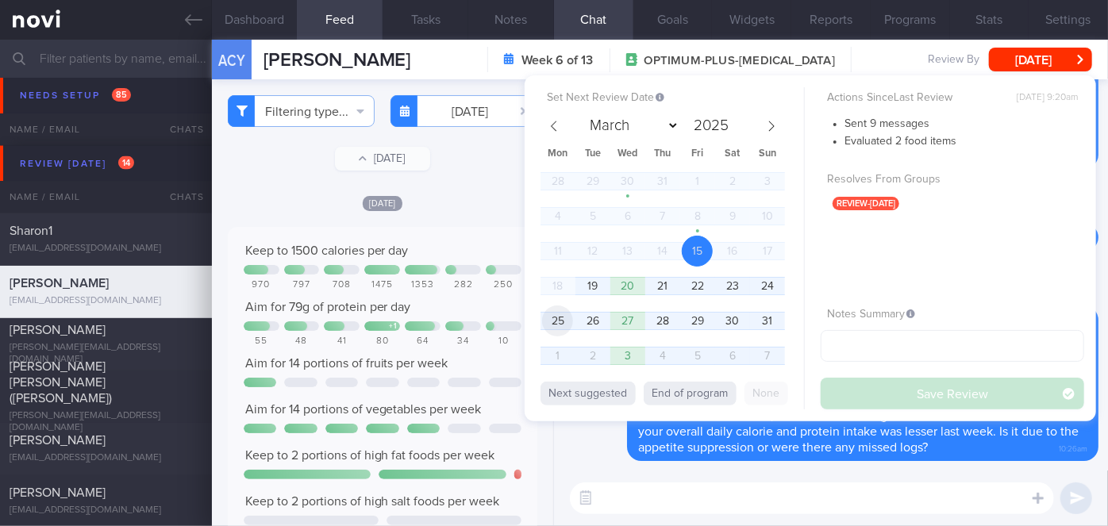
click at [549, 311] on span "25" at bounding box center [557, 321] width 31 height 31
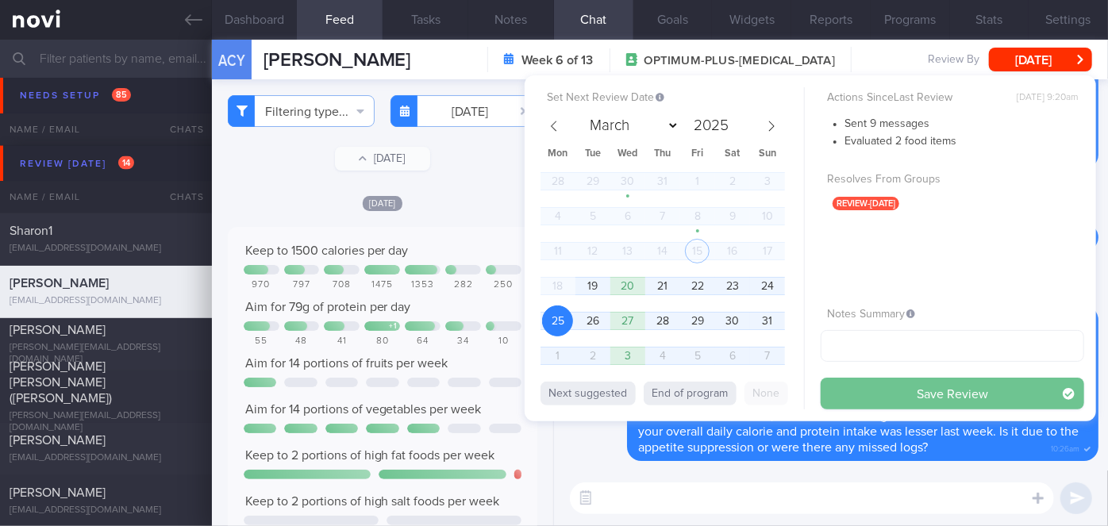
click at [922, 396] on button "Save Review" at bounding box center [952, 394] width 263 height 32
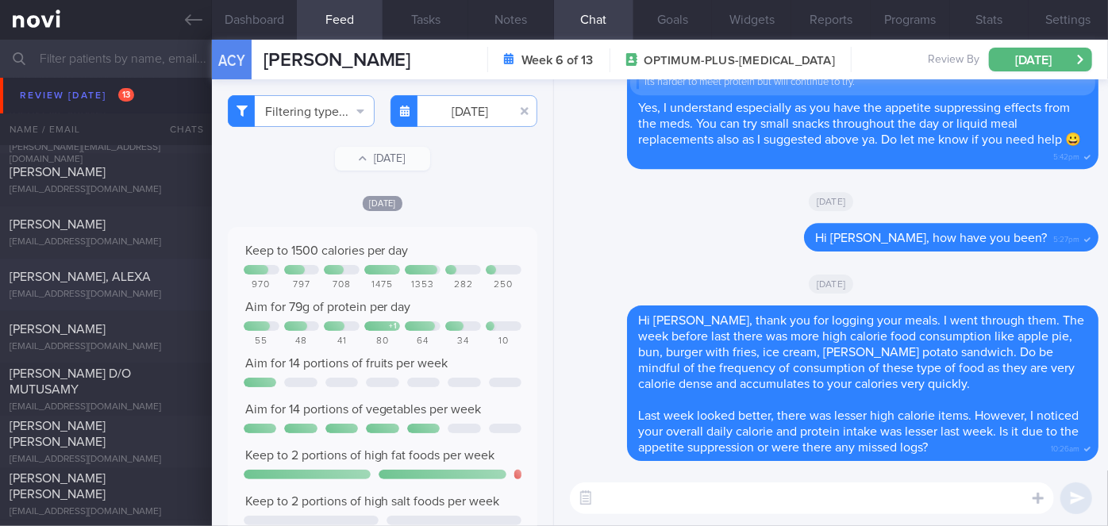
scroll to position [4543, 0]
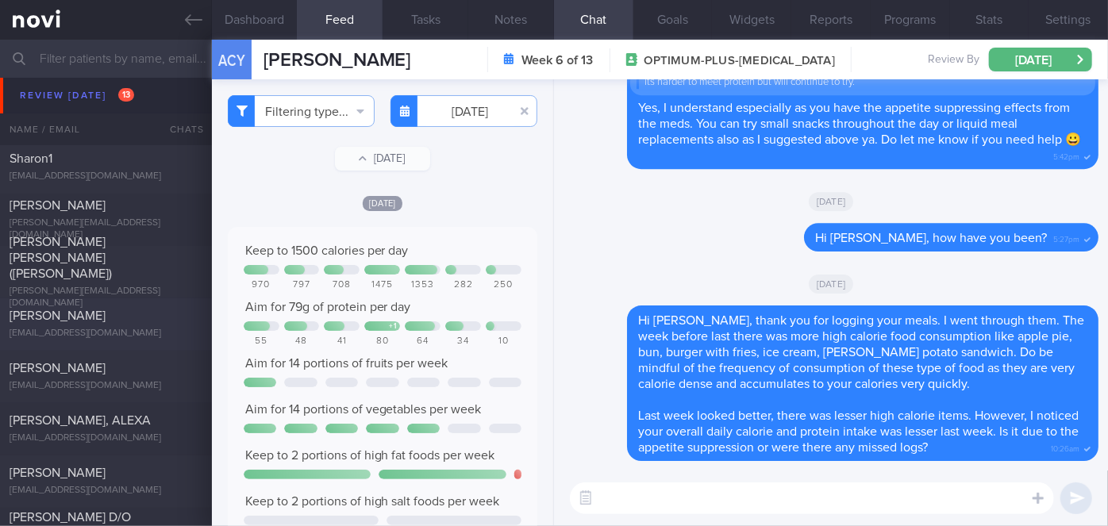
click at [109, 318] on div "[PERSON_NAME]" at bounding box center [104, 317] width 189 height 16
type input "[DATE]"
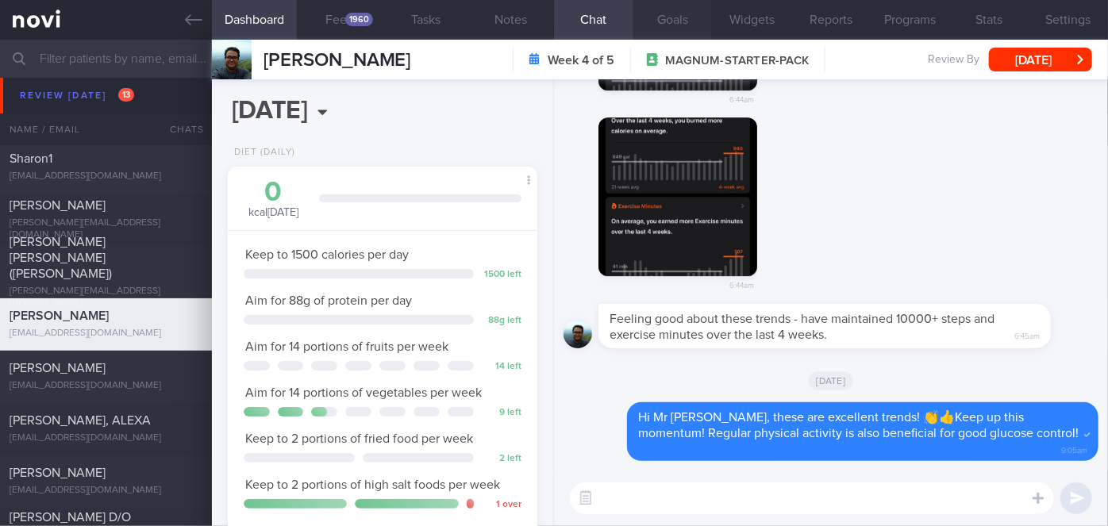
scroll to position [138, 277]
click at [363, 17] on div "1960" at bounding box center [359, 19] width 28 height 13
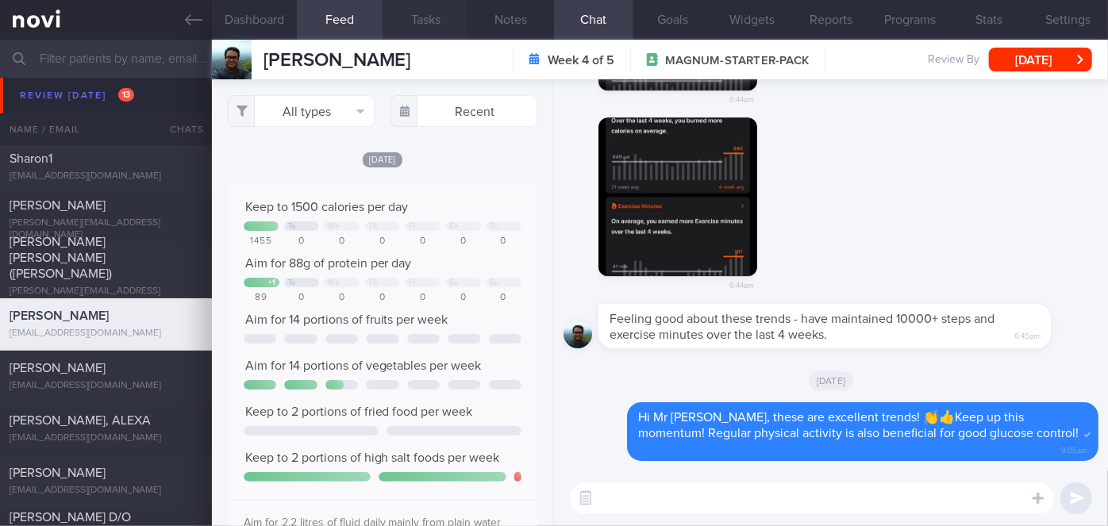
scroll to position [68, 278]
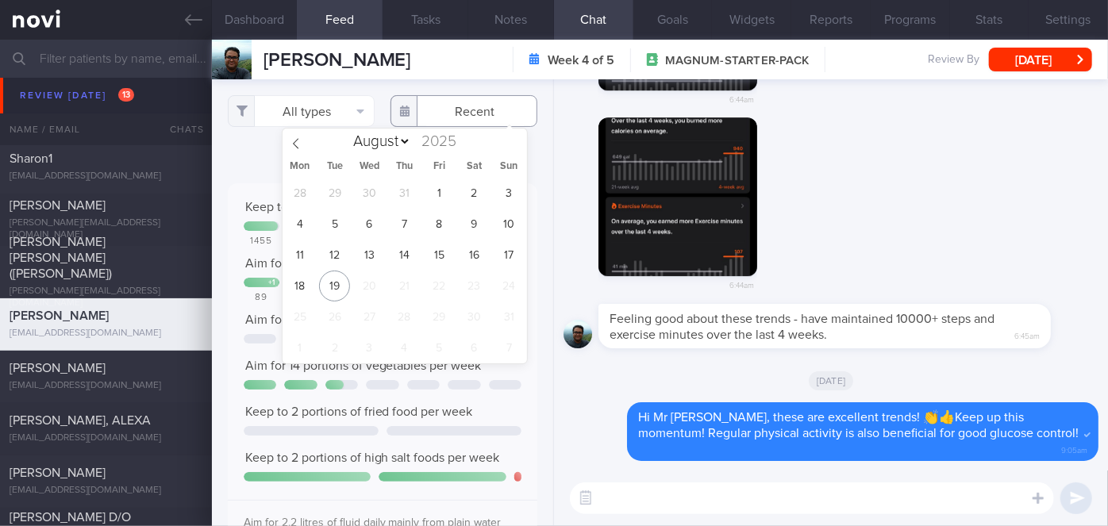
click at [461, 112] on input "text" at bounding box center [463, 111] width 147 height 32
click at [448, 248] on span "15" at bounding box center [439, 255] width 31 height 31
type input "[DATE]"
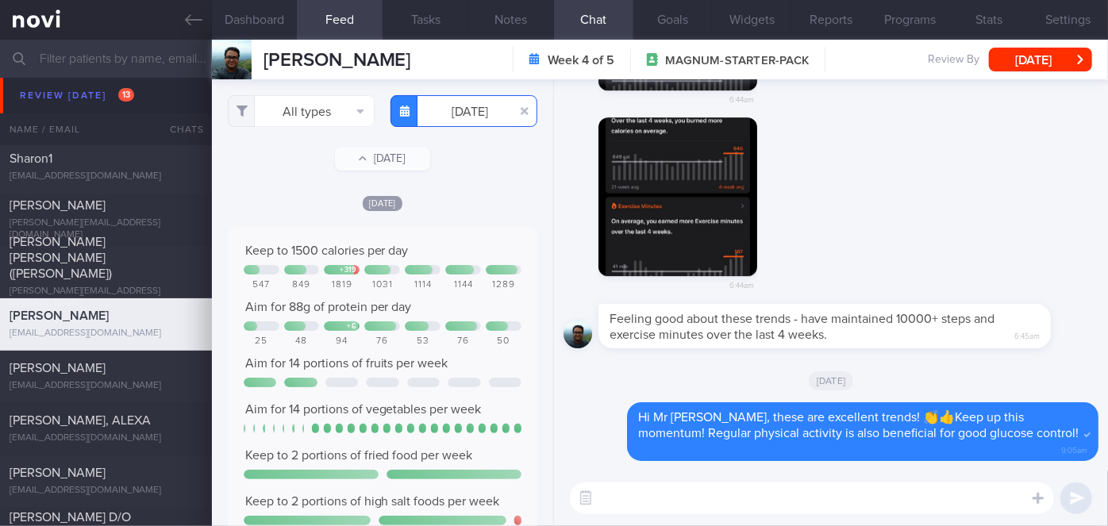
scroll to position [68, 278]
click at [467, 108] on input "[DATE]" at bounding box center [463, 111] width 147 height 32
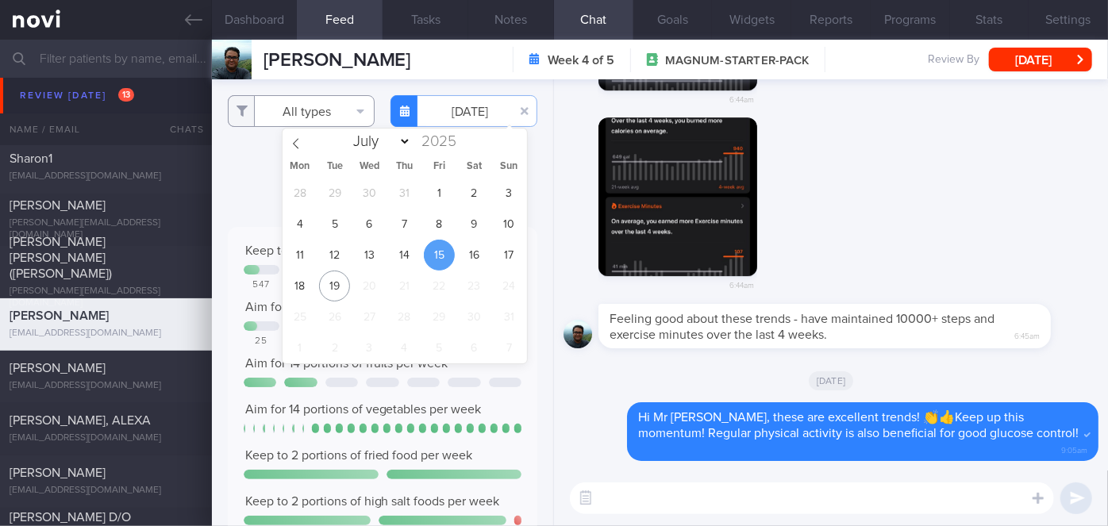
click at [289, 113] on button "All types" at bounding box center [301, 111] width 147 height 32
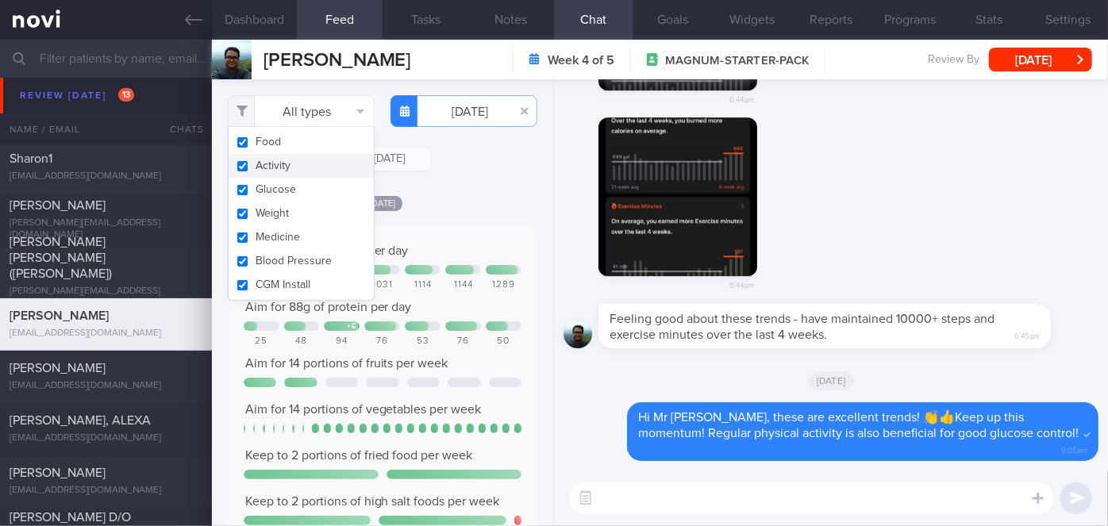
click at [275, 169] on button "Activity" at bounding box center [301, 166] width 145 height 24
checkbox input "false"
click at [452, 187] on div "Filtering type... Food Activity Glucose Weight Medicine Blood Pressure CGM Inst…" at bounding box center [382, 302] width 341 height 447
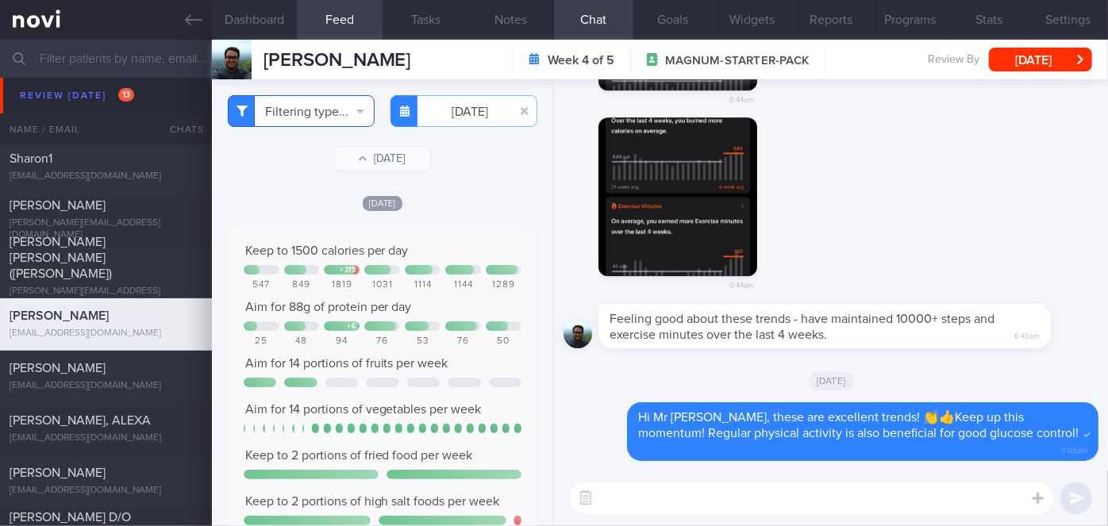
click at [294, 110] on button "Filtering type..." at bounding box center [301, 111] width 147 height 32
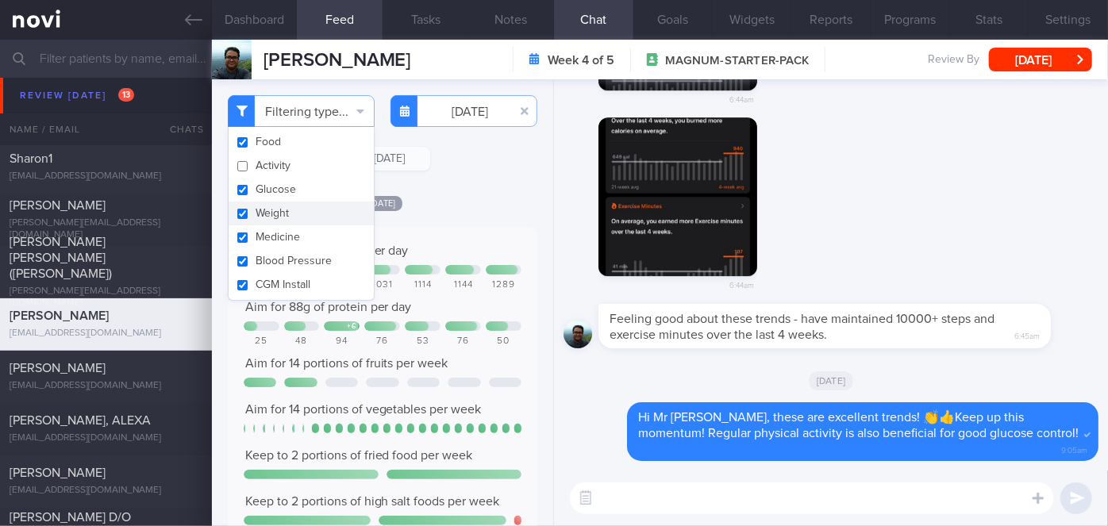
click at [277, 206] on button "Weight" at bounding box center [301, 214] width 145 height 24
checkbox input "false"
click at [481, 180] on div "Filtering type... Food Activity Glucose Weight Medicine Blood Pressure CGM Inst…" at bounding box center [382, 302] width 341 height 447
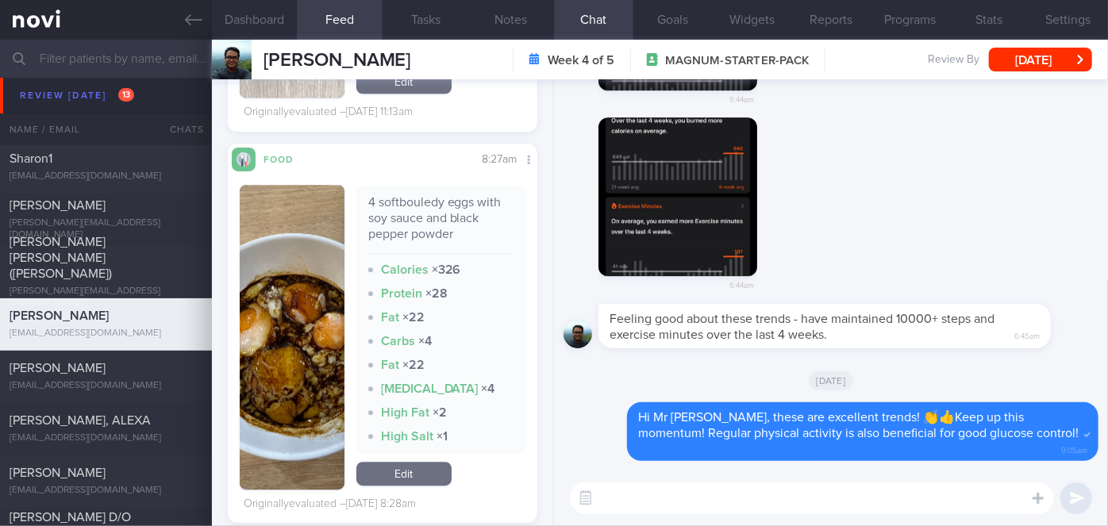
scroll to position [2232, 0]
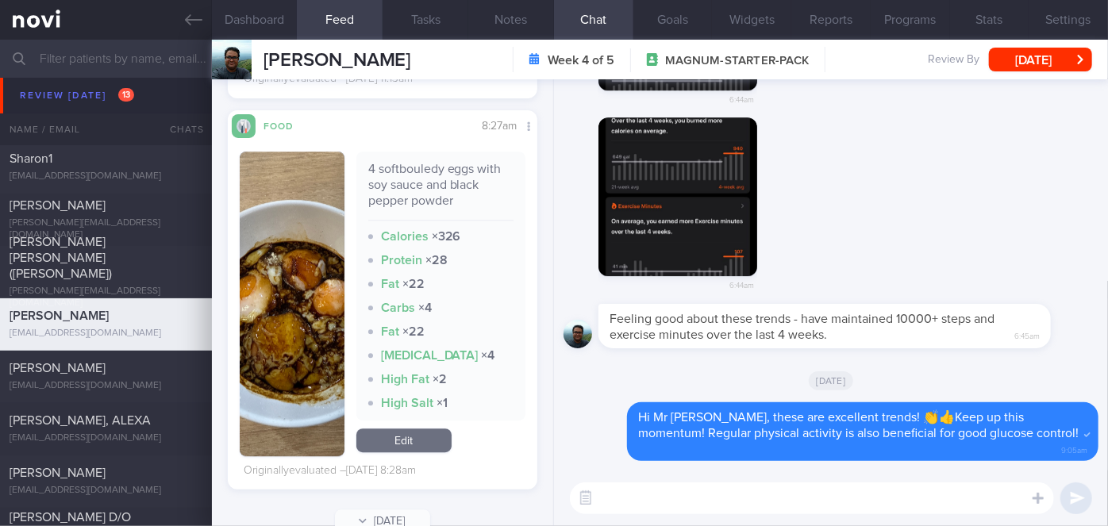
click at [321, 210] on button "button" at bounding box center [292, 304] width 105 height 305
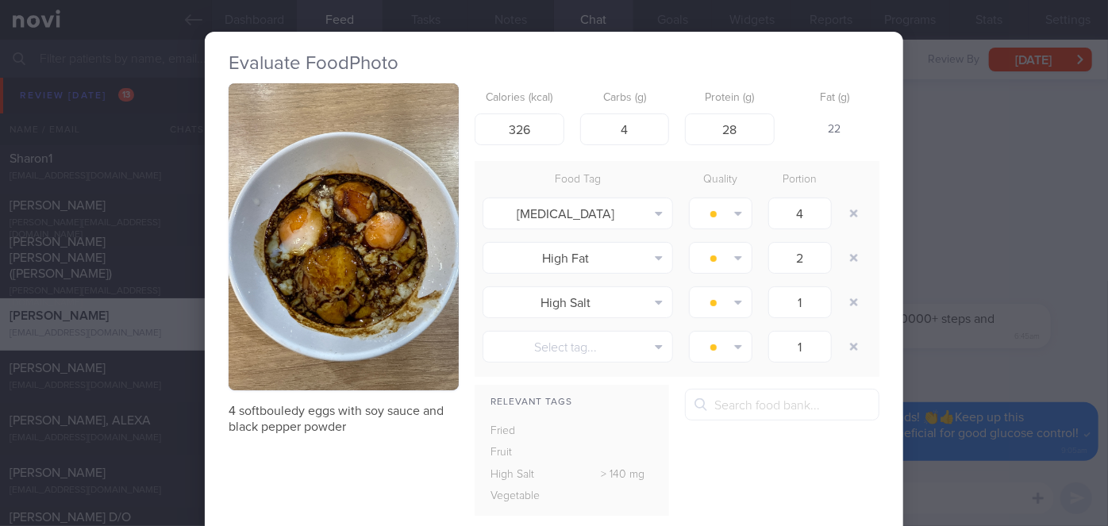
click at [999, 214] on div "Evaluate Food Photo 4 softbouledy eggs with soy sauce and black pepper powder C…" at bounding box center [554, 263] width 1108 height 526
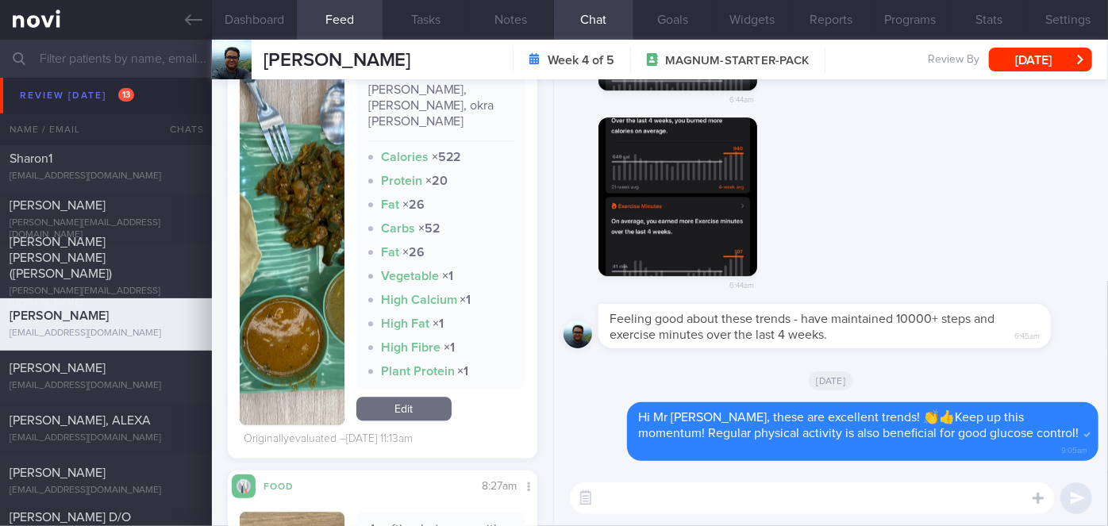
scroll to position [1800, 0]
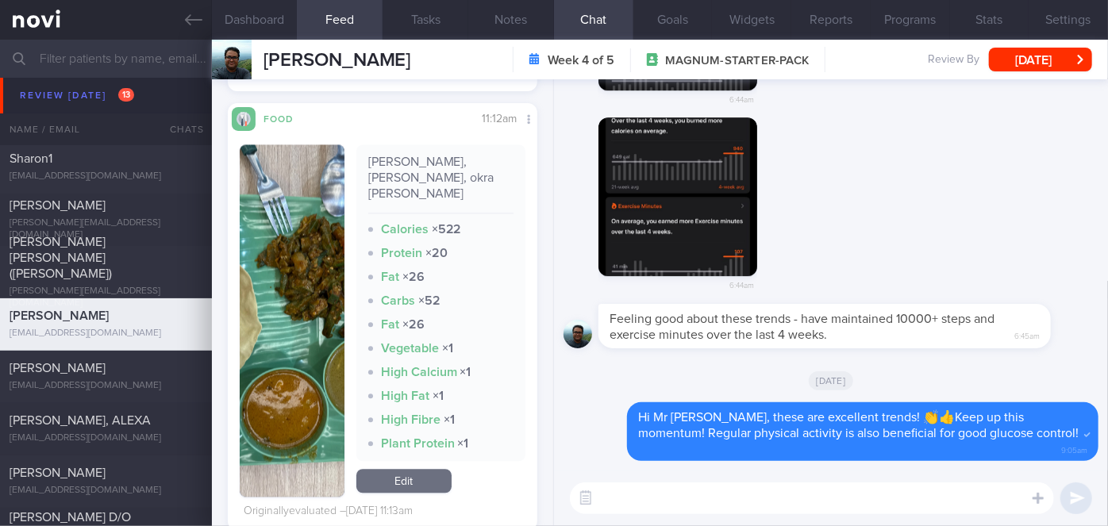
click at [294, 259] on button "button" at bounding box center [292, 320] width 105 height 352
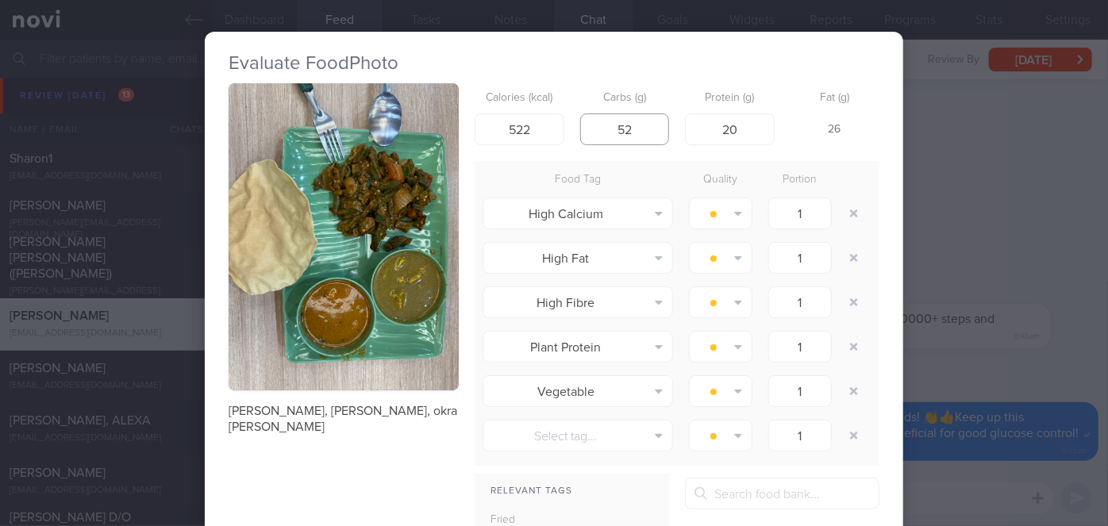
drag, startPoint x: 629, startPoint y: 125, endPoint x: 601, endPoint y: 129, distance: 28.8
click at [601, 129] on input "52" at bounding box center [625, 129] width 90 height 32
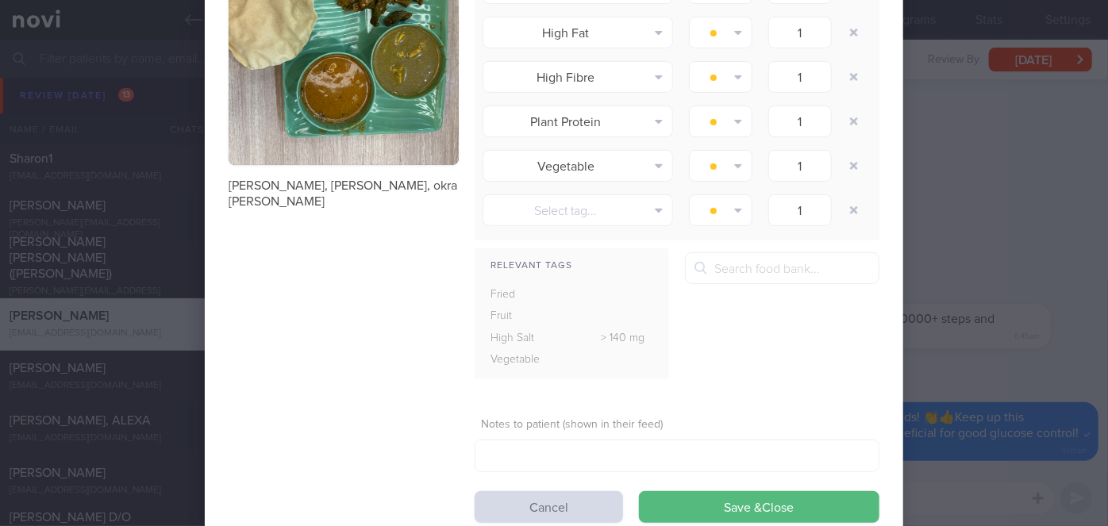
scroll to position [273, 0]
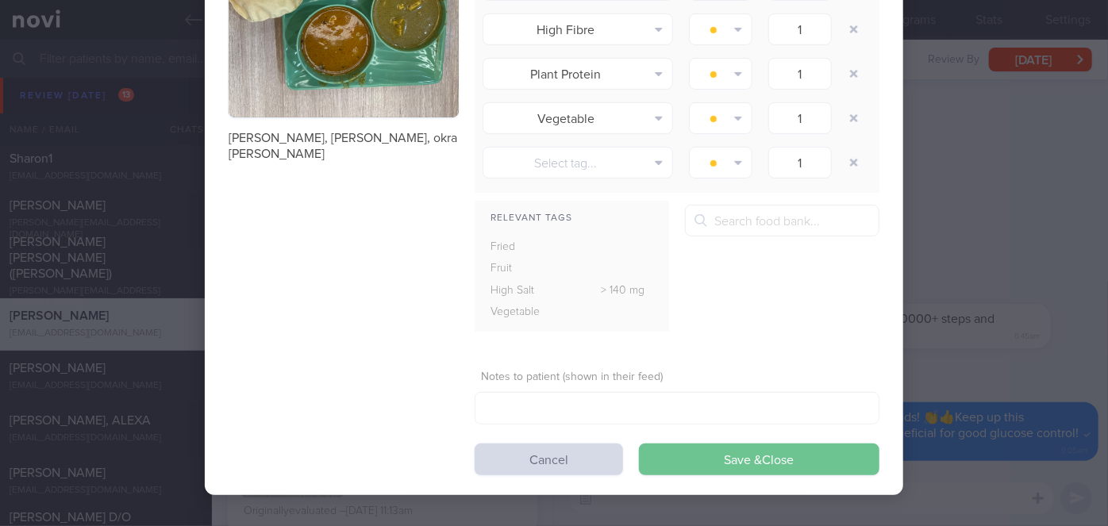
type input "20"
click at [696, 457] on button "Save & Close" at bounding box center [759, 460] width 240 height 32
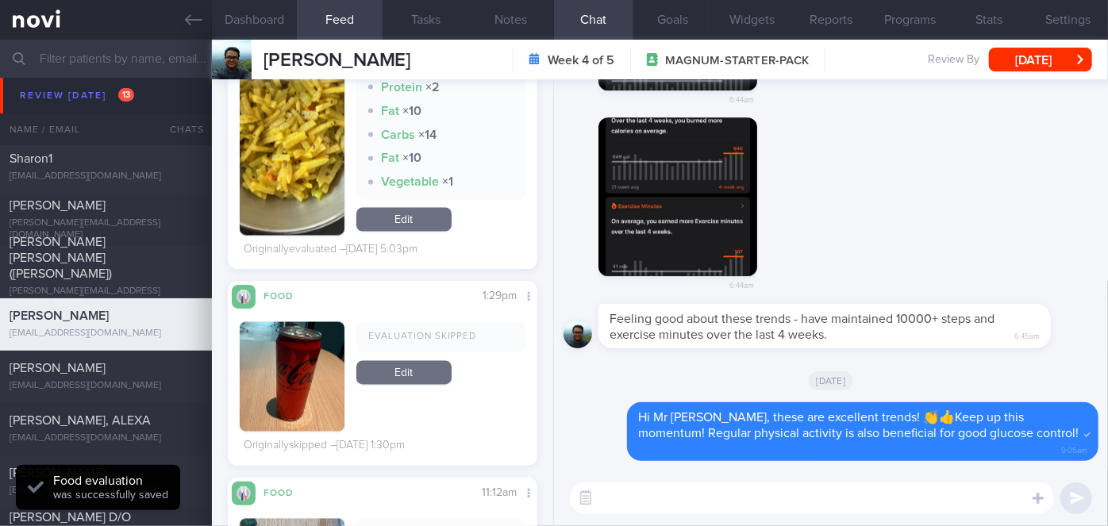
scroll to position [1295, 0]
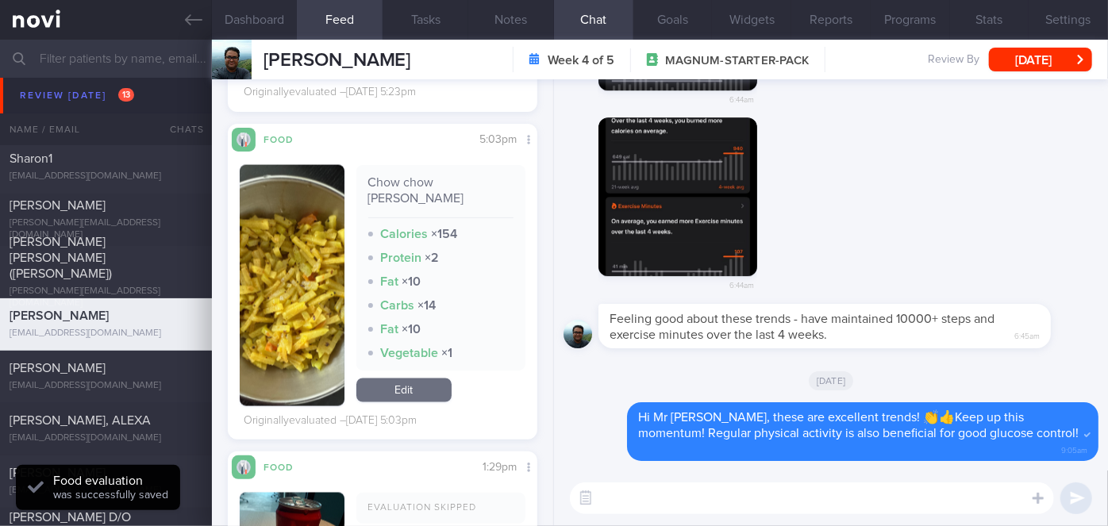
click at [290, 263] on button "button" at bounding box center [292, 285] width 105 height 241
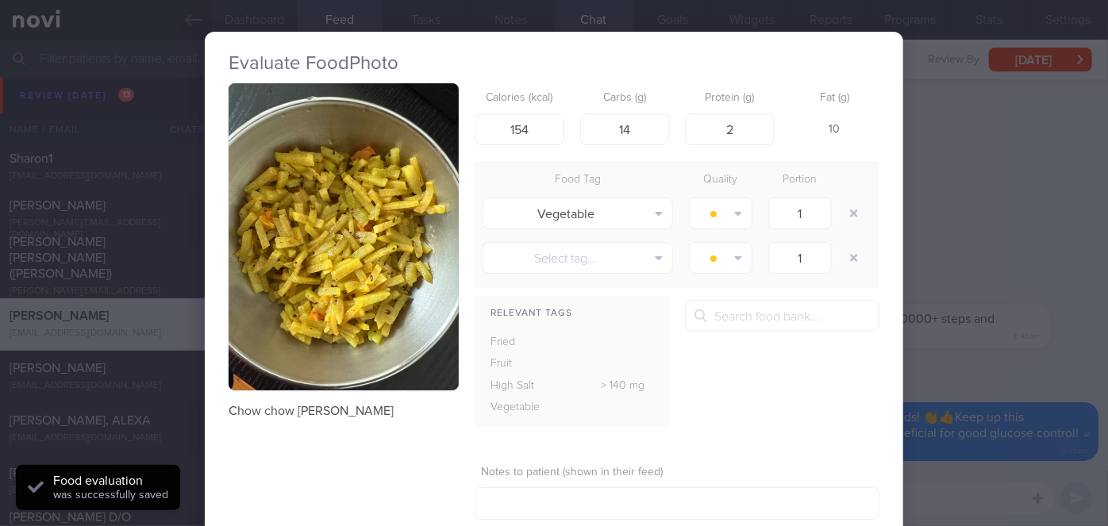
click at [294, 263] on button "button" at bounding box center [344, 236] width 230 height 307
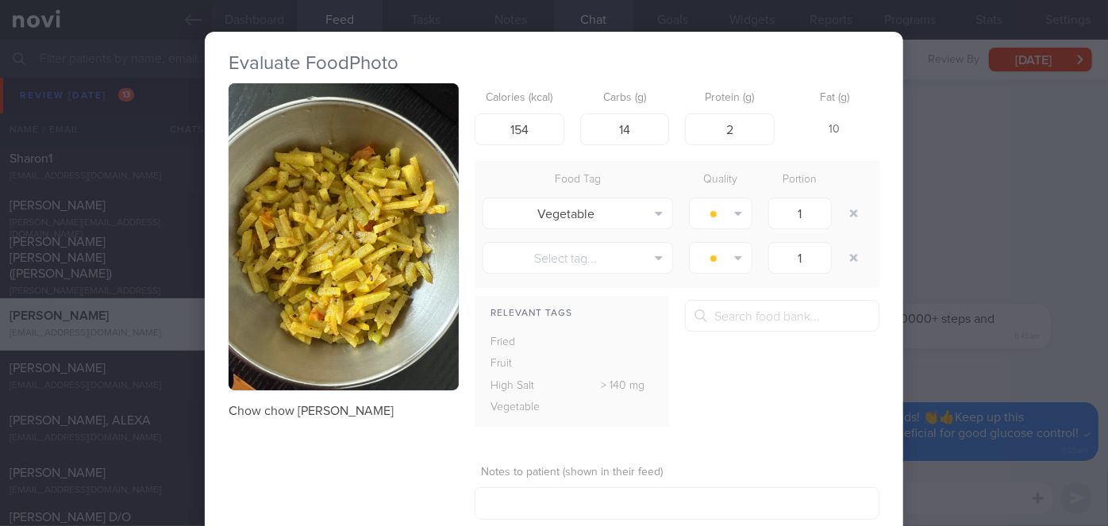
scroll to position [71, 0]
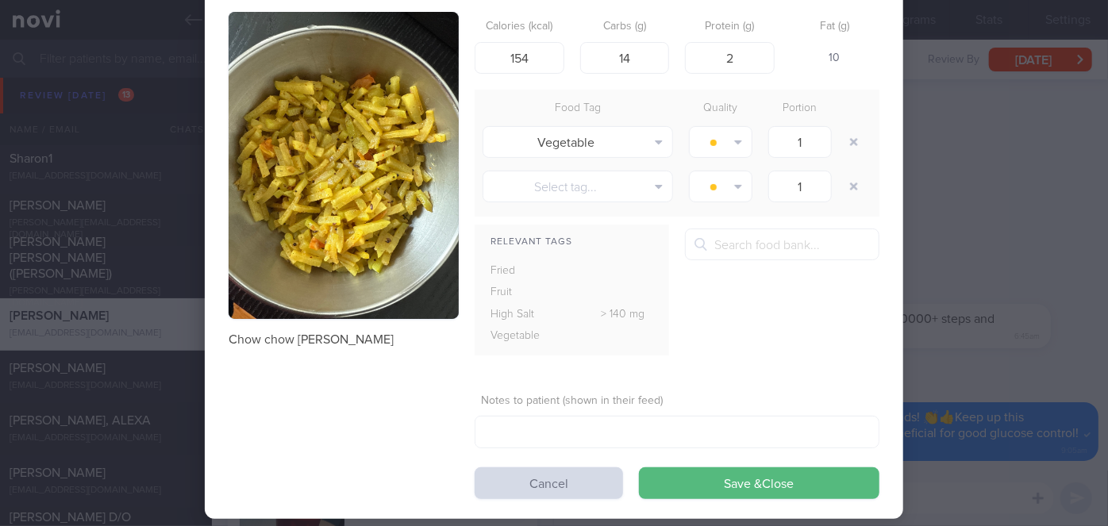
click at [940, 171] on div "Evaluate Food Photo Chow chow curry Calories (kcal) 154 Carbs (g) 14 Protein (g…" at bounding box center [554, 263] width 1108 height 526
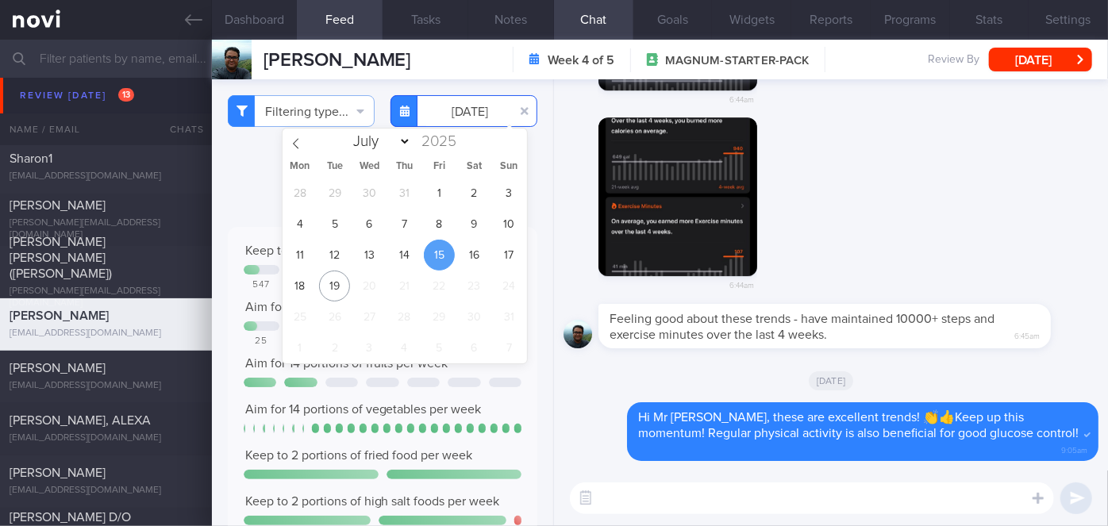
click at [454, 122] on body "You are offline! Some functionality will be unavailable Patients New Users Coac…" at bounding box center [554, 263] width 1108 height 526
click at [473, 260] on span "16" at bounding box center [474, 255] width 31 height 31
type input "[DATE]"
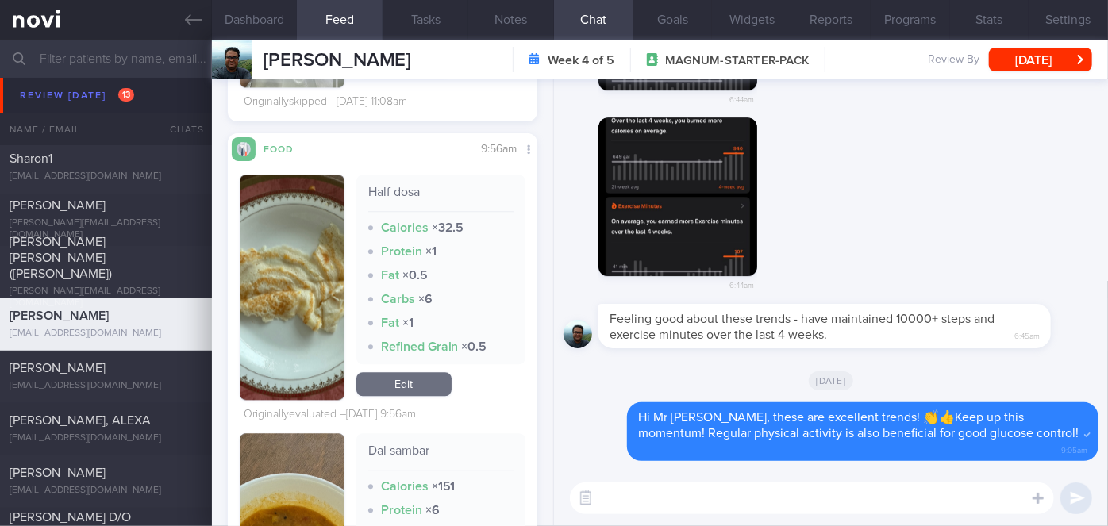
scroll to position [1923, 0]
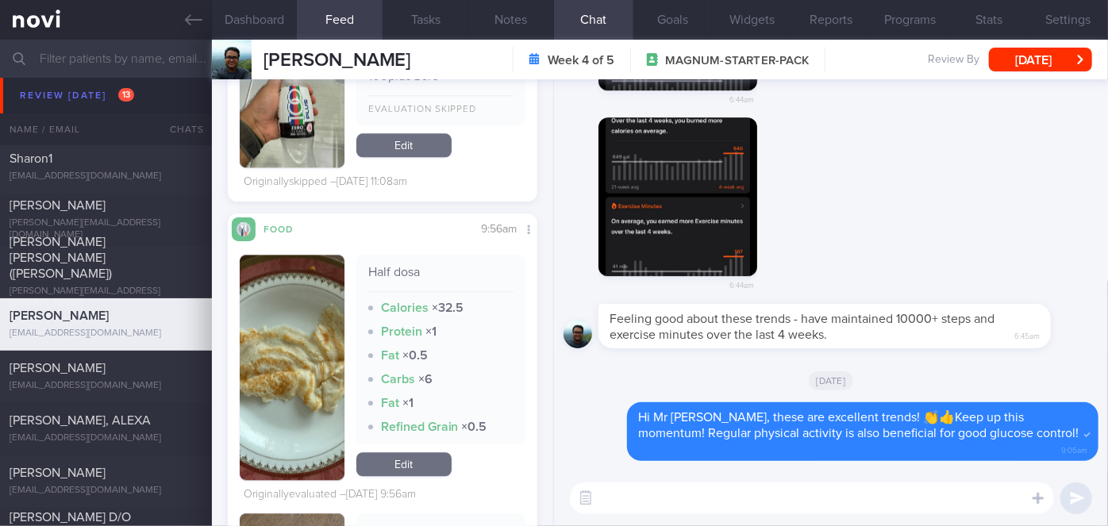
click at [289, 309] on button "button" at bounding box center [292, 367] width 105 height 225
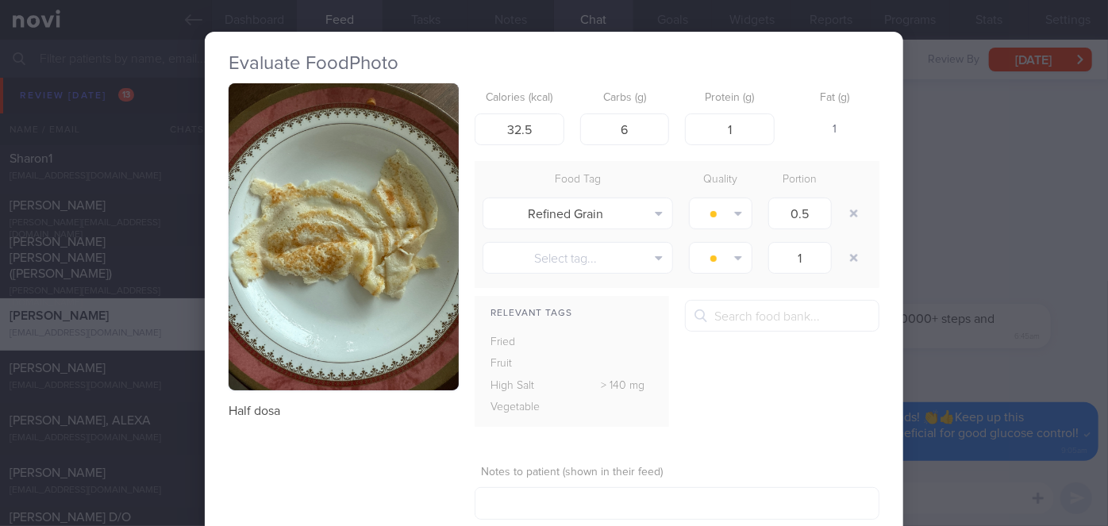
click at [976, 254] on div "Evaluate Food Photo Half dosa Calories (kcal) 32.5 Carbs (g) 6 Protein (g) 1 Fa…" at bounding box center [554, 263] width 1108 height 526
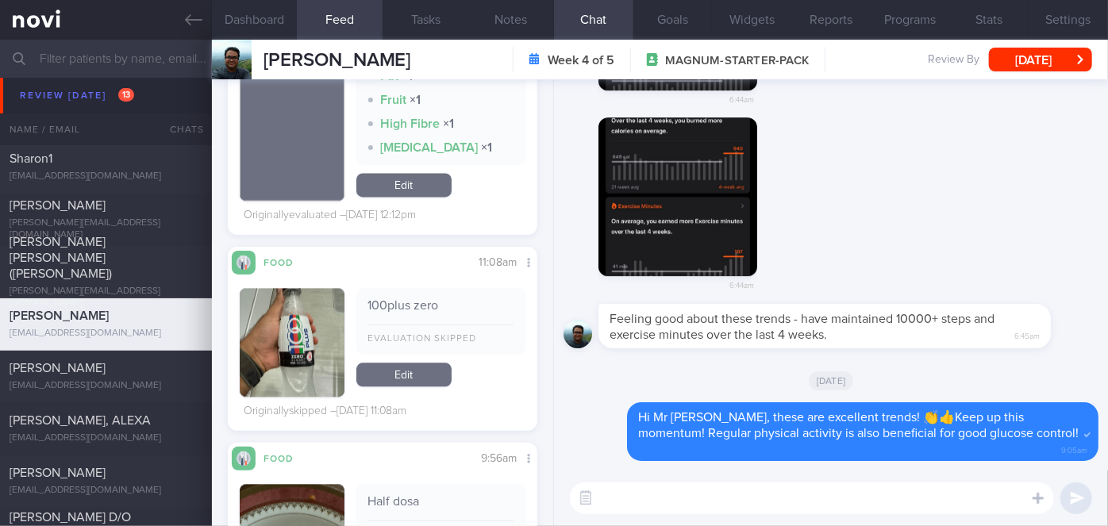
scroll to position [1851, 0]
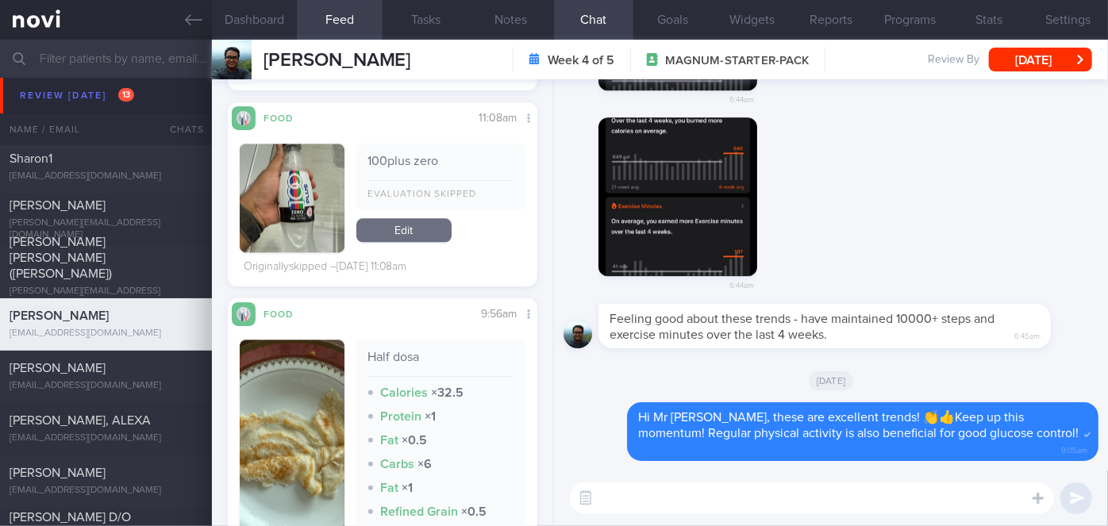
click at [280, 475] on button "button" at bounding box center [292, 452] width 105 height 225
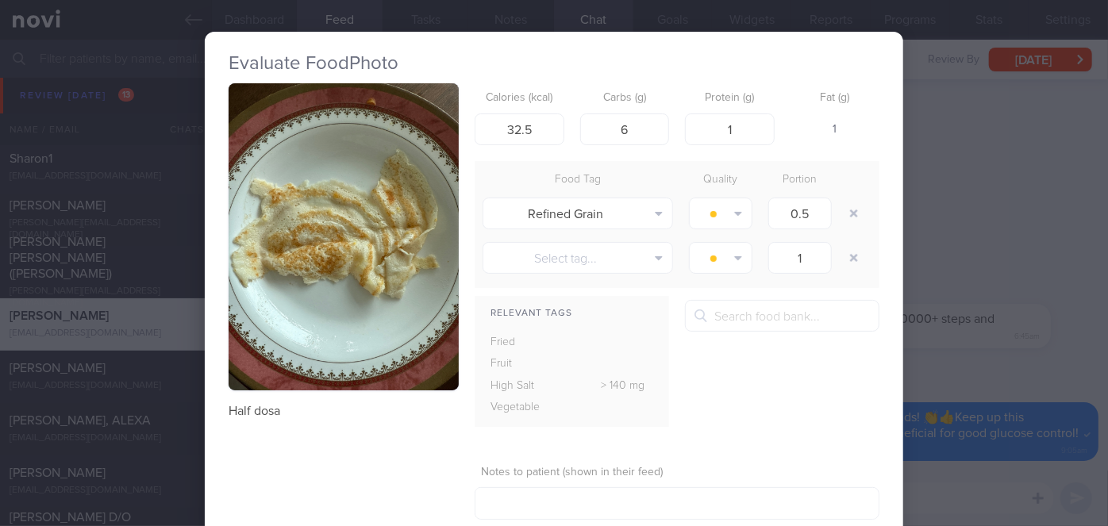
click at [983, 252] on div "Evaluate Food Photo Half dosa Calories (kcal) 32.5 Carbs (g) 6 Protein (g) 1 Fa…" at bounding box center [554, 263] width 1108 height 526
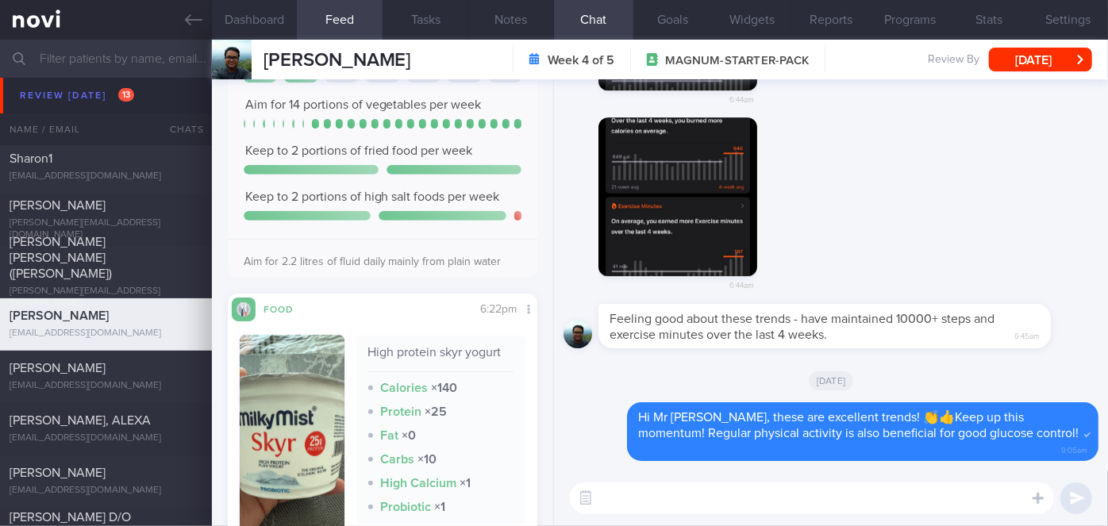
scroll to position [336, 0]
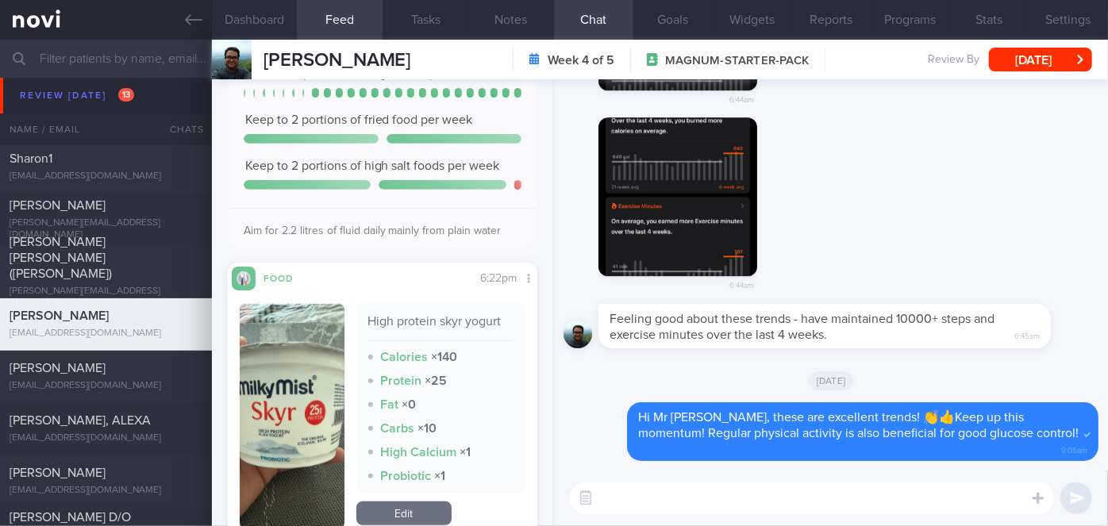
click at [271, 379] on button "button" at bounding box center [292, 416] width 105 height 225
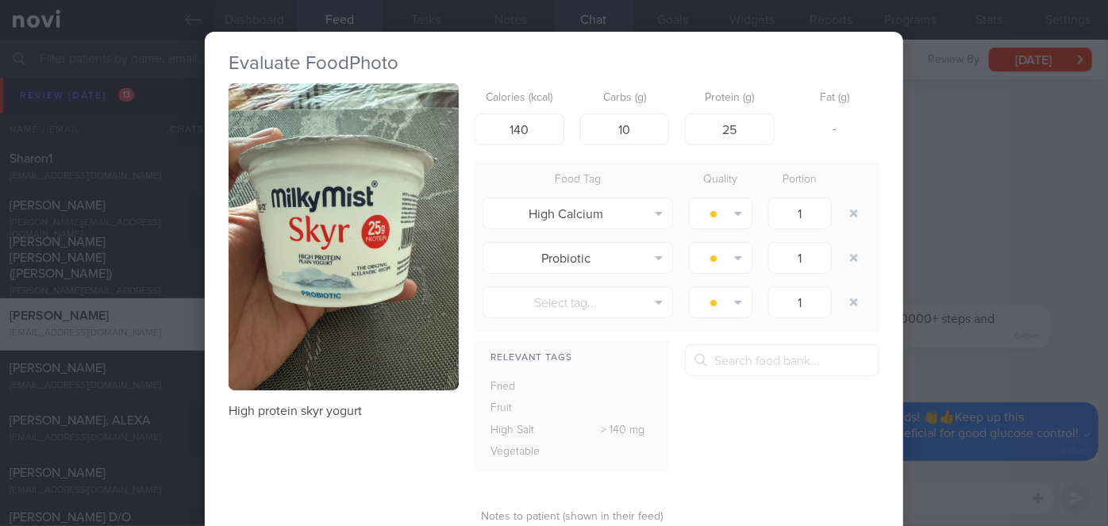
click at [1014, 208] on div "Evaluate Food Photo High protein skyr yogurt Calories (kcal) 140 Carbs (g) 10 P…" at bounding box center [554, 263] width 1108 height 526
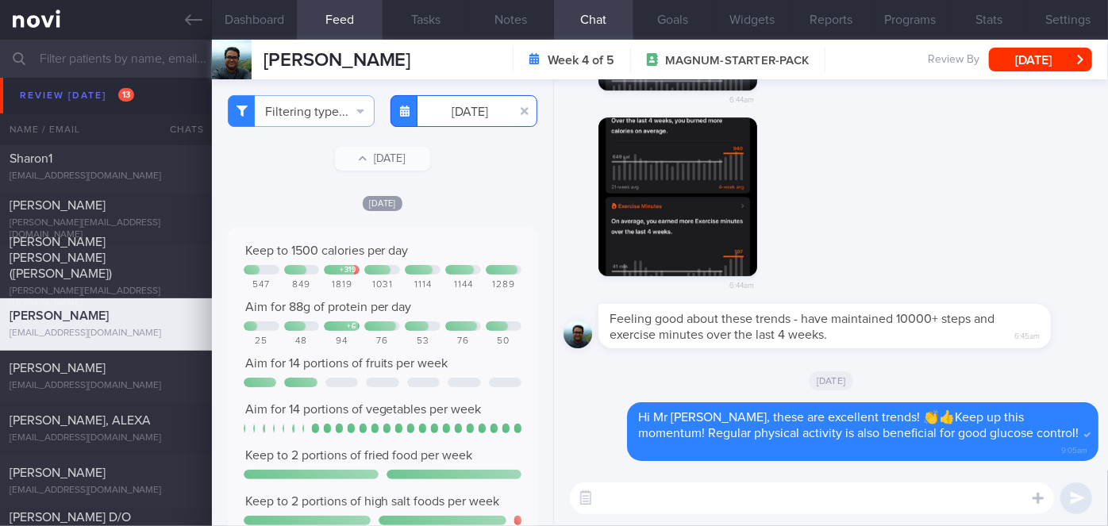
click at [495, 115] on input "[DATE]" at bounding box center [463, 111] width 147 height 32
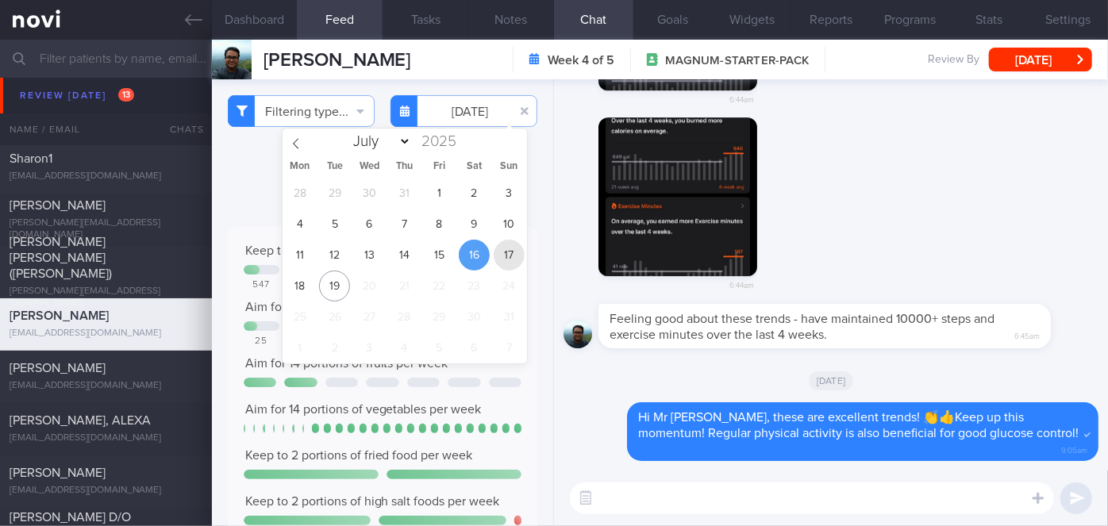
click at [515, 256] on span "17" at bounding box center [509, 255] width 31 height 31
type input "[DATE]"
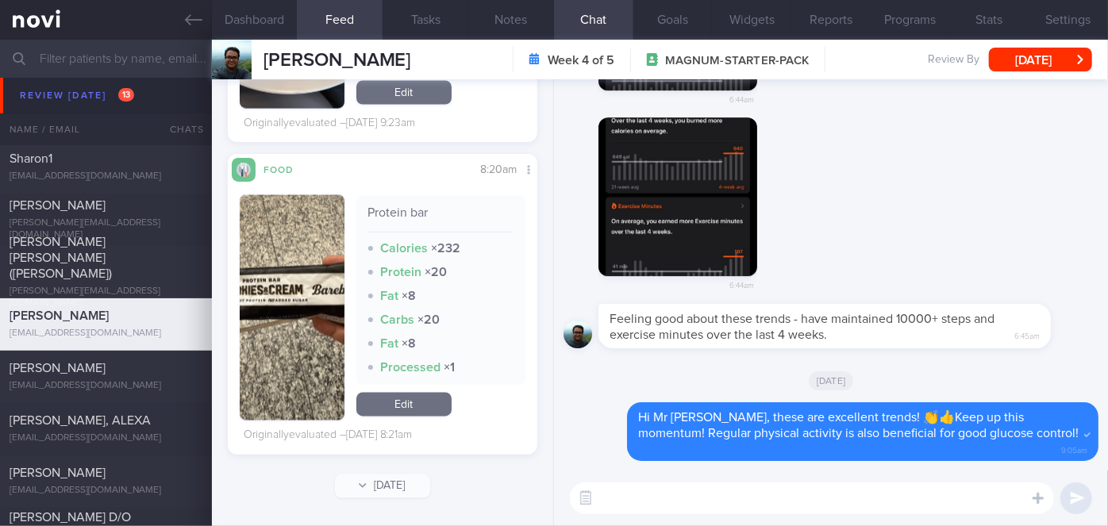
scroll to position [1517, 0]
click at [298, 286] on button "button" at bounding box center [292, 307] width 105 height 225
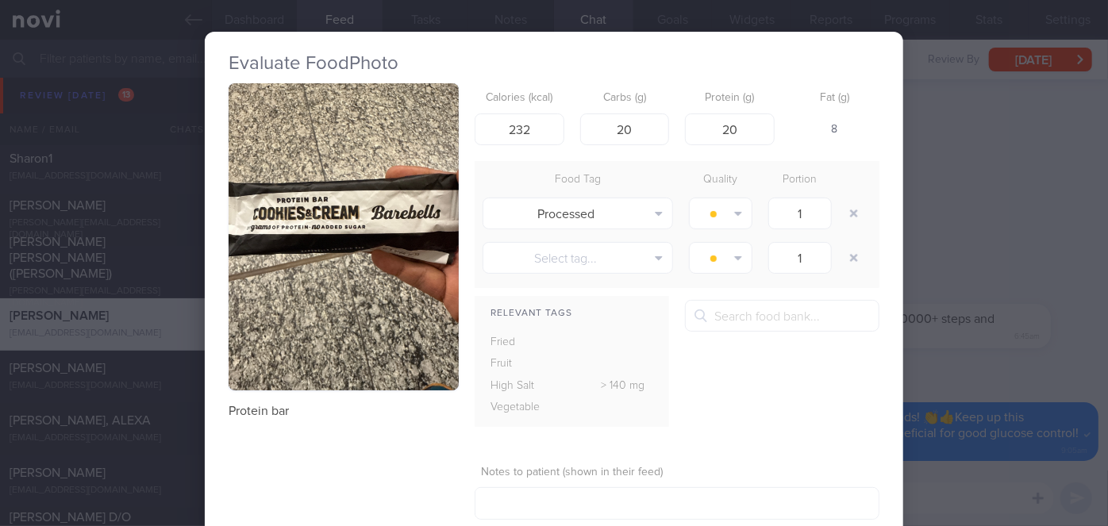
click at [970, 263] on div "Evaluate Food Photo Protein bar Calories (kcal) 232 Carbs (g) 20 Protein (g) 20…" at bounding box center [554, 263] width 1108 height 526
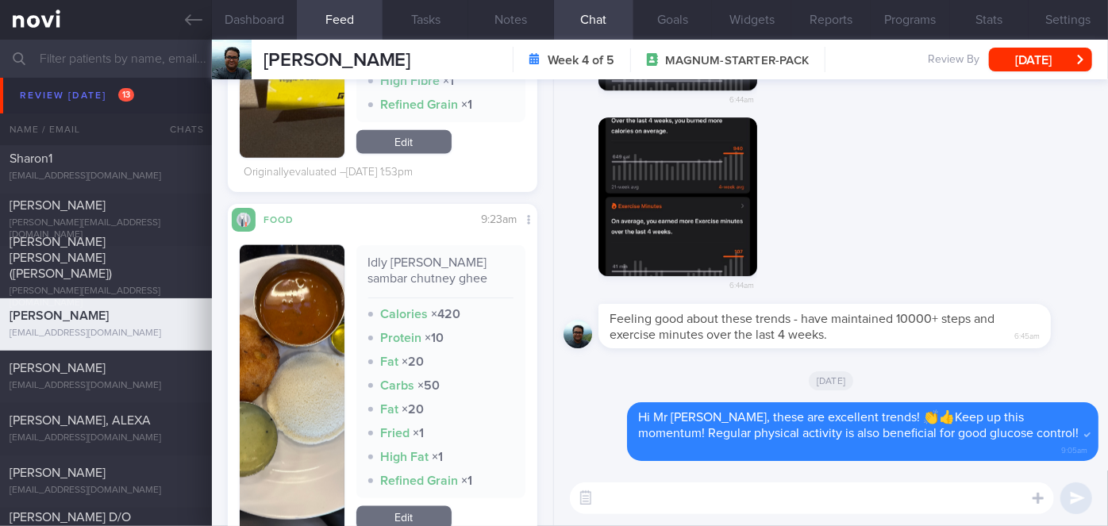
scroll to position [1156, 0]
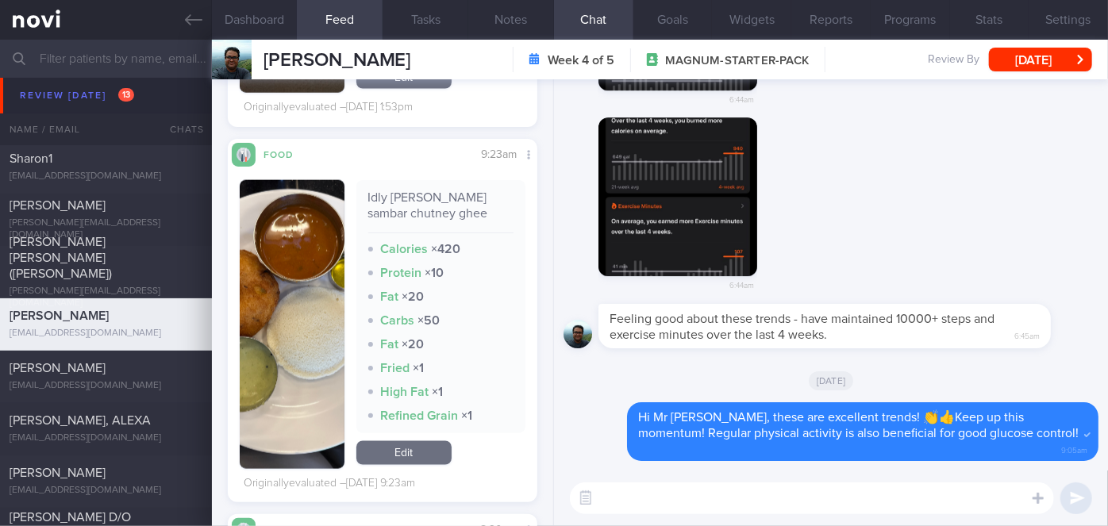
click at [278, 349] on button "button" at bounding box center [292, 324] width 105 height 289
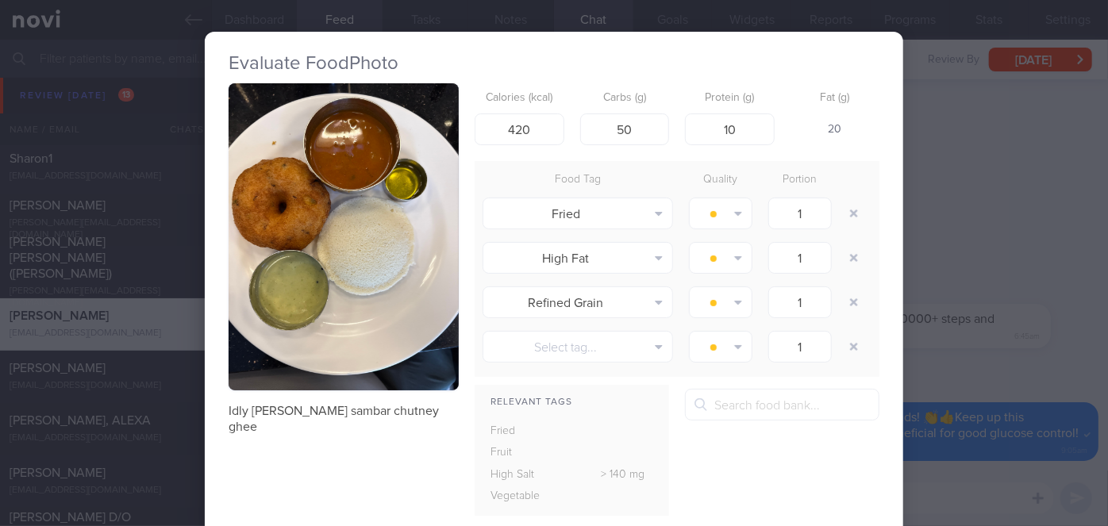
click at [986, 189] on div "Evaluate Food Photo Idly [PERSON_NAME] sambar chutney ghee Calories (kcal) 420 …" at bounding box center [554, 263] width 1108 height 526
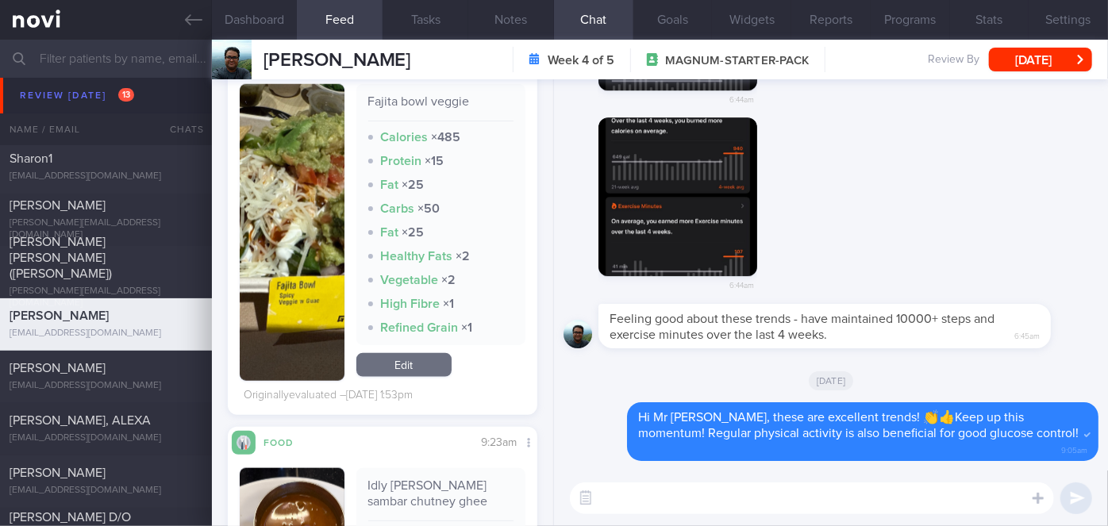
scroll to position [795, 0]
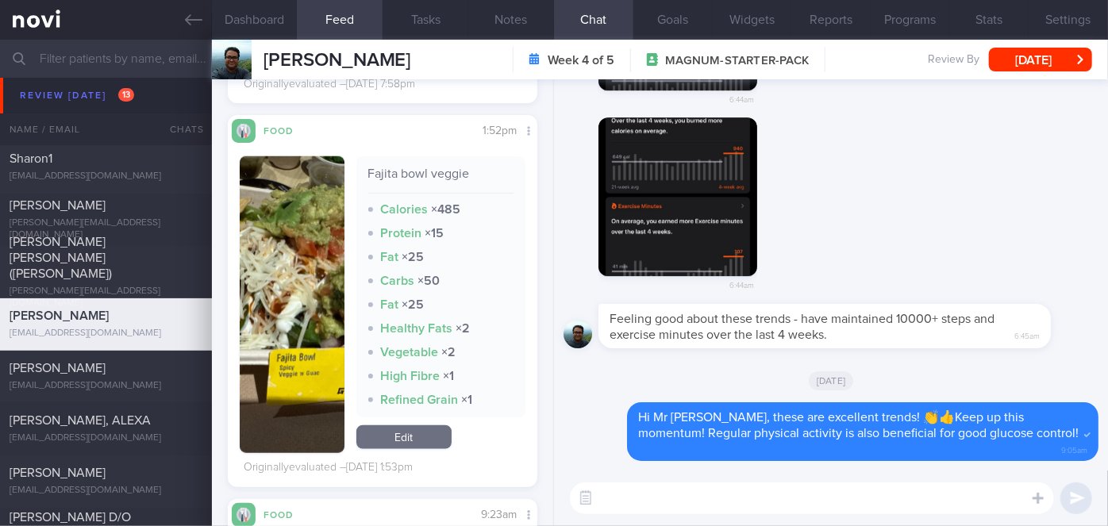
click at [274, 267] on button "button" at bounding box center [292, 304] width 105 height 297
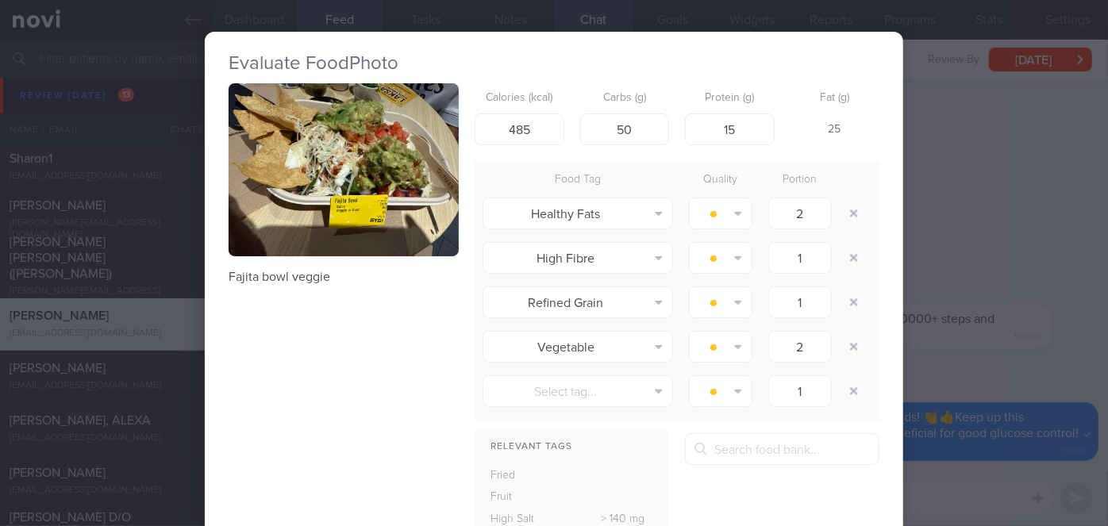
click at [1005, 216] on div "Evaluate Food Photo Fajita bowl veggie Calories (kcal) 485 Carbs (g) 50 Protein…" at bounding box center [554, 263] width 1108 height 526
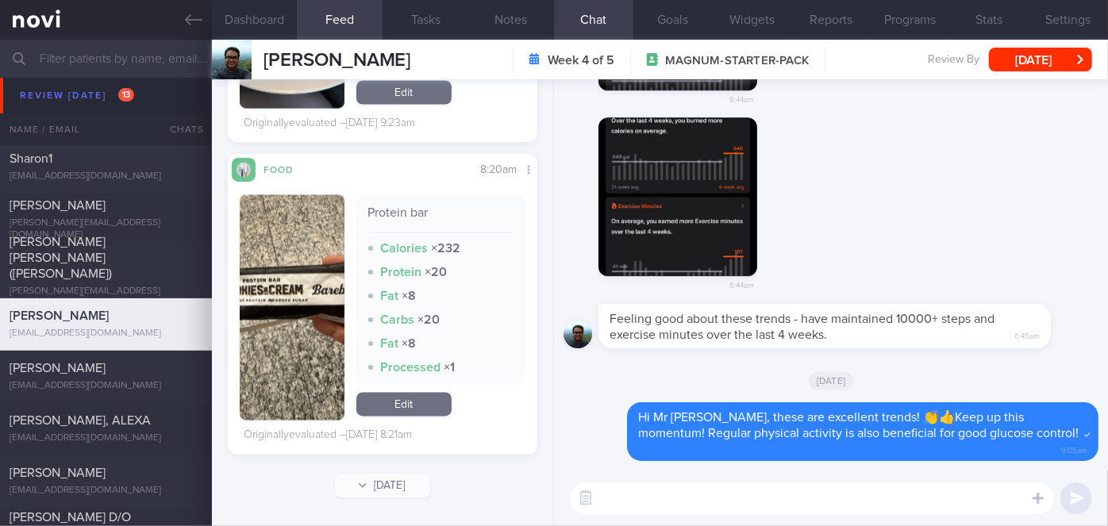
scroll to position [1156, 0]
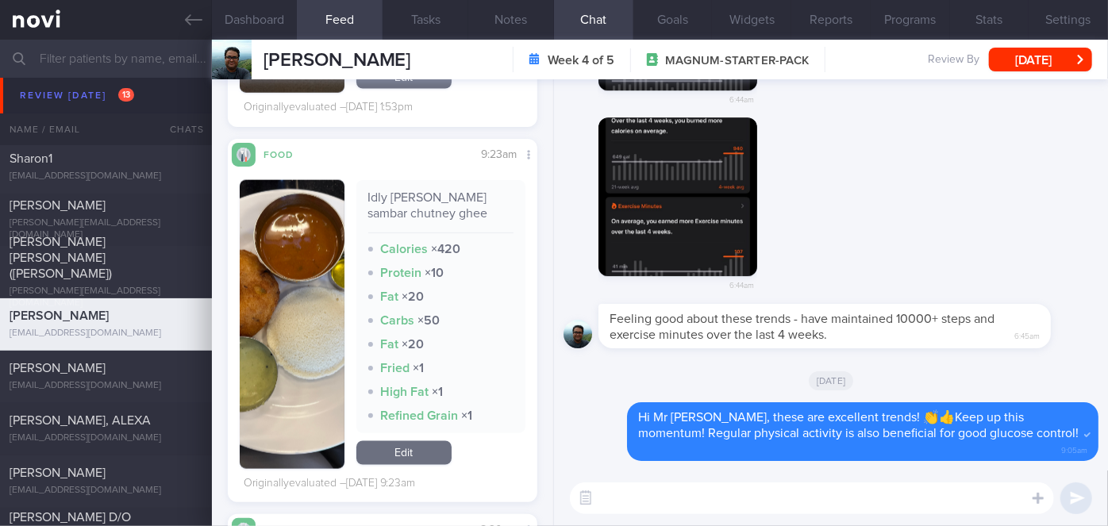
click at [296, 244] on img "button" at bounding box center [292, 324] width 105 height 289
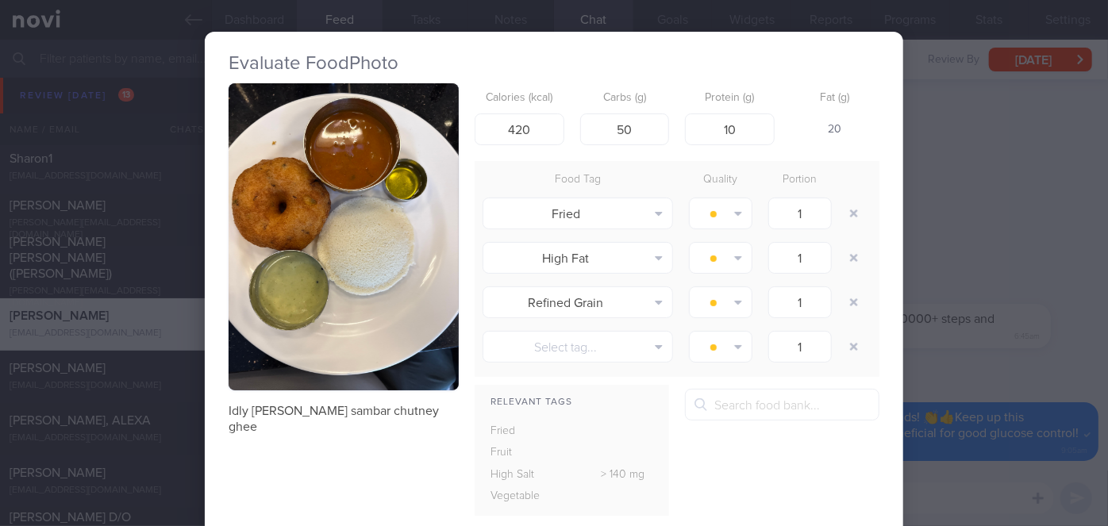
click at [988, 210] on div "Evaluate Food Photo Idly [PERSON_NAME] sambar chutney ghee Calories (kcal) 420 …" at bounding box center [554, 263] width 1108 height 526
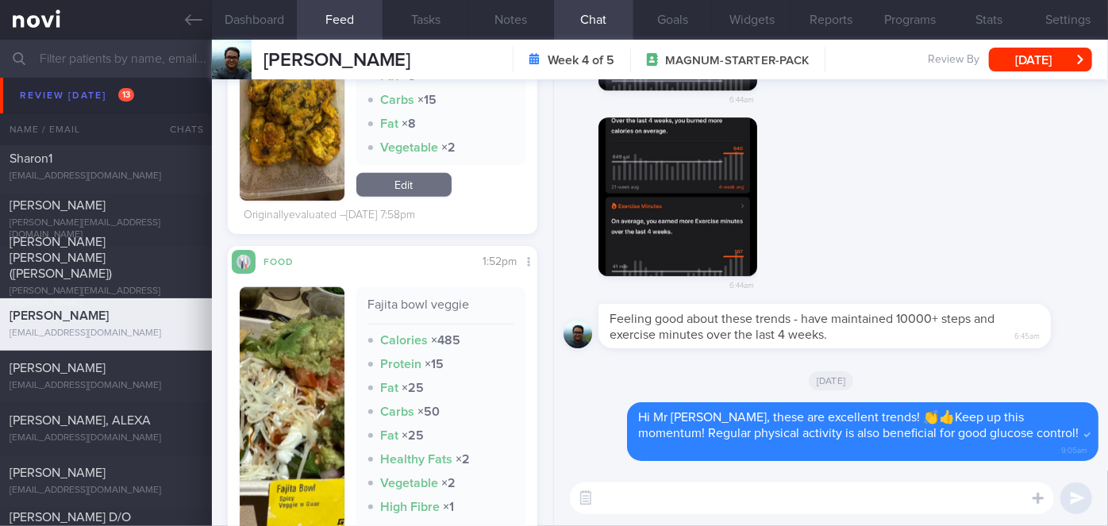
scroll to position [723, 0]
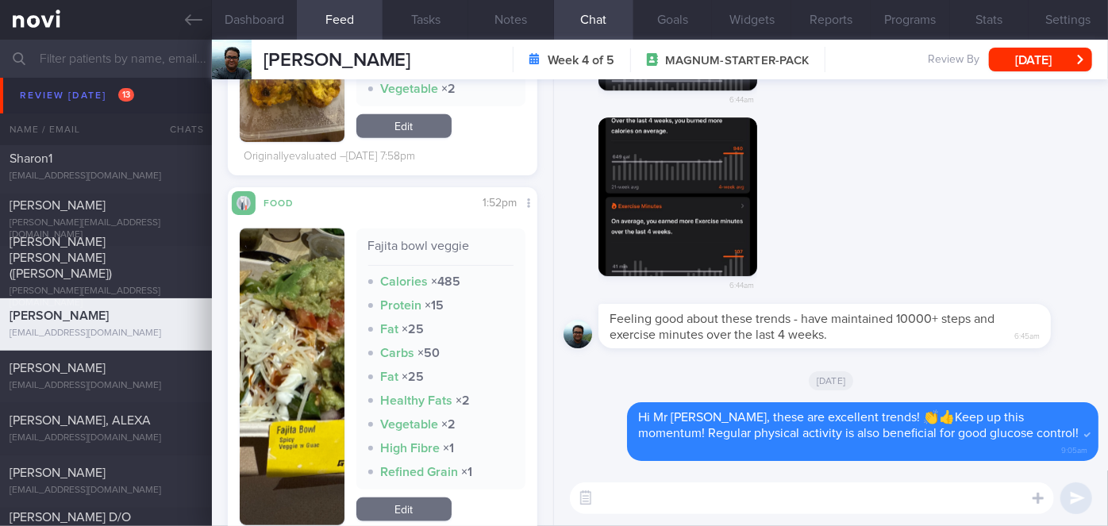
click at [281, 359] on button "button" at bounding box center [292, 377] width 105 height 297
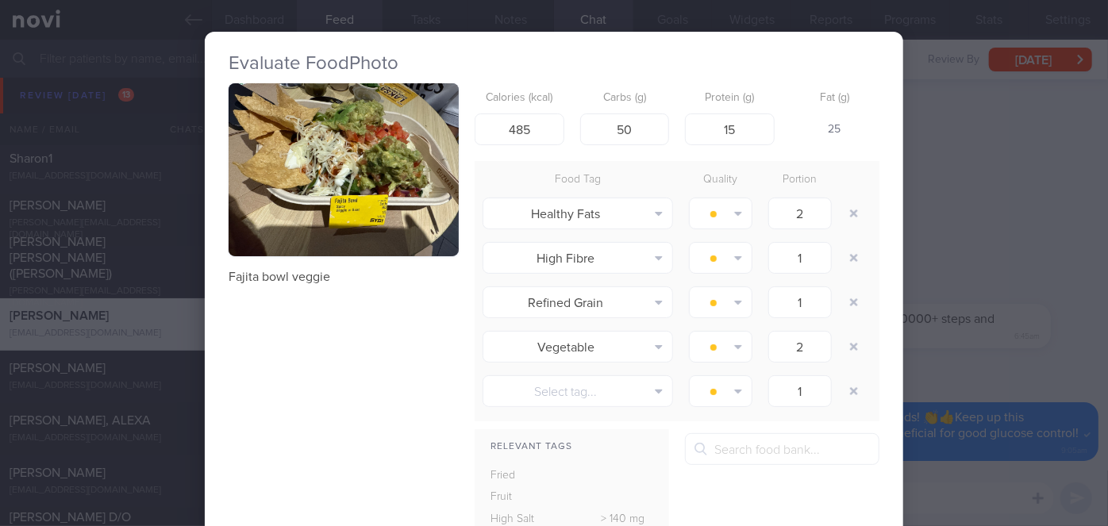
click at [313, 210] on button "button" at bounding box center [344, 169] width 230 height 173
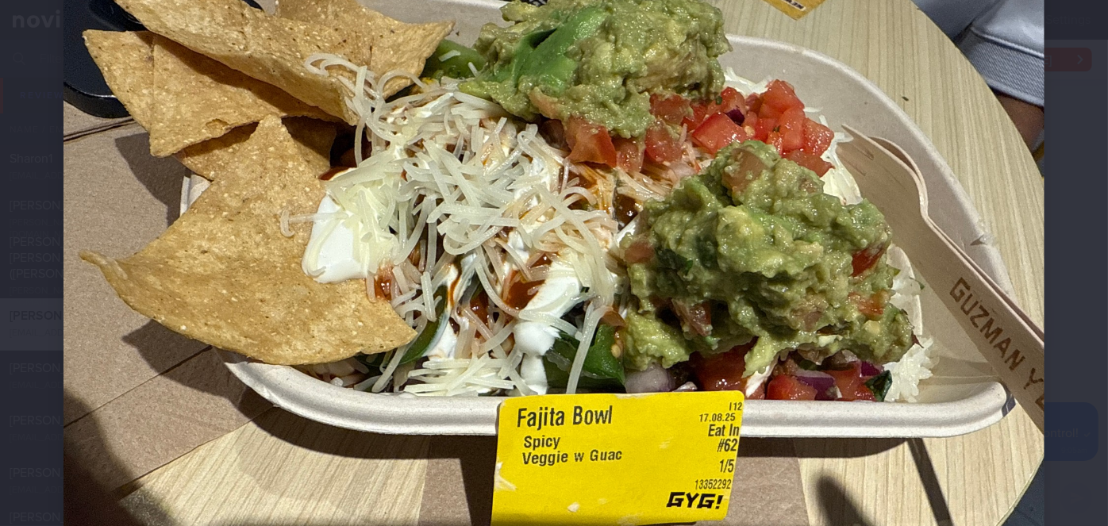
scroll to position [40, 0]
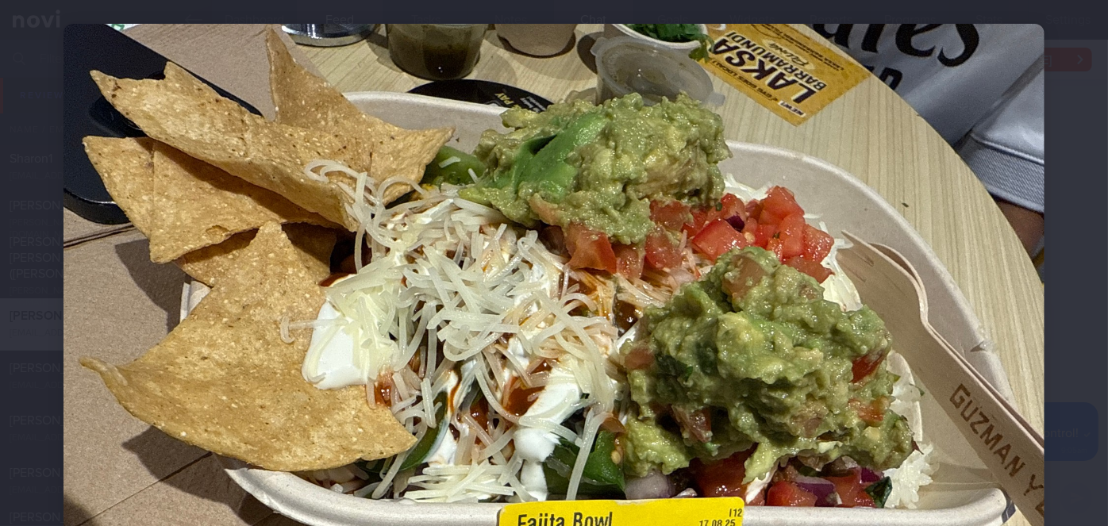
click at [1062, 229] on div at bounding box center [554, 391] width 1108 height 863
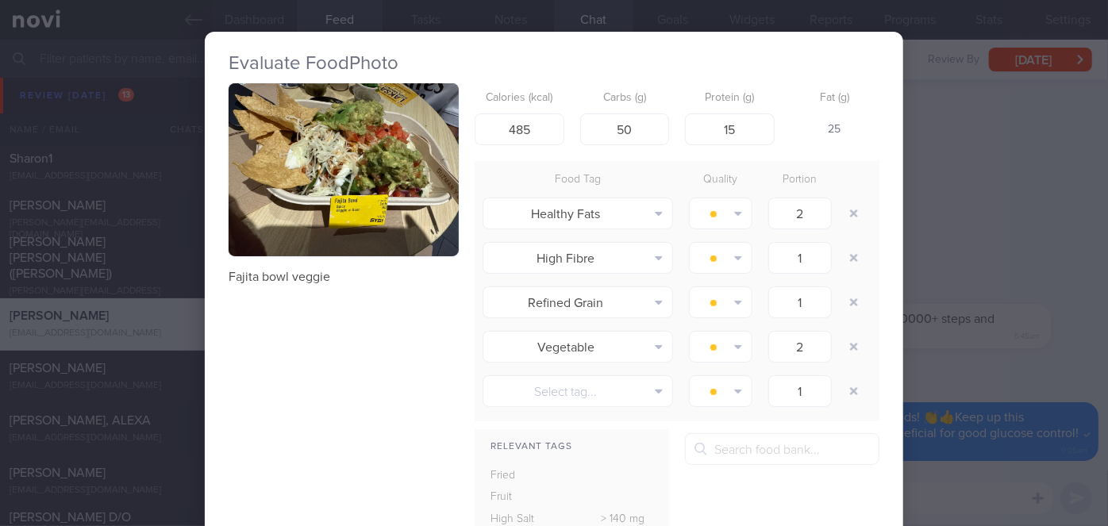
click at [925, 250] on div "Evaluate Food Photo Fajita bowl veggie Calories (kcal) 485 Carbs (g) 50 Protein…" at bounding box center [554, 263] width 1108 height 526
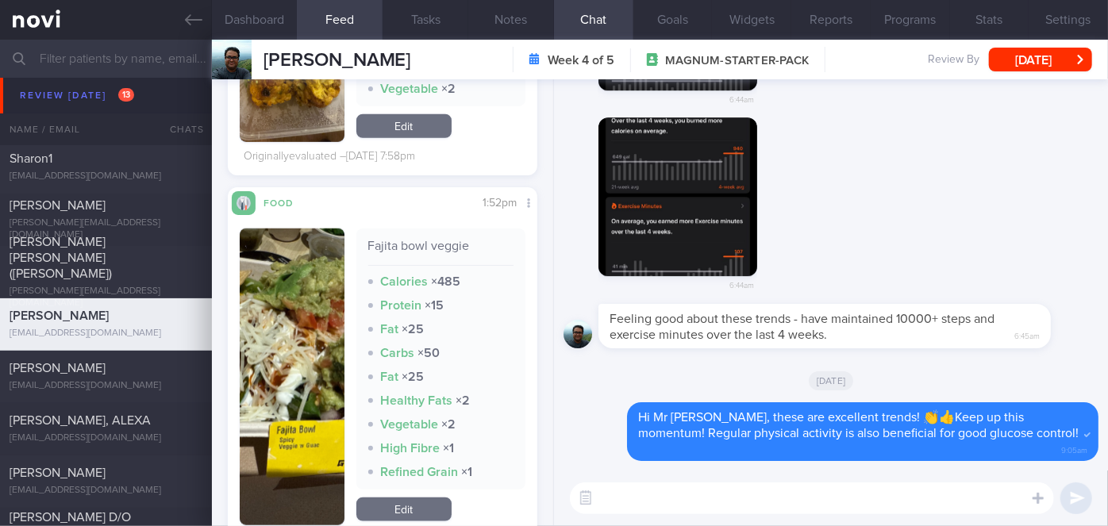
scroll to position [434, 0]
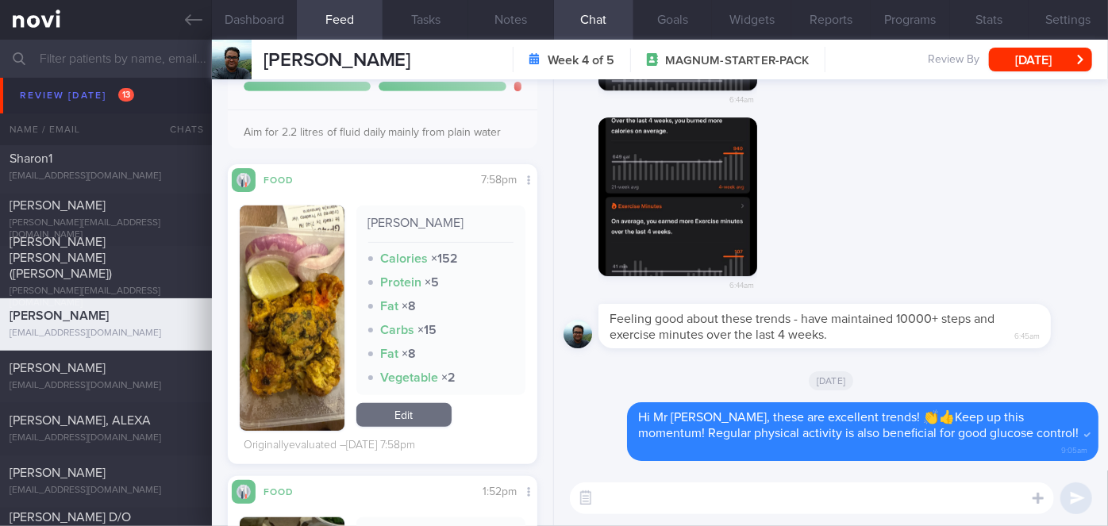
click at [275, 336] on button "button" at bounding box center [292, 318] width 105 height 225
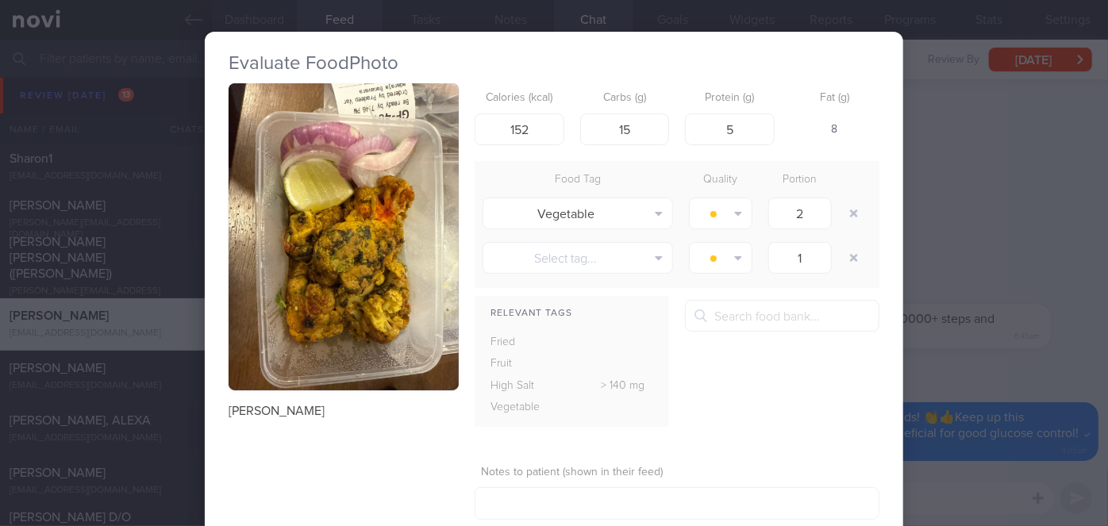
click at [959, 275] on div "Evaluate Food Photo Tandoori Gobi Calories (kcal) 152 Carbs (g) 15 Protein (g) …" at bounding box center [554, 263] width 1108 height 526
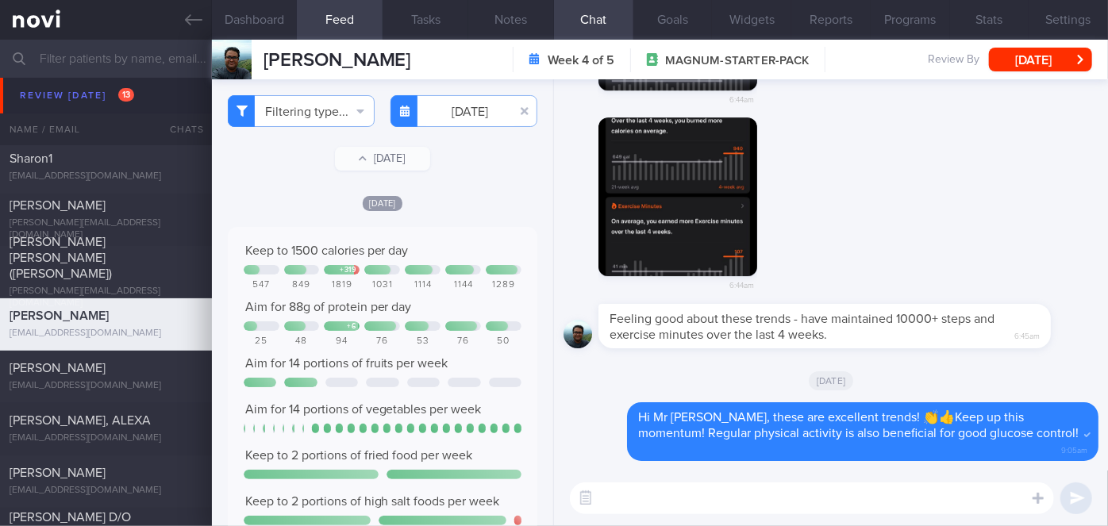
click at [667, 487] on textarea at bounding box center [812, 499] width 484 height 32
click at [676, 498] on textarea "Hi Mr Pradeeo, I went through your weekend meals" at bounding box center [812, 499] width 484 height 32
type textarea "Hi Mr Pradeep, I went through your weekend meals"
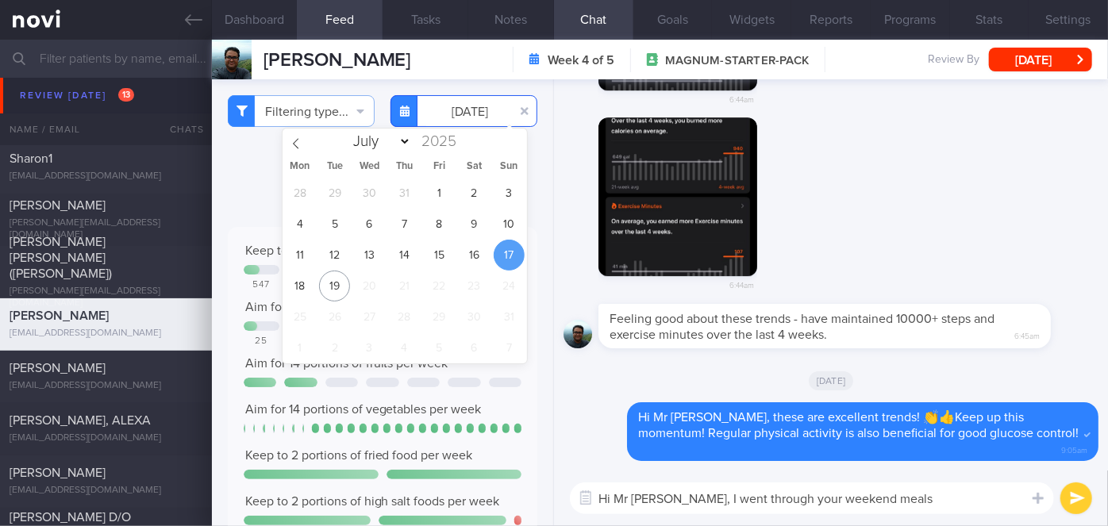
click at [463, 117] on input "[DATE]" at bounding box center [463, 111] width 147 height 32
click at [479, 255] on span "16" at bounding box center [474, 255] width 31 height 31
type input "[DATE]"
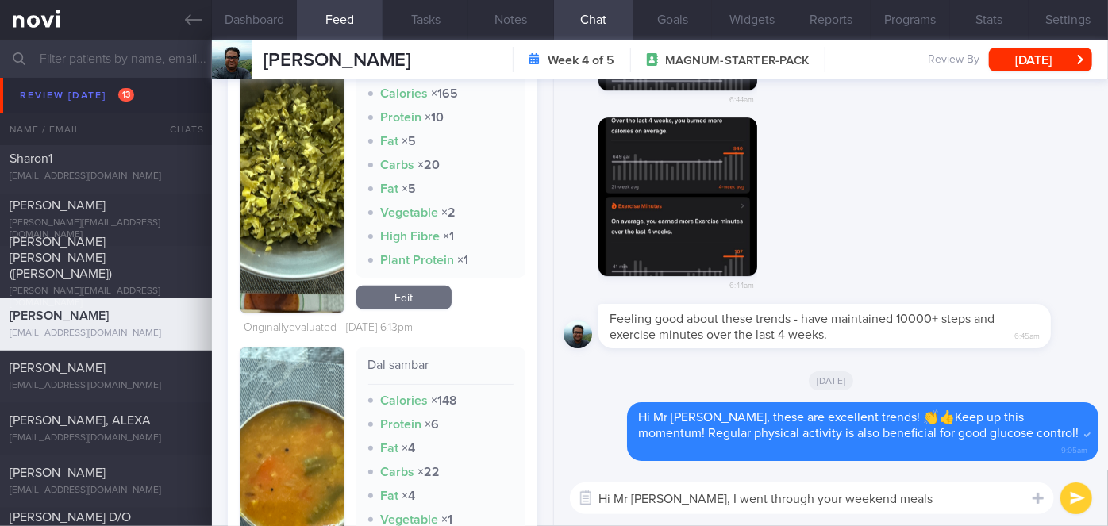
scroll to position [865, 0]
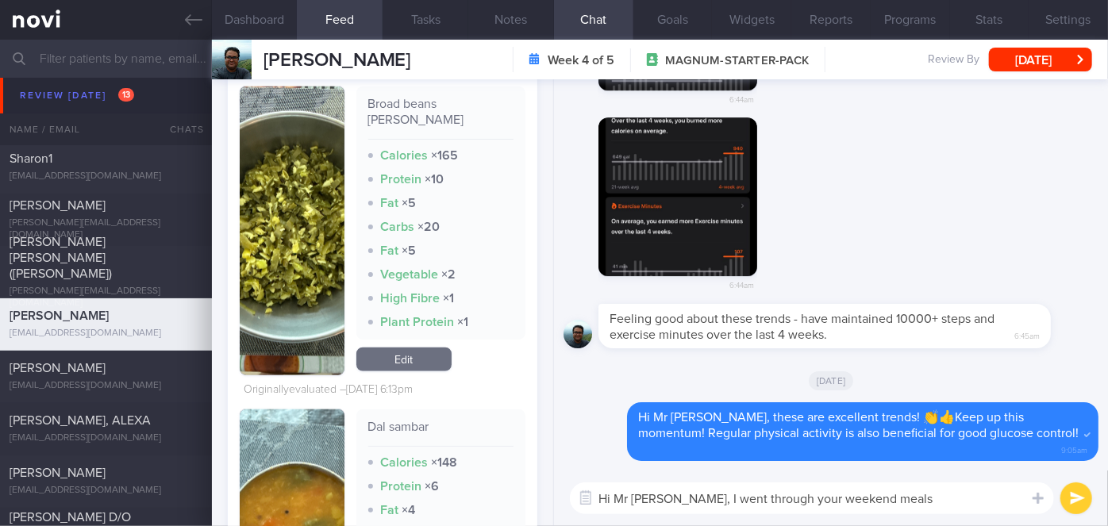
click at [937, 491] on textarea "Hi Mr Pradeep, I went through your weekend meals" at bounding box center [812, 499] width 484 height 32
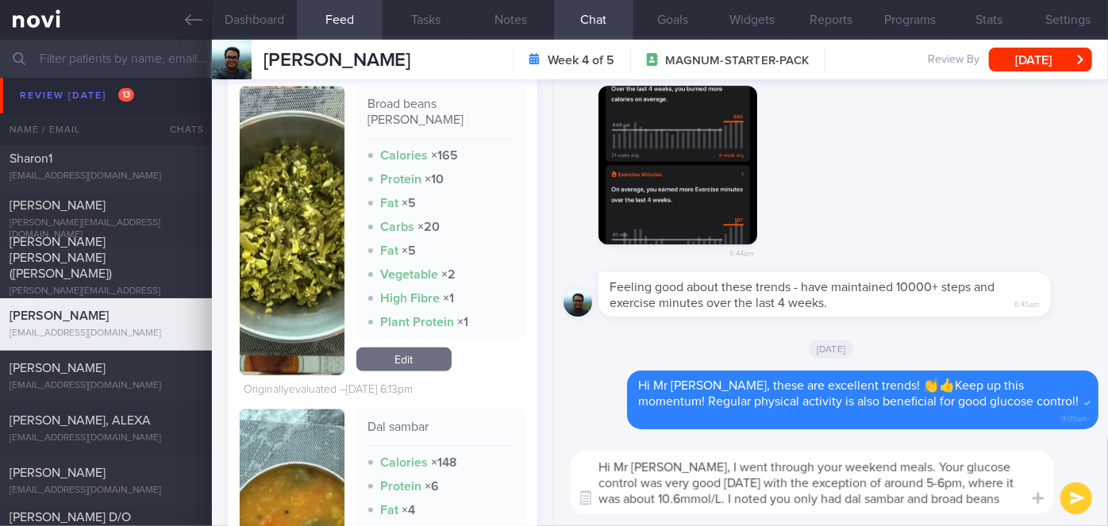
scroll to position [0, 0]
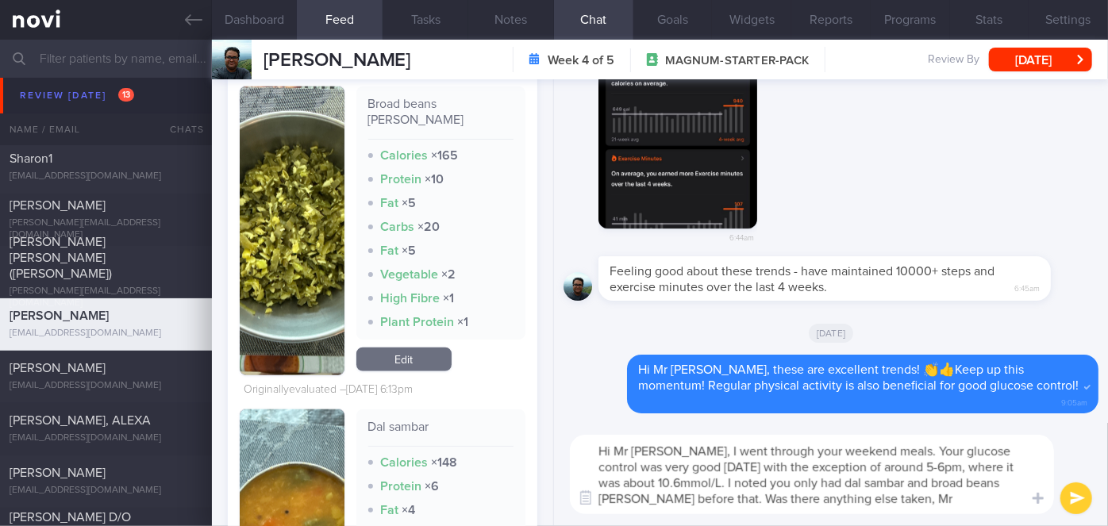
click at [863, 501] on textarea "Hi Mr Pradeep, I went through your weekend meals. Your glucose control was very…" at bounding box center [812, 474] width 484 height 79
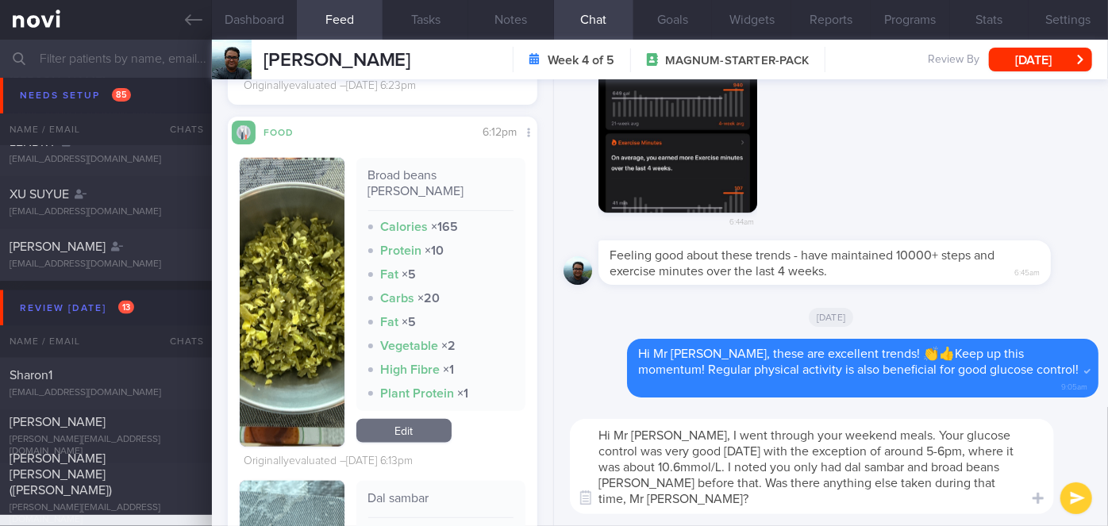
scroll to position [649, 0]
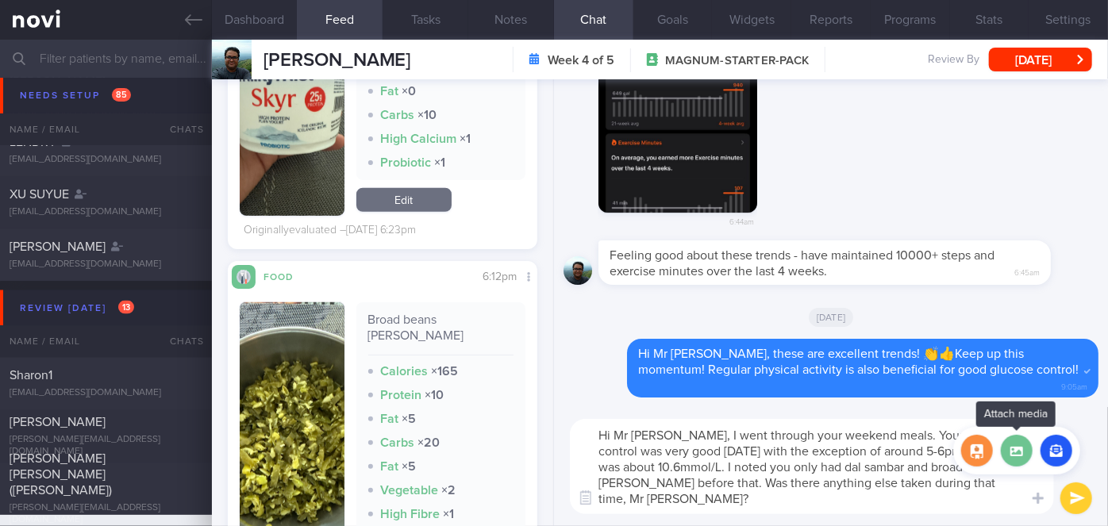
type textarea "Hi Mr [PERSON_NAME], I went through your weekend meals. Your glucose control wa…"
click at [1009, 444] on label at bounding box center [1017, 451] width 32 height 32
click at [0, 0] on input "file" at bounding box center [0, 0] width 0 height 0
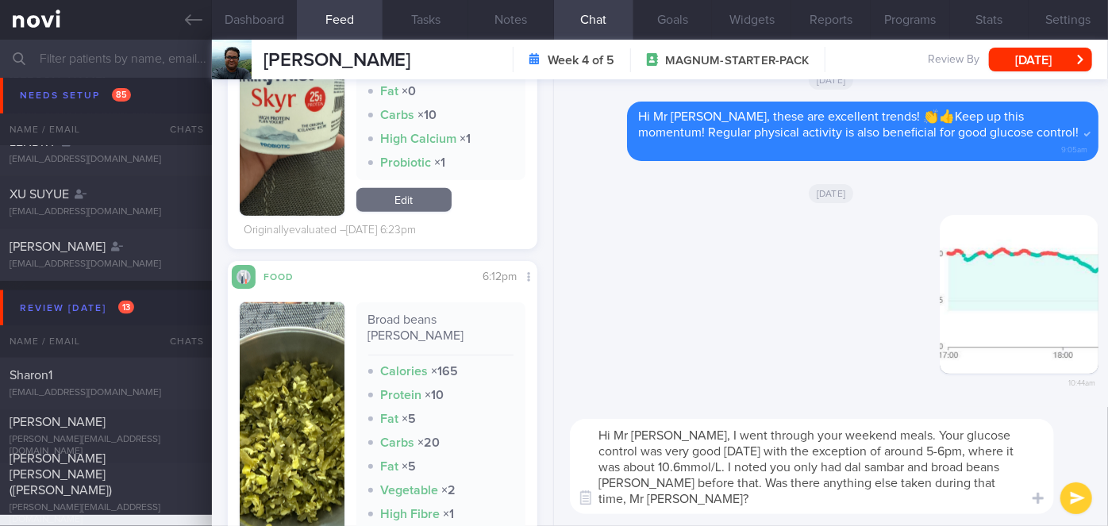
click at [1079, 498] on button "submit" at bounding box center [1076, 499] width 32 height 32
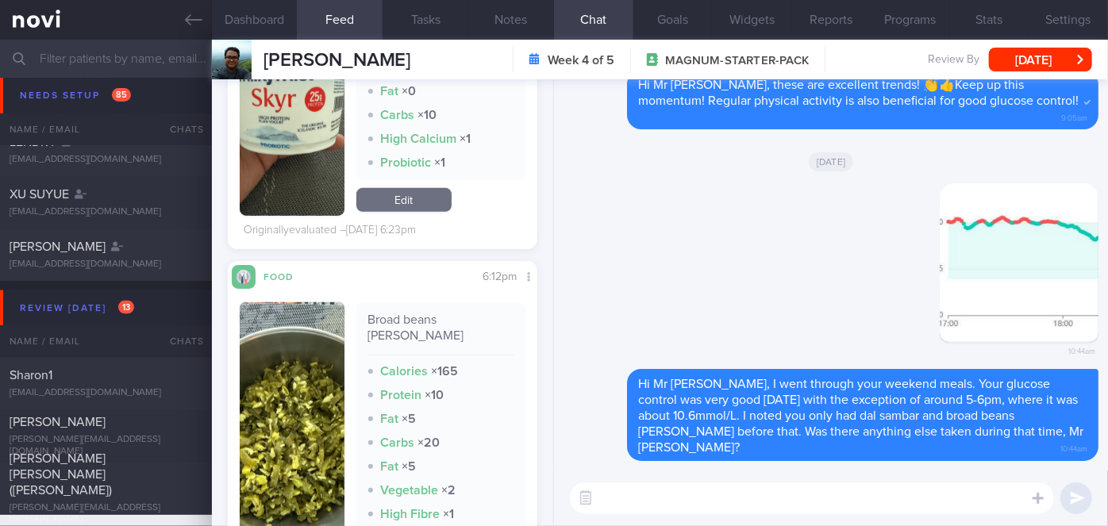
click at [857, 488] on textarea at bounding box center [812, 499] width 484 height 32
type textarea "For Sunday, there were"
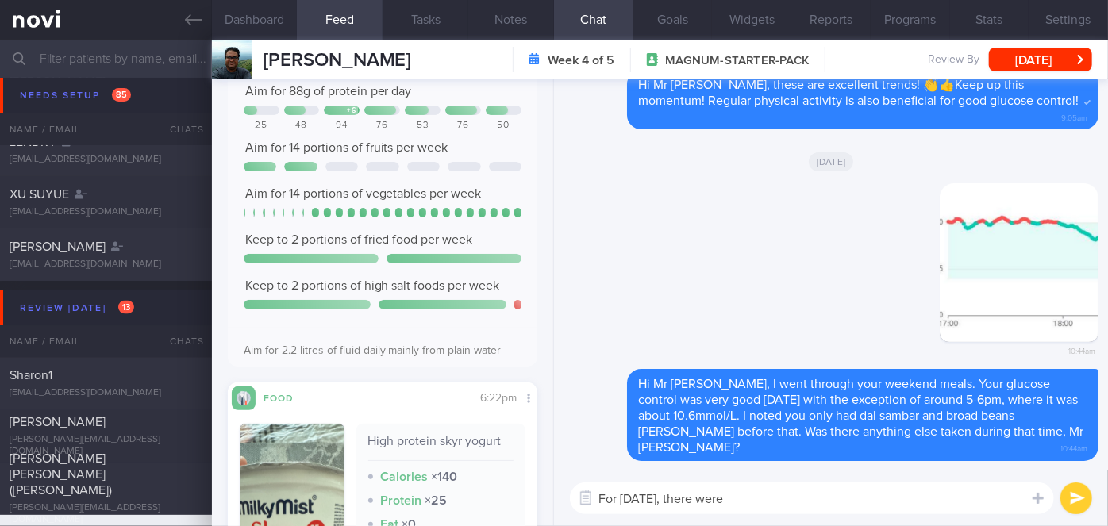
scroll to position [0, 0]
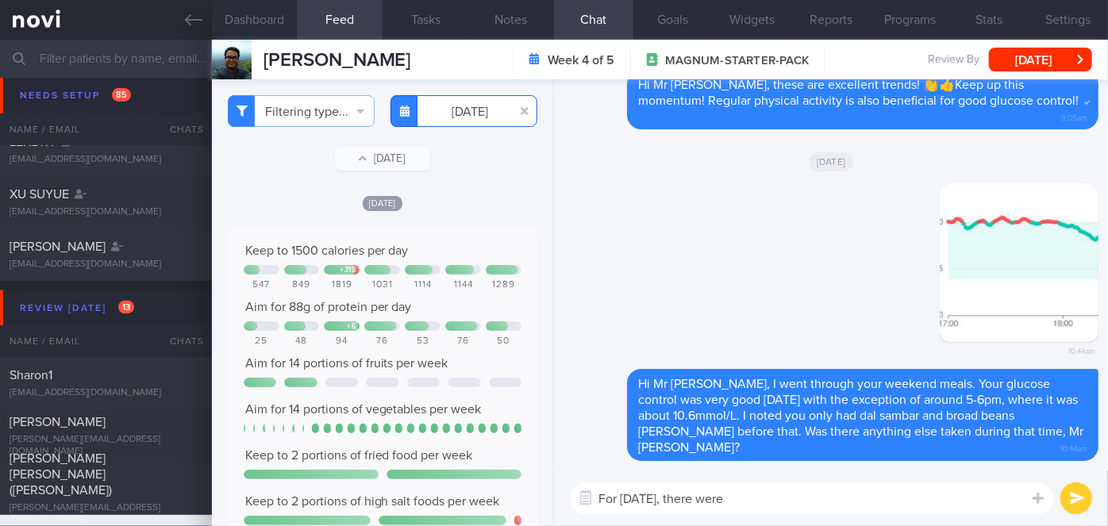
click at [464, 113] on input "[DATE]" at bounding box center [463, 111] width 147 height 32
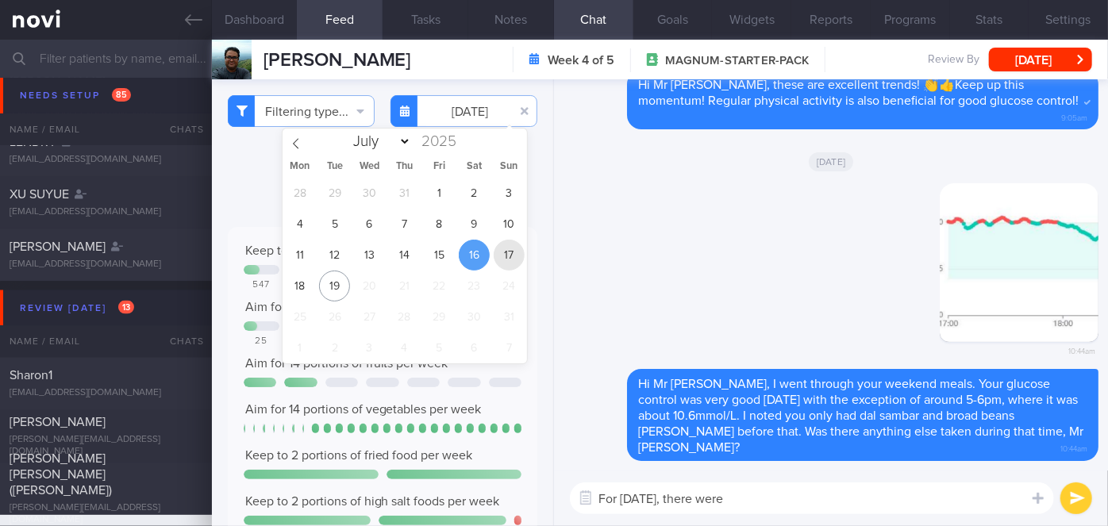
click at [513, 256] on span "17" at bounding box center [509, 255] width 31 height 31
type input "[DATE]"
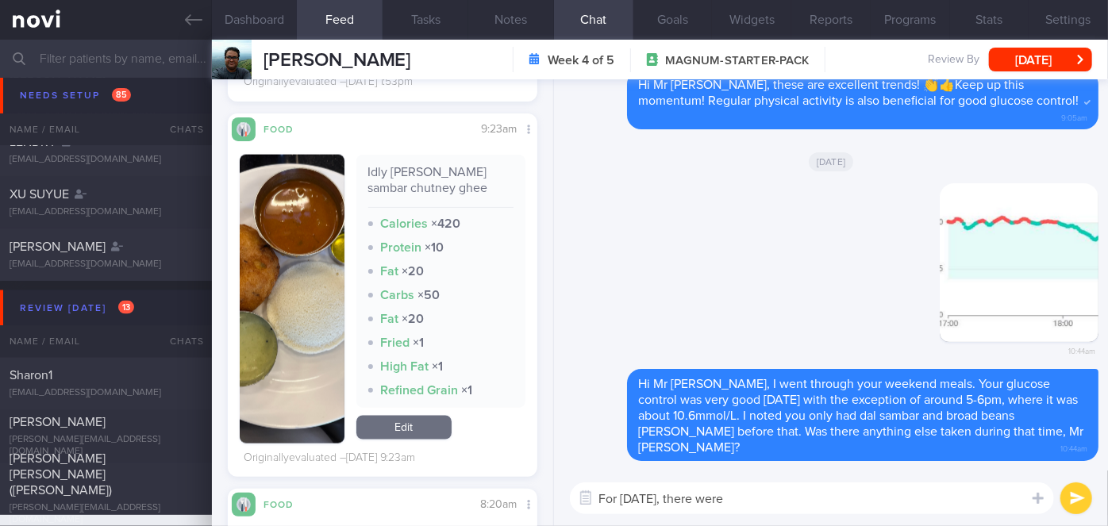
scroll to position [1156, 0]
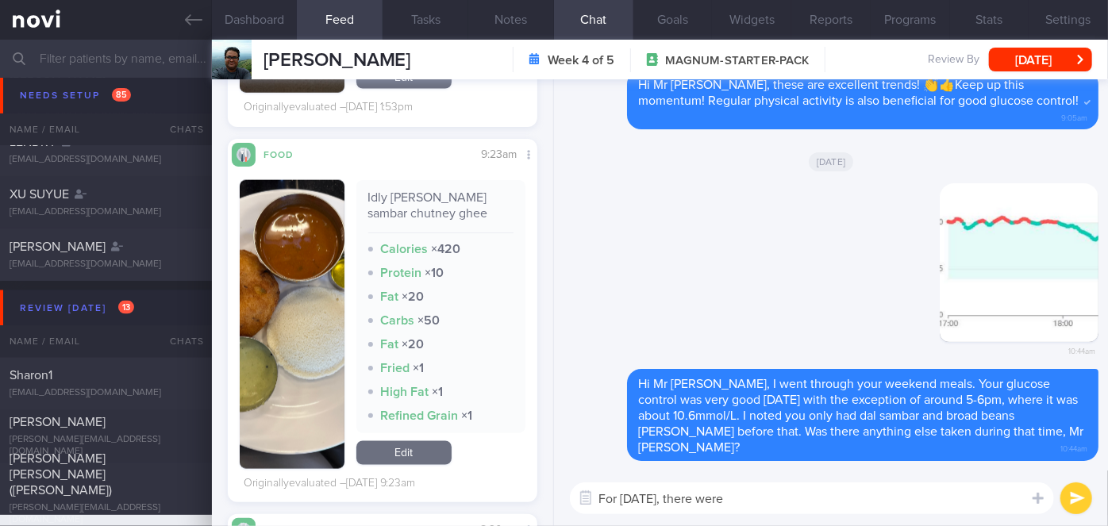
click at [749, 501] on textarea "For Sunday, there were" at bounding box center [812, 499] width 484 height 32
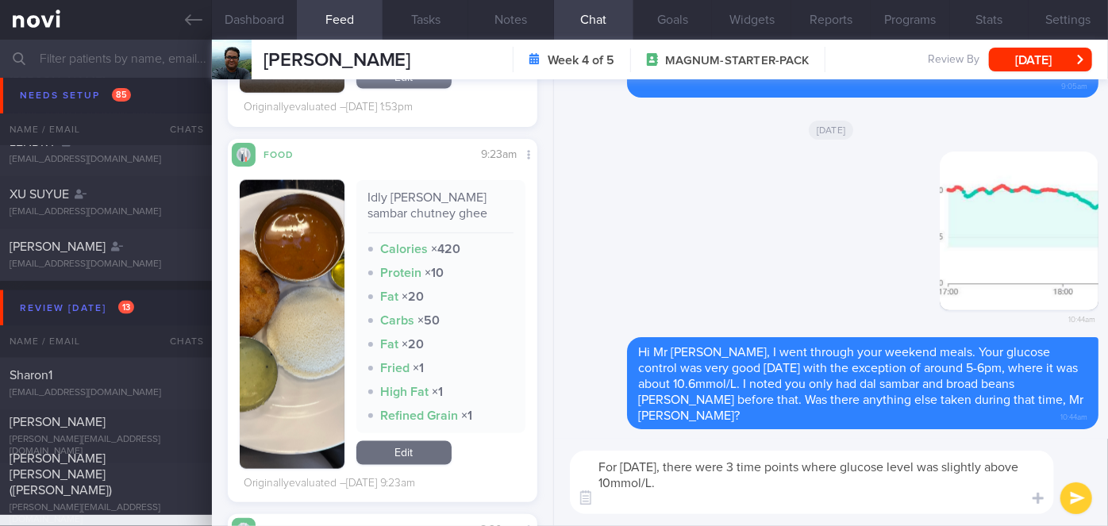
scroll to position [0, 0]
type textarea "For [DATE], there were 3 time points where glucose level was slightly above 10m…"
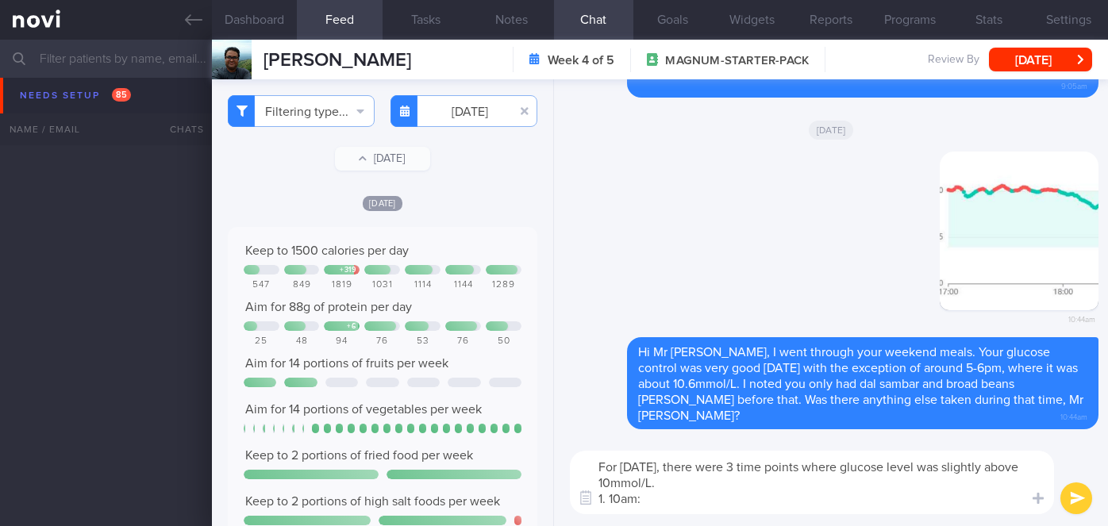
select select "7"
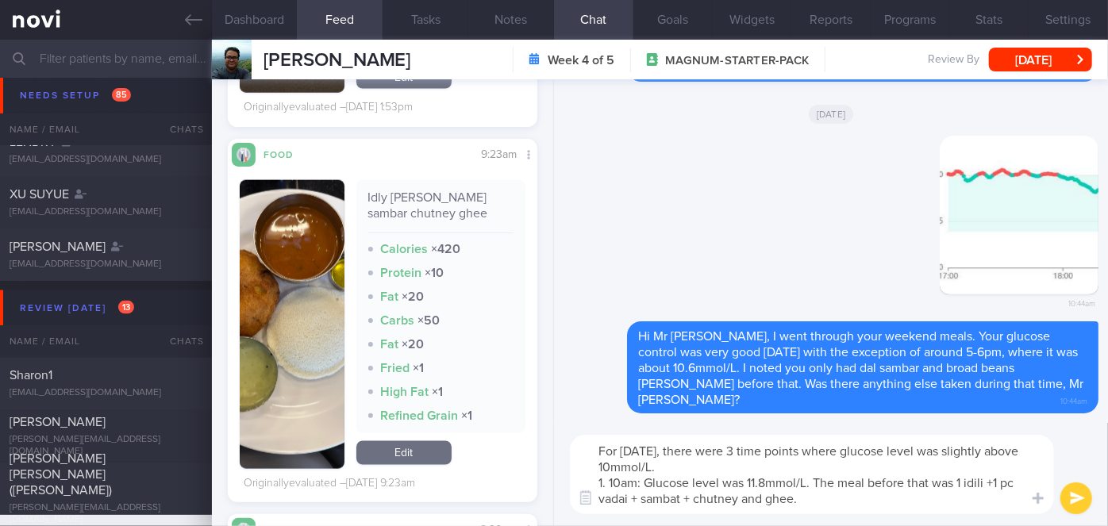
click at [681, 500] on textarea "For [DATE], there were 3 time points where glucose level was slightly above 10m…" at bounding box center [812, 474] width 484 height 79
click at [979, 483] on textarea "For [DATE], there were 3 time points where glucose level was slightly above 10m…" at bounding box center [812, 474] width 484 height 79
click at [810, 497] on textarea "For [DATE], there were 3 time points where glucose level was slightly above 10m…" at bounding box center [812, 474] width 484 height 79
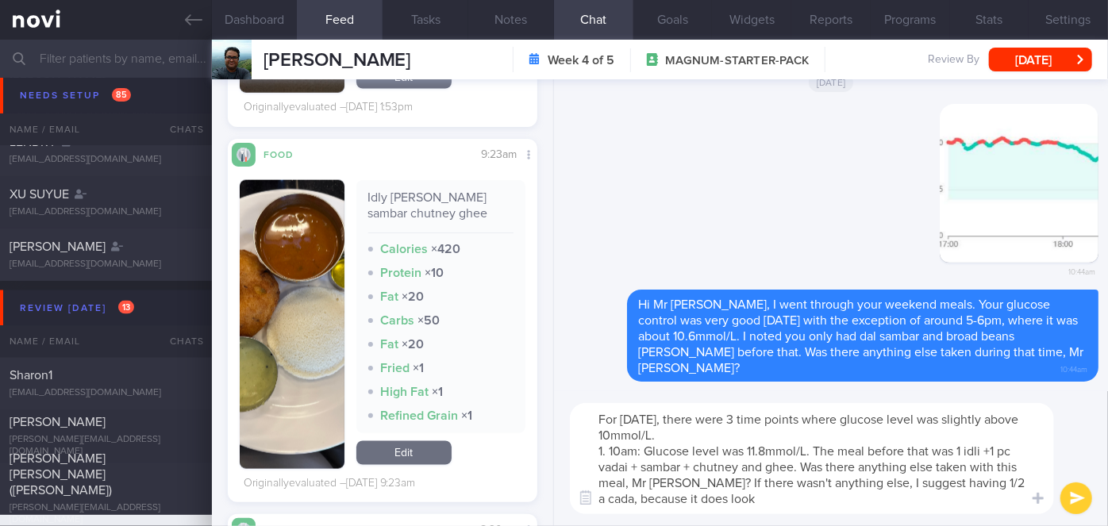
click at [306, 354] on img "button" at bounding box center [292, 324] width 105 height 289
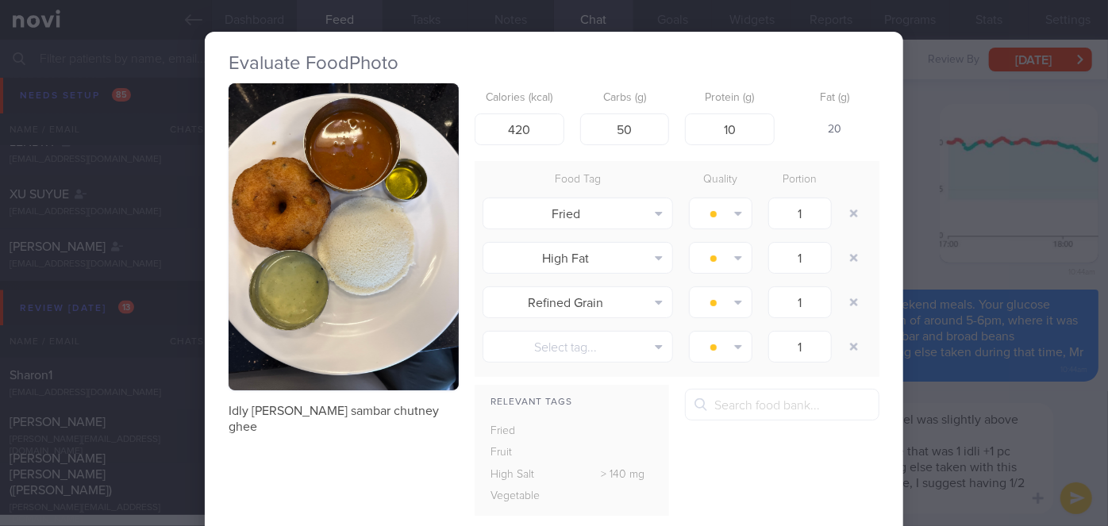
click at [960, 401] on div "Evaluate Food Photo Idly [PERSON_NAME] sambar chutney ghee Calories (kcal) 420 …" at bounding box center [554, 263] width 1108 height 526
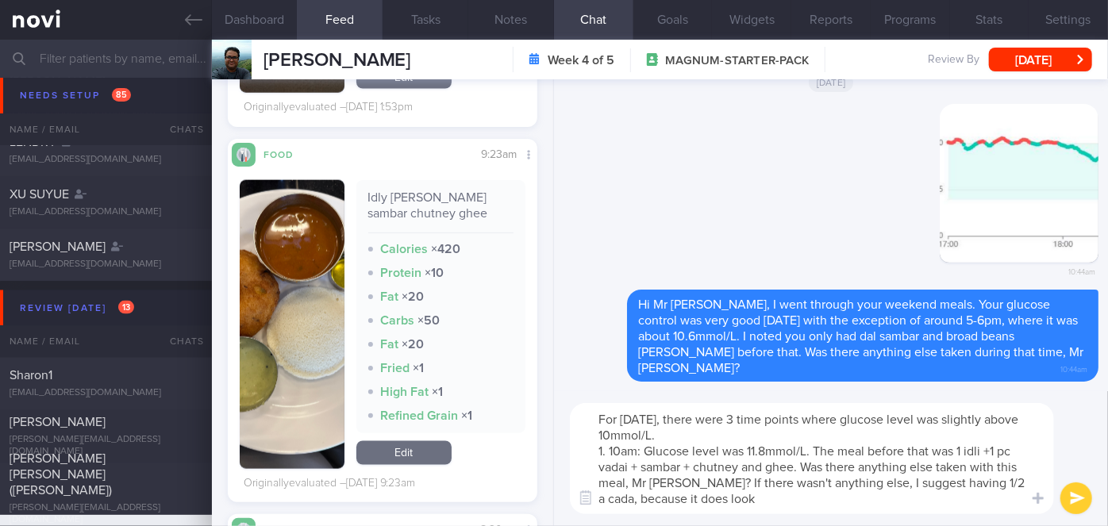
click at [729, 502] on textarea "For [DATE], there were 3 time points where glucose level was slightly above 10m…" at bounding box center [812, 458] width 484 height 111
click at [994, 483] on textarea "For [DATE], there were 3 time points where glucose level was slightly above 10m…" at bounding box center [812, 458] width 484 height 111
click at [834, 502] on textarea "For [DATE], there were 3 time points where glucose level was slightly above 10m…" at bounding box center [812, 458] width 484 height 111
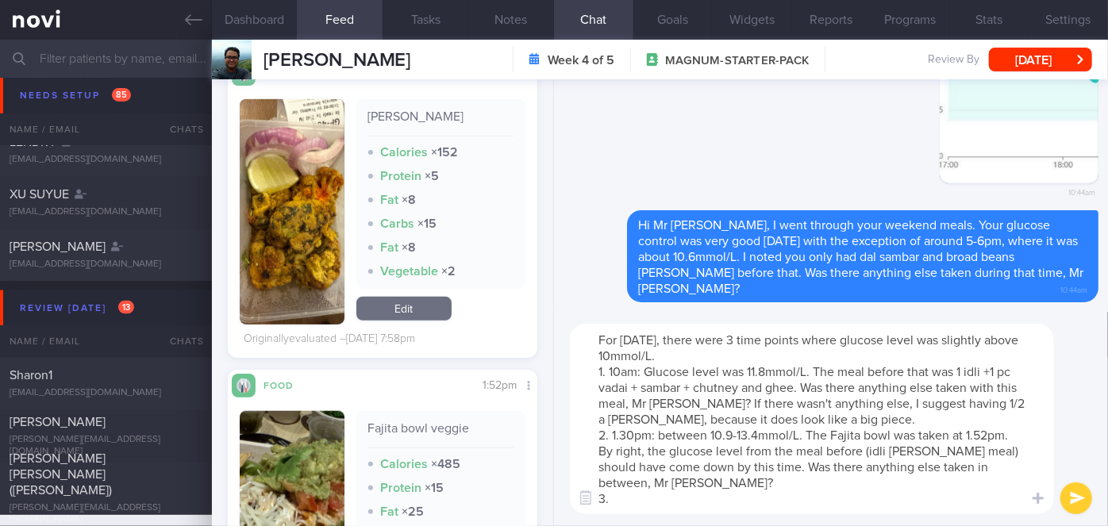
scroll to position [362, 0]
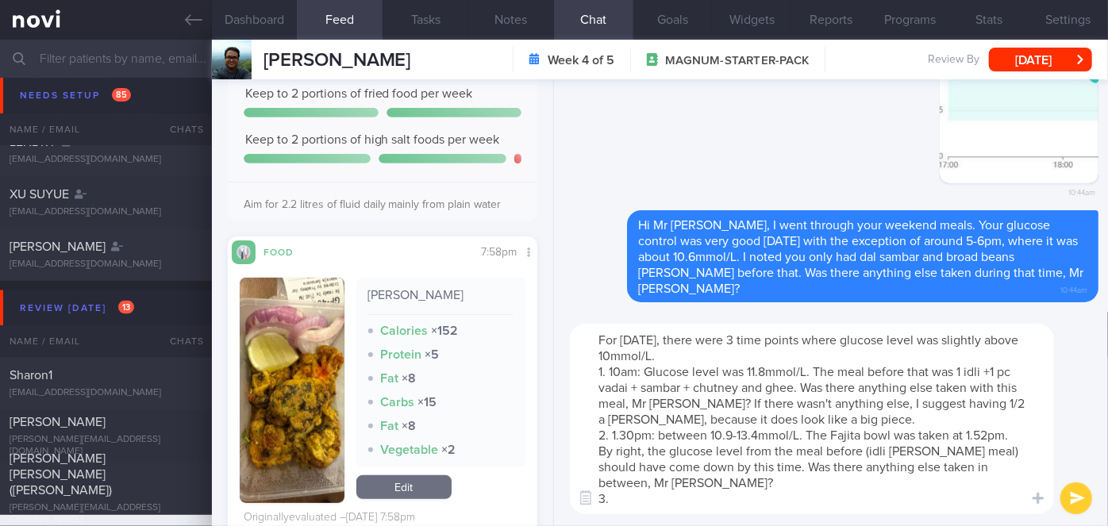
click at [626, 500] on textarea "For [DATE], there were 3 time points where glucose level was slightly above 10m…" at bounding box center [812, 419] width 484 height 190
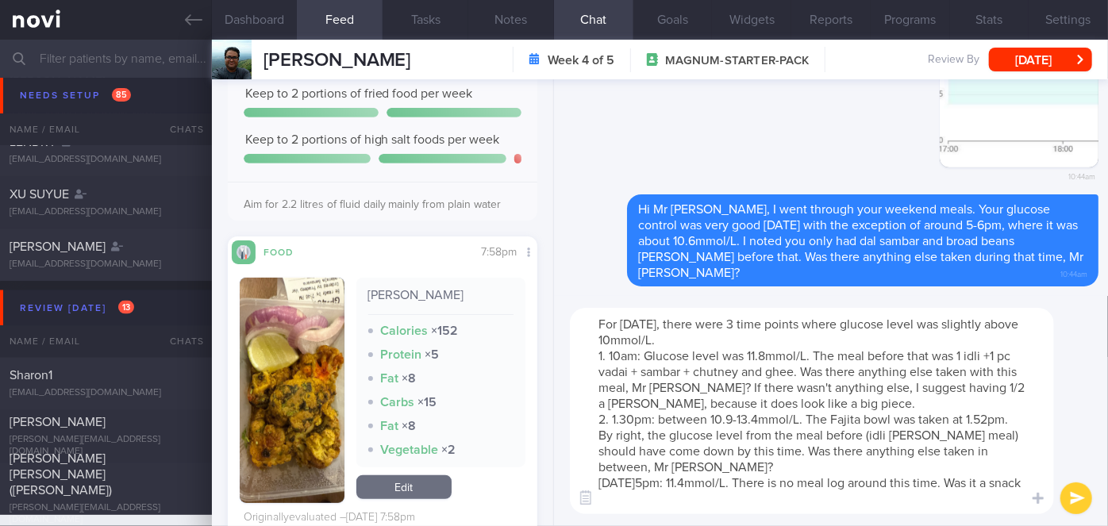
scroll to position [0, 0]
type textarea "For [DATE], there were 3 time points where glucose level was slightly above 10m…"
click at [1078, 501] on button "submit" at bounding box center [1076, 499] width 32 height 32
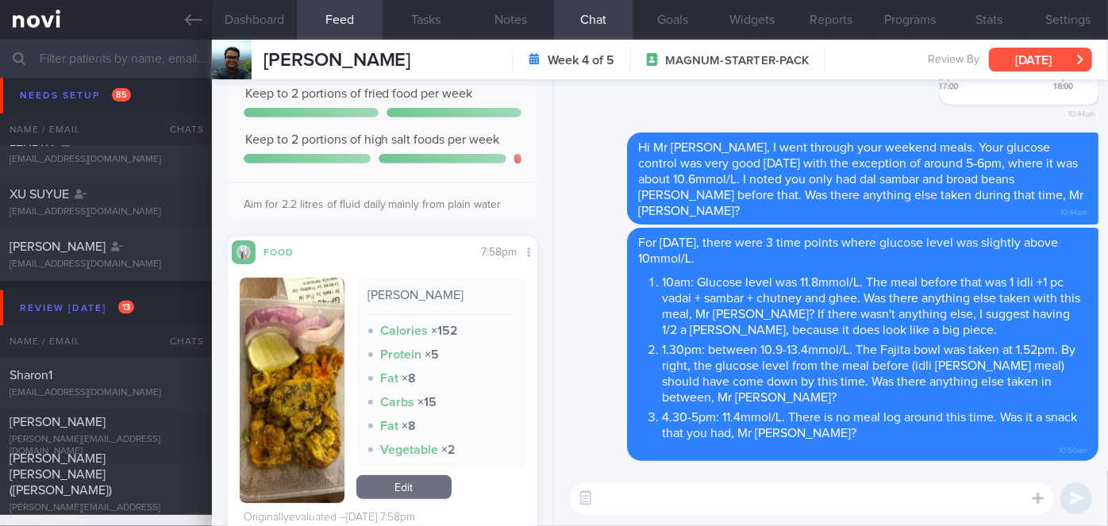
click at [1022, 63] on button "[DATE]" at bounding box center [1040, 60] width 103 height 24
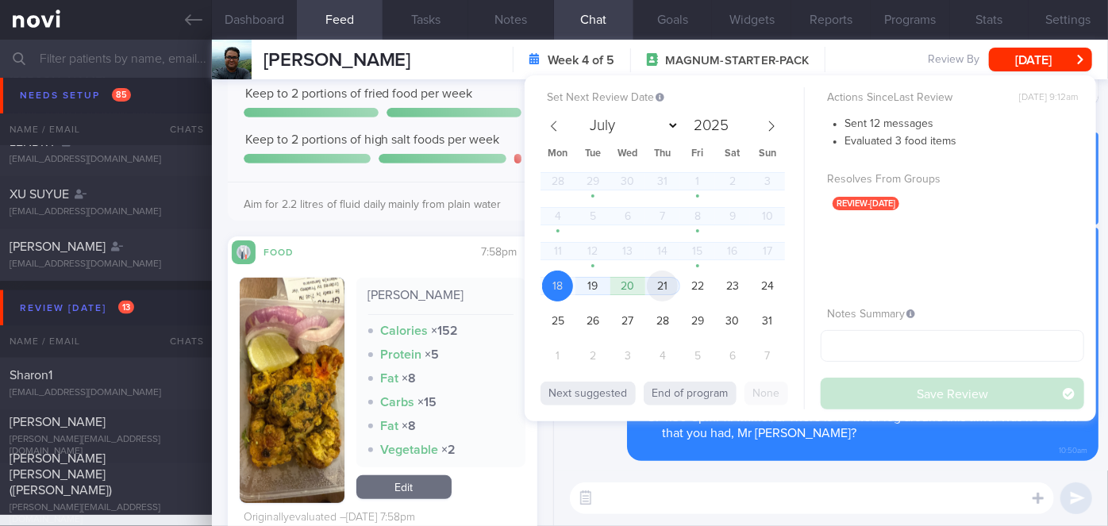
click at [676, 285] on span "21" at bounding box center [662, 286] width 31 height 31
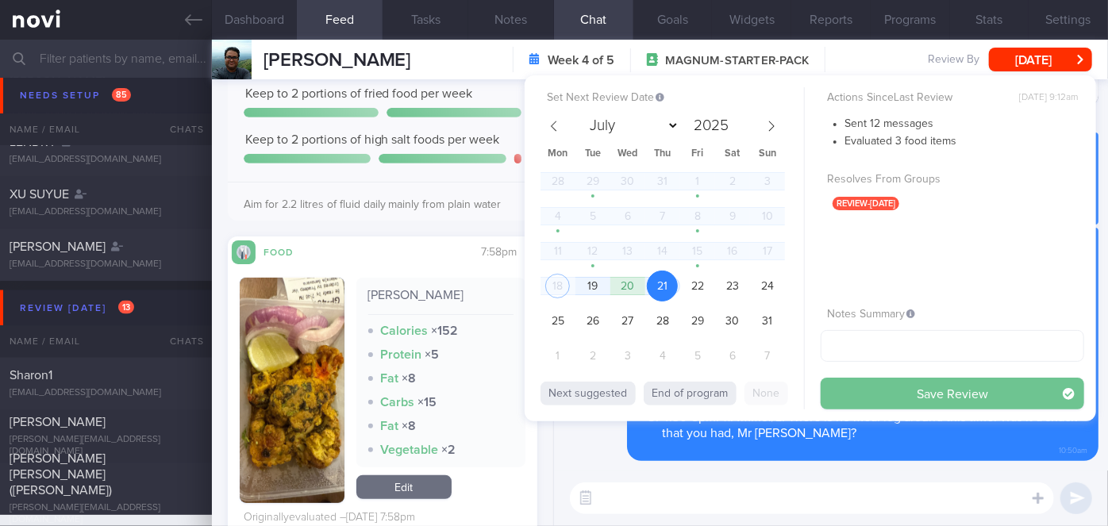
click at [877, 390] on button "Save Review" at bounding box center [952, 394] width 263 height 32
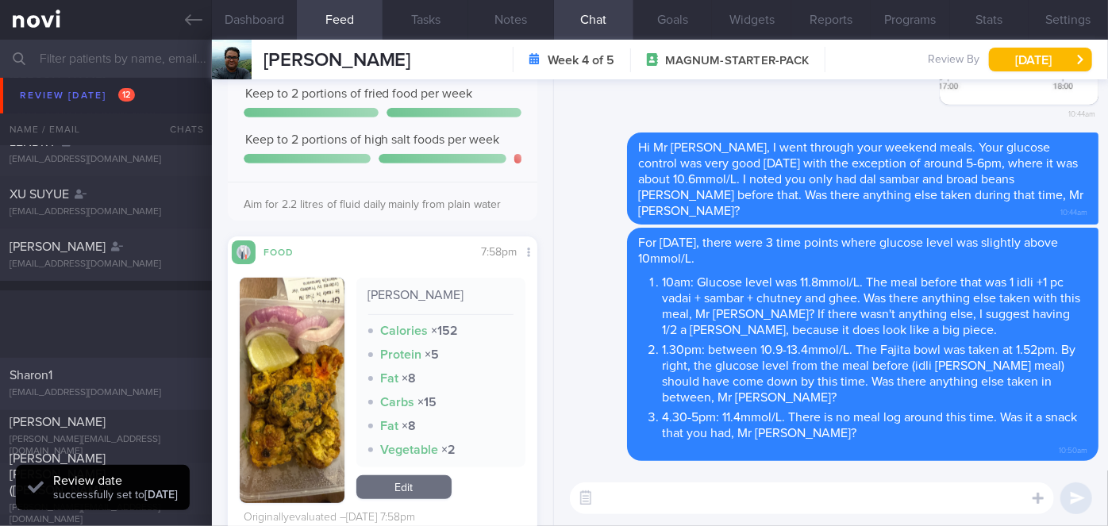
scroll to position [4759, 0]
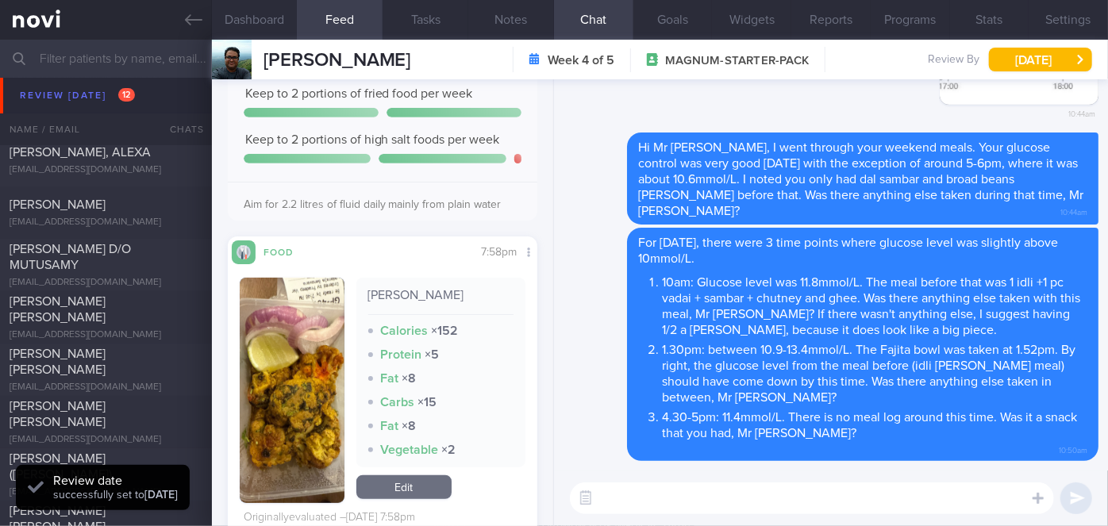
click at [106, 361] on span "[PERSON_NAME] [PERSON_NAME]" at bounding box center [58, 362] width 96 height 29
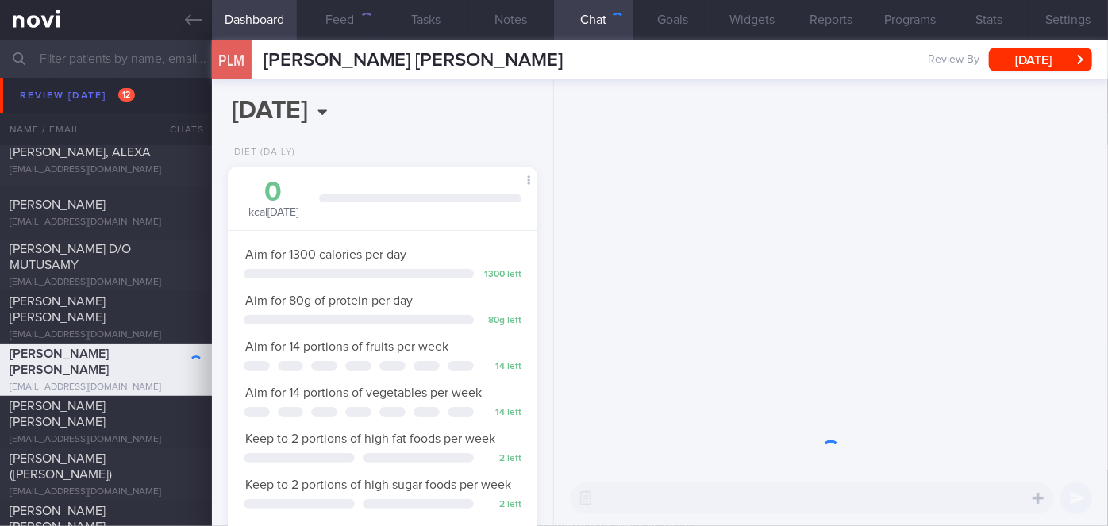
scroll to position [157, 271]
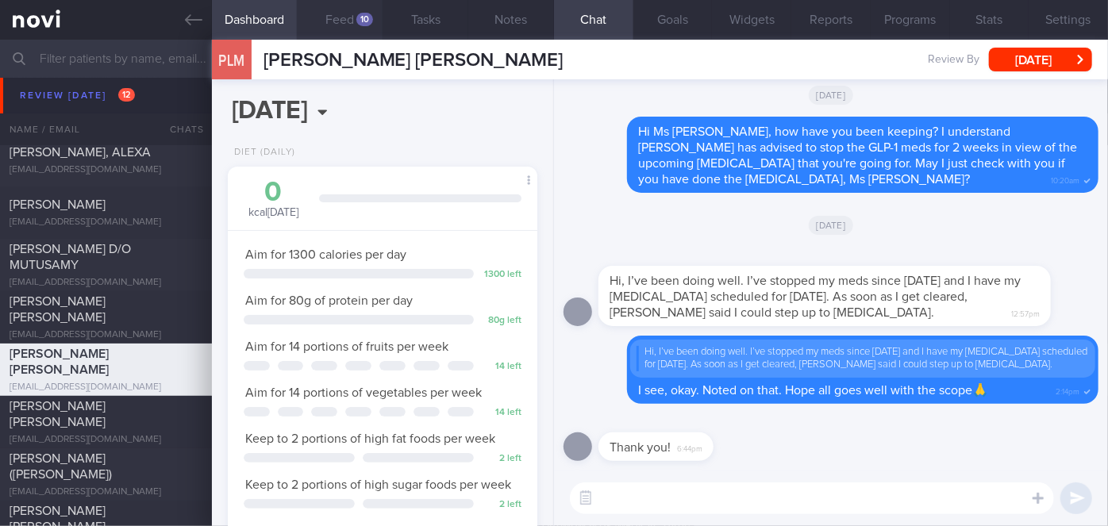
click at [362, 13] on div "10" at bounding box center [364, 19] width 17 height 13
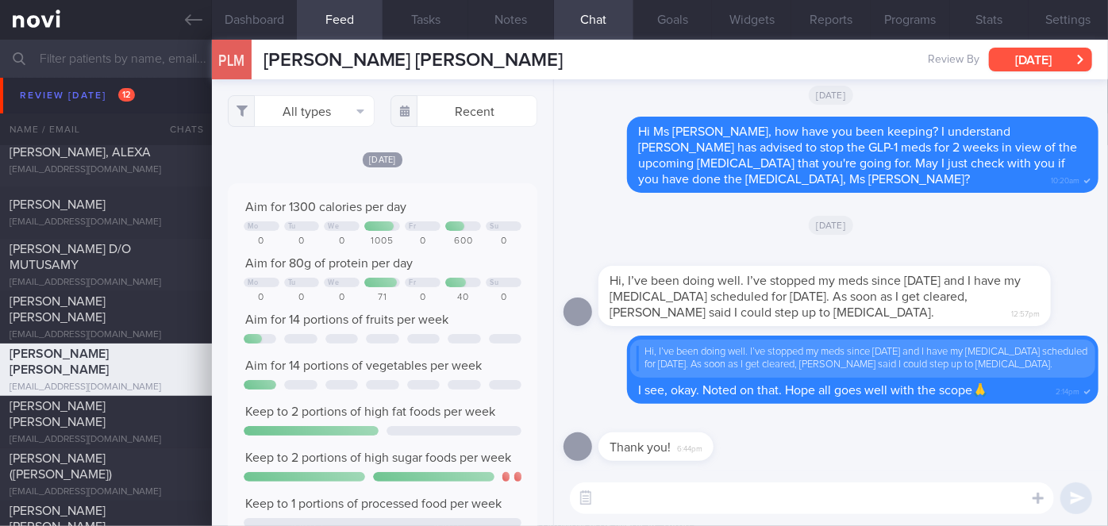
click at [1032, 56] on button "[DATE]" at bounding box center [1040, 60] width 103 height 24
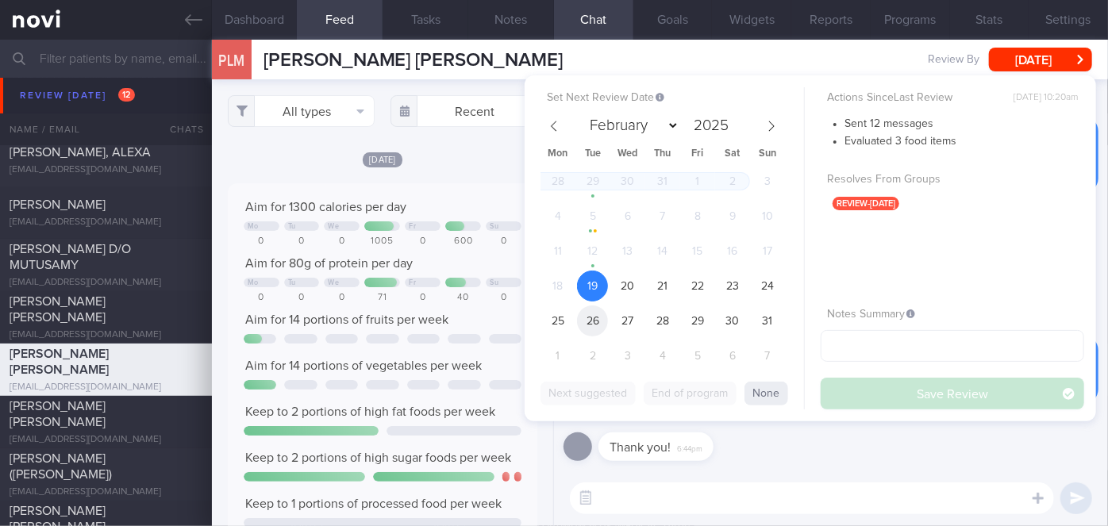
click at [580, 318] on span "26" at bounding box center [592, 321] width 31 height 31
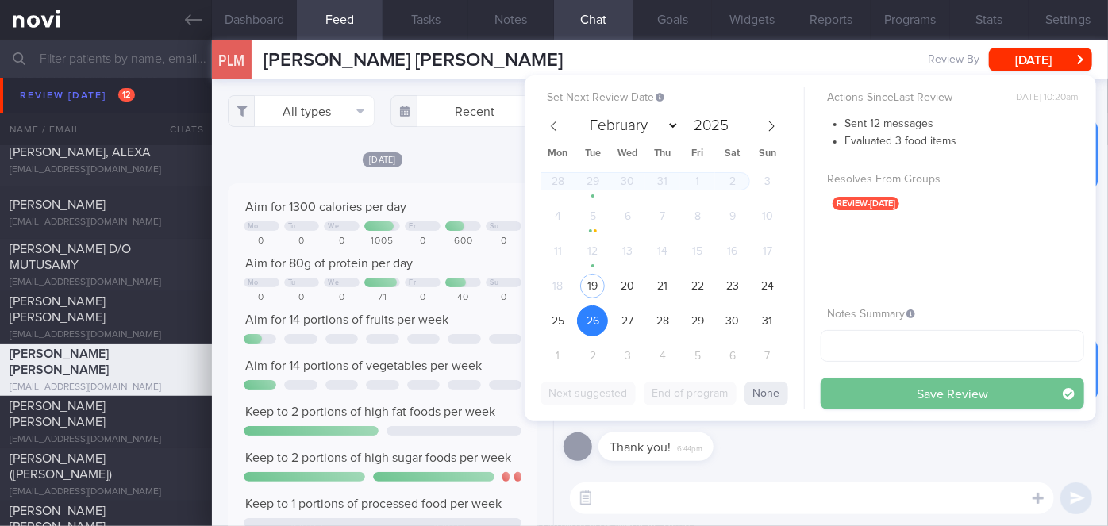
click at [870, 383] on button "Save Review" at bounding box center [952, 394] width 263 height 32
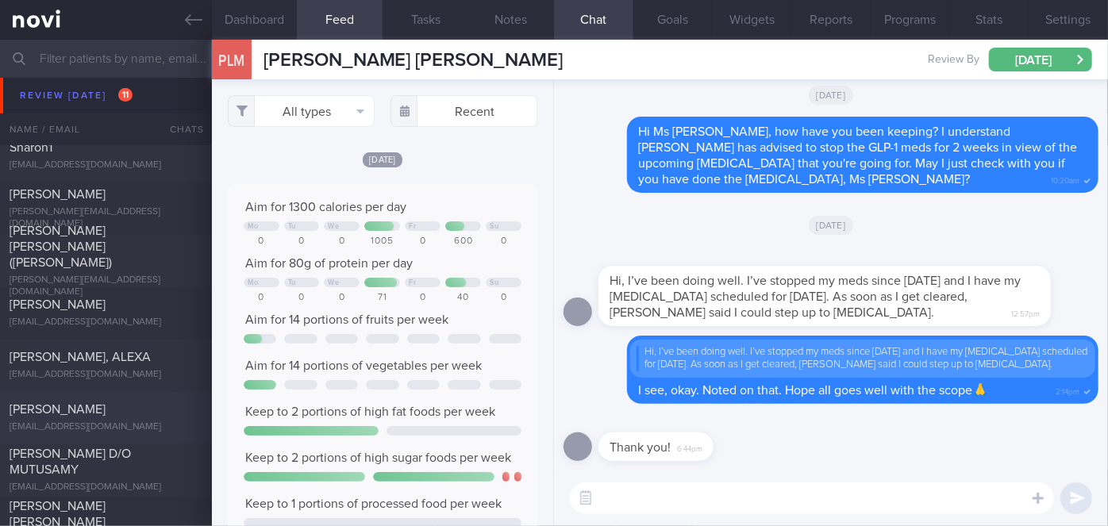
scroll to position [4543, 0]
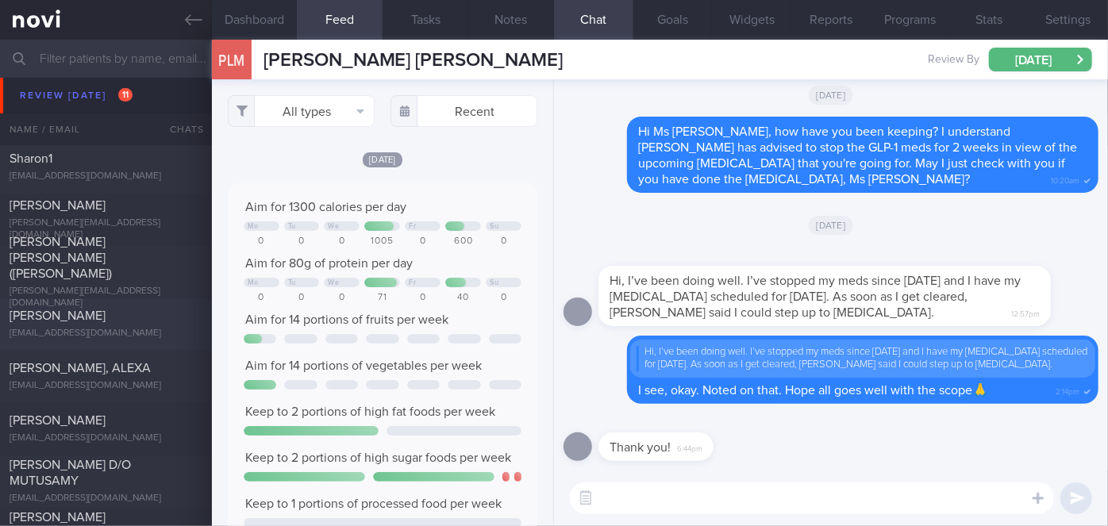
click at [128, 336] on div "[EMAIL_ADDRESS][DOMAIN_NAME]" at bounding box center [106, 335] width 193 height 12
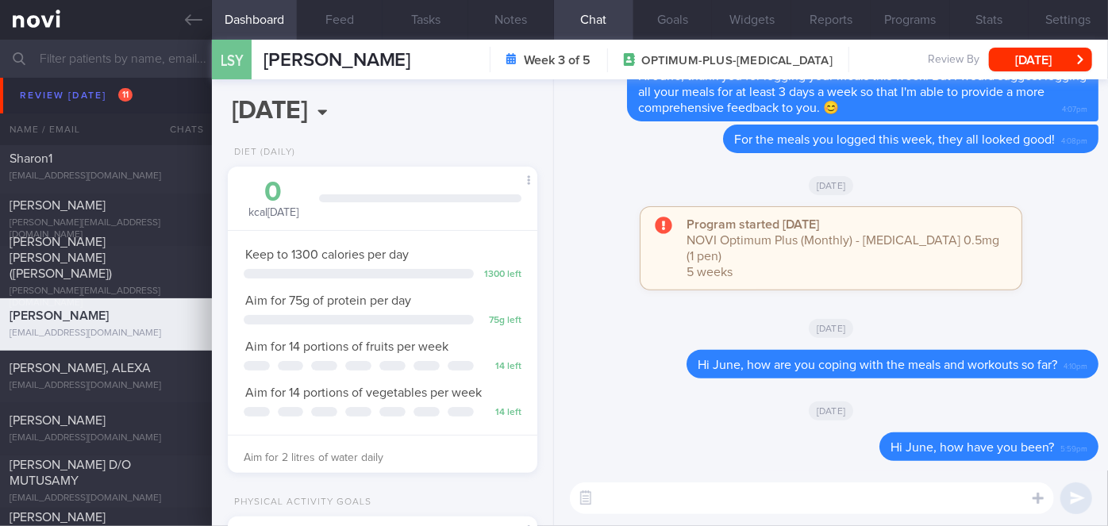
click at [686, 487] on textarea at bounding box center [812, 499] width 484 height 32
paste textarea "Hi [Patient's Name], We noticed there haven’t been any food or workout logs rec…"
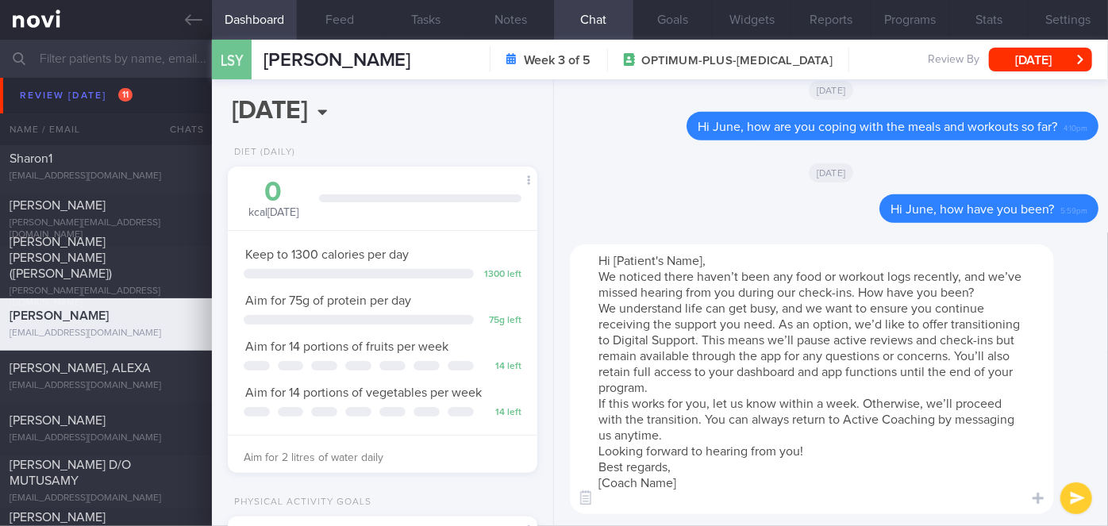
drag, startPoint x: 709, startPoint y: 260, endPoint x: 620, endPoint y: 259, distance: 88.9
click at [620, 259] on textarea "Hi [Patient's Name], We noticed there haven’t been any food or workout logs rec…" at bounding box center [812, 379] width 484 height 270
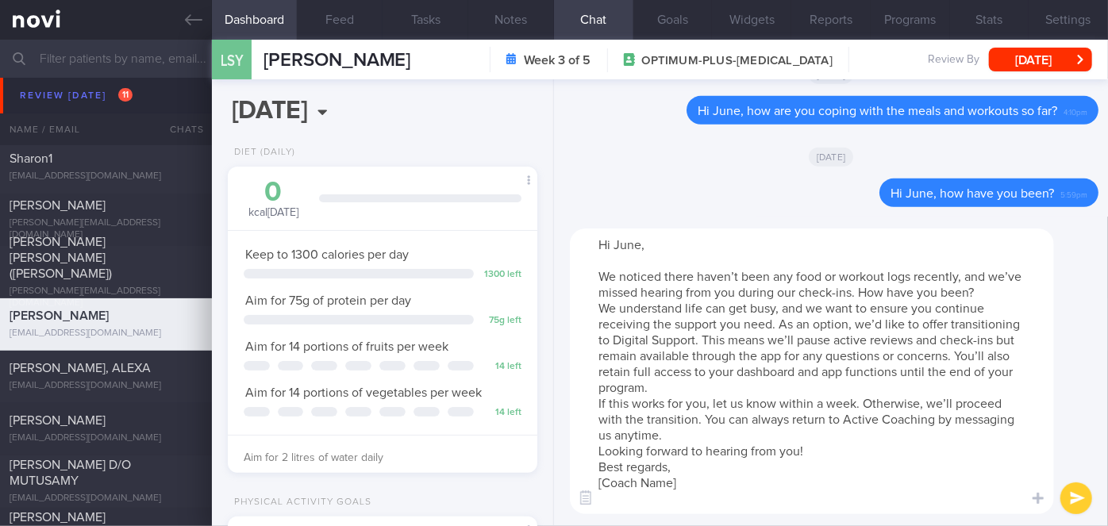
click at [997, 288] on textarea "Hi June, We noticed there haven’t been any food or workout logs recently, and w…" at bounding box center [812, 372] width 484 height 286
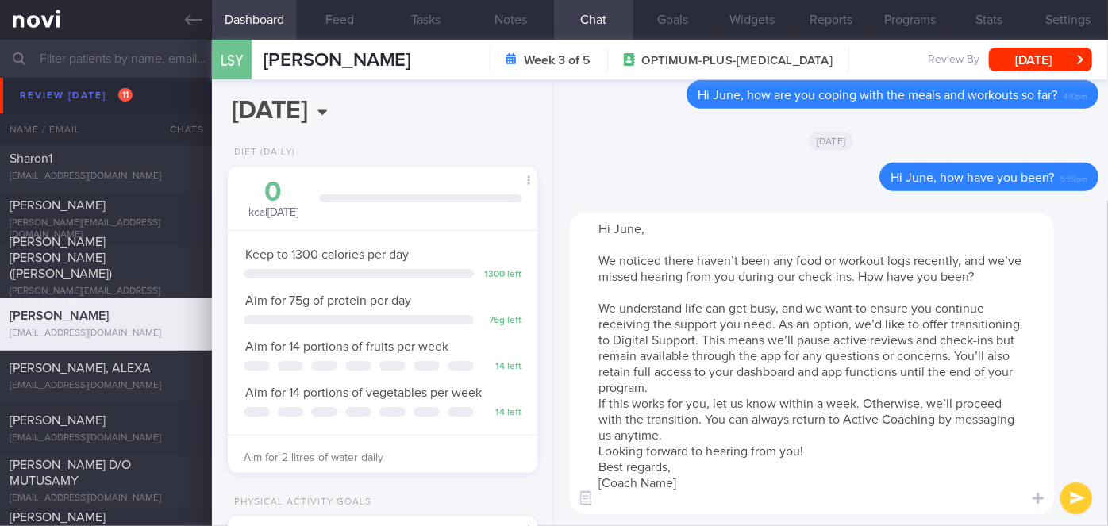
click at [754, 387] on textarea "Hi June, We noticed there haven’t been any food or workout logs recently, and w…" at bounding box center [812, 364] width 484 height 302
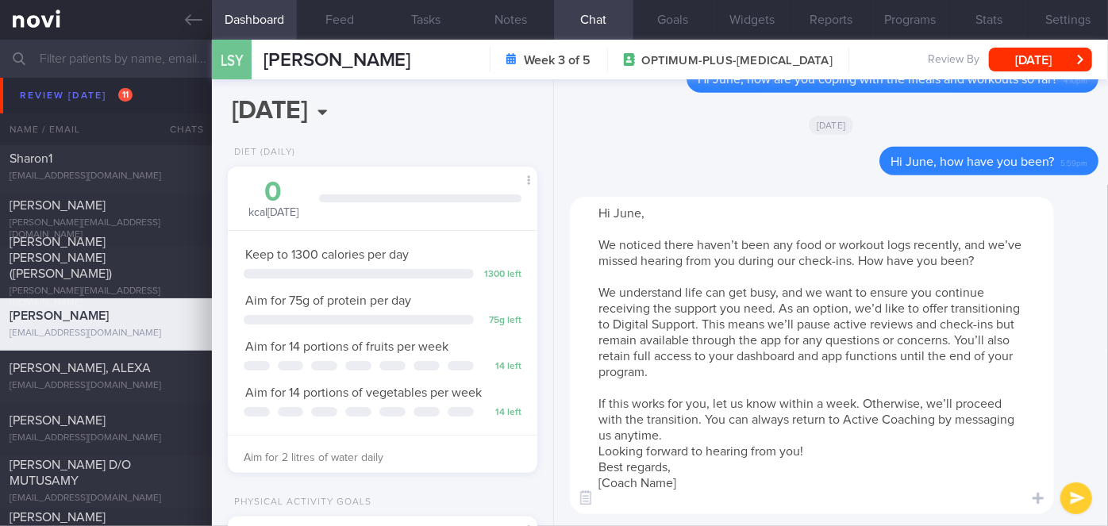
click at [838, 451] on textarea "Hi June, We noticed there haven’t been any food or workout logs recently, and w…" at bounding box center [812, 355] width 484 height 317
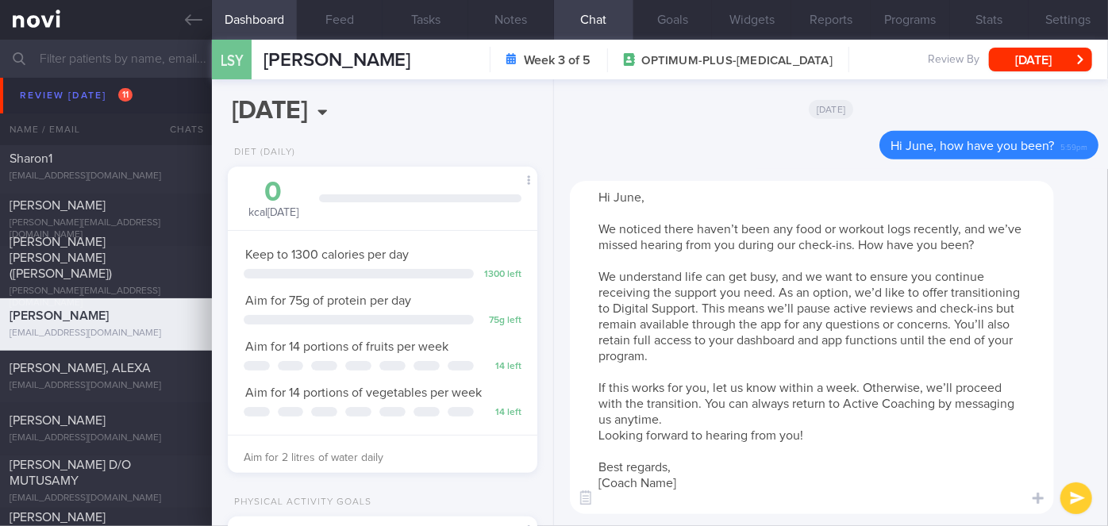
drag, startPoint x: 701, startPoint y: 483, endPoint x: 598, endPoint y: 483, distance: 103.2
click at [598, 483] on textarea "Hi June, We noticed there haven’t been any food or workout logs recently, and w…" at bounding box center [812, 347] width 484 height 333
type textarea "Hi June, We noticed there haven’t been any food or workout logs recently, and w…"
click at [1071, 496] on button "submit" at bounding box center [1076, 499] width 32 height 32
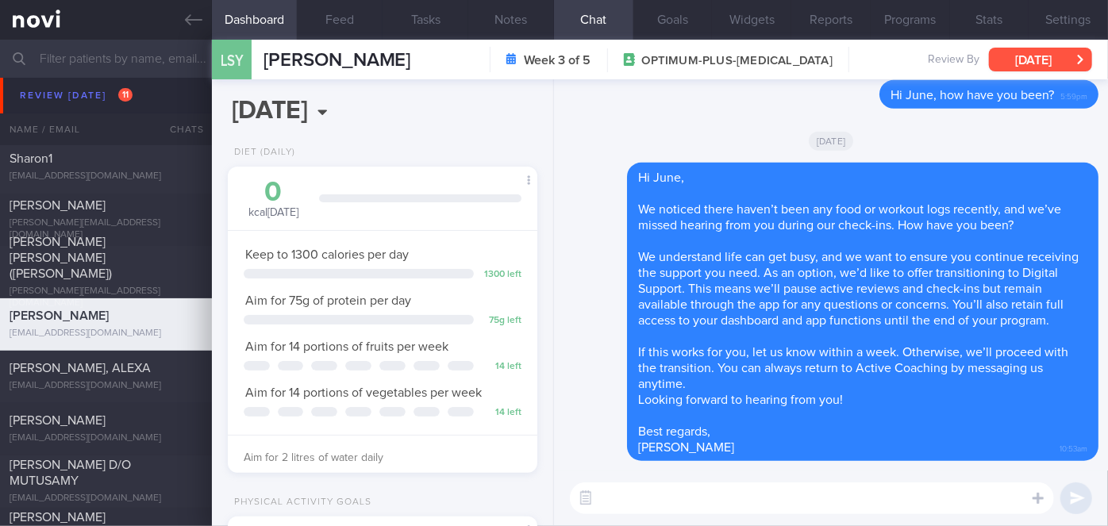
click at [1036, 51] on button "[DATE]" at bounding box center [1040, 60] width 103 height 24
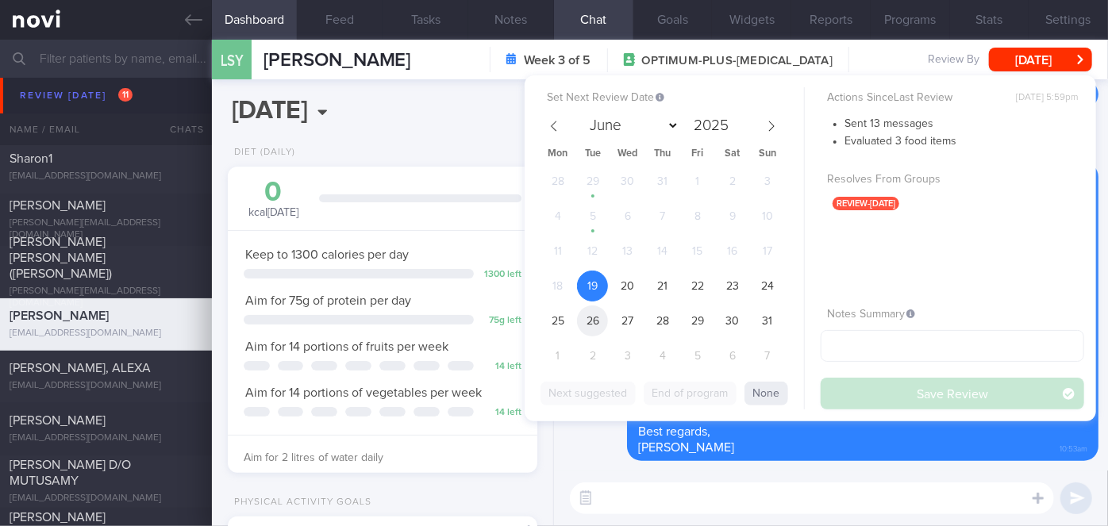
click at [597, 321] on span "26" at bounding box center [592, 321] width 31 height 31
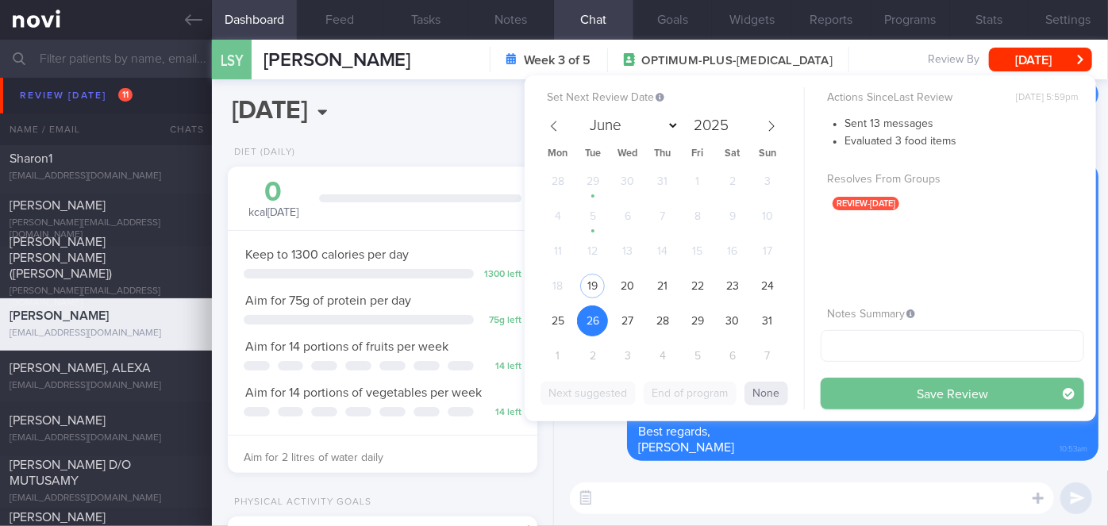
click at [929, 396] on button "Save Review" at bounding box center [952, 394] width 263 height 32
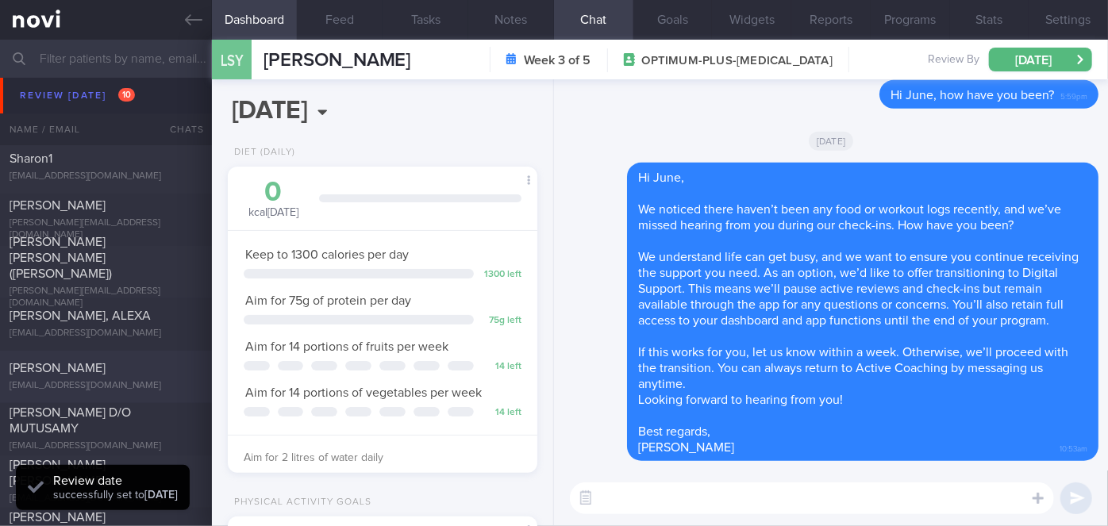
scroll to position [4615, 0]
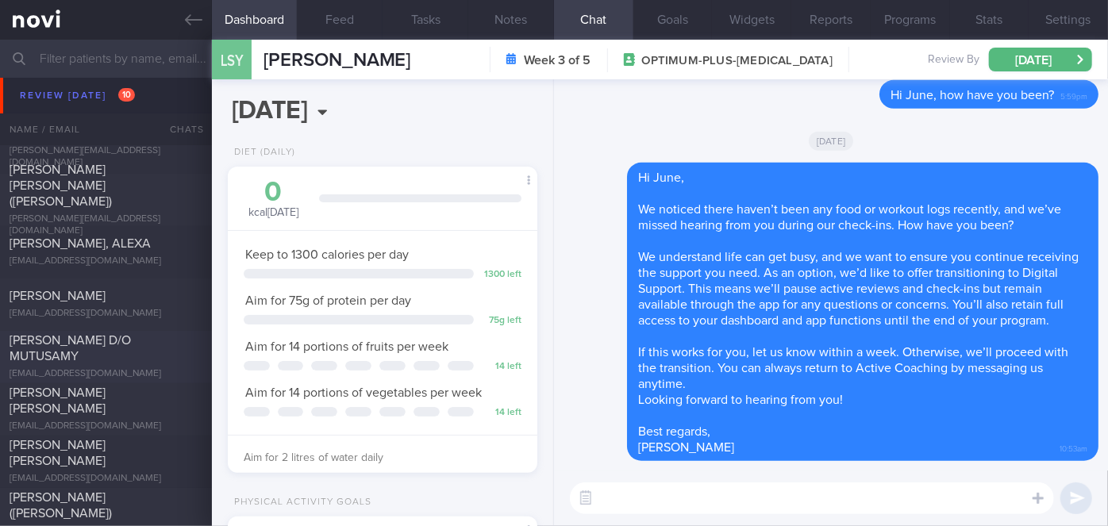
click at [131, 347] on span "[PERSON_NAME] D/O MUTUSAMY" at bounding box center [70, 349] width 121 height 29
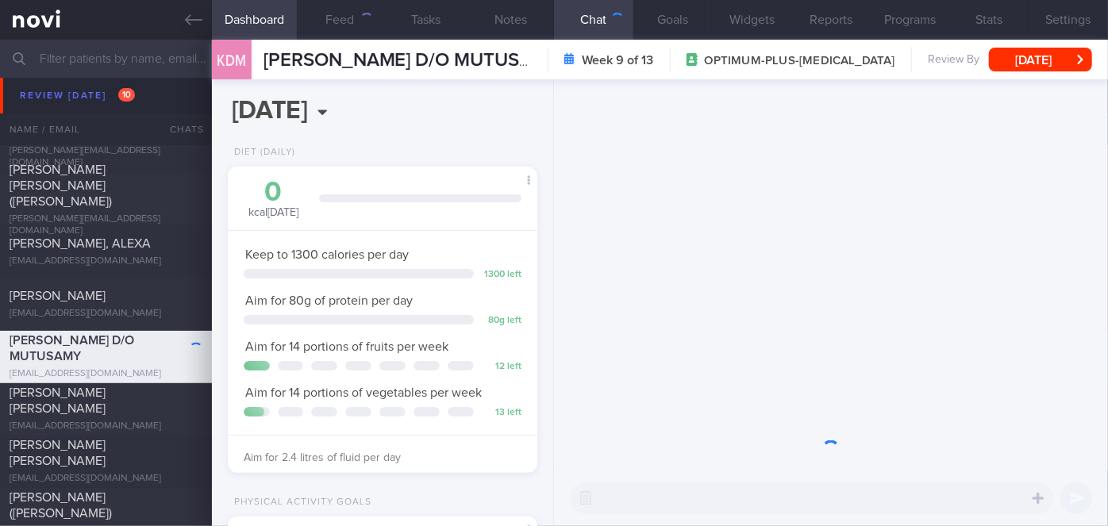
scroll to position [157, 271]
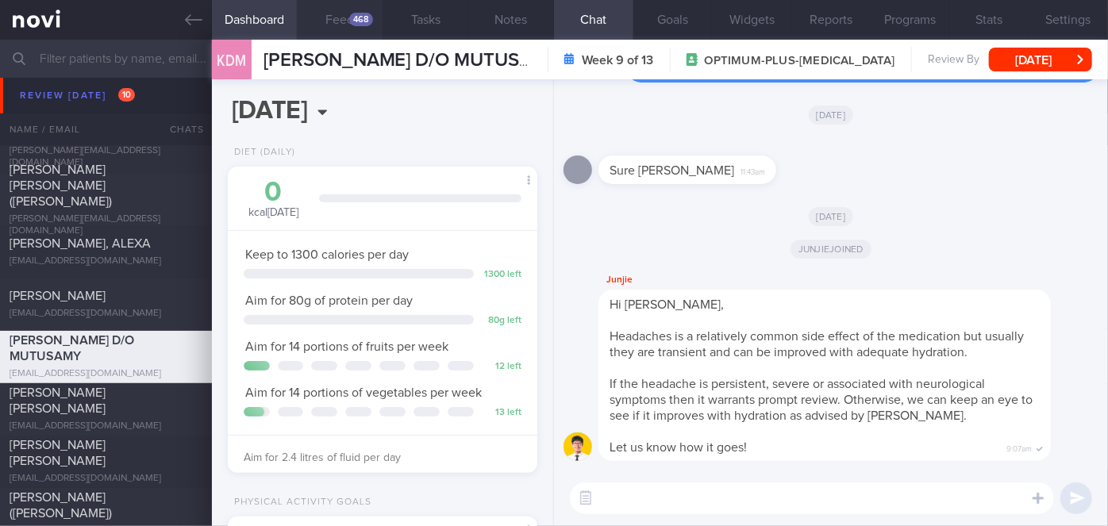
click at [340, 21] on button "Feed 468" at bounding box center [340, 20] width 86 height 40
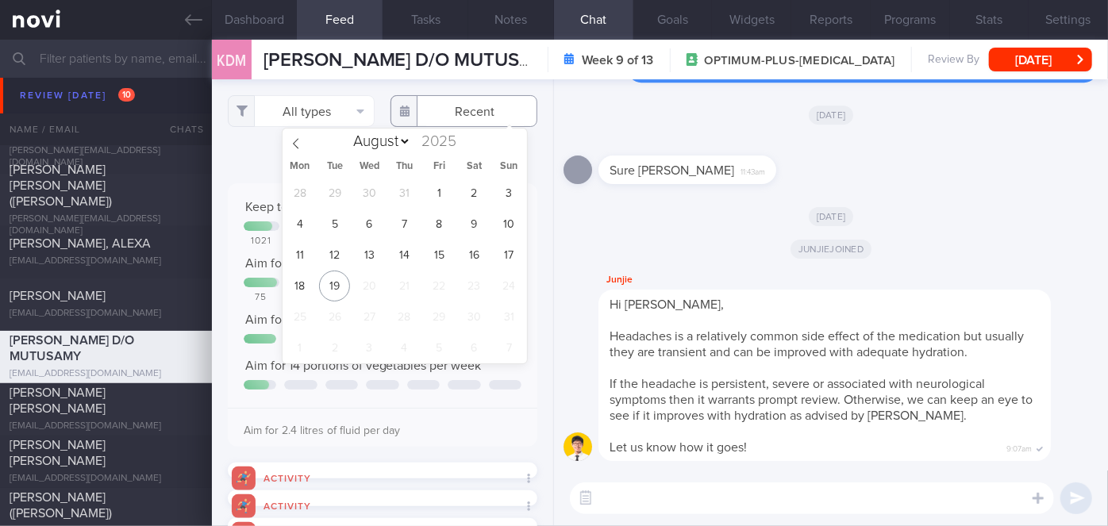
click at [445, 116] on input "text" at bounding box center [463, 111] width 147 height 32
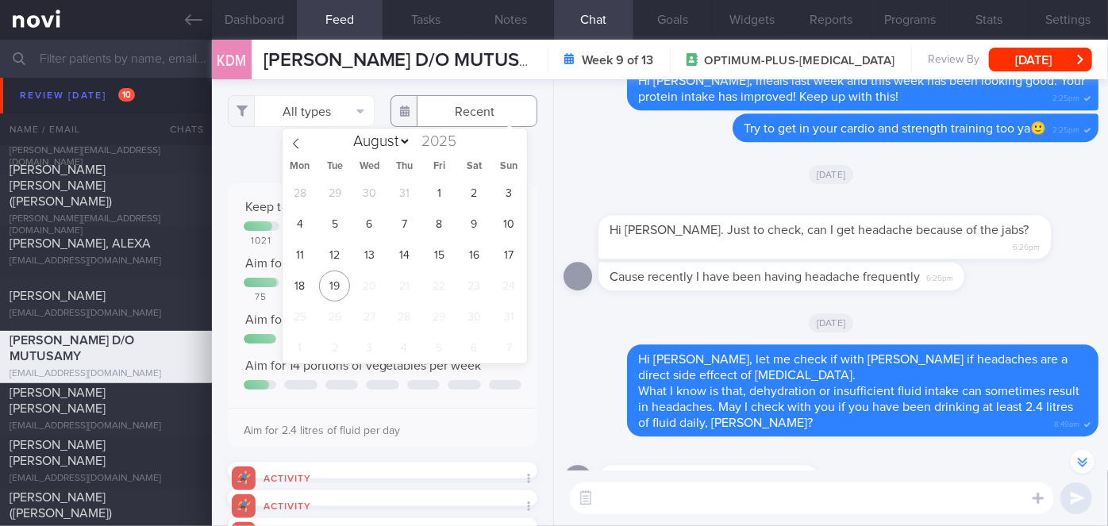
scroll to position [-576, 0]
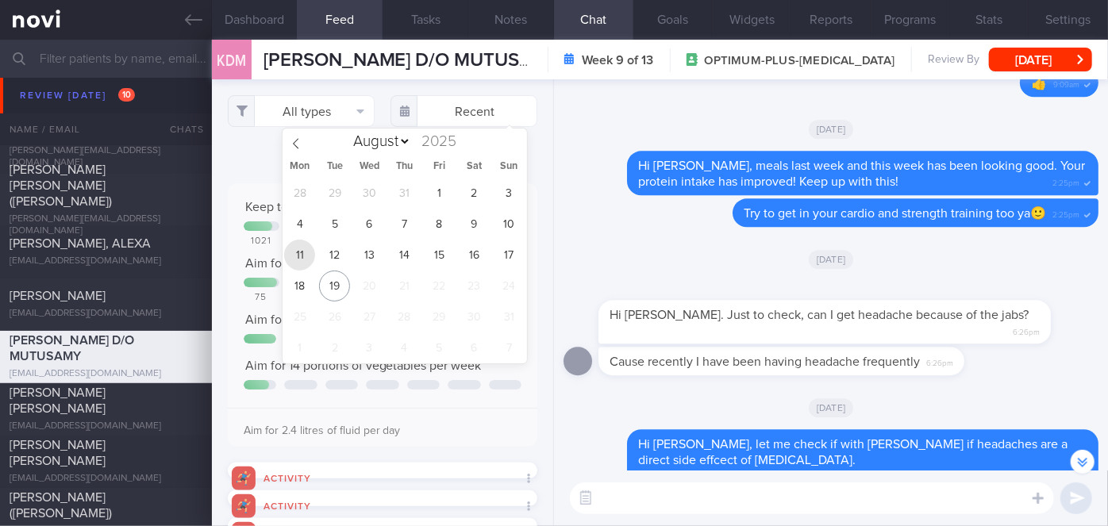
click at [306, 250] on span "11" at bounding box center [299, 255] width 31 height 31
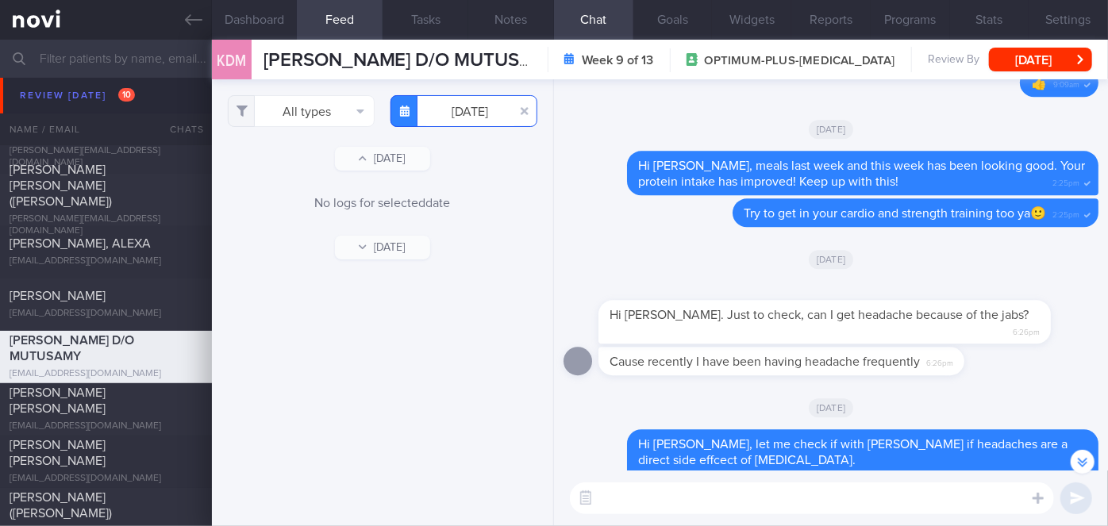
click at [455, 117] on input "[DATE]" at bounding box center [463, 111] width 147 height 32
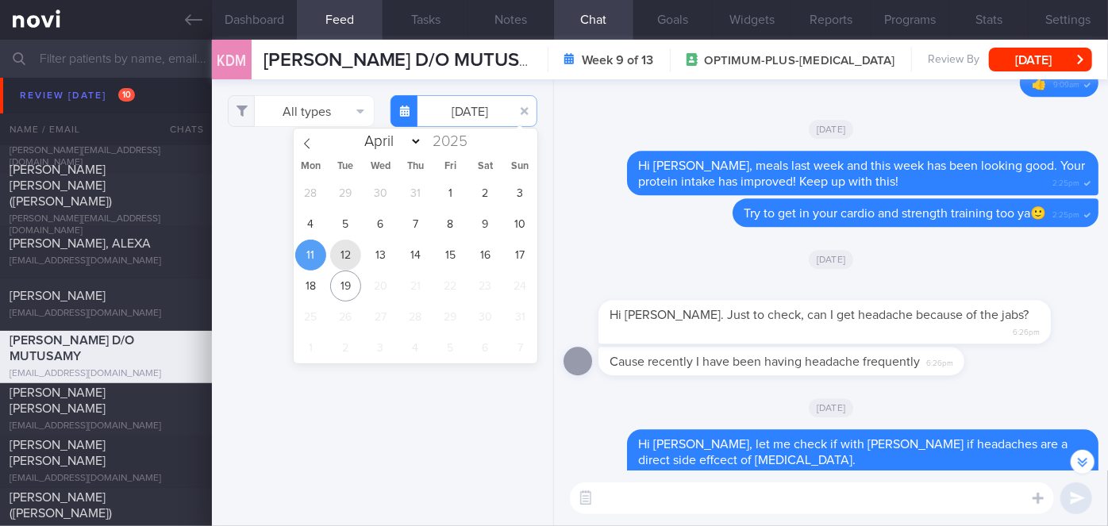
click at [352, 254] on span "12" at bounding box center [345, 255] width 31 height 31
type input "[DATE]"
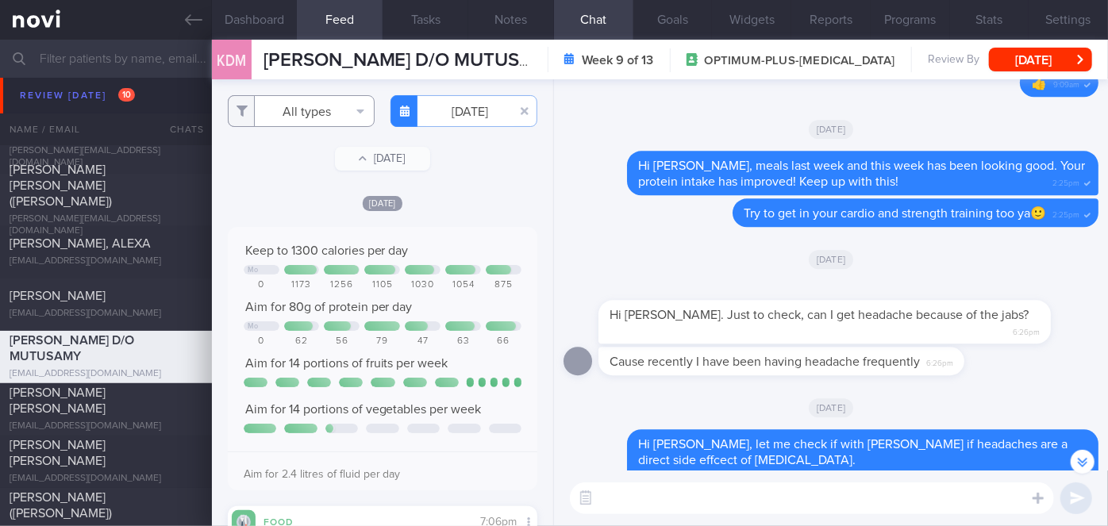
click at [305, 108] on button "All types" at bounding box center [301, 111] width 147 height 32
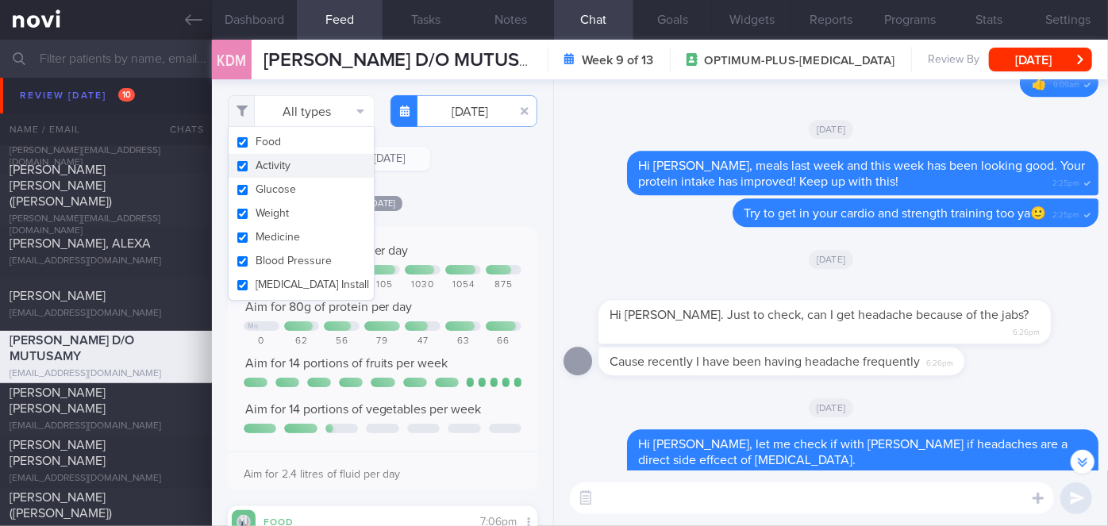
click at [274, 167] on button "Activity" at bounding box center [301, 166] width 145 height 24
checkbox input "false"
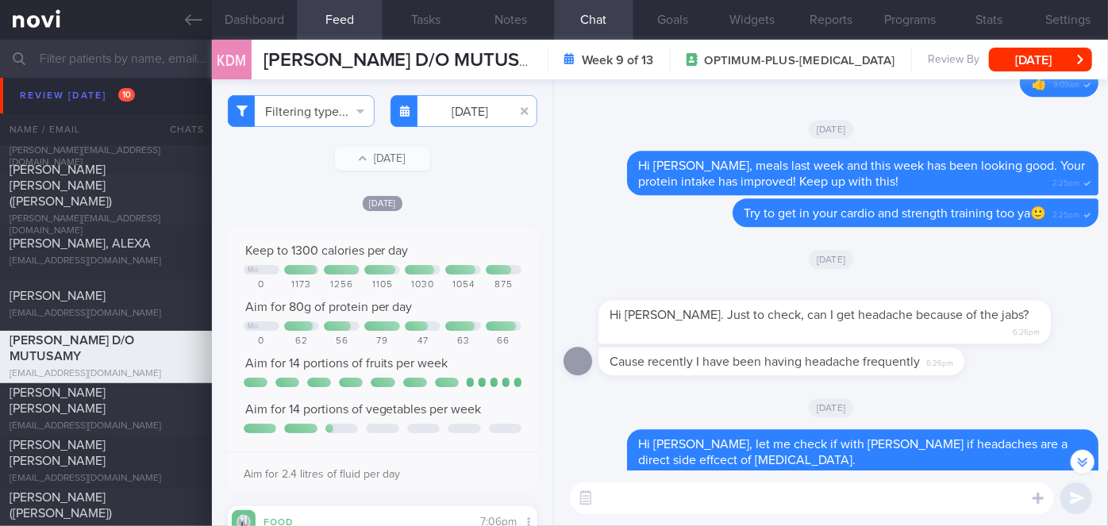
click at [467, 187] on div "Filtering type... Food Activity Glucose Weight Medicine Blood Pressure CGM Inst…" at bounding box center [382, 302] width 341 height 447
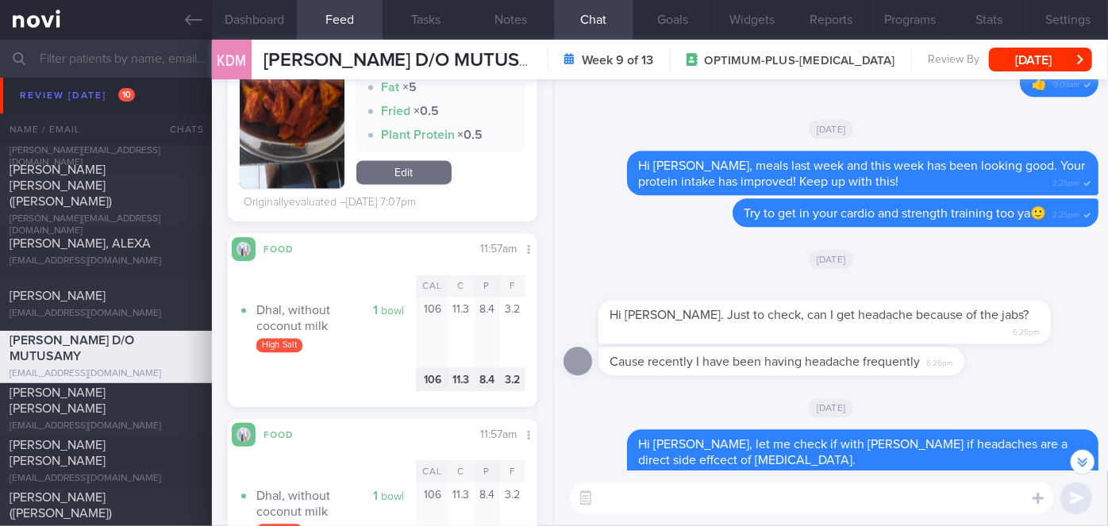
scroll to position [1420, 0]
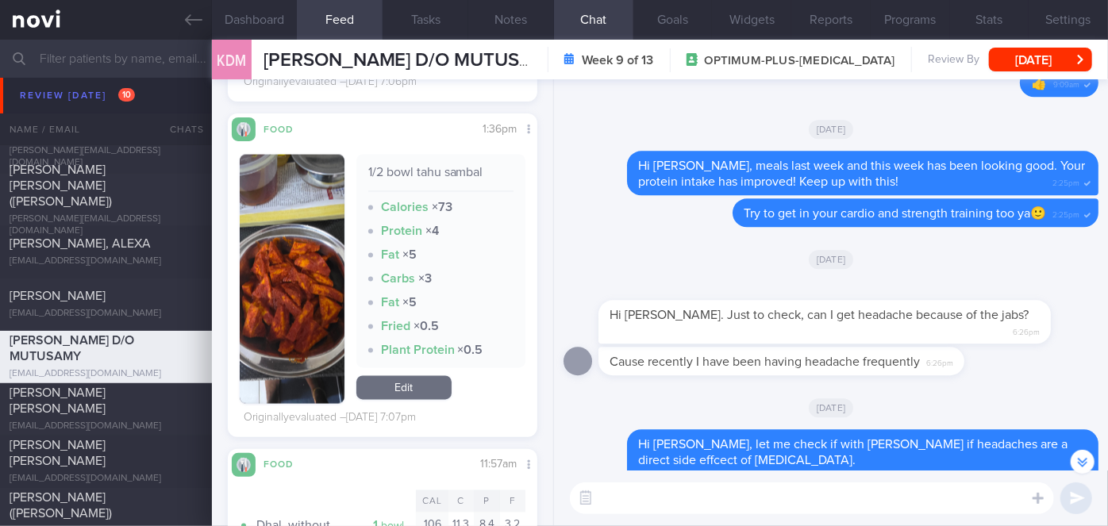
click at [295, 252] on button "button" at bounding box center [292, 279] width 105 height 249
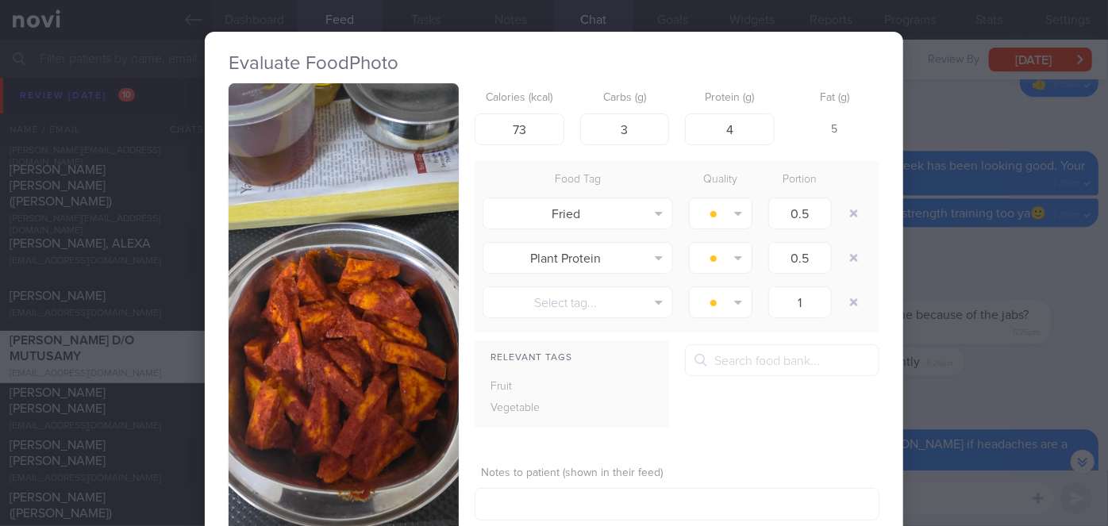
click at [976, 309] on div "Evaluate Food Photo 1/2 bowl tahu sambal Calories (kcal) 73 Carbs (g) 3 Protein…" at bounding box center [554, 263] width 1108 height 526
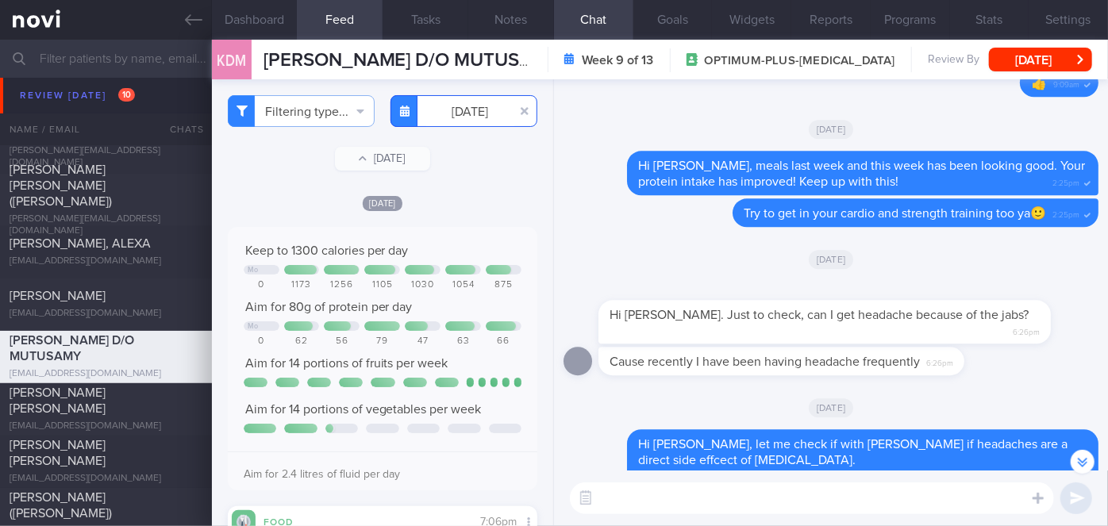
click at [452, 110] on input "[DATE]" at bounding box center [463, 111] width 147 height 32
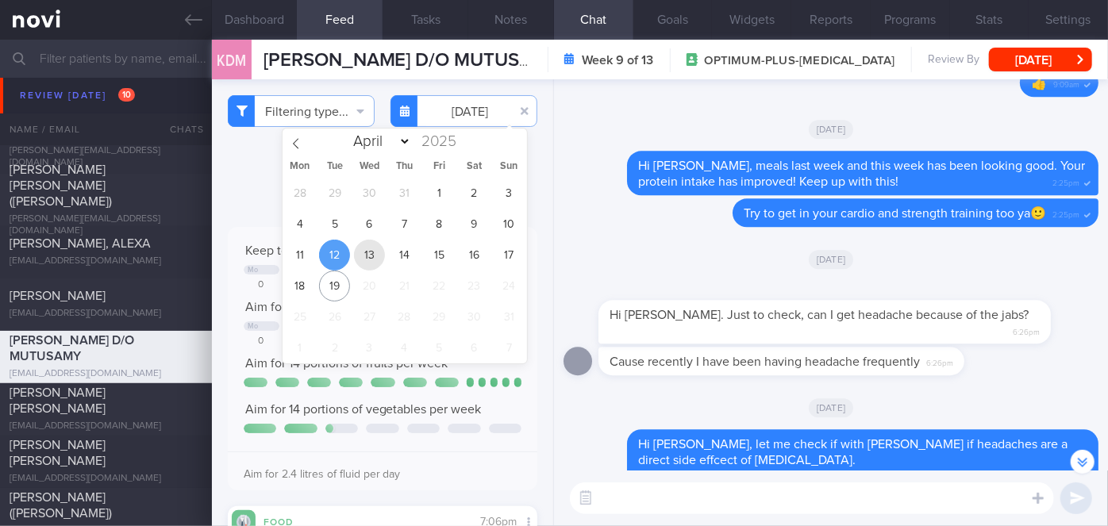
click at [357, 251] on span "13" at bounding box center [369, 255] width 31 height 31
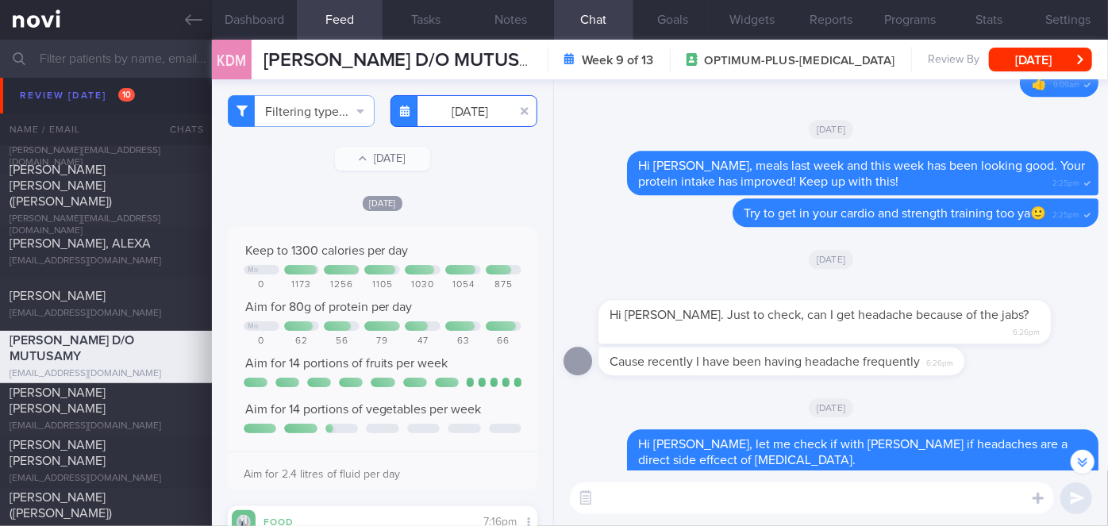
click at [452, 108] on input "[DATE]" at bounding box center [463, 111] width 147 height 32
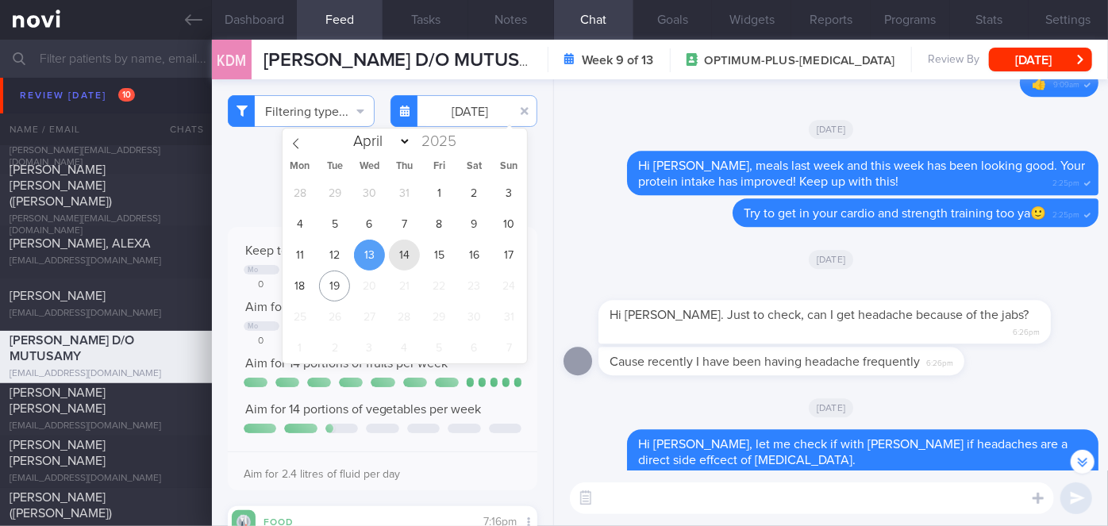
click at [402, 263] on span "14" at bounding box center [404, 255] width 31 height 31
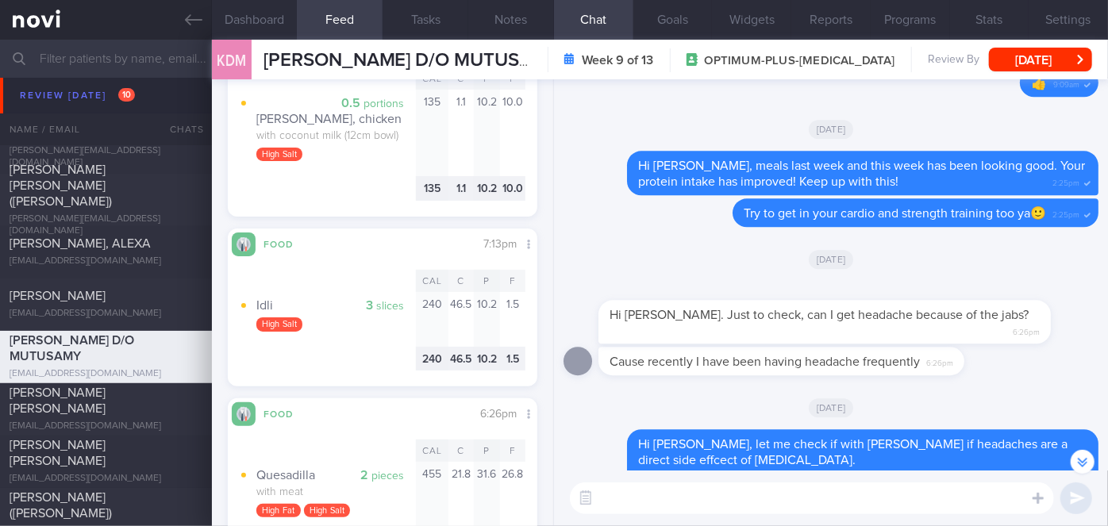
scroll to position [505, 0]
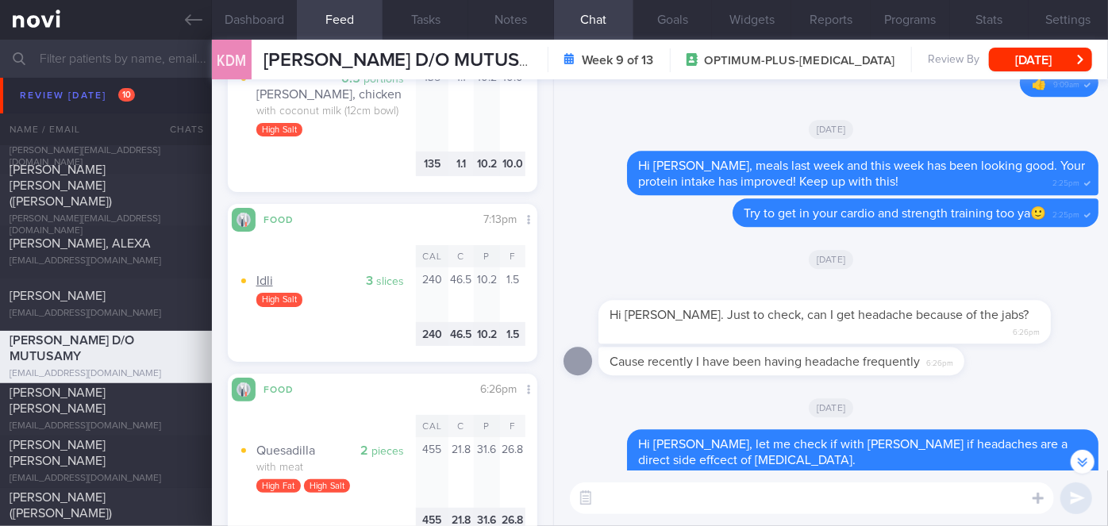
click at [400, 273] on div "Idli" at bounding box center [336, 281] width 160 height 16
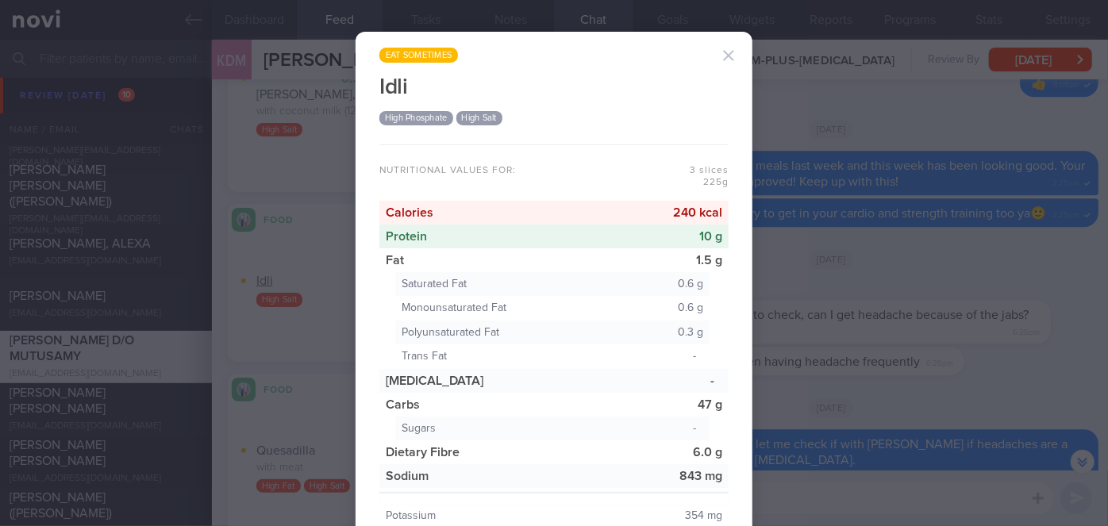
scroll to position [117, 0]
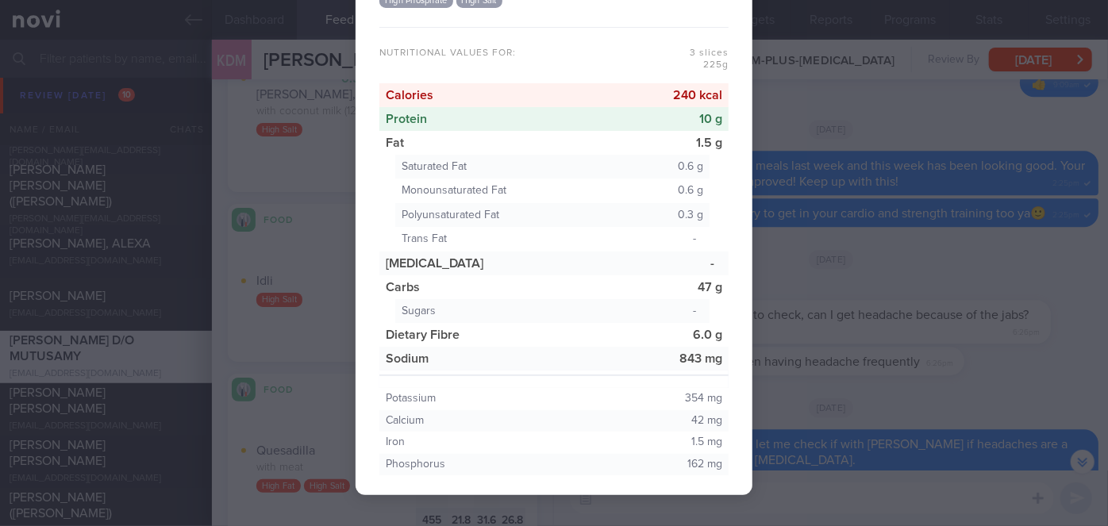
drag, startPoint x: 771, startPoint y: 267, endPoint x: 656, endPoint y: 263, distance: 115.9
click at [768, 267] on div "eat sometimes [GEOGRAPHIC_DATA] High Phosphate High Salt Nutritional values for…" at bounding box center [554, 263] width 1108 height 526
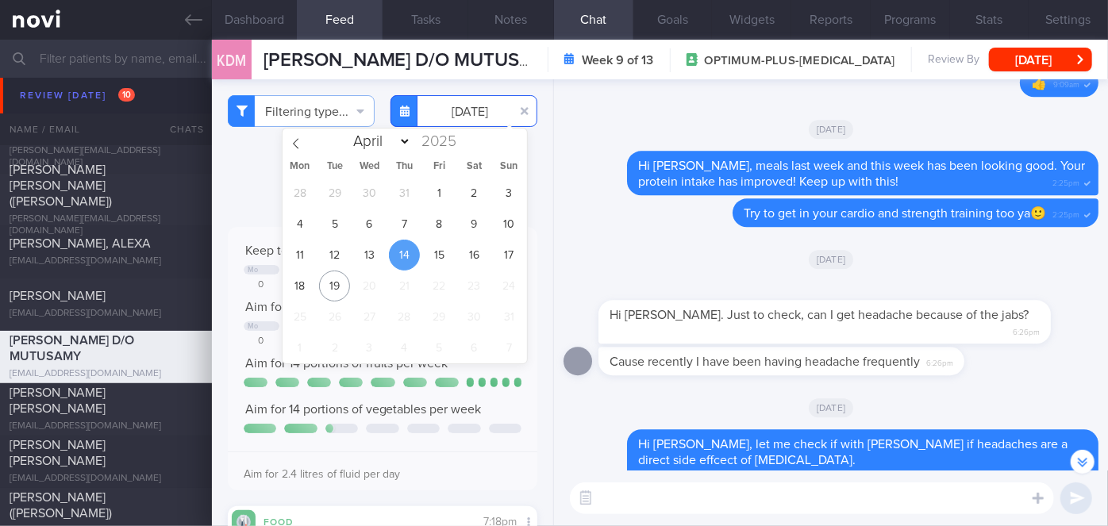
click at [463, 108] on input "[DATE]" at bounding box center [463, 111] width 147 height 32
click at [429, 260] on span "15" at bounding box center [439, 255] width 31 height 31
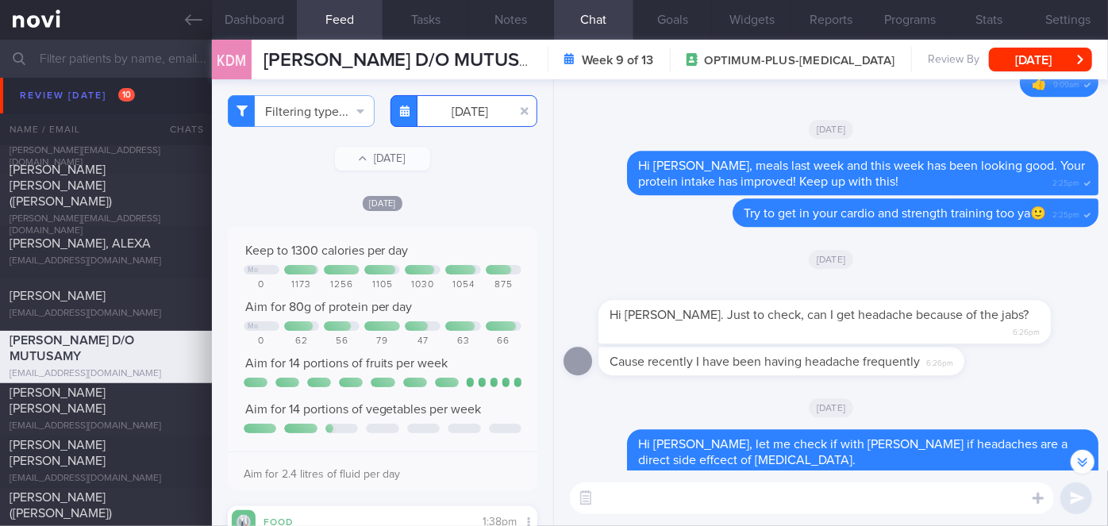
drag, startPoint x: 455, startPoint y: 114, endPoint x: 456, endPoint y: 123, distance: 8.8
click at [456, 114] on input "[DATE]" at bounding box center [463, 111] width 147 height 32
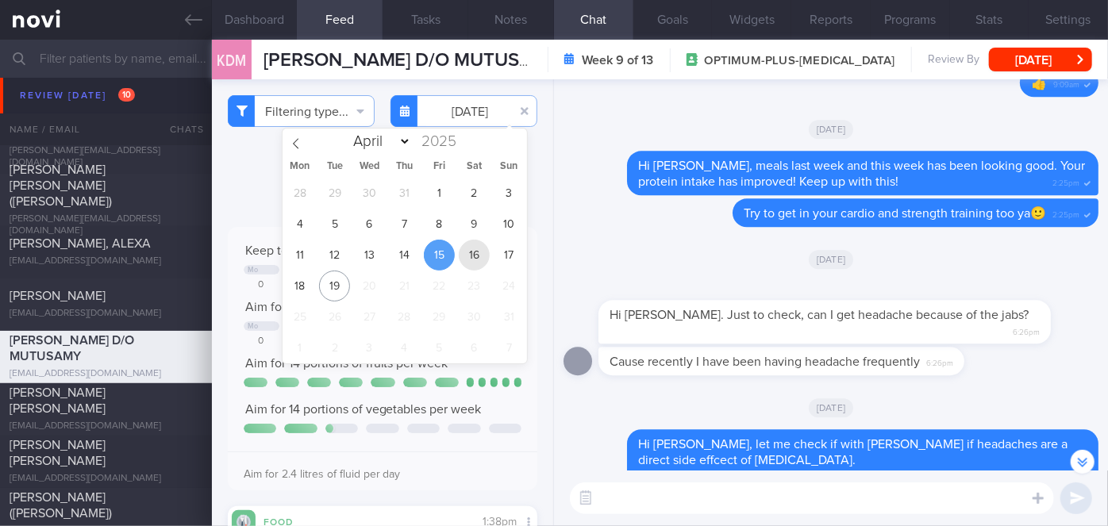
click at [474, 255] on span "16" at bounding box center [474, 255] width 31 height 31
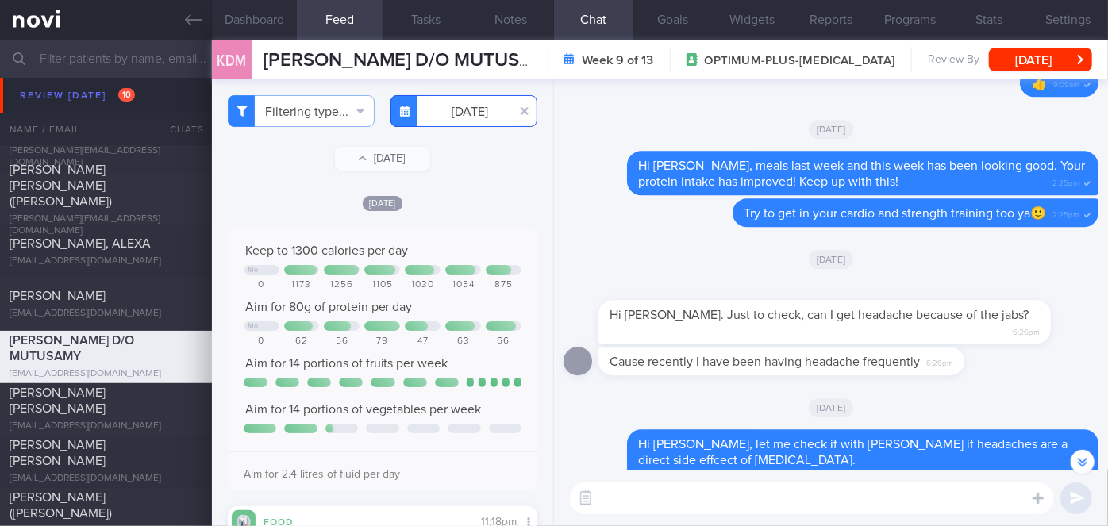
click at [461, 112] on input "[DATE]" at bounding box center [463, 111] width 147 height 32
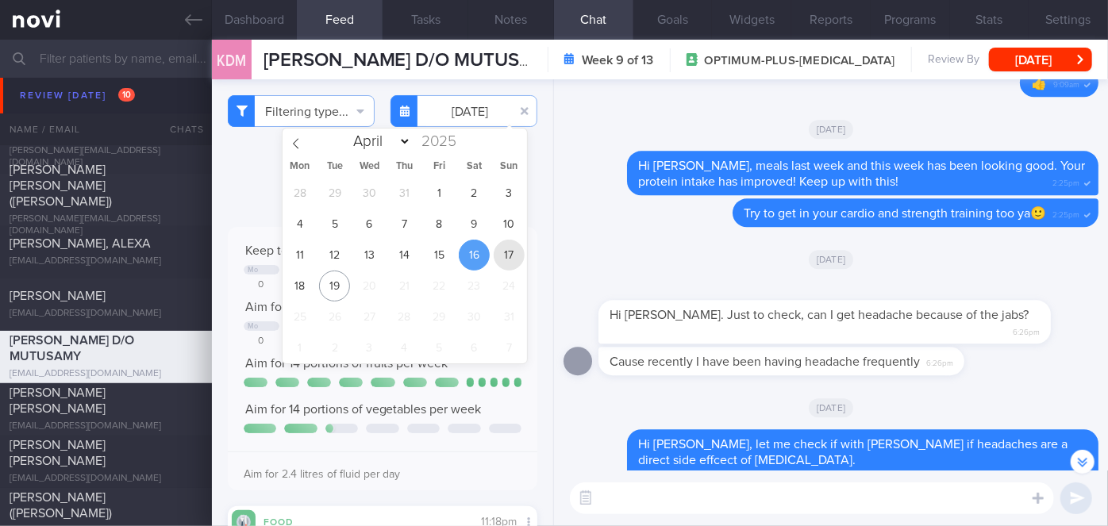
click at [506, 244] on span "17" at bounding box center [509, 255] width 31 height 31
type input "[DATE]"
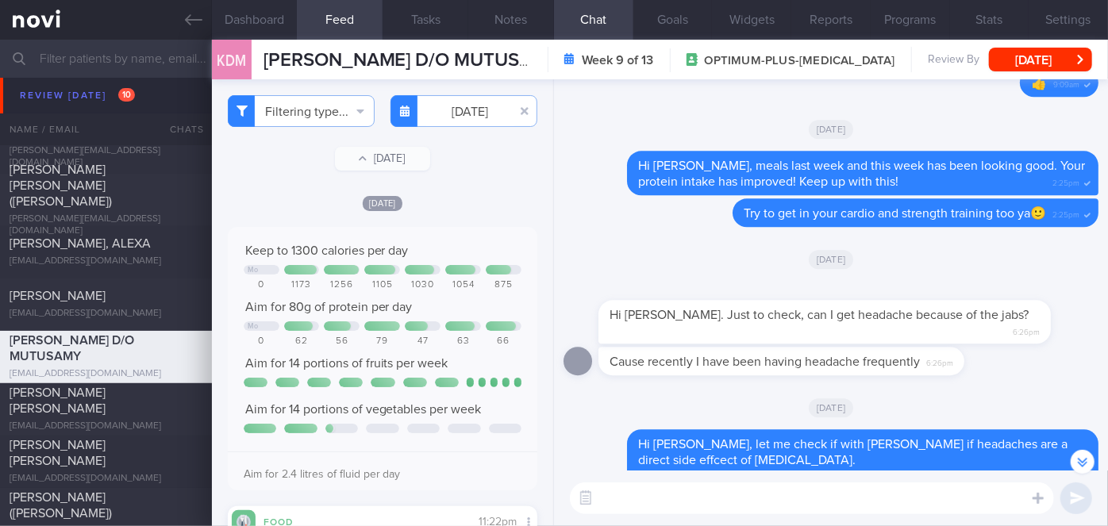
click at [636, 498] on textarea at bounding box center [812, 499] width 484 height 32
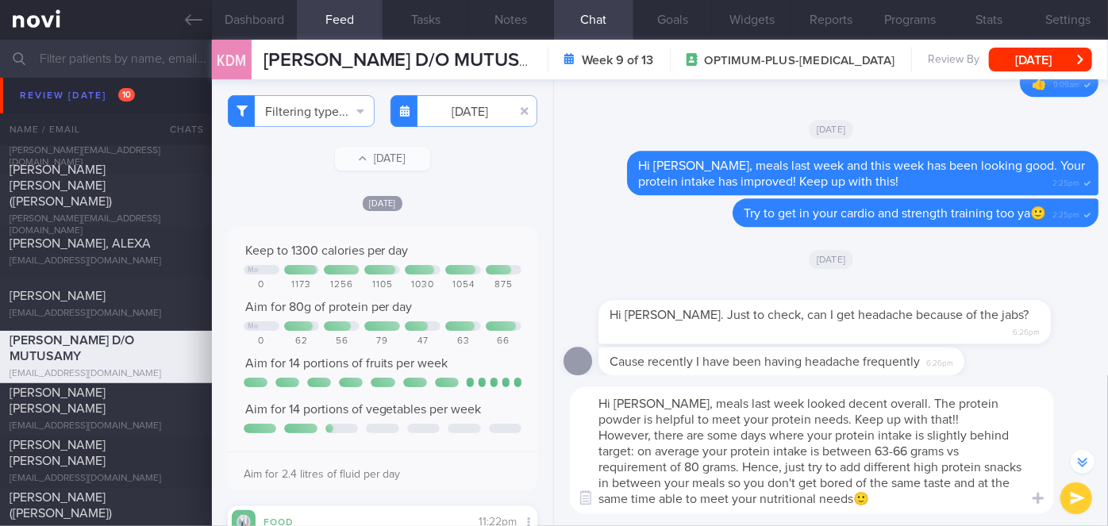
scroll to position [-687, 0]
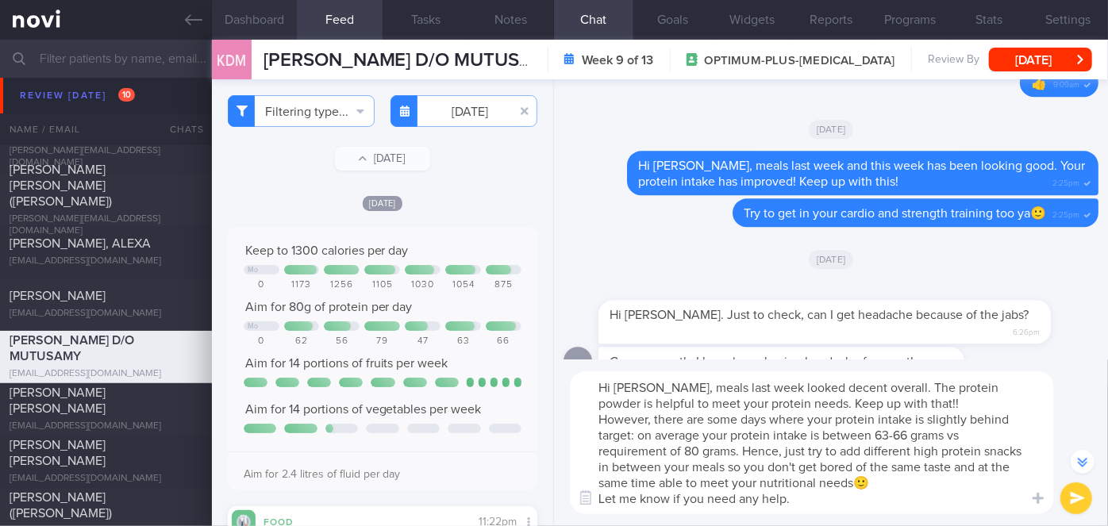
type textarea "Hi [PERSON_NAME], meals last week looked decent overall. The protein powder is …"
click at [283, 10] on button "Dashboard" at bounding box center [255, 20] width 86 height 40
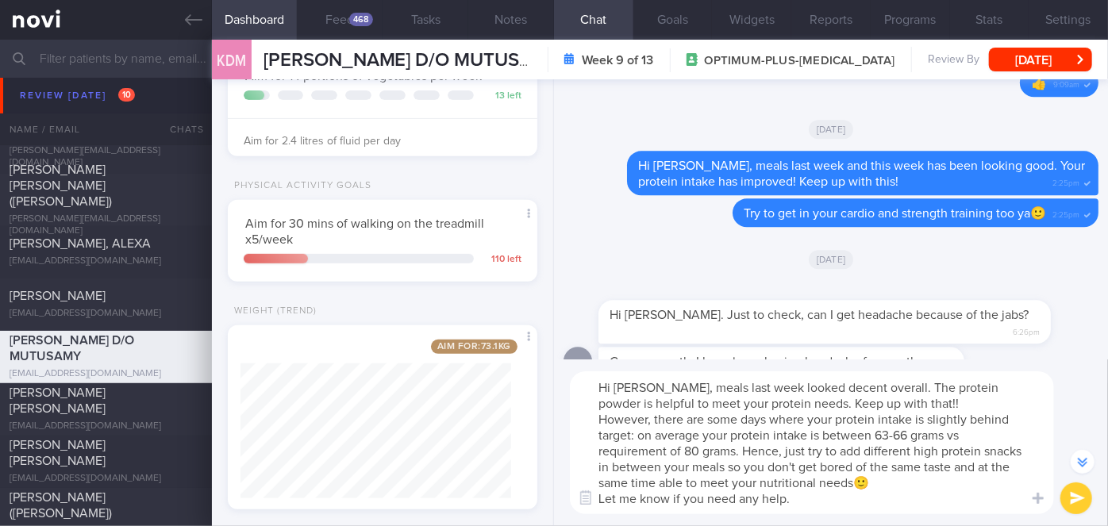
scroll to position [338, 0]
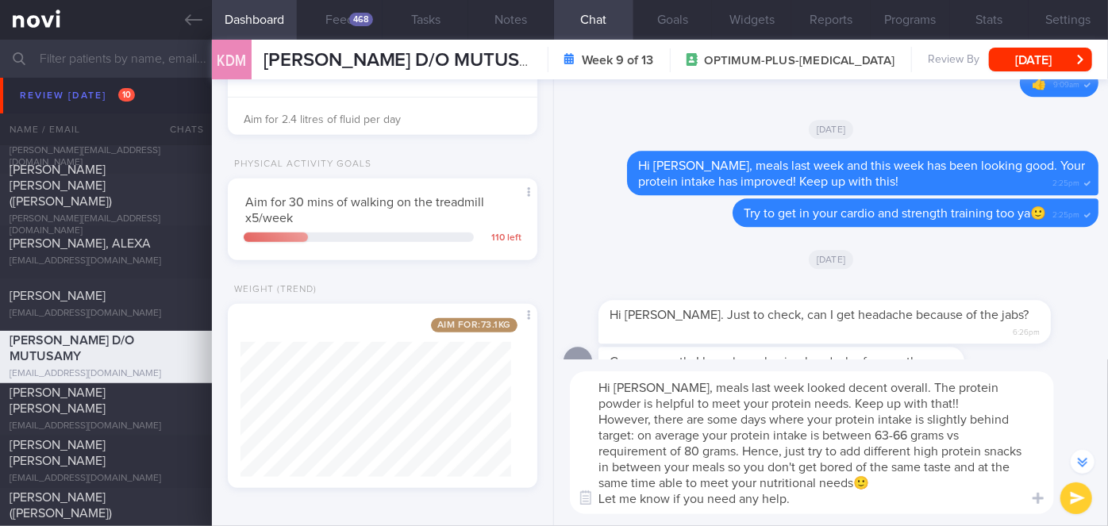
click at [1076, 505] on button "submit" at bounding box center [1076, 499] width 32 height 32
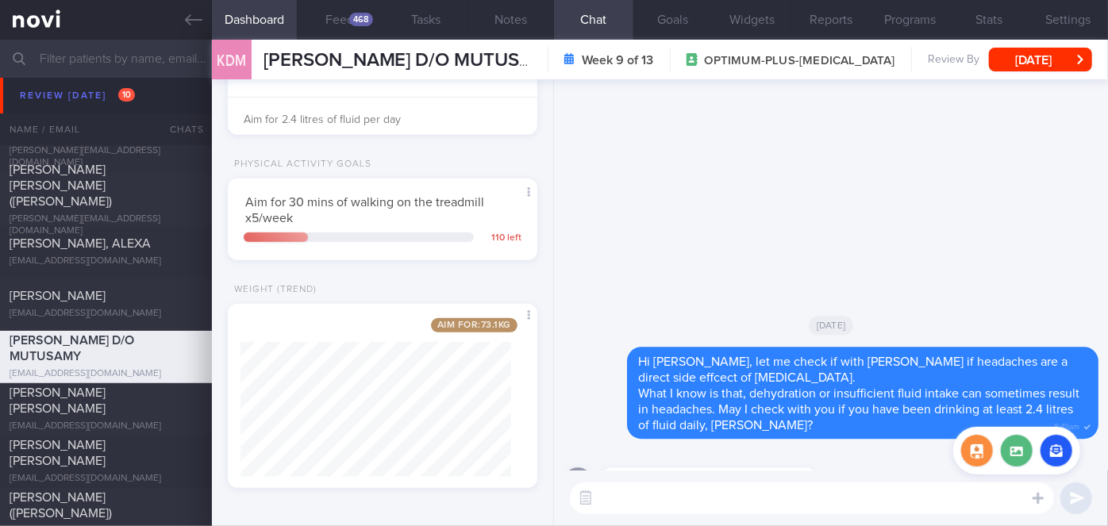
scroll to position [0, 0]
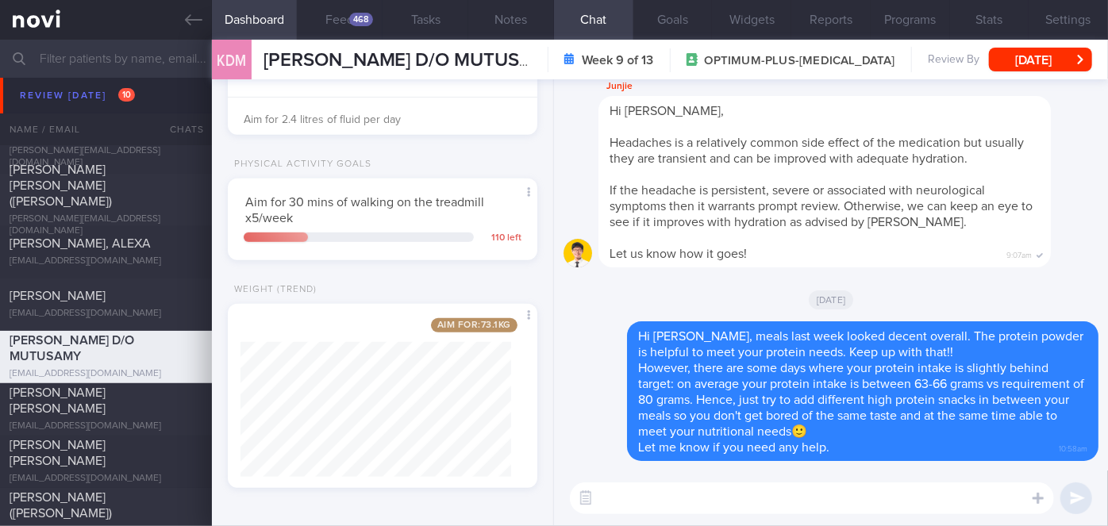
click at [651, 485] on textarea at bounding box center [812, 499] width 484 height 32
type textarea "How are the headaches so far?"
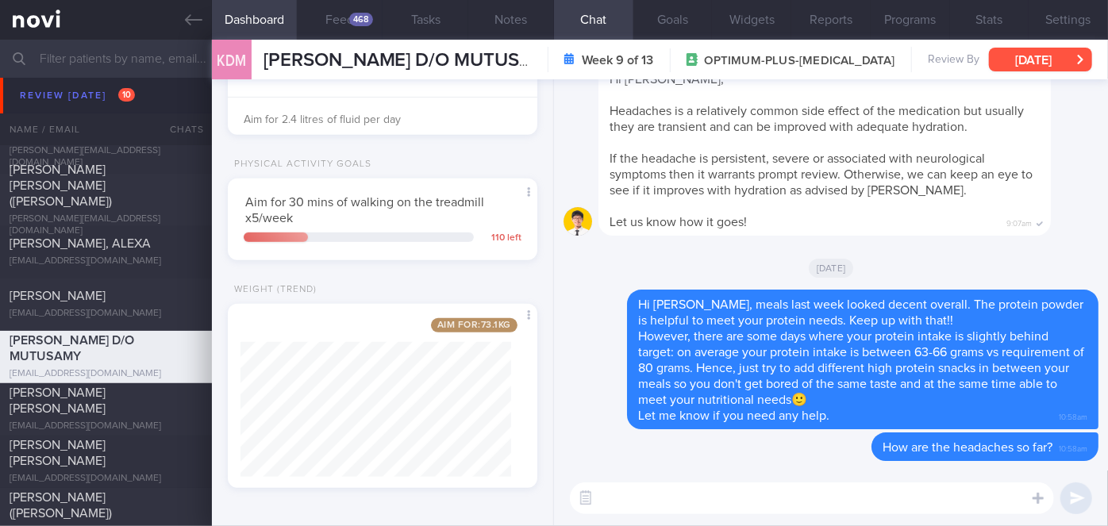
click at [1038, 68] on button "[DATE]" at bounding box center [1040, 60] width 103 height 24
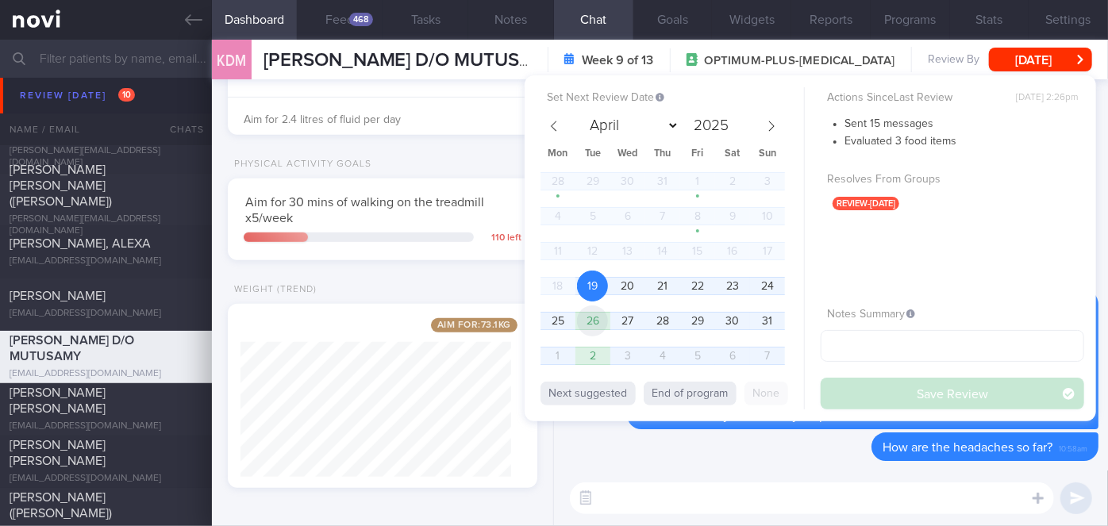
click at [608, 315] on span "26" at bounding box center [592, 321] width 31 height 31
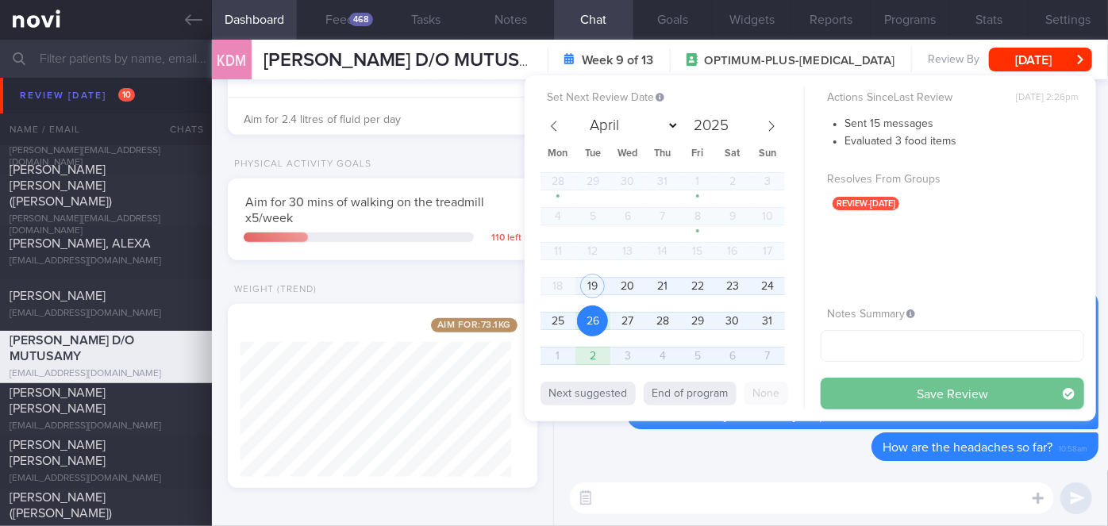
click at [930, 390] on button "Save Review" at bounding box center [952, 394] width 263 height 32
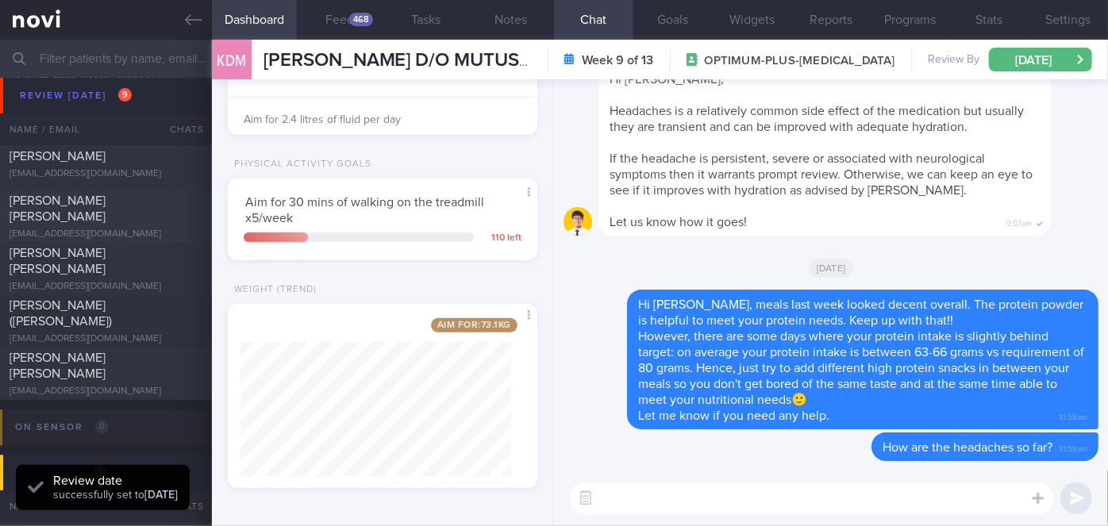
scroll to position [4759, 0]
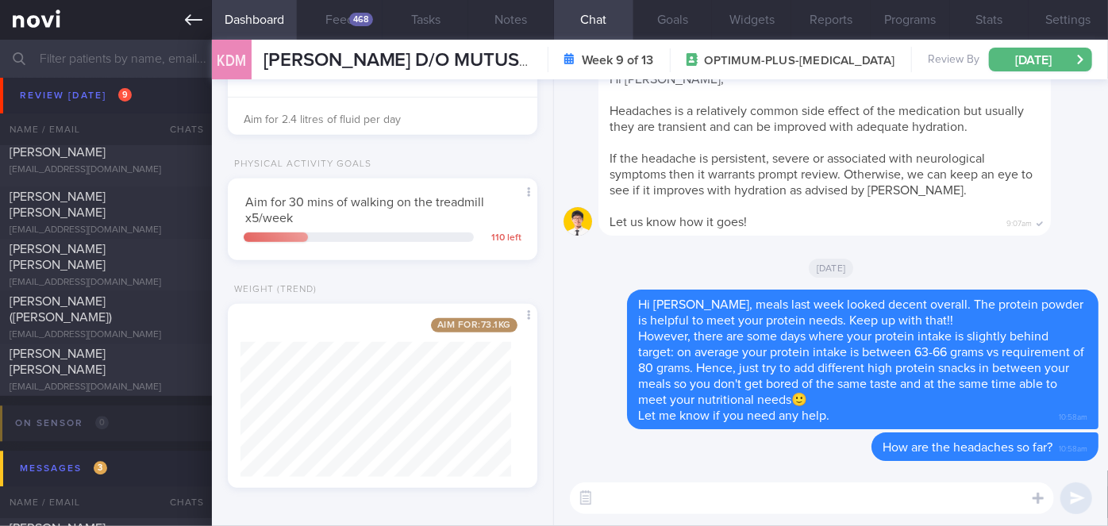
click at [205, 21] on link at bounding box center [106, 20] width 212 height 40
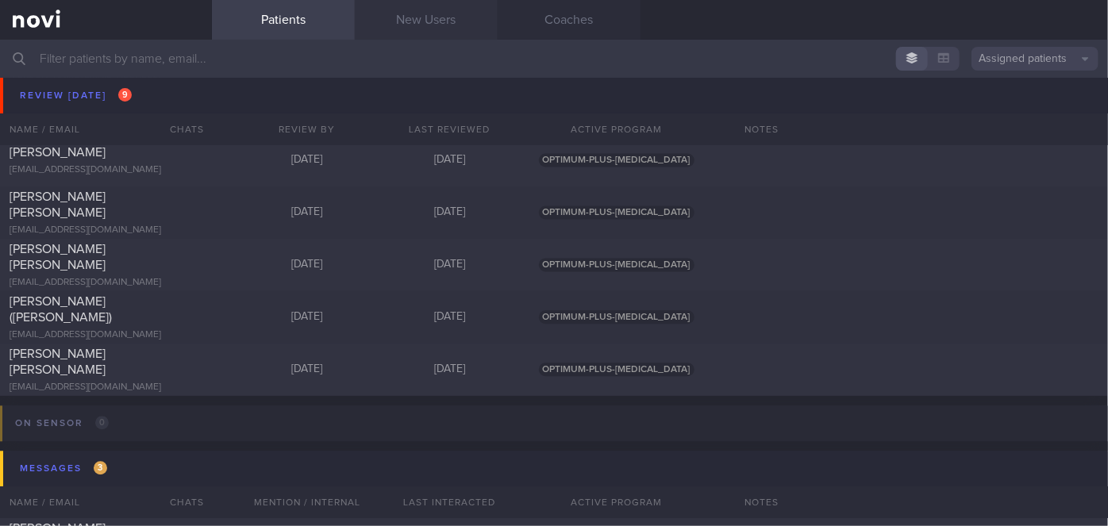
click at [442, 14] on link "New Users" at bounding box center [426, 20] width 143 height 40
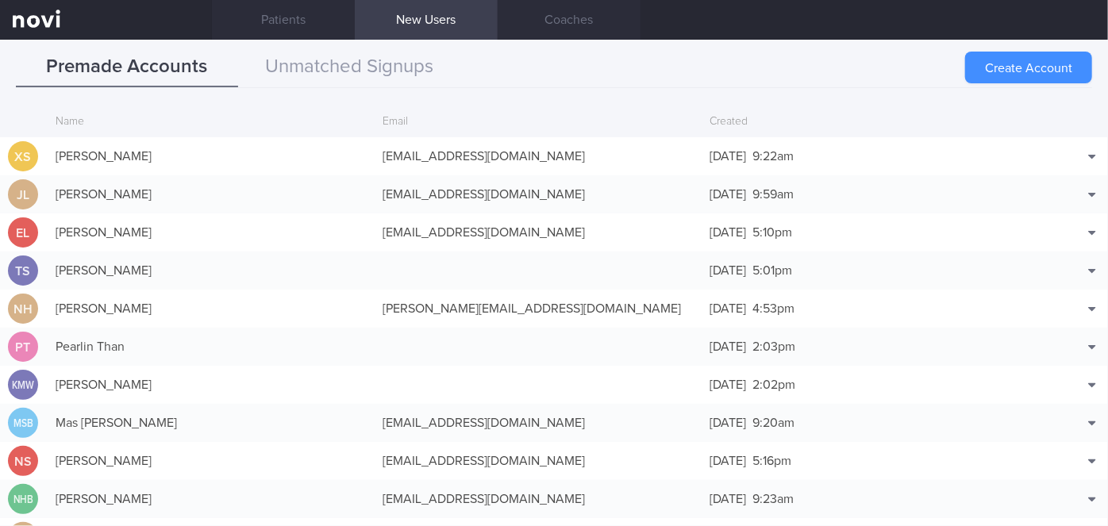
click at [1037, 68] on button "Create Account" at bounding box center [1028, 68] width 127 height 32
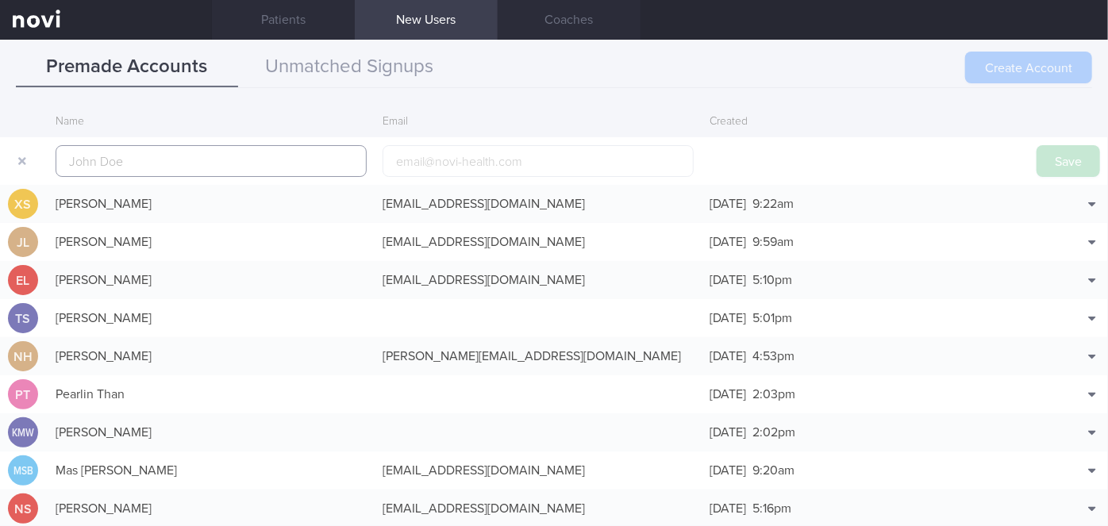
scroll to position [38, 0]
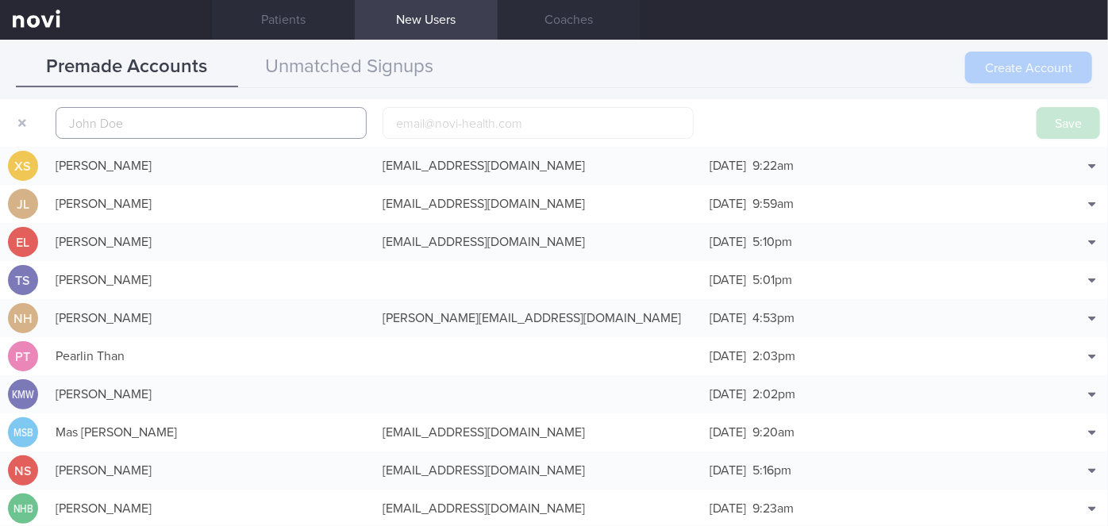
click at [292, 129] on input "text" at bounding box center [211, 123] width 311 height 32
paste input "BIMELDEEP KAUR"
type input "BIMELDEEP KAUR"
click at [522, 121] on input "email" at bounding box center [538, 123] width 311 height 32
paste input "[EMAIL_ADDRESS][DOMAIN_NAME]"
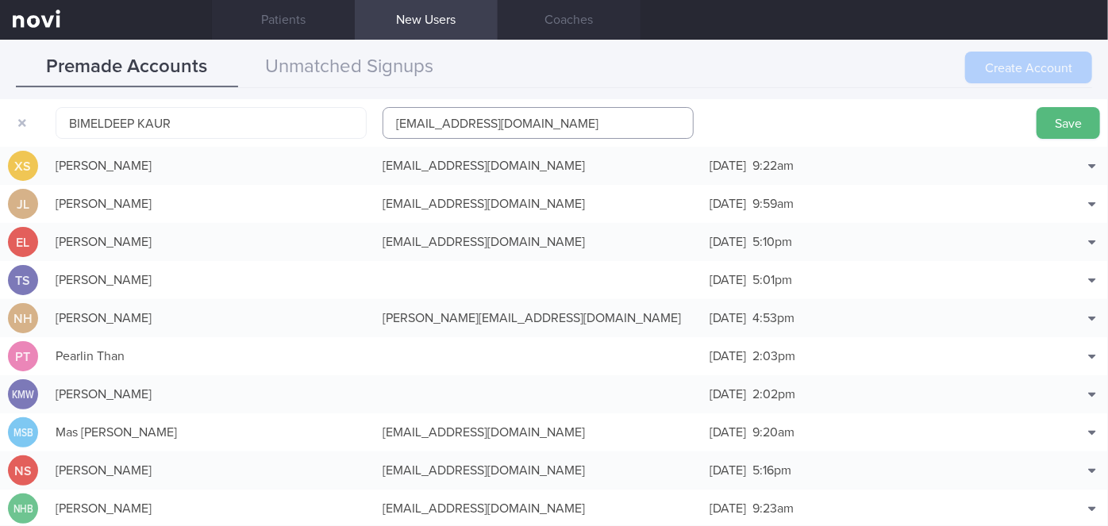
click at [459, 121] on input "[EMAIL_ADDRESS][DOMAIN_NAME]" at bounding box center [538, 123] width 311 height 32
type input "[EMAIL_ADDRESS][DOMAIN_NAME]"
click at [1036, 121] on button "Save" at bounding box center [1067, 123] width 63 height 32
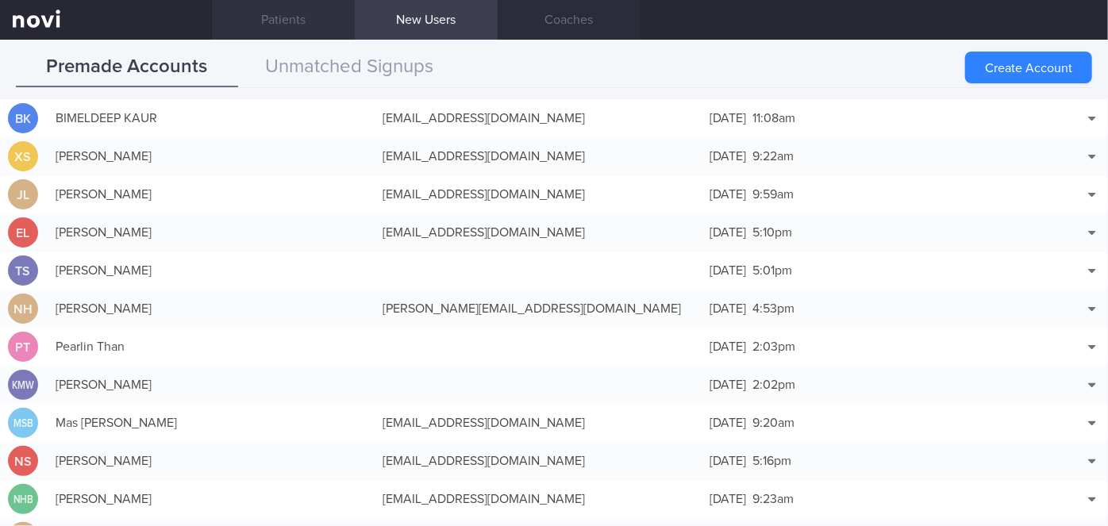
click at [315, 15] on link "Patients" at bounding box center [283, 20] width 143 height 40
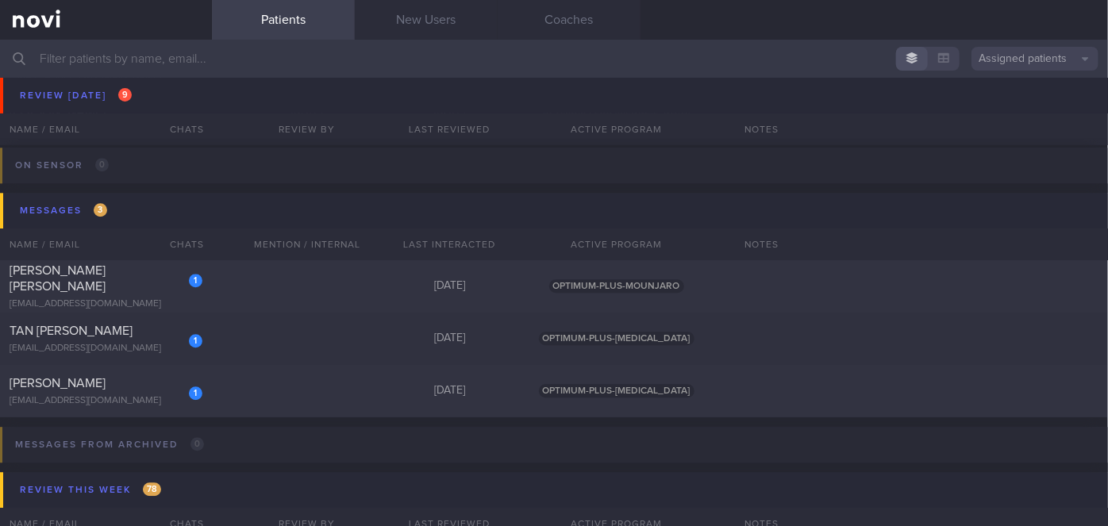
scroll to position [5018, 0]
click at [267, 275] on div "1 [PERSON_NAME] [PERSON_NAME] [EMAIL_ADDRESS][DOMAIN_NAME] [DATE] OPTIMUM-PLUS-…" at bounding box center [554, 286] width 1108 height 52
select select "7"
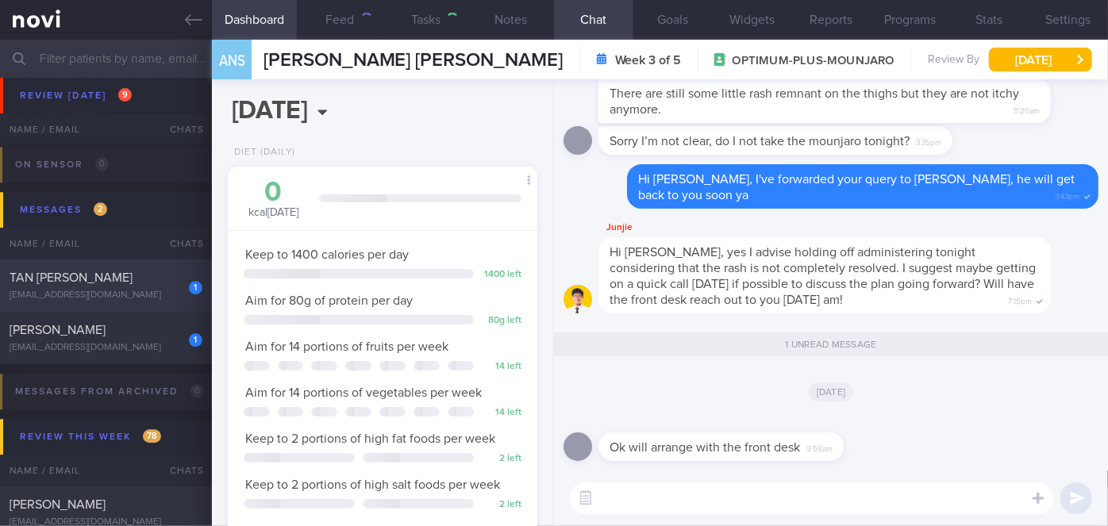
scroll to position [157, 271]
